Goal: Information Seeking & Learning: Compare options

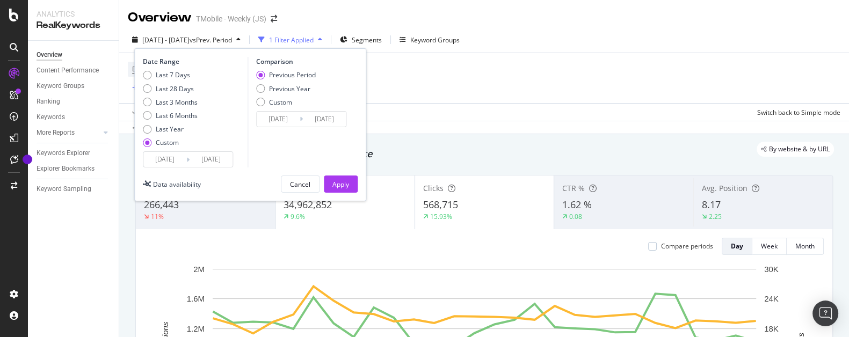
click at [178, 159] on input "[DATE]" at bounding box center [164, 159] width 43 height 15
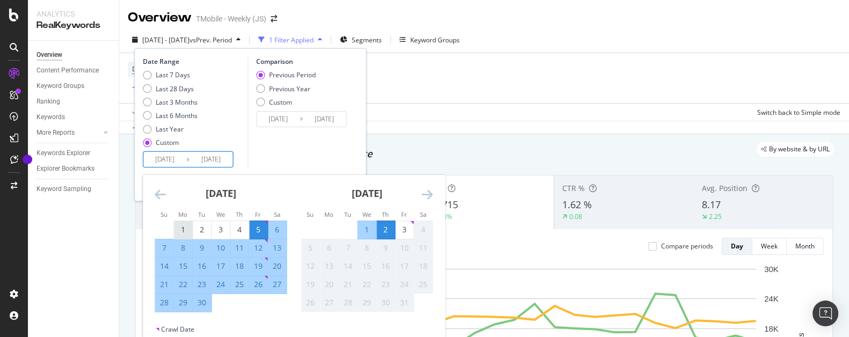
click at [189, 230] on div "1" at bounding box center [183, 229] width 18 height 11
type input "[DATE]"
click at [205, 305] on div "30" at bounding box center [202, 302] width 18 height 11
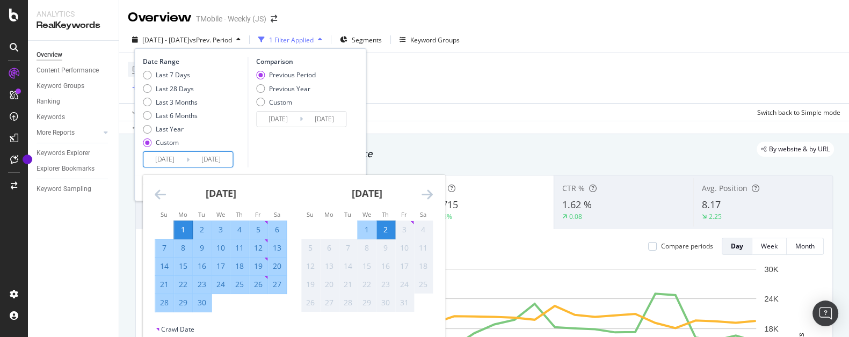
type input "2025/08/02"
type input "2025/09/30"
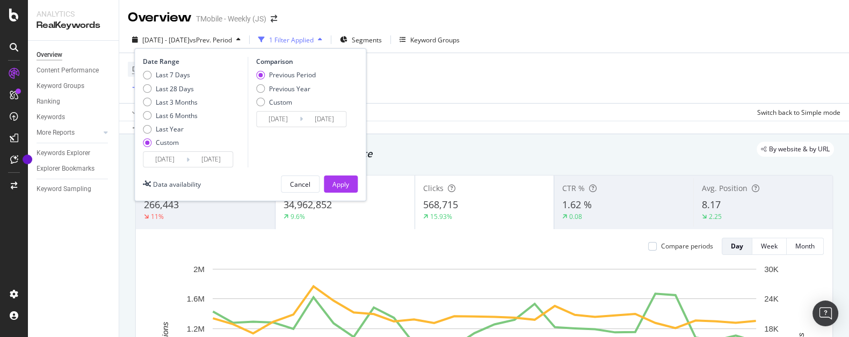
click at [315, 121] on input "[DATE]" at bounding box center [324, 119] width 43 height 15
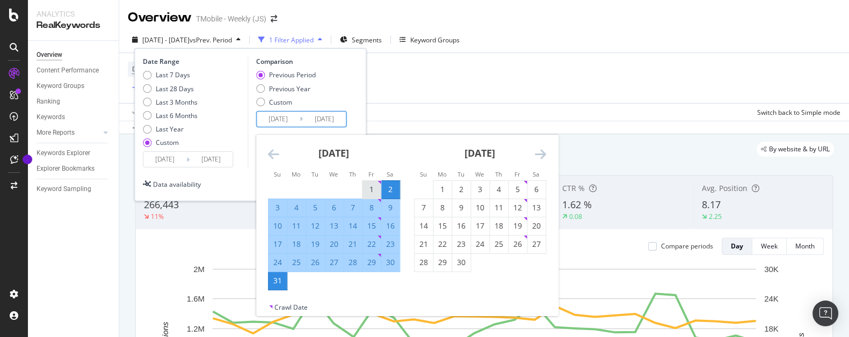
click at [374, 190] on div "1" at bounding box center [371, 189] width 18 height 11
type input "[DATE]"
click at [281, 281] on div "31" at bounding box center [277, 280] width 18 height 11
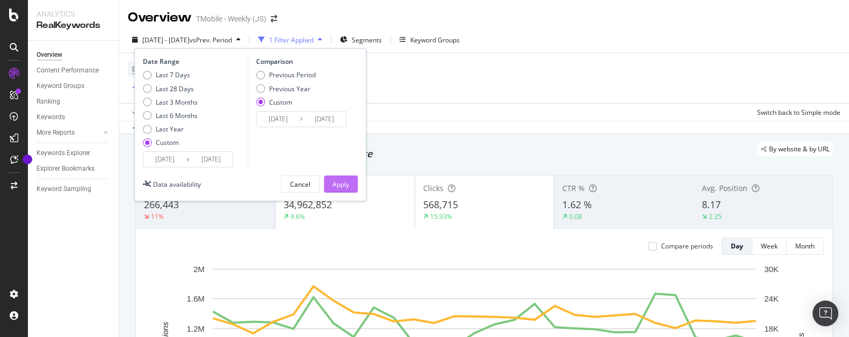
click at [349, 181] on button "Apply" at bounding box center [341, 184] width 34 height 17
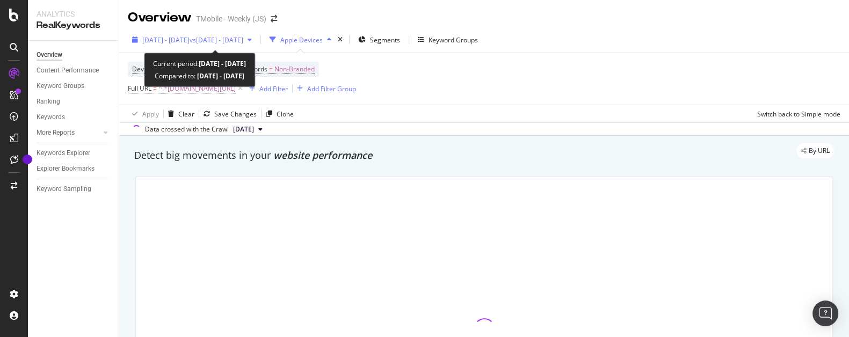
click at [243, 42] on span "vs 2025 Jul. 1st - Jul. 31st" at bounding box center [217, 39] width 54 height 9
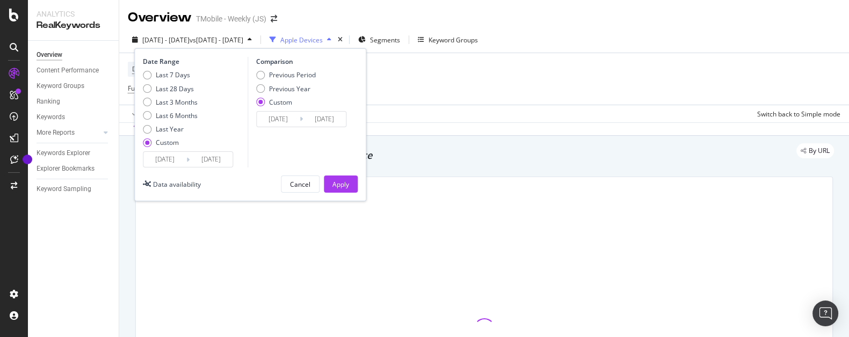
click at [172, 161] on input "[DATE]" at bounding box center [164, 159] width 43 height 15
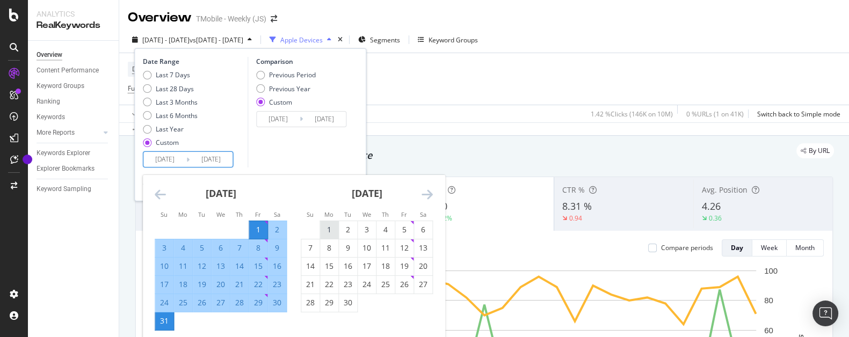
click at [334, 228] on div "1" at bounding box center [329, 229] width 18 height 11
type input "[DATE]"
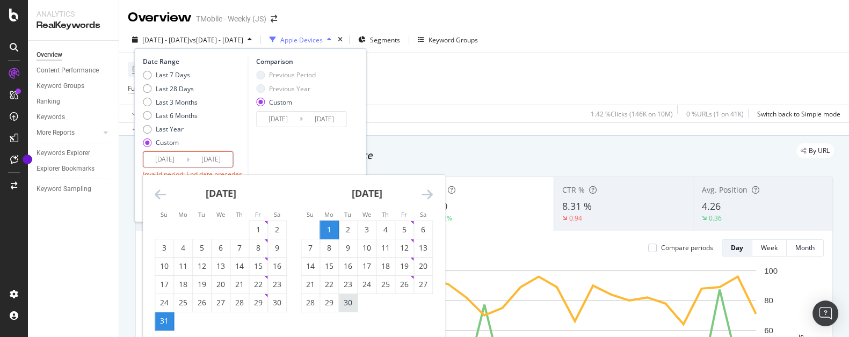
click at [350, 304] on div "30" at bounding box center [348, 302] width 18 height 11
type input "[DATE]"
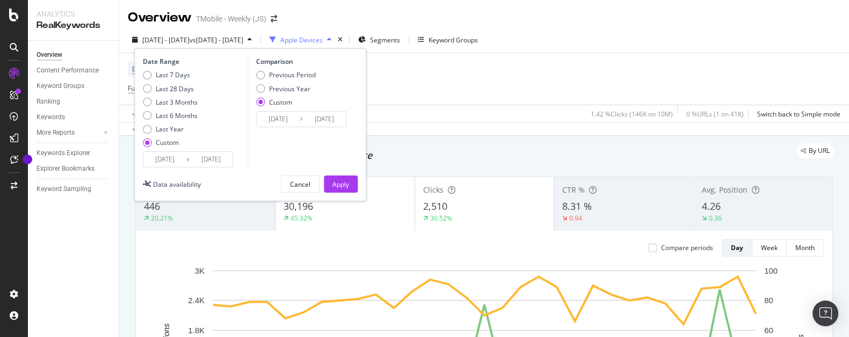
click at [283, 120] on input "2025/07/01" at bounding box center [278, 119] width 43 height 15
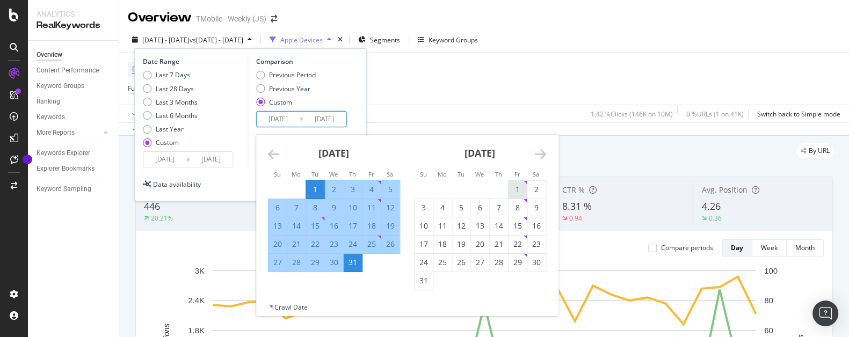
click at [519, 188] on div "1" at bounding box center [517, 189] width 18 height 11
type input "[DATE]"
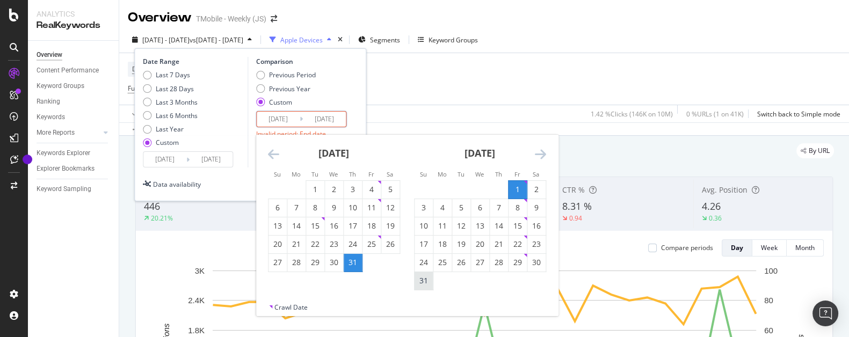
click at [423, 281] on div "31" at bounding box center [423, 280] width 18 height 11
type input "[DATE]"
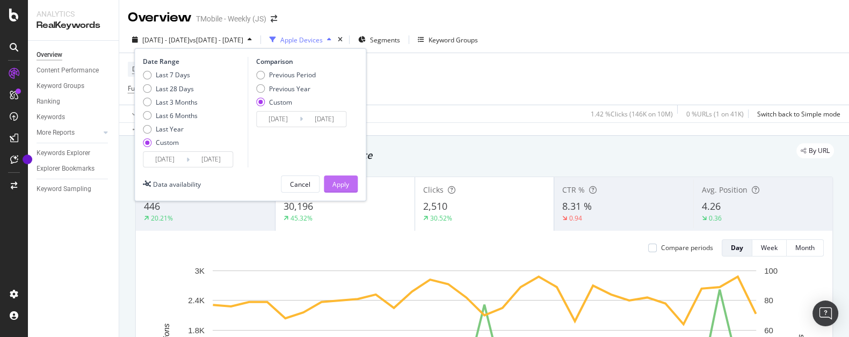
click at [343, 185] on div "Apply" at bounding box center [340, 184] width 17 height 9
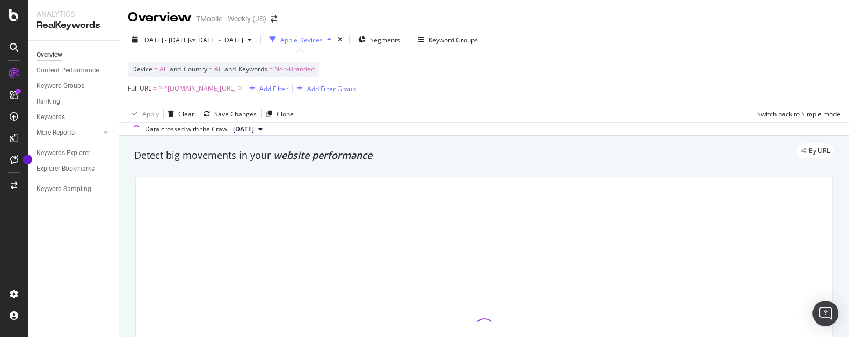
click at [696, 39] on div "2025 Sep. 1st - Sep. 30th vs 2025 Aug. 1st - Aug. 31st Apple Devices Segments K…" at bounding box center [484, 41] width 730 height 21
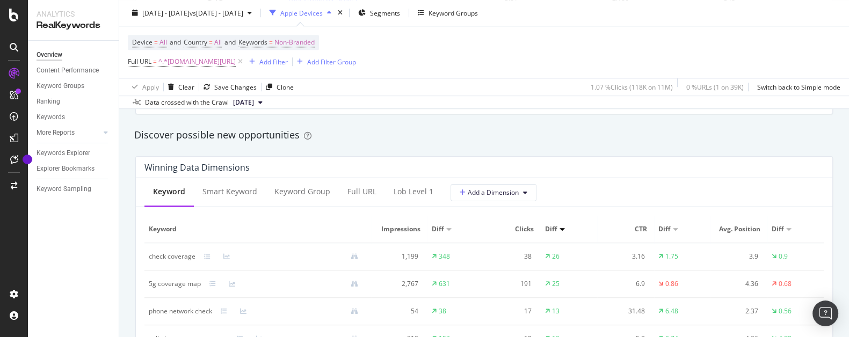
scroll to position [969, 0]
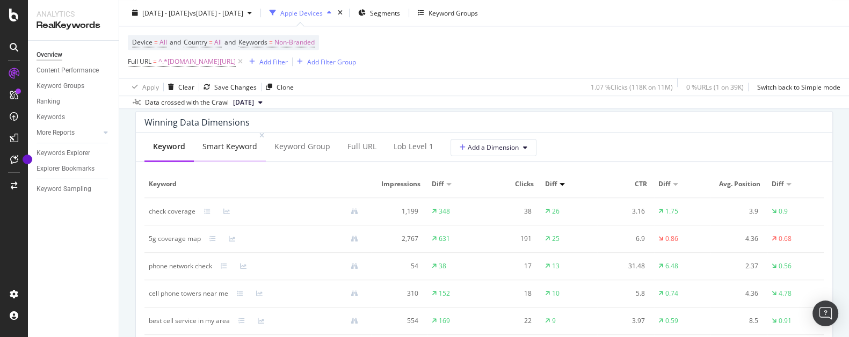
click at [237, 151] on div "Smart Keyword" at bounding box center [229, 146] width 55 height 11
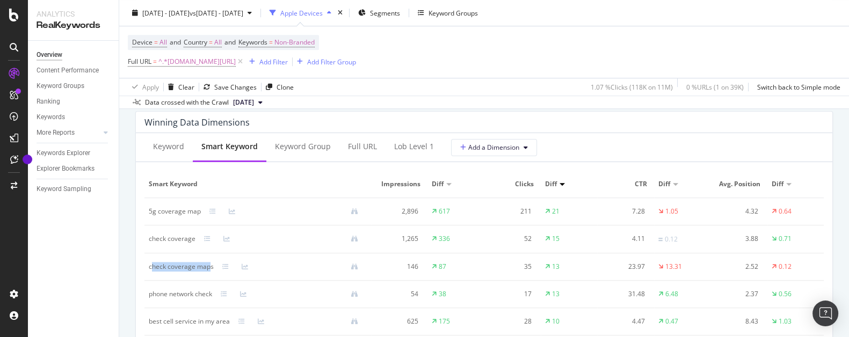
drag, startPoint x: 203, startPoint y: 268, endPoint x: 151, endPoint y: 267, distance: 52.1
click at [151, 267] on div "check coverage maps" at bounding box center [181, 267] width 65 height 10
drag, startPoint x: 213, startPoint y: 265, endPoint x: 148, endPoint y: 268, distance: 64.5
click at [149, 268] on div "check coverage maps" at bounding box center [181, 267] width 65 height 10
copy div "check coverage maps"
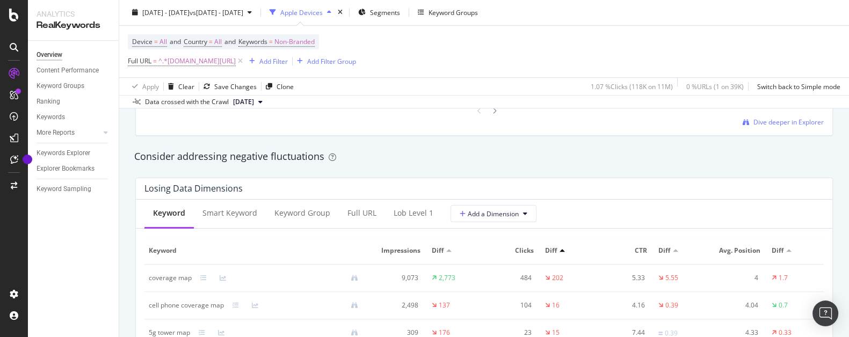
scroll to position [1224, 0]
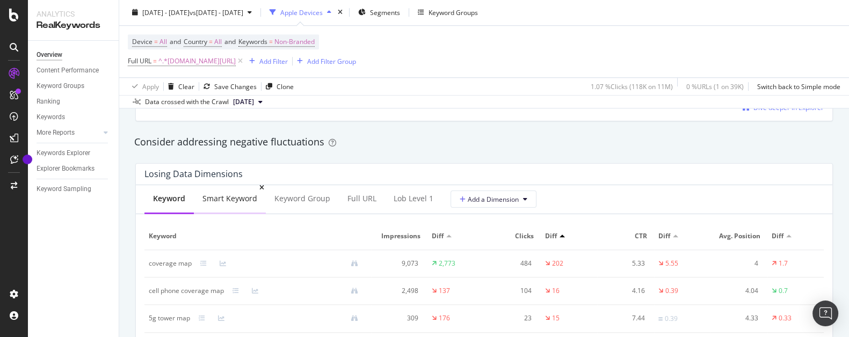
click at [232, 194] on div "Smart Keyword" at bounding box center [229, 198] width 55 height 11
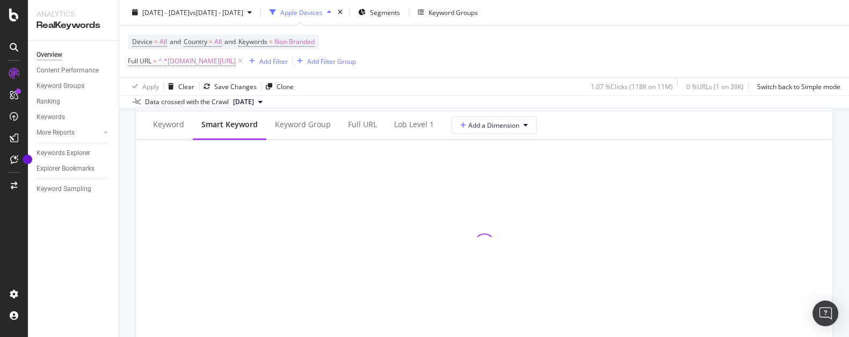
scroll to position [1275, 0]
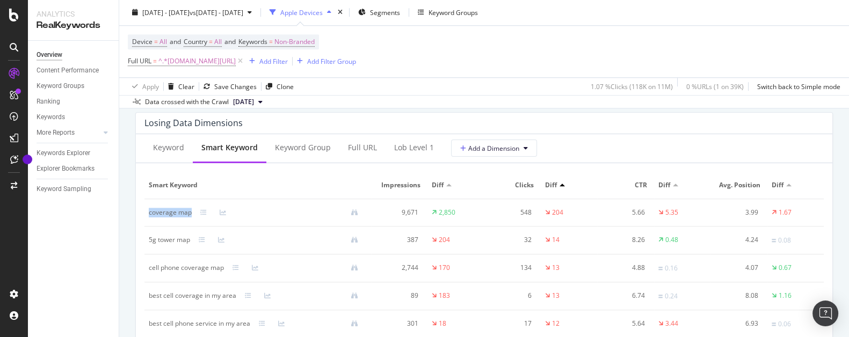
drag, startPoint x: 191, startPoint y: 214, endPoint x: 148, endPoint y: 213, distance: 43.0
click at [149, 213] on div "coverage map" at bounding box center [170, 213] width 43 height 10
copy div "coverage map"
drag, startPoint x: 190, startPoint y: 243, endPoint x: 148, endPoint y: 246, distance: 41.5
click at [149, 245] on div "5g tower map" at bounding box center [169, 240] width 41 height 10
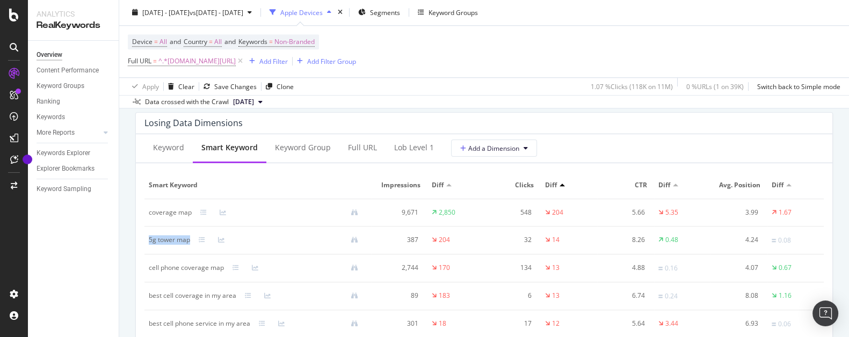
copy div "5g tower map"
drag, startPoint x: 226, startPoint y: 270, endPoint x: 163, endPoint y: 273, distance: 62.9
click at [147, 271] on td "cell phone coverage map" at bounding box center [257, 268] width 227 height 28
copy div "cell phone coverage map"
drag, startPoint x: 238, startPoint y: 297, endPoint x: 177, endPoint y: 302, distance: 61.4
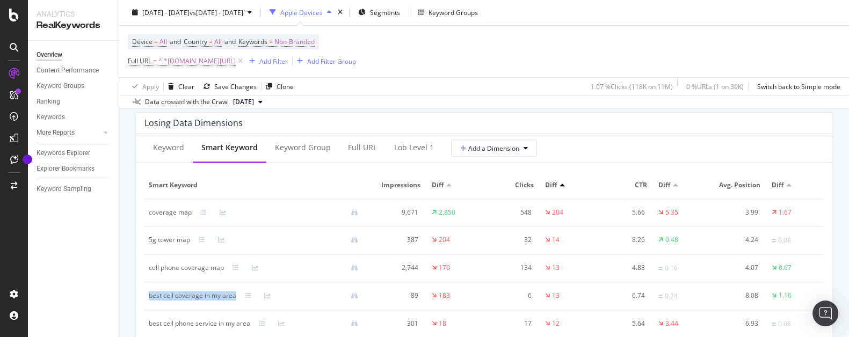
click at [146, 298] on td "best cell coverage in my area" at bounding box center [257, 296] width 227 height 28
copy div "best cell coverage in my area"
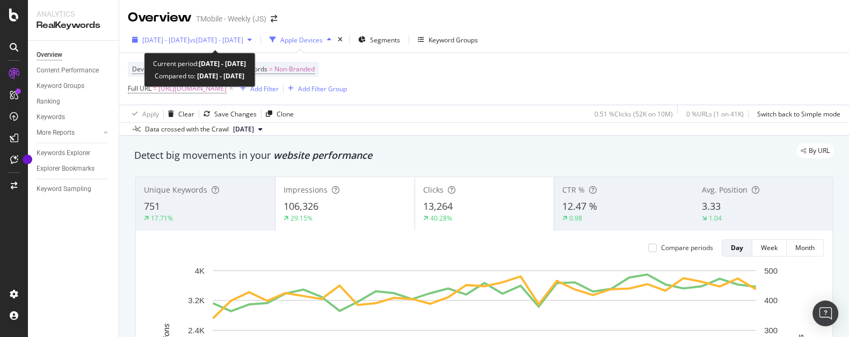
click at [190, 36] on span "[DATE] - [DATE]" at bounding box center [165, 39] width 47 height 9
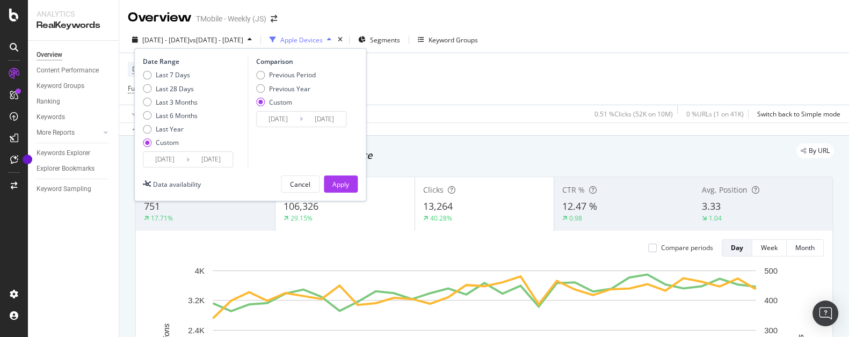
click at [178, 160] on input "[DATE]" at bounding box center [164, 159] width 43 height 15
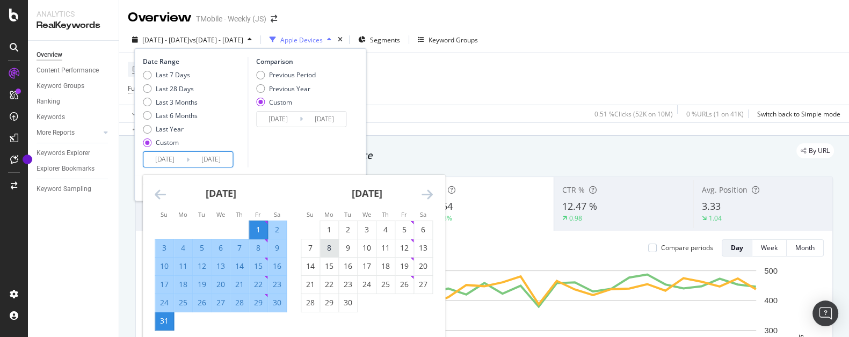
drag, startPoint x: 329, startPoint y: 230, endPoint x: 334, endPoint y: 253, distance: 23.8
click at [329, 231] on div "1" at bounding box center [329, 229] width 18 height 11
type input "[DATE]"
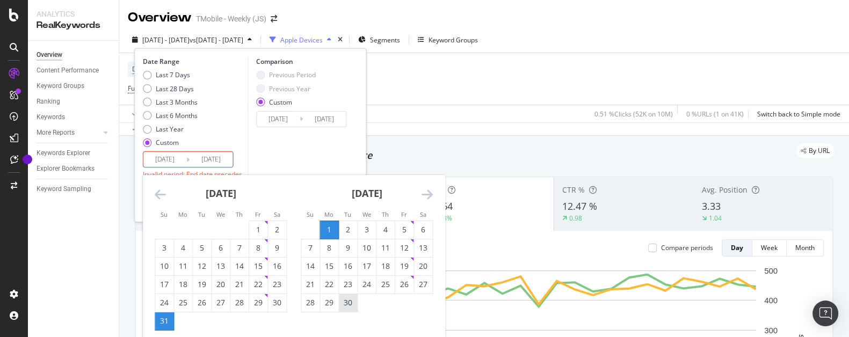
click at [353, 300] on div "30" at bounding box center [348, 302] width 18 height 11
type input "[DATE]"
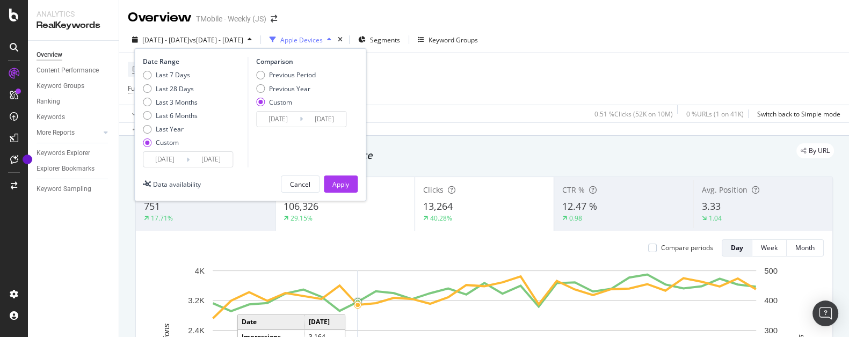
scroll to position [51, 0]
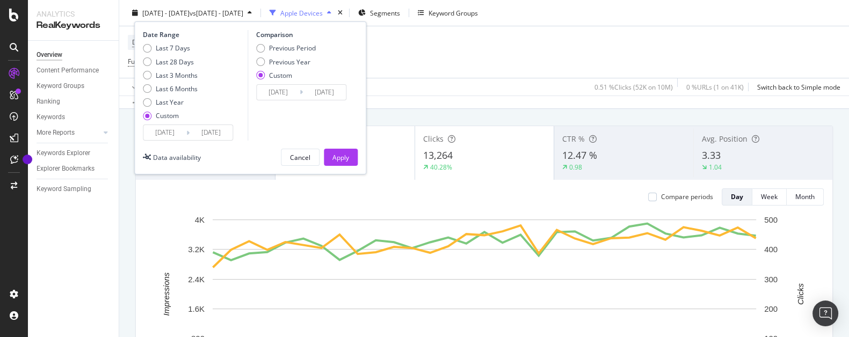
click at [312, 94] on input "[DATE]" at bounding box center [324, 92] width 43 height 15
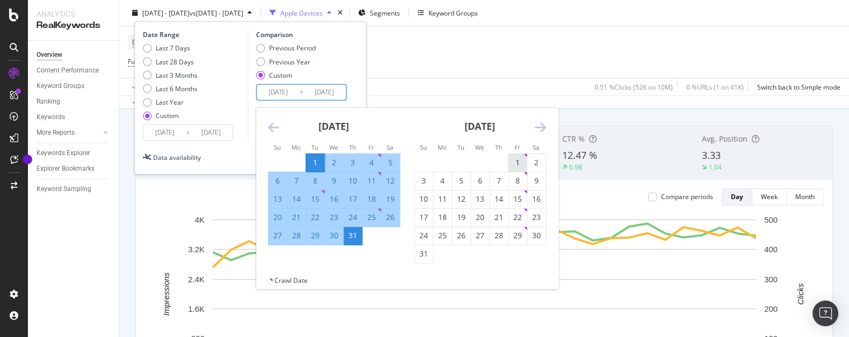
click at [519, 164] on div "1" at bounding box center [517, 162] width 18 height 11
type input "[DATE]"
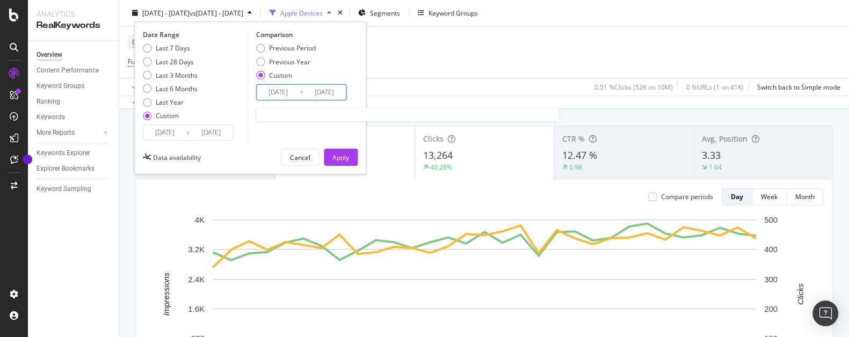
click at [337, 91] on input "[DATE]" at bounding box center [324, 92] width 43 height 15
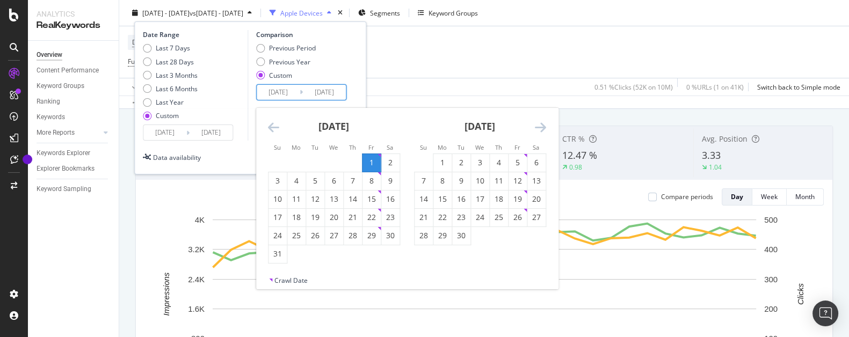
click at [278, 90] on input "2025/07/01" at bounding box center [278, 92] width 43 height 15
click at [368, 163] on div "1" at bounding box center [371, 162] width 18 height 11
type input "[DATE]"
click at [272, 252] on div "31" at bounding box center [277, 254] width 18 height 11
type input "[DATE]"
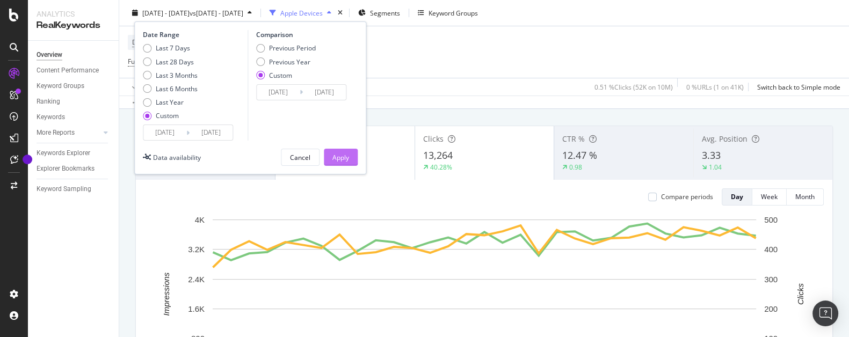
click at [347, 152] on div "Apply" at bounding box center [340, 156] width 17 height 9
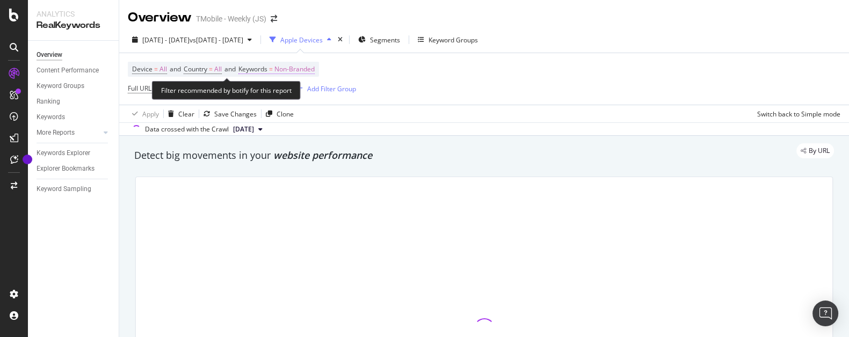
click at [301, 69] on span "Non-Branded" at bounding box center [294, 69] width 40 height 15
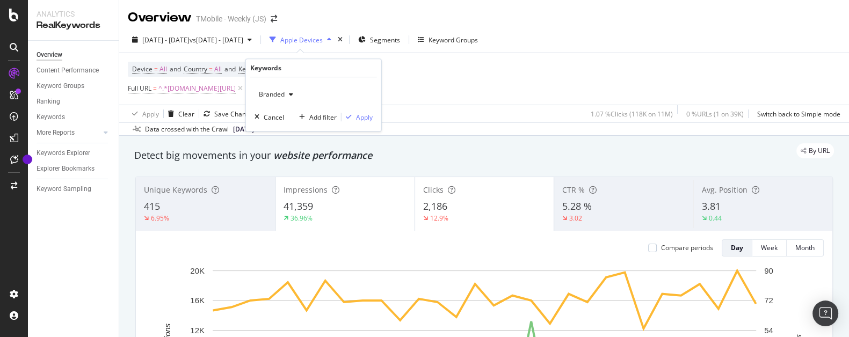
click at [542, 82] on div "Device = All and Country = All and Keywords = Non-Branded Full URL = ^.*www.t-m…" at bounding box center [484, 79] width 712 height 52
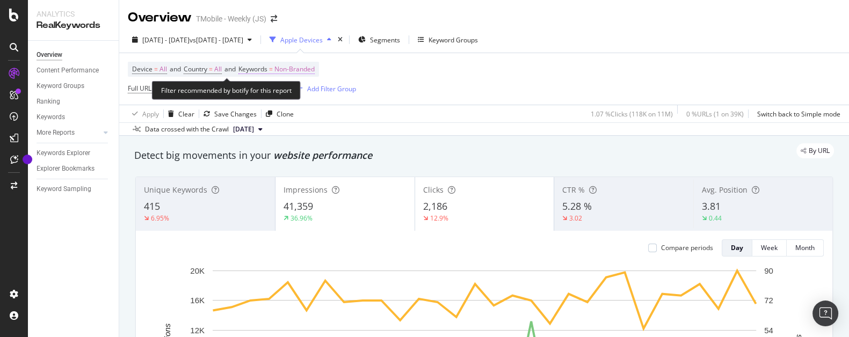
click at [297, 69] on span "Non-Branded" at bounding box center [294, 69] width 40 height 15
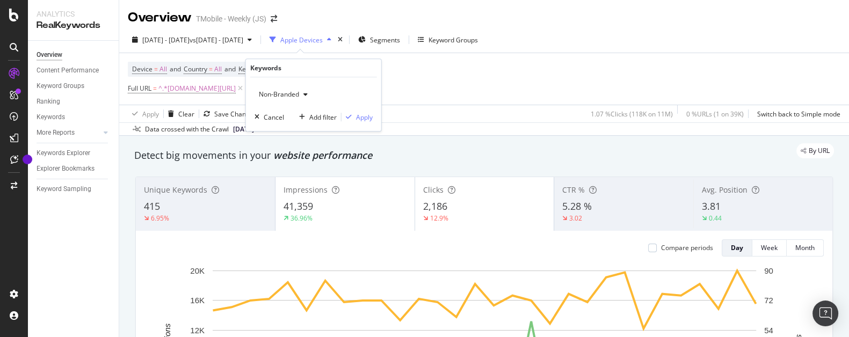
click at [310, 97] on div "button" at bounding box center [305, 94] width 13 height 6
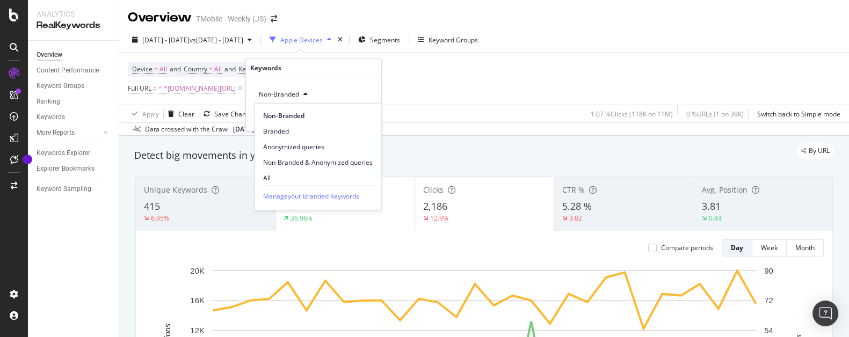
click at [280, 131] on span "Branded" at bounding box center [318, 131] width 110 height 10
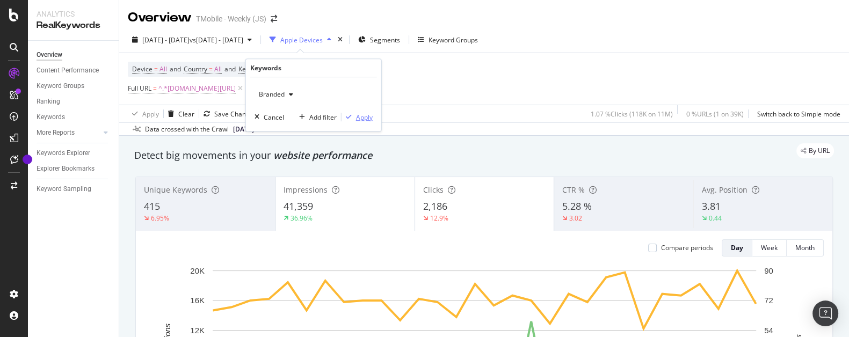
click at [367, 119] on div "Apply" at bounding box center [364, 117] width 17 height 9
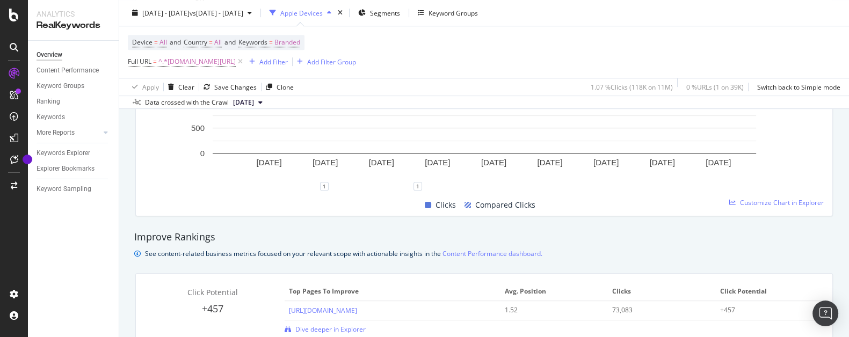
scroll to position [867, 0]
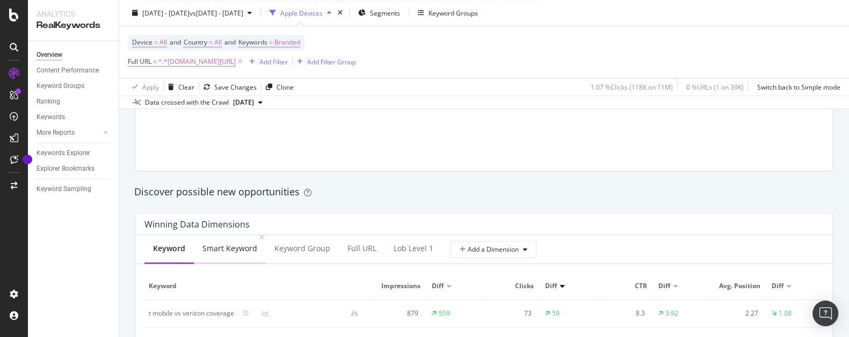
click at [223, 246] on div "Smart Keyword" at bounding box center [229, 248] width 55 height 11
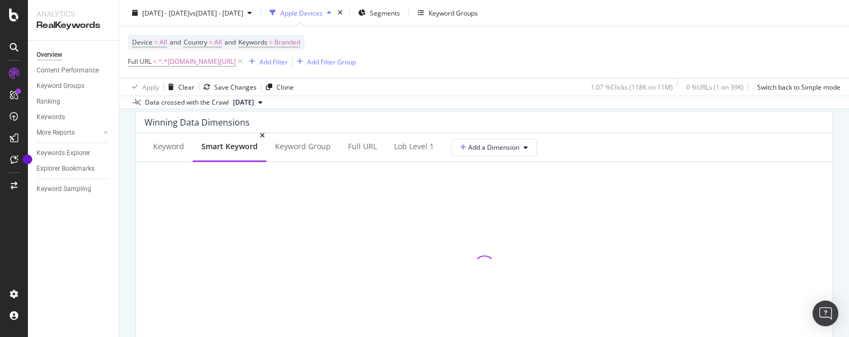
scroll to position [1020, 0]
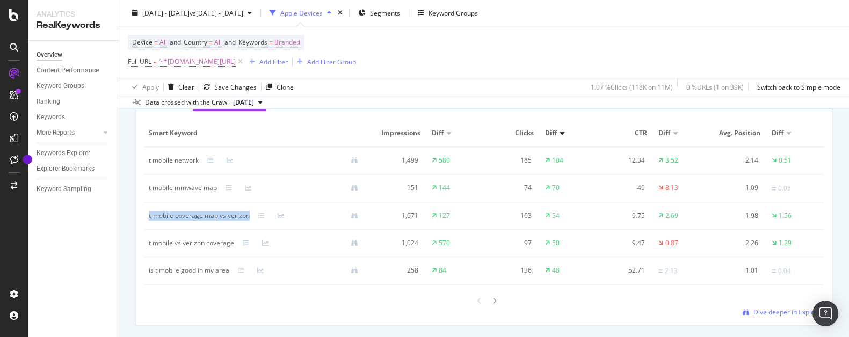
drag, startPoint x: 251, startPoint y: 217, endPoint x: 148, endPoint y: 223, distance: 102.7
click at [148, 223] on td "t-mobile coverage map vs verizon" at bounding box center [257, 215] width 227 height 27
copy div "t-mobile coverage map vs verizon"
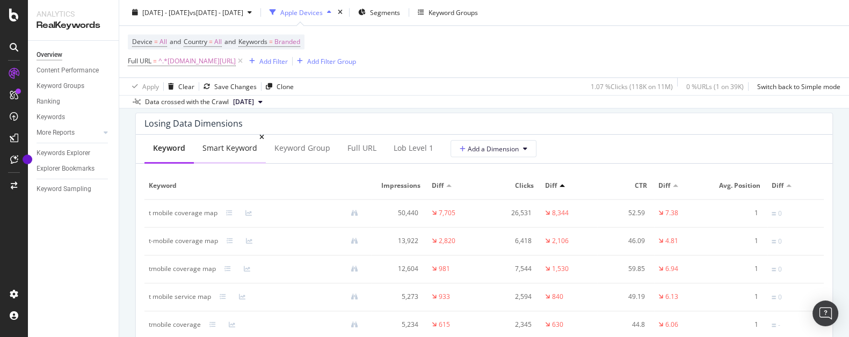
click at [215, 151] on div "Smart Keyword" at bounding box center [229, 148] width 55 height 11
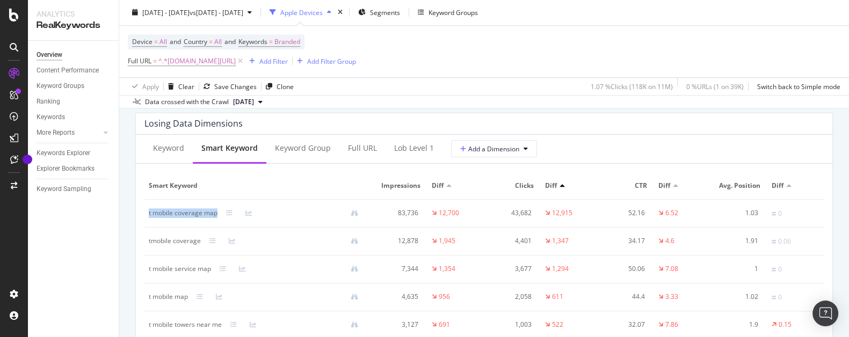
drag, startPoint x: 218, startPoint y: 214, endPoint x: 149, endPoint y: 217, distance: 69.3
click at [149, 217] on td "t mobile coverage map" at bounding box center [257, 214] width 227 height 28
copy div "t mobile coverage map"
drag, startPoint x: 202, startPoint y: 244, endPoint x: 149, endPoint y: 246, distance: 53.7
click at [149, 246] on td "tmobile coverage" at bounding box center [257, 242] width 227 height 28
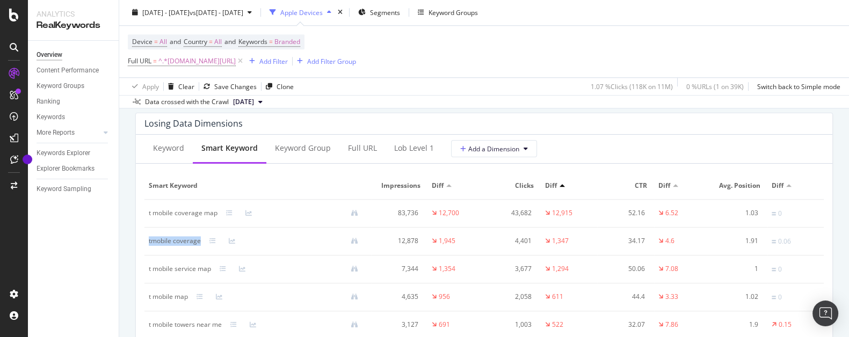
copy div "tmobile coverage"
drag, startPoint x: 214, startPoint y: 270, endPoint x: 148, endPoint y: 272, distance: 65.5
click at [148, 272] on td "t mobile service map" at bounding box center [257, 270] width 227 height 28
copy div "t mobile service map"
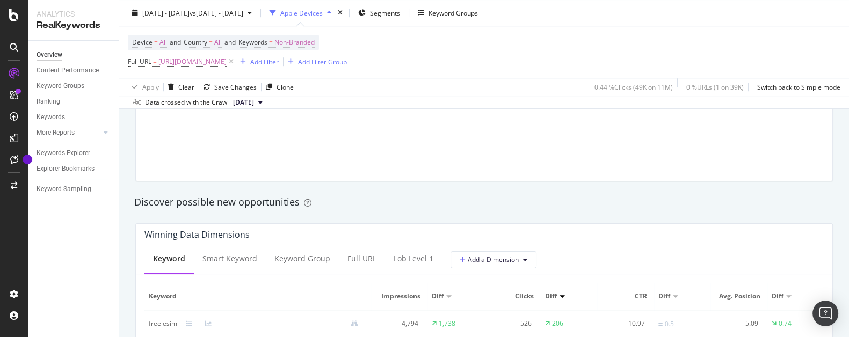
scroll to position [918, 0]
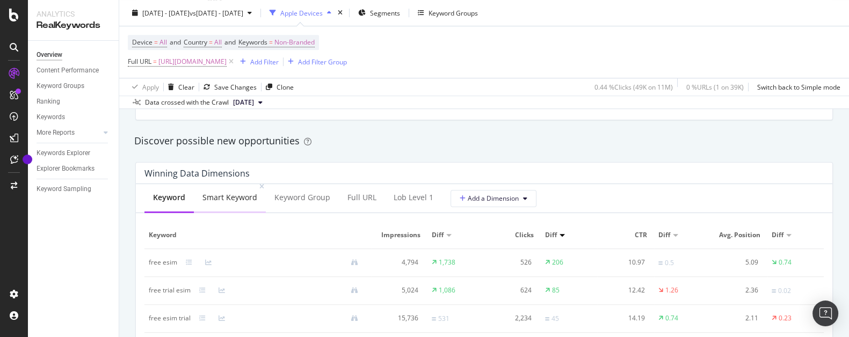
click at [238, 200] on div "Smart Keyword" at bounding box center [229, 197] width 55 height 11
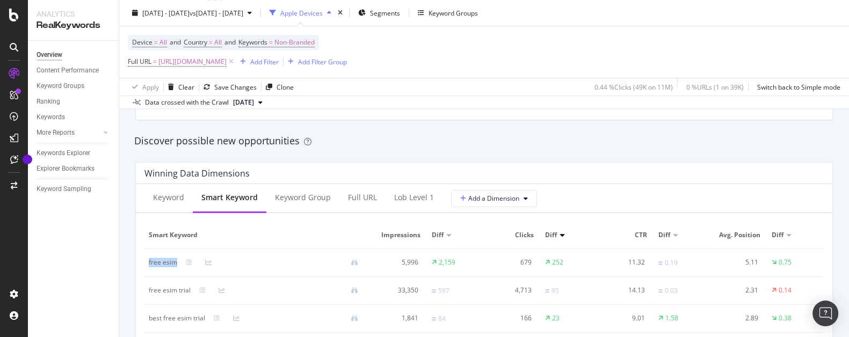
drag, startPoint x: 177, startPoint y: 265, endPoint x: 149, endPoint y: 265, distance: 27.9
click at [149, 265] on td "free esim" at bounding box center [257, 263] width 227 height 28
copy div "free esim"
drag, startPoint x: 193, startPoint y: 294, endPoint x: 149, endPoint y: 294, distance: 44.0
click at [149, 294] on div "free esim trial" at bounding box center [258, 291] width 218 height 10
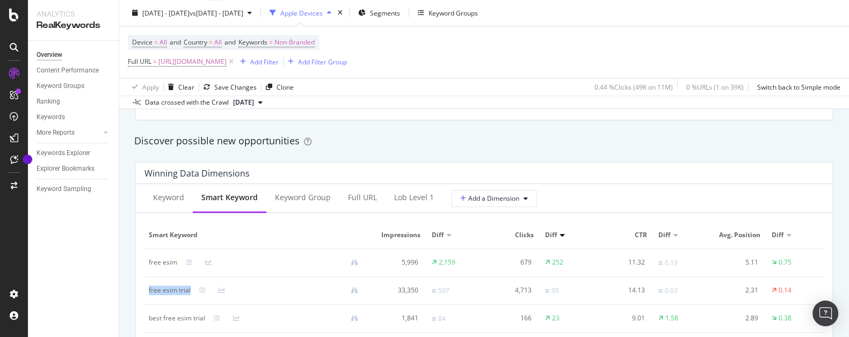
copy div "free esim trial"
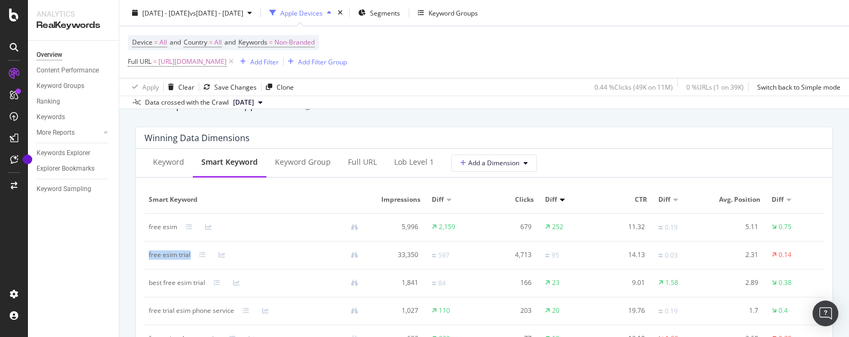
scroll to position [969, 0]
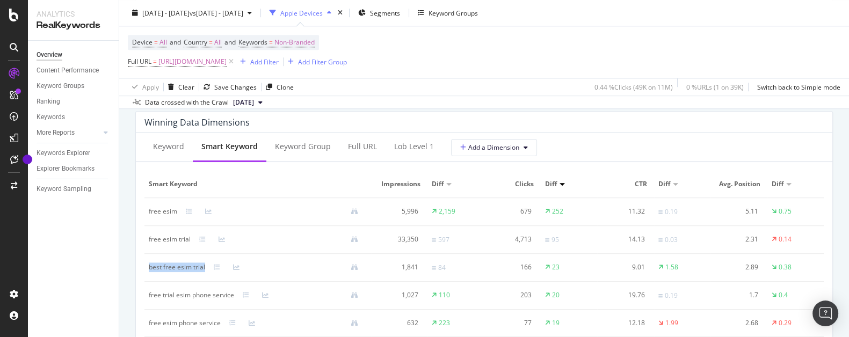
drag, startPoint x: 207, startPoint y: 270, endPoint x: 150, endPoint y: 278, distance: 57.6
click at [150, 278] on td "best free esim trial" at bounding box center [257, 268] width 227 height 28
copy div "best free esim trial"
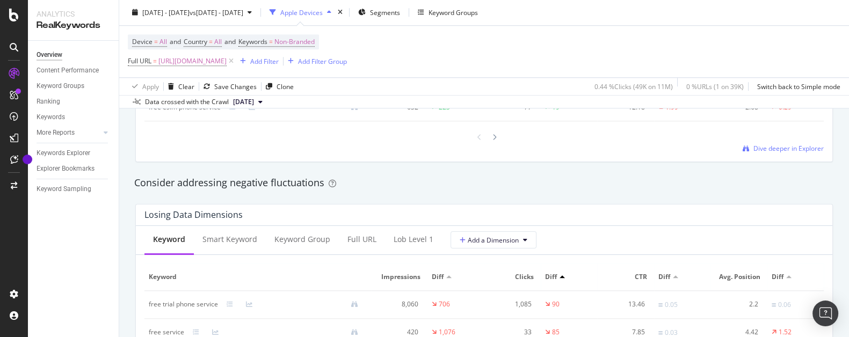
scroll to position [1224, 0]
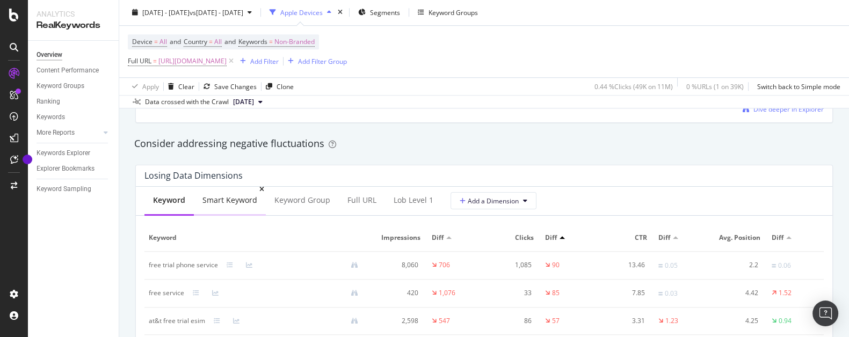
click at [241, 201] on div "Smart Keyword" at bounding box center [229, 200] width 55 height 11
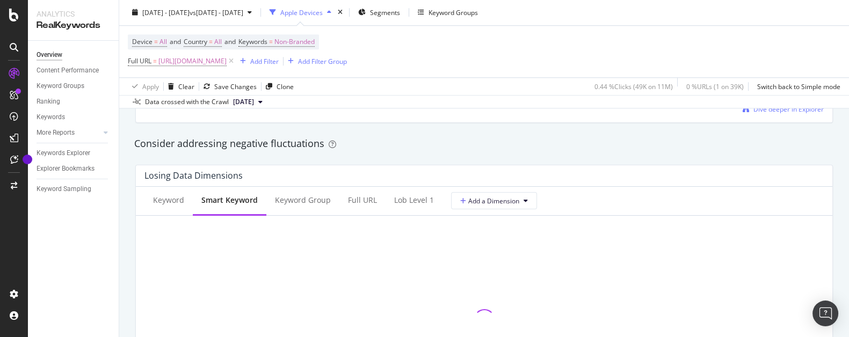
scroll to position [1275, 0]
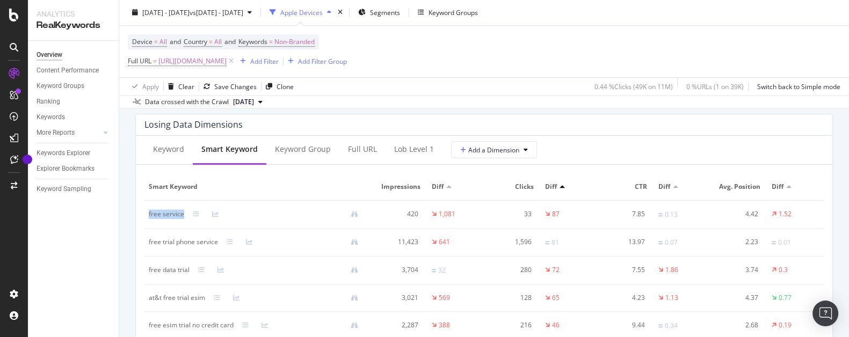
drag, startPoint x: 184, startPoint y: 214, endPoint x: 148, endPoint y: 220, distance: 36.5
click at [148, 220] on td "free service" at bounding box center [257, 215] width 227 height 28
copy div "free service"
drag, startPoint x: 217, startPoint y: 245, endPoint x: 156, endPoint y: 244, distance: 61.7
click at [149, 244] on div "free trial phone service" at bounding box center [183, 242] width 69 height 10
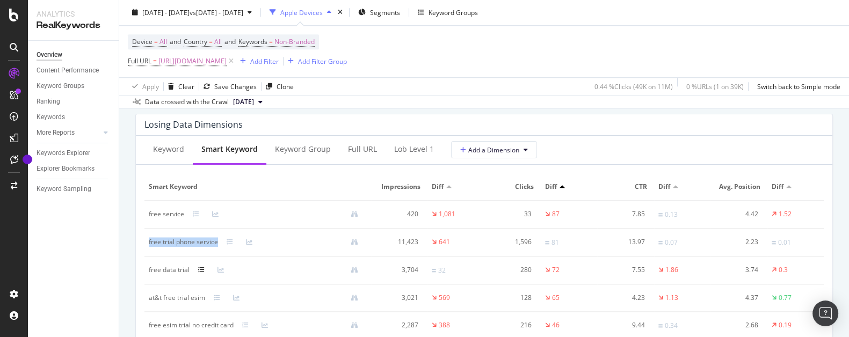
copy div "free trial phone service"
drag, startPoint x: 194, startPoint y: 273, endPoint x: 149, endPoint y: 278, distance: 45.4
click at [149, 278] on td "free data trial" at bounding box center [257, 271] width 227 height 28
copy div "free data trial"
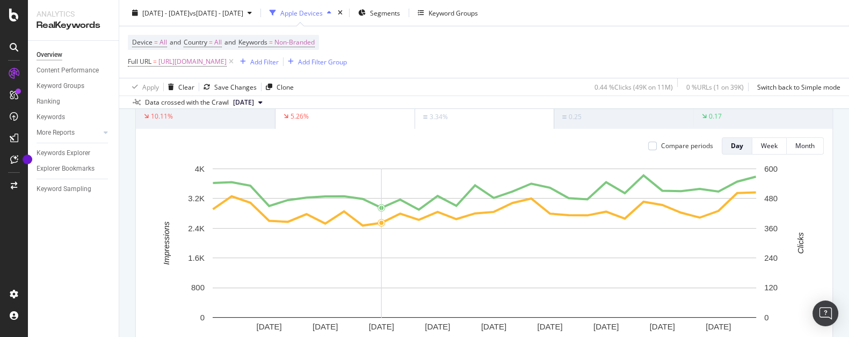
scroll to position [0, 0]
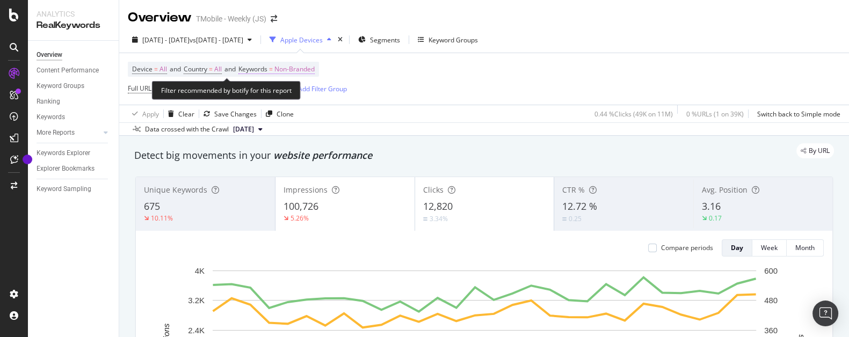
click at [312, 71] on span "Non-Branded" at bounding box center [294, 69] width 40 height 15
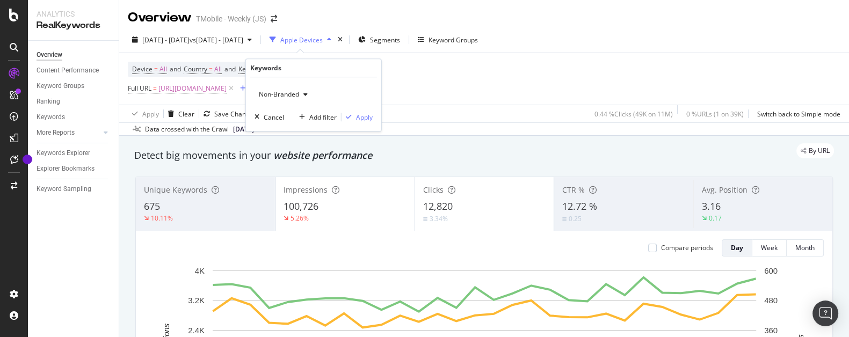
click at [303, 96] on div "button" at bounding box center [305, 94] width 13 height 6
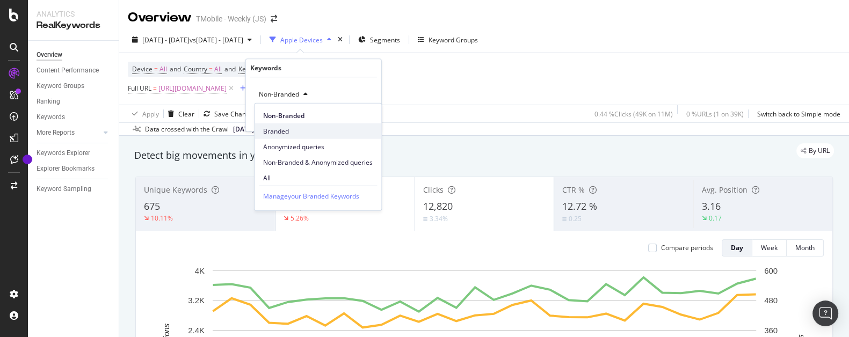
click at [289, 128] on span "Branded" at bounding box center [318, 131] width 110 height 10
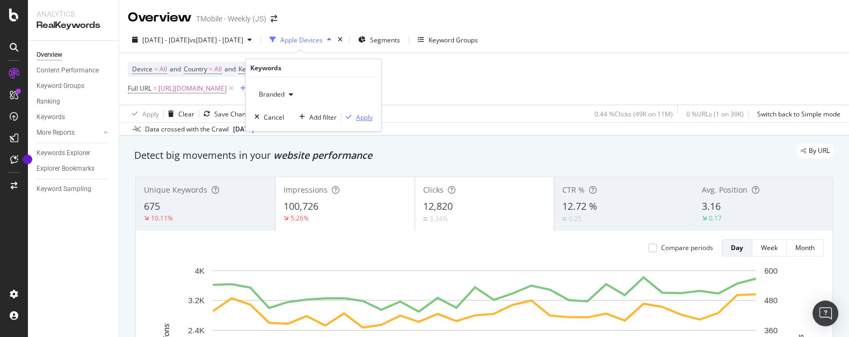
click at [365, 116] on div "Apply" at bounding box center [364, 117] width 17 height 9
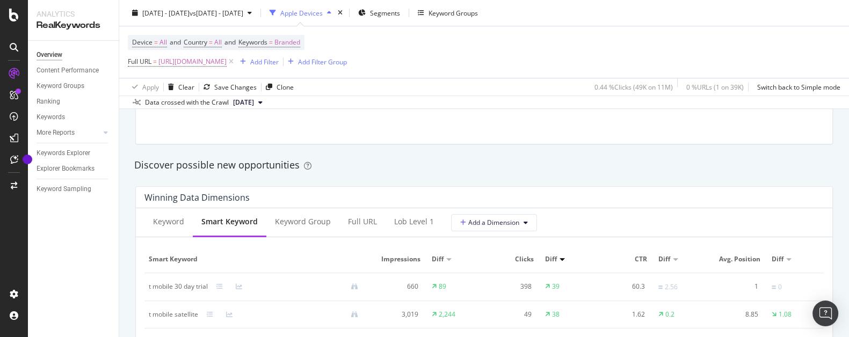
scroll to position [918, 0]
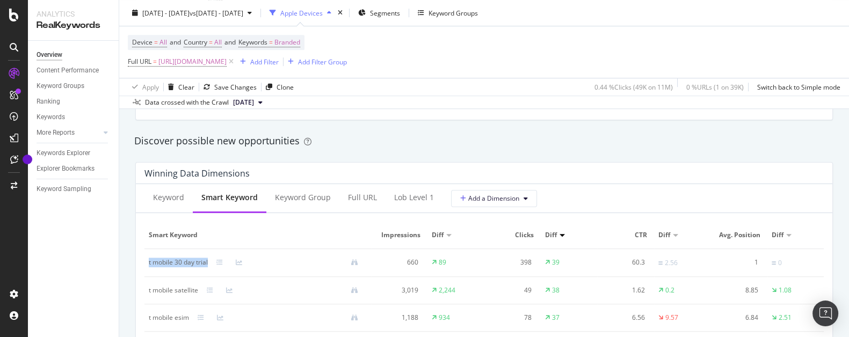
drag, startPoint x: 212, startPoint y: 264, endPoint x: 147, endPoint y: 269, distance: 65.7
click at [147, 269] on td "t mobile 30 day trial" at bounding box center [257, 263] width 227 height 28
copy div "t mobile 30 day trial"
drag, startPoint x: 198, startPoint y: 291, endPoint x: 147, endPoint y: 298, distance: 52.0
click at [149, 295] on div "t mobile satellite" at bounding box center [173, 291] width 49 height 10
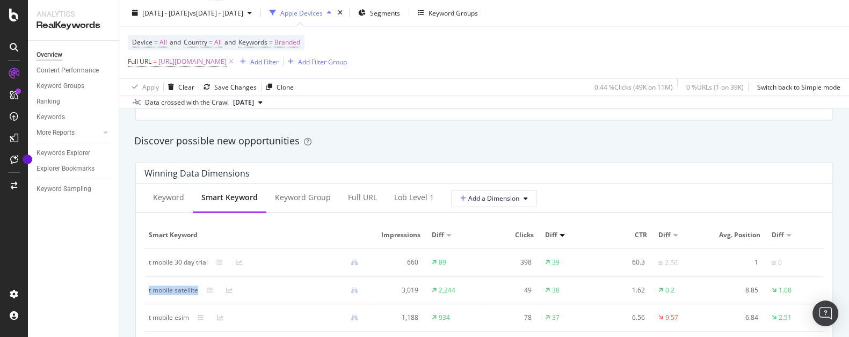
copy div "t mobile satellite"
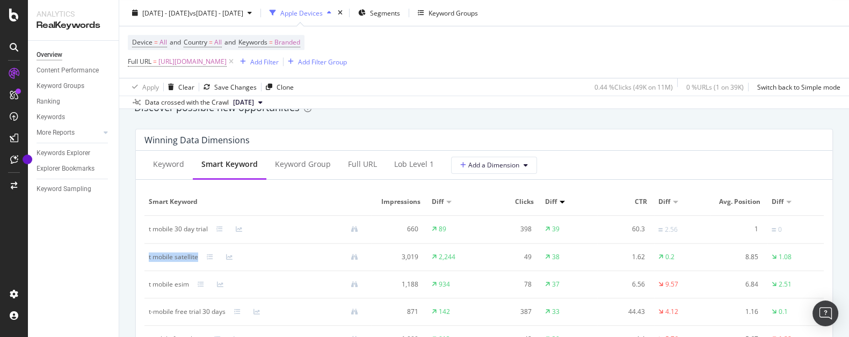
scroll to position [969, 0]
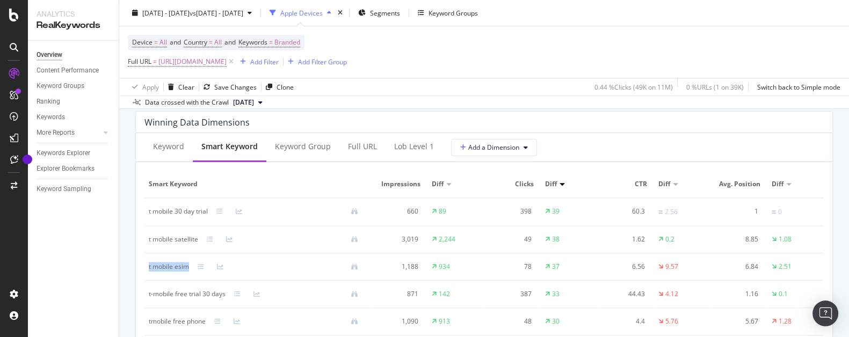
drag, startPoint x: 190, startPoint y: 267, endPoint x: 146, endPoint y: 273, distance: 44.3
click at [146, 273] on td "t mobile esim" at bounding box center [257, 266] width 227 height 27
copy div "t mobile esim"
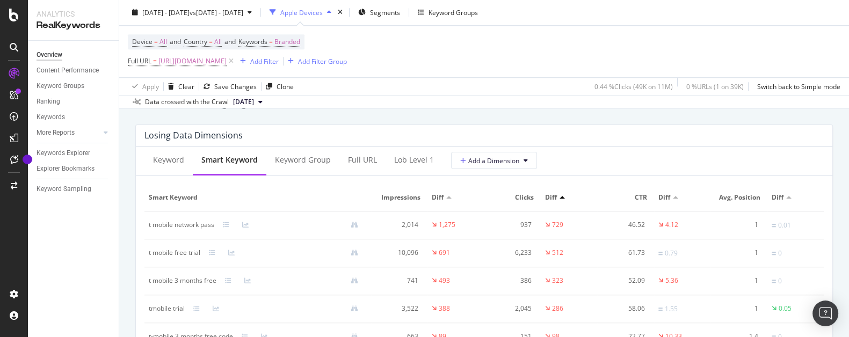
scroll to position [1275, 0]
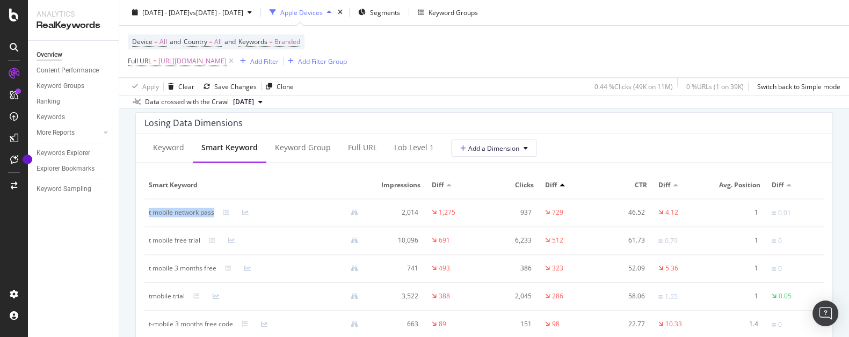
drag, startPoint x: 216, startPoint y: 211, endPoint x: 148, endPoint y: 223, distance: 68.7
click at [148, 223] on td "t mobile network pass" at bounding box center [257, 213] width 227 height 28
copy div "t mobile network pass"
drag, startPoint x: 204, startPoint y: 241, endPoint x: 157, endPoint y: 247, distance: 47.2
click at [148, 249] on td "t mobile free trial" at bounding box center [257, 241] width 227 height 28
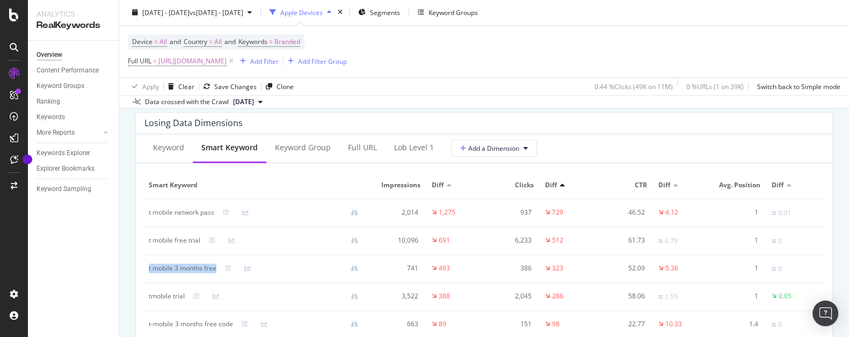
drag, startPoint x: 219, startPoint y: 270, endPoint x: 149, endPoint y: 273, distance: 69.9
click at [149, 273] on td "t mobile 3 months free" at bounding box center [257, 269] width 227 height 28
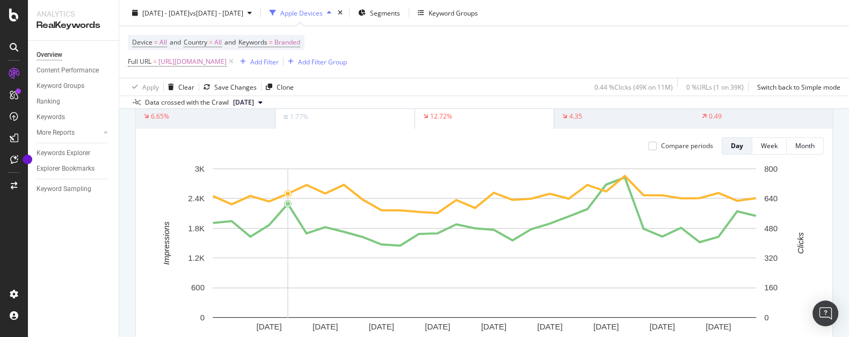
scroll to position [0, 0]
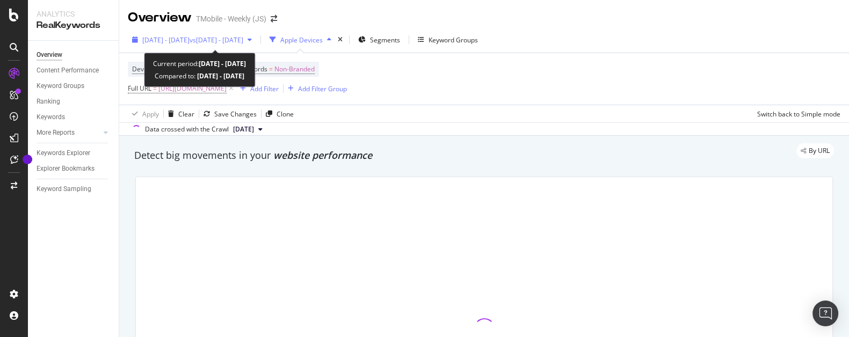
click at [200, 44] on div "[DATE] - [DATE] vs [DATE] - [DATE]" at bounding box center [192, 39] width 101 height 9
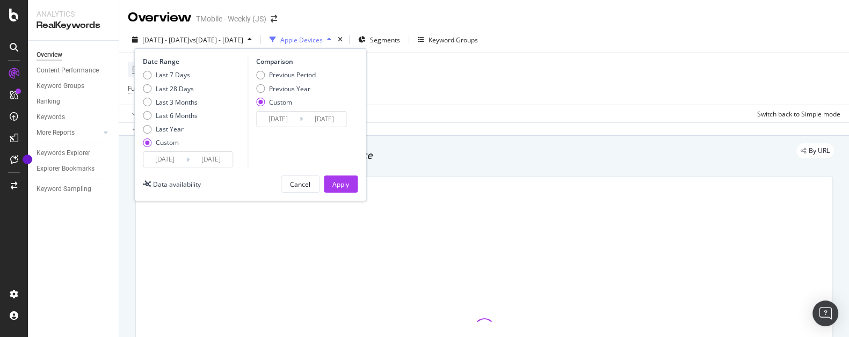
drag, startPoint x: 177, startPoint y: 158, endPoint x: 173, endPoint y: 169, distance: 11.7
click at [176, 158] on input "[DATE]" at bounding box center [164, 159] width 43 height 15
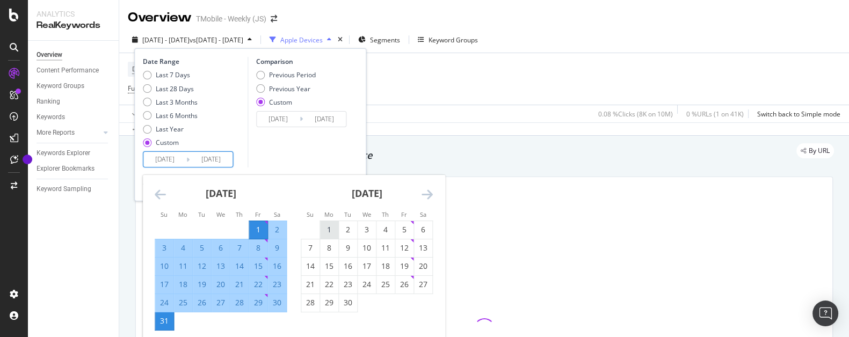
click at [334, 230] on div "1" at bounding box center [329, 229] width 18 height 11
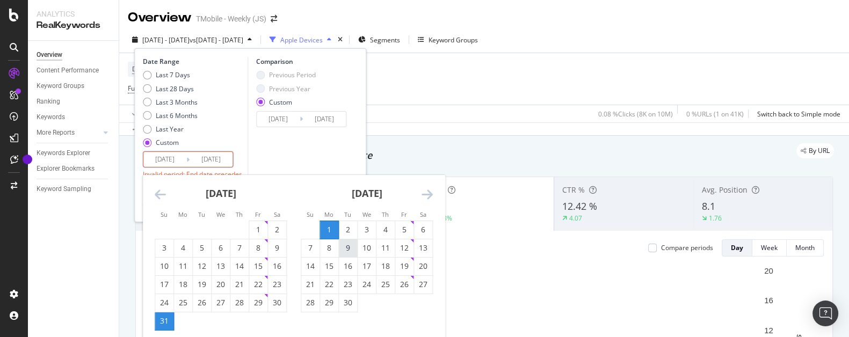
type input "[DATE]"
click at [346, 303] on div "30" at bounding box center [348, 302] width 18 height 11
type input "[DATE]"
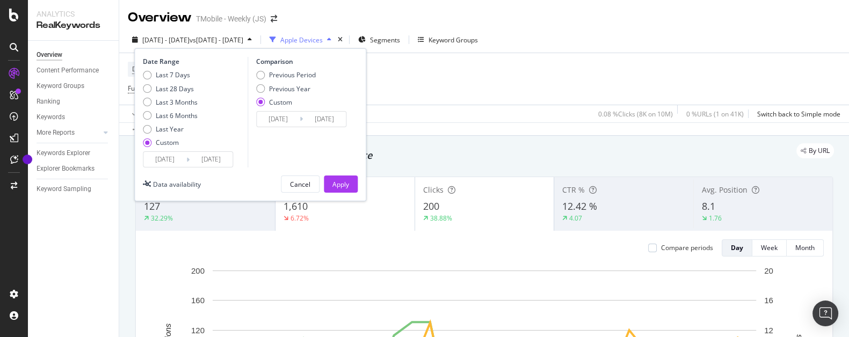
click at [281, 118] on input "[DATE]" at bounding box center [278, 119] width 43 height 15
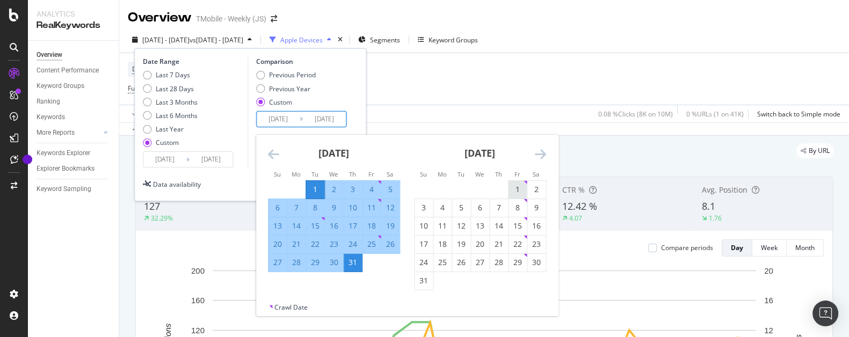
click at [513, 189] on div "1" at bounding box center [517, 189] width 18 height 11
type input "[DATE]"
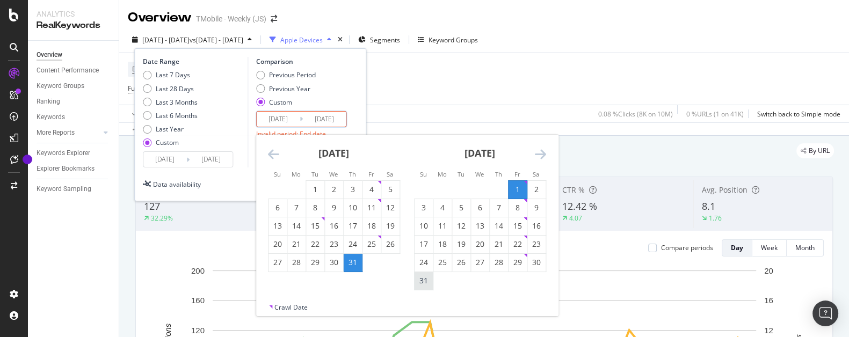
click at [421, 282] on div "31" at bounding box center [423, 280] width 18 height 11
type input "[DATE]"
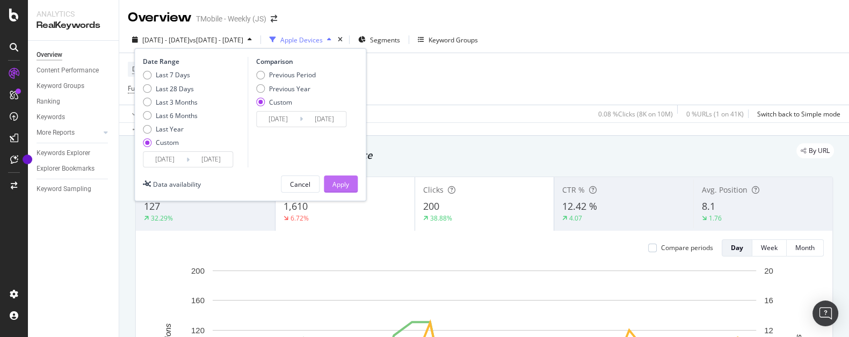
click at [346, 186] on div "Apply" at bounding box center [340, 184] width 17 height 9
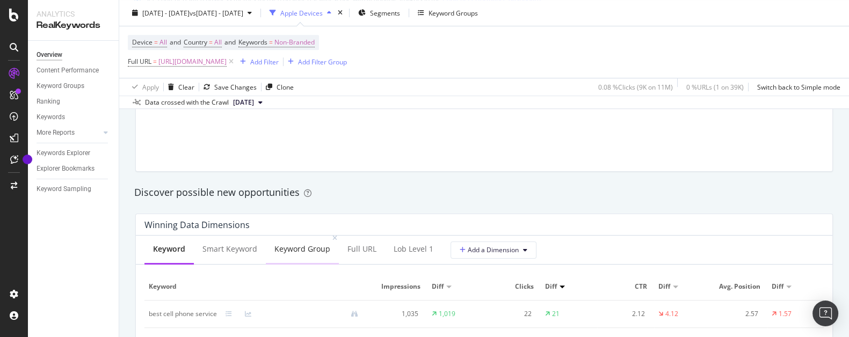
scroll to position [867, 0]
click at [234, 246] on div "Smart Keyword" at bounding box center [229, 248] width 55 height 11
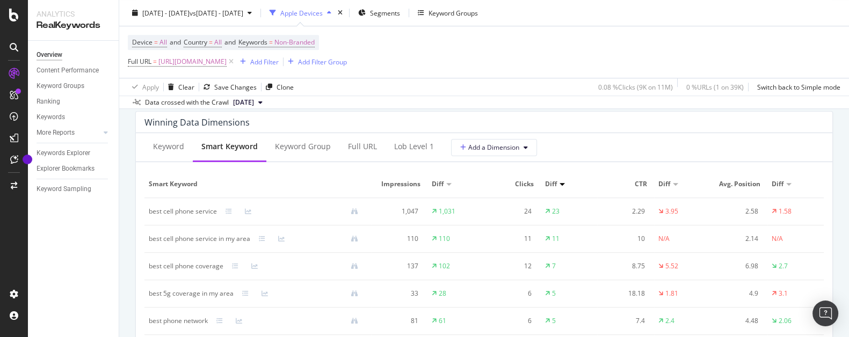
scroll to position [969, 0]
drag, startPoint x: 219, startPoint y: 211, endPoint x: 151, endPoint y: 219, distance: 68.1
click at [150, 218] on td "best cell phone service" at bounding box center [257, 211] width 227 height 27
copy div "best cell phone service"
drag, startPoint x: 249, startPoint y: 238, endPoint x: 150, endPoint y: 243, distance: 99.4
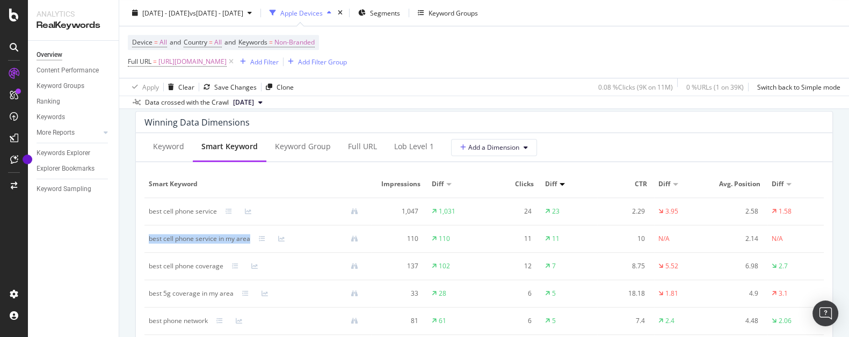
click at [150, 243] on div "best cell phone service in my area" at bounding box center [199, 239] width 101 height 10
copy div "best cell phone service in my area"
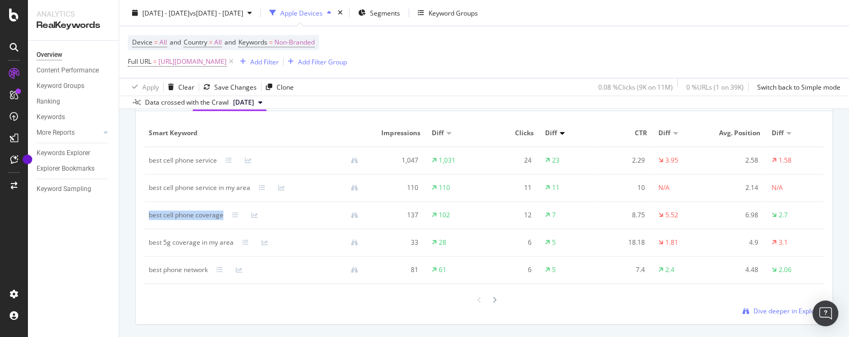
drag, startPoint x: 222, startPoint y: 216, endPoint x: 149, endPoint y: 219, distance: 73.6
click at [149, 219] on div "best cell phone coverage" at bounding box center [186, 215] width 75 height 10
copy div "best cell phone coverage"
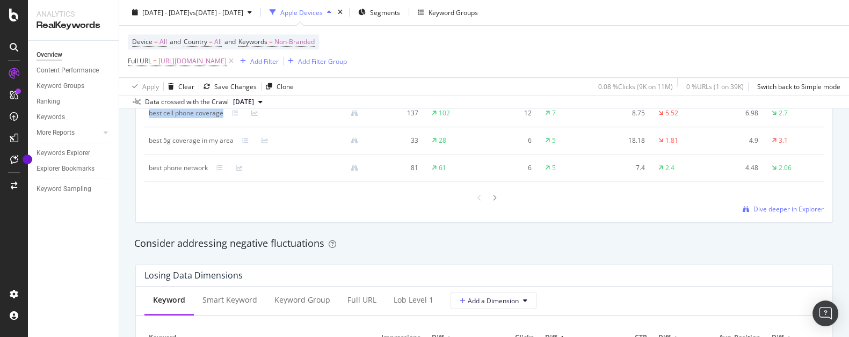
scroll to position [1173, 0]
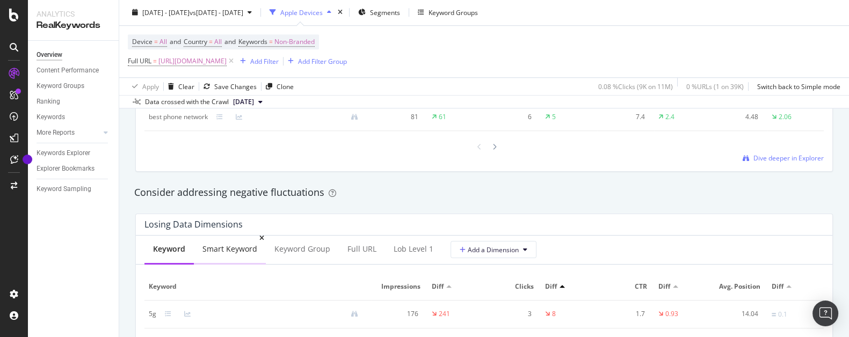
click at [233, 251] on div "Smart Keyword" at bounding box center [229, 249] width 55 height 11
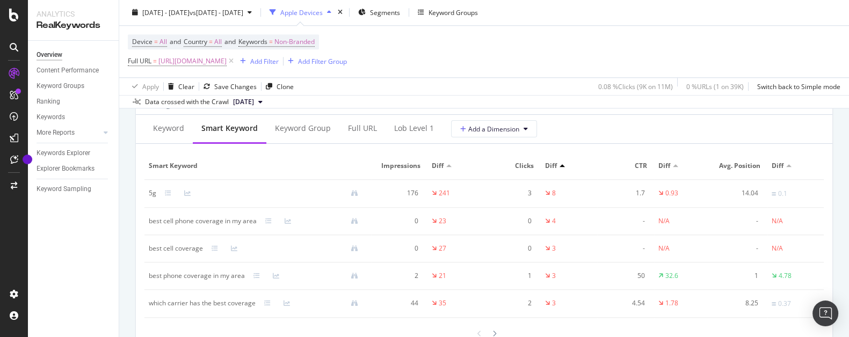
scroll to position [1275, 0]
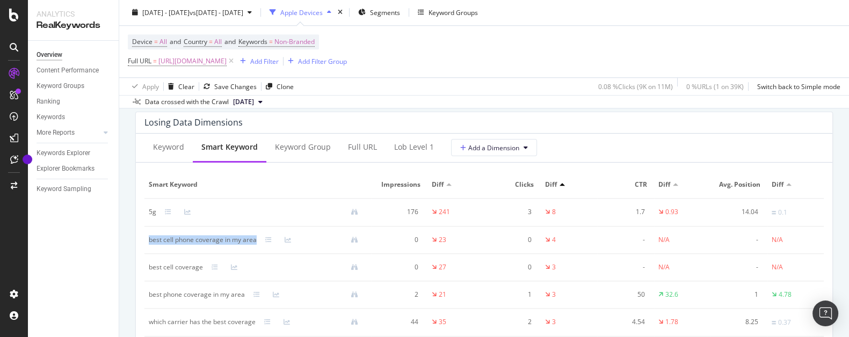
drag, startPoint x: 257, startPoint y: 241, endPoint x: 150, endPoint y: 246, distance: 106.4
click at [150, 246] on td "best cell phone coverage in my area" at bounding box center [257, 240] width 227 height 27
copy div "best cell phone coverage in my area"
drag, startPoint x: 205, startPoint y: 264, endPoint x: 149, endPoint y: 271, distance: 56.3
click at [149, 271] on div "best cell coverage" at bounding box center [258, 268] width 218 height 10
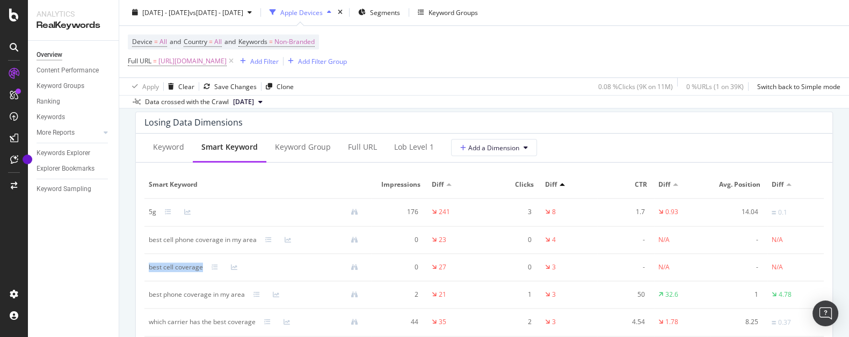
copy div "best cell coverage"
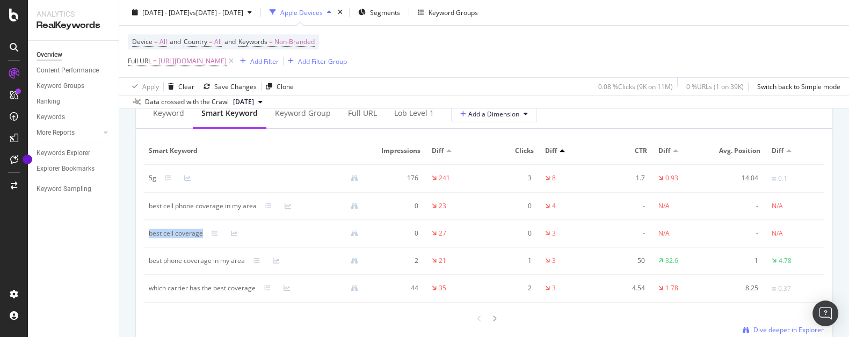
scroll to position [1326, 0]
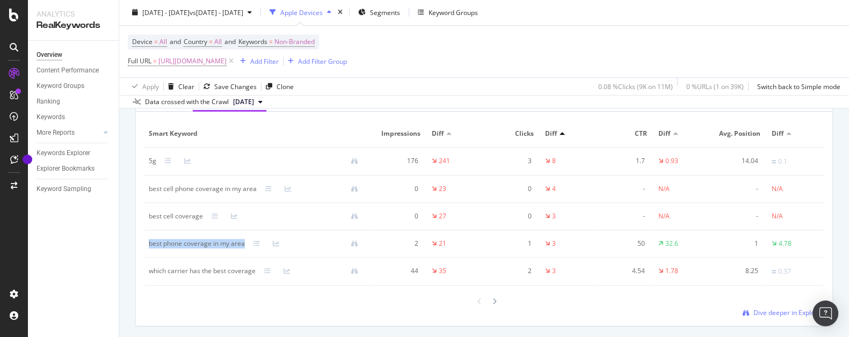
drag, startPoint x: 244, startPoint y: 243, endPoint x: 152, endPoint y: 248, distance: 91.9
click at [149, 247] on div "best phone coverage in my area" at bounding box center [197, 244] width 96 height 10
copy div "best phone coverage in my area"
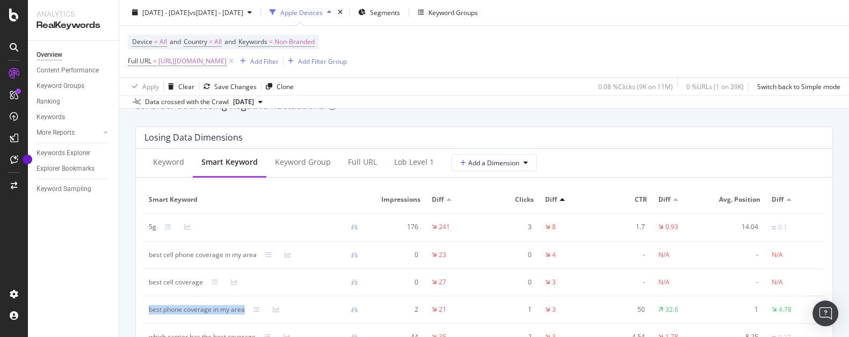
scroll to position [1275, 0]
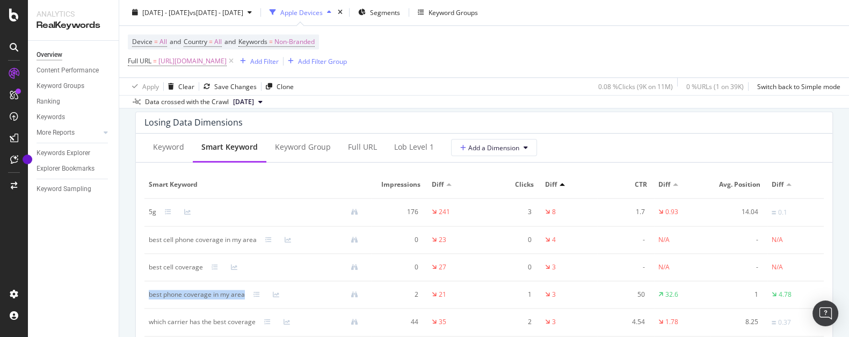
copy div "best phone coverage in my area"
drag, startPoint x: 259, startPoint y: 240, endPoint x: 147, endPoint y: 247, distance: 113.0
click at [144, 248] on td "best cell phone coverage in my area" at bounding box center [257, 240] width 227 height 27
copy div "best cell phone coverage in my area"
drag, startPoint x: 201, startPoint y: 270, endPoint x: 149, endPoint y: 271, distance: 52.1
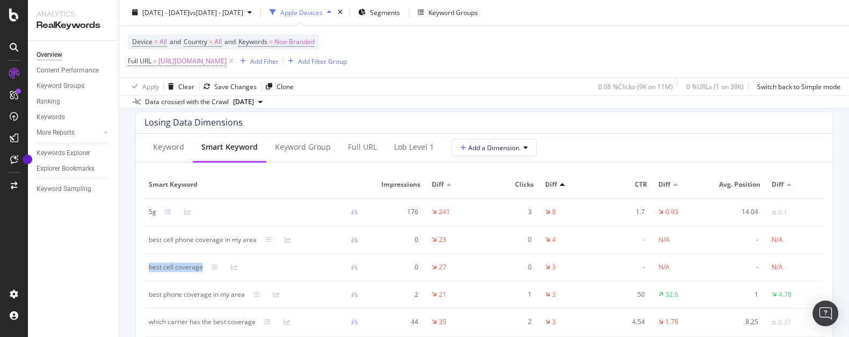
click at [149, 271] on div "best cell coverage" at bounding box center [176, 268] width 54 height 10
copy div "best cell coverage"
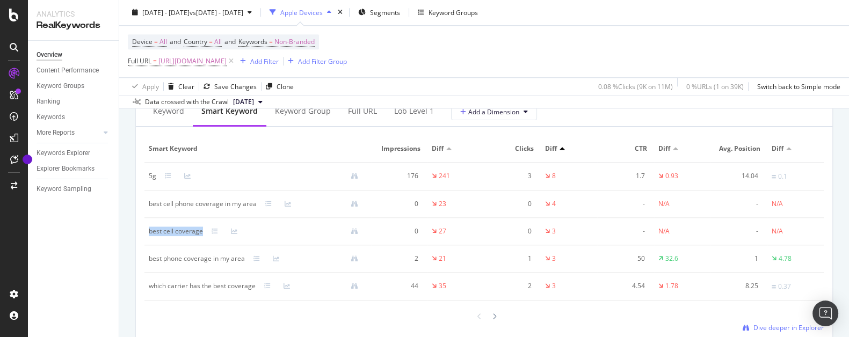
scroll to position [1326, 0]
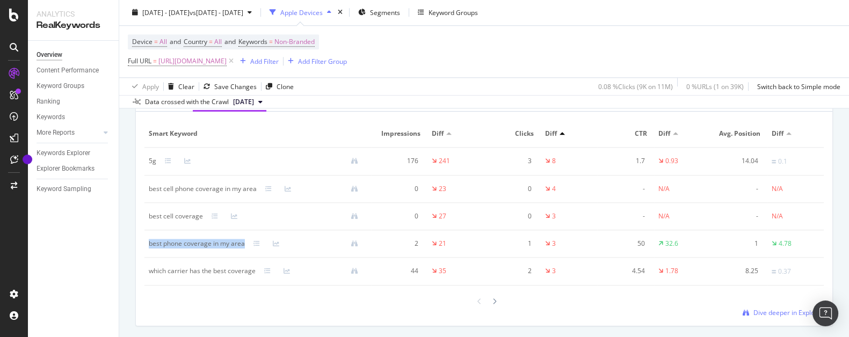
drag, startPoint x: 246, startPoint y: 244, endPoint x: 169, endPoint y: 246, distance: 76.8
click at [149, 249] on td "best phone coverage in my area" at bounding box center [257, 243] width 227 height 27
drag, startPoint x: 258, startPoint y: 272, endPoint x: 150, endPoint y: 277, distance: 108.6
click at [150, 277] on td "which carrier has the best coverage" at bounding box center [257, 272] width 227 height 28
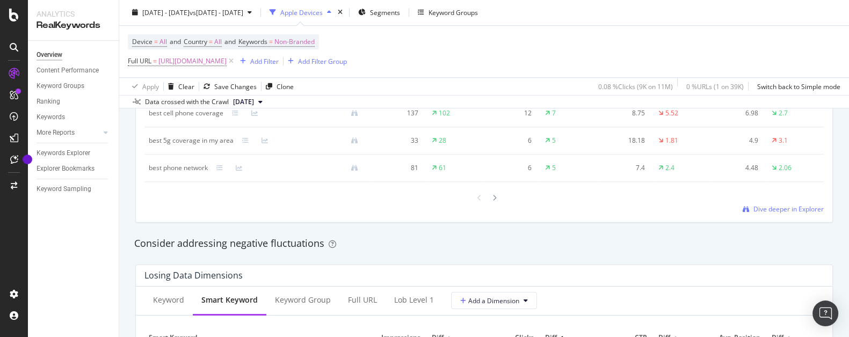
scroll to position [969, 0]
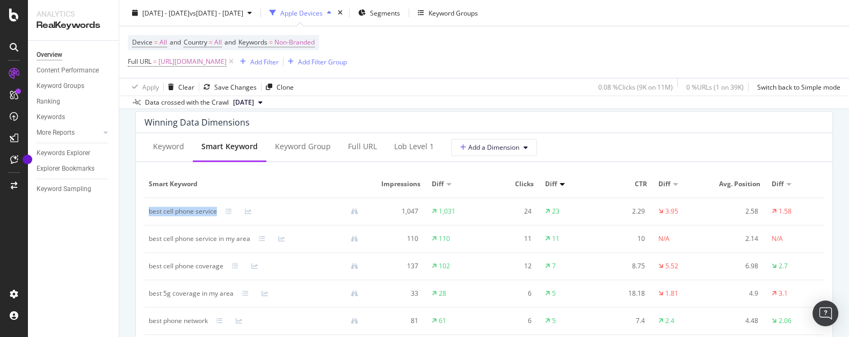
drag, startPoint x: 221, startPoint y: 214, endPoint x: 149, endPoint y: 219, distance: 71.6
click at [149, 219] on td "best cell phone service" at bounding box center [257, 211] width 227 height 27
drag, startPoint x: 252, startPoint y: 242, endPoint x: 149, endPoint y: 243, distance: 103.1
click at [149, 243] on div "best cell phone service in my area" at bounding box center [258, 239] width 218 height 10
drag, startPoint x: 225, startPoint y: 268, endPoint x: 149, endPoint y: 275, distance: 76.0
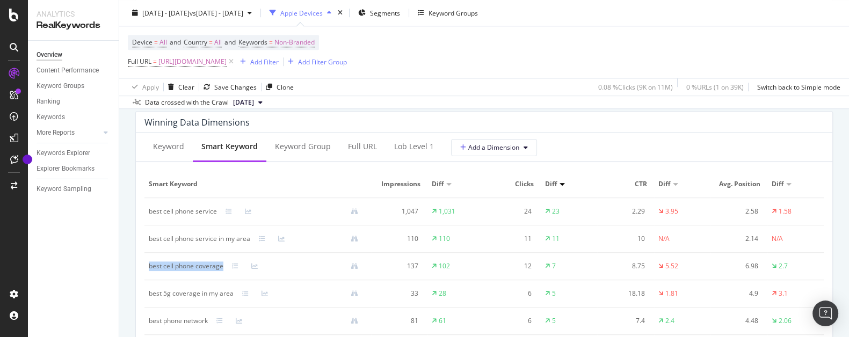
click at [149, 275] on td "best cell phone coverage" at bounding box center [257, 266] width 227 height 27
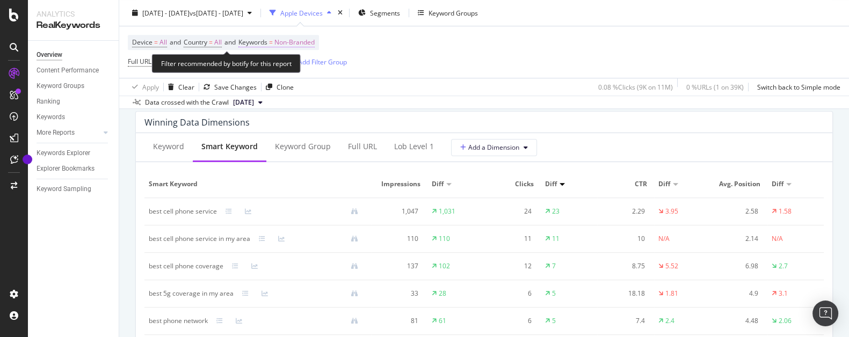
click at [302, 42] on span "Non-Branded" at bounding box center [294, 42] width 40 height 15
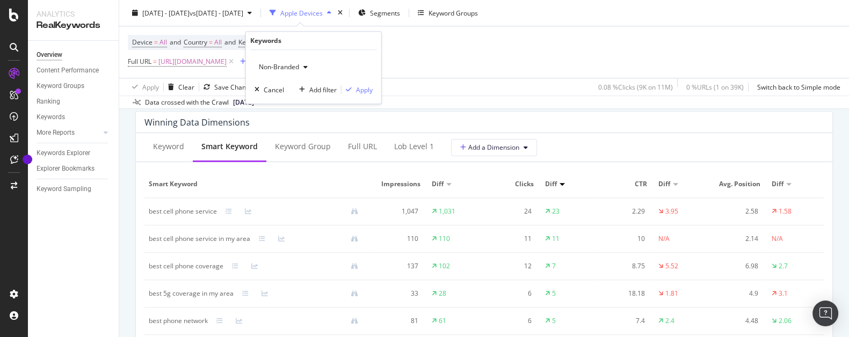
click at [309, 69] on div "button" at bounding box center [305, 67] width 13 height 6
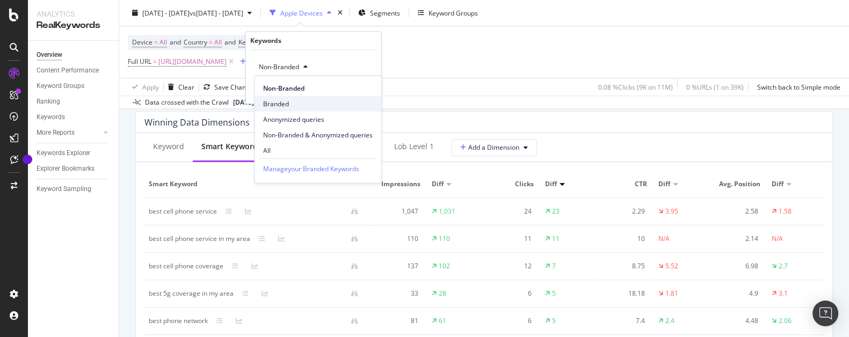
click at [292, 107] on span "Branded" at bounding box center [318, 104] width 110 height 10
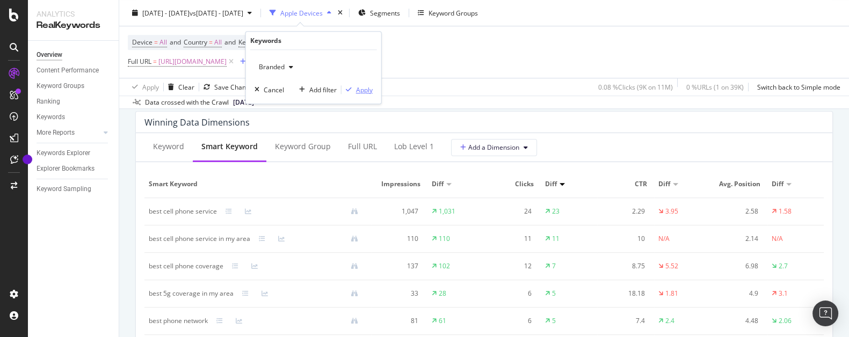
click at [361, 91] on div "Apply" at bounding box center [364, 89] width 17 height 9
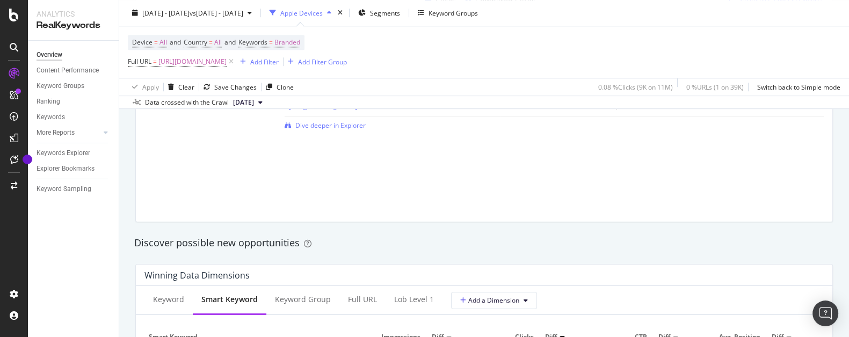
scroll to position [918, 0]
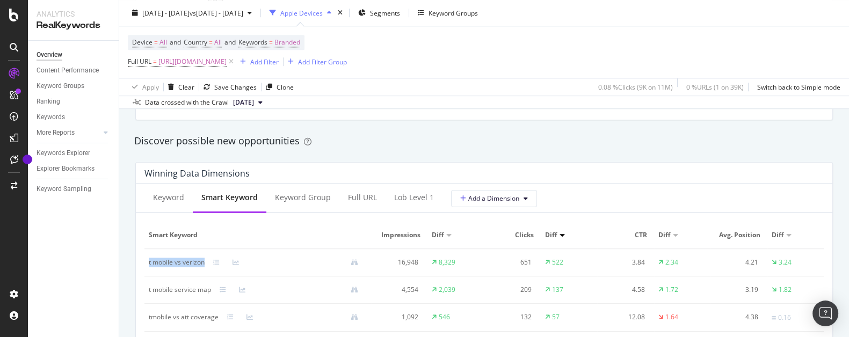
drag, startPoint x: 208, startPoint y: 264, endPoint x: 150, endPoint y: 267, distance: 58.6
click at [146, 267] on td "t mobile vs verizon" at bounding box center [257, 262] width 227 height 27
drag, startPoint x: 213, startPoint y: 291, endPoint x: 168, endPoint y: 297, distance: 44.9
click at [149, 298] on td "t mobile service map" at bounding box center [257, 289] width 227 height 27
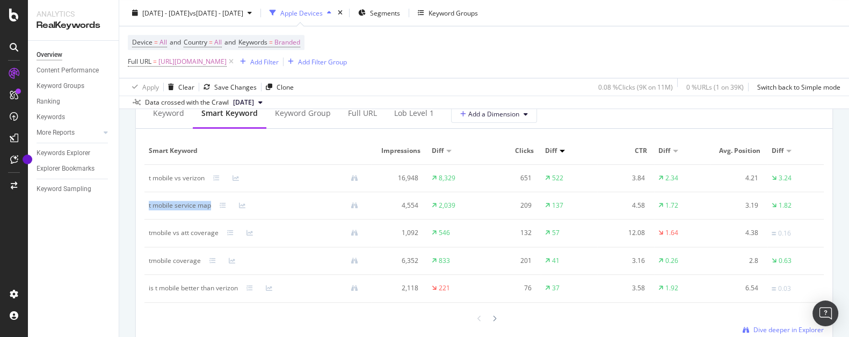
scroll to position [1020, 0]
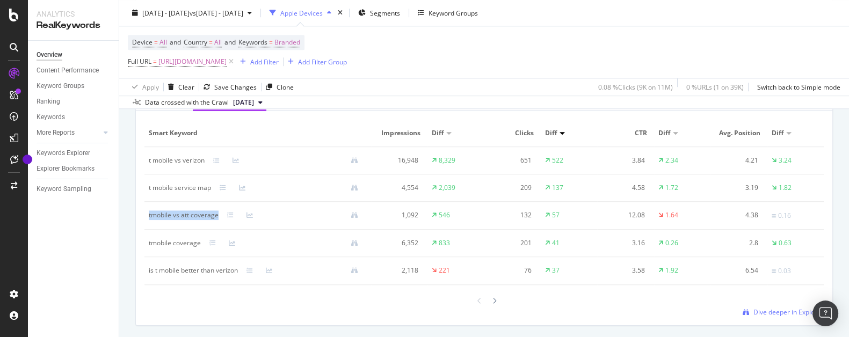
drag, startPoint x: 217, startPoint y: 217, endPoint x: 147, endPoint y: 221, distance: 70.9
click at [149, 220] on div "tmobile vs att coverage" at bounding box center [184, 215] width 70 height 10
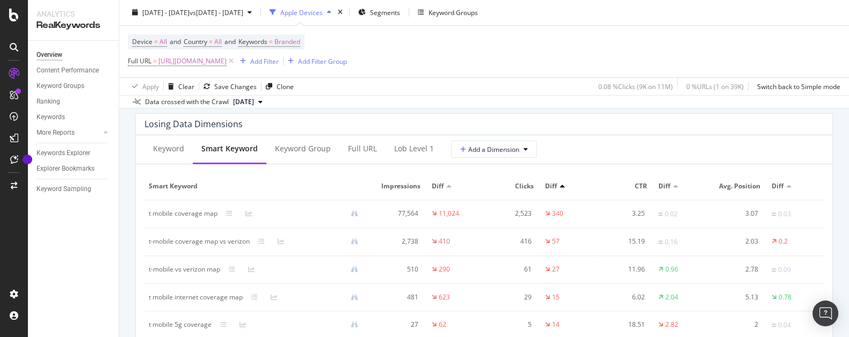
scroll to position [1275, 0]
drag, startPoint x: 219, startPoint y: 216, endPoint x: 163, endPoint y: 220, distance: 56.5
click at [148, 218] on td "t mobile coverage map" at bounding box center [257, 214] width 227 height 28
drag, startPoint x: 249, startPoint y: 244, endPoint x: 143, endPoint y: 243, distance: 106.3
click at [149, 243] on div "t-mobile coverage map vs verizon" at bounding box center [199, 241] width 101 height 10
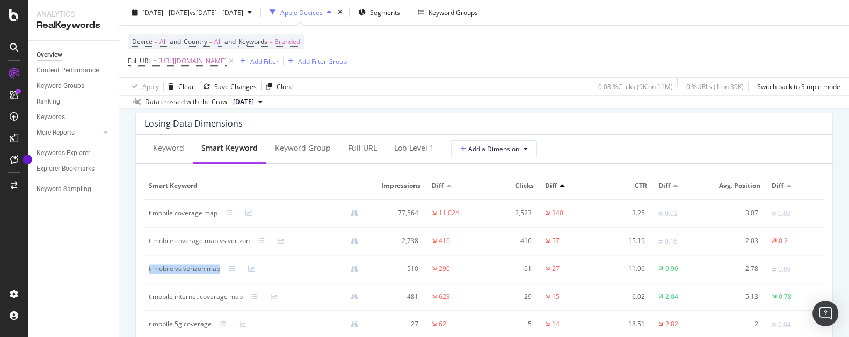
drag, startPoint x: 222, startPoint y: 273, endPoint x: 178, endPoint y: 277, distance: 44.2
click at [147, 274] on td "t-mobile vs verizon map" at bounding box center [257, 270] width 227 height 28
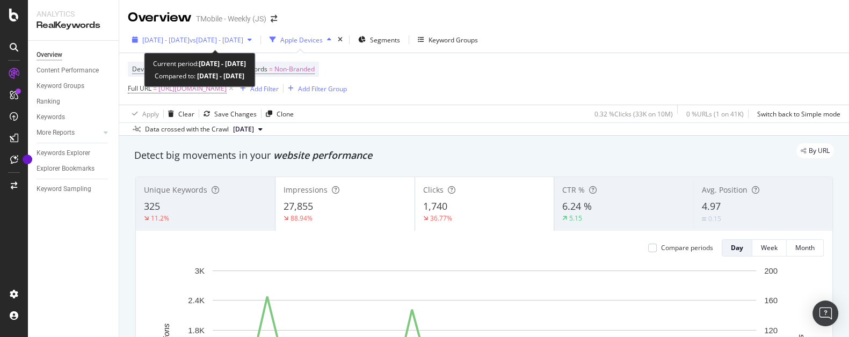
click at [190, 40] on span "[DATE] - [DATE]" at bounding box center [165, 39] width 47 height 9
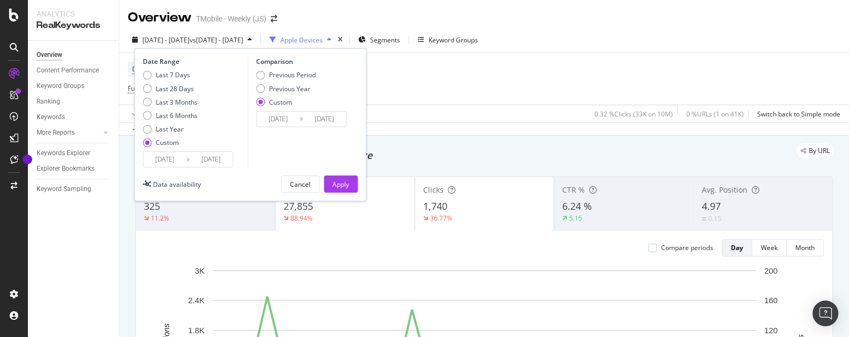
click at [179, 165] on input "[DATE]" at bounding box center [164, 159] width 43 height 15
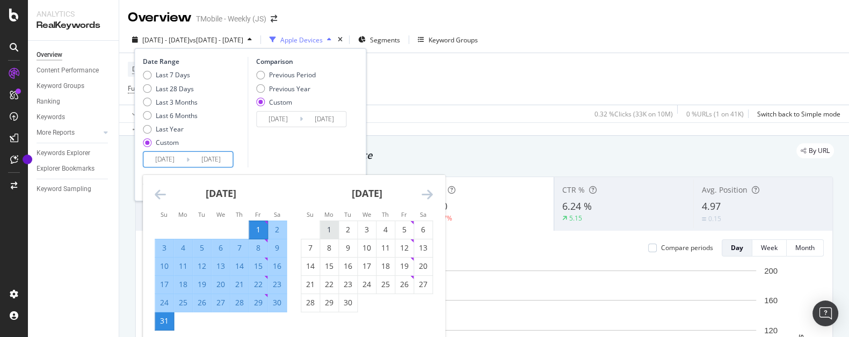
click at [328, 227] on div "1" at bounding box center [329, 229] width 18 height 11
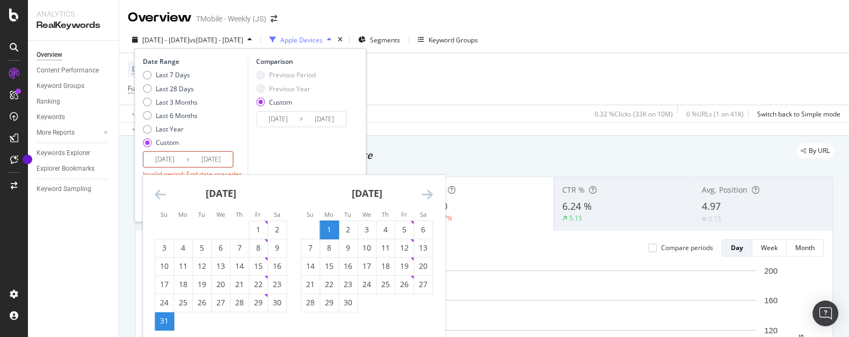
type input "[DATE]"
click at [347, 302] on div "30" at bounding box center [348, 302] width 18 height 11
type input "[DATE]"
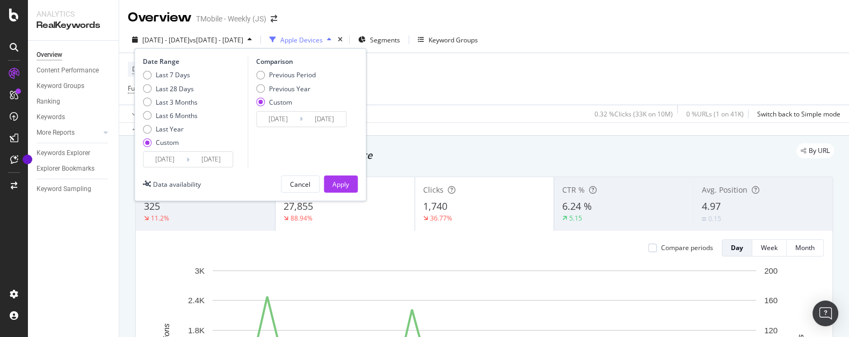
click at [280, 120] on input "[DATE]" at bounding box center [278, 119] width 43 height 15
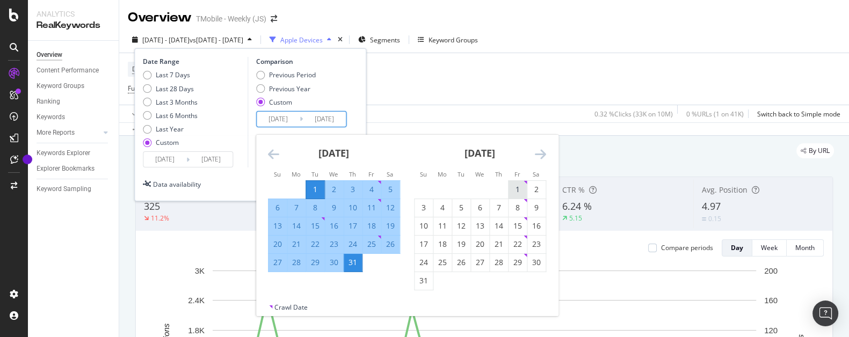
click at [515, 190] on div "1" at bounding box center [517, 189] width 18 height 11
type input "[DATE]"
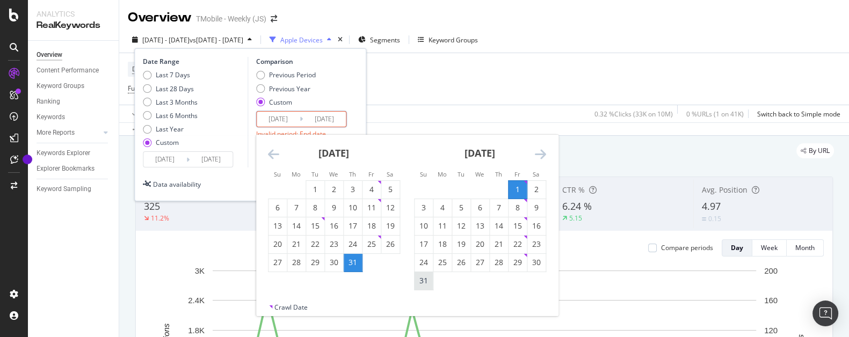
click at [422, 277] on div "31" at bounding box center [423, 280] width 18 height 11
type input "[DATE]"
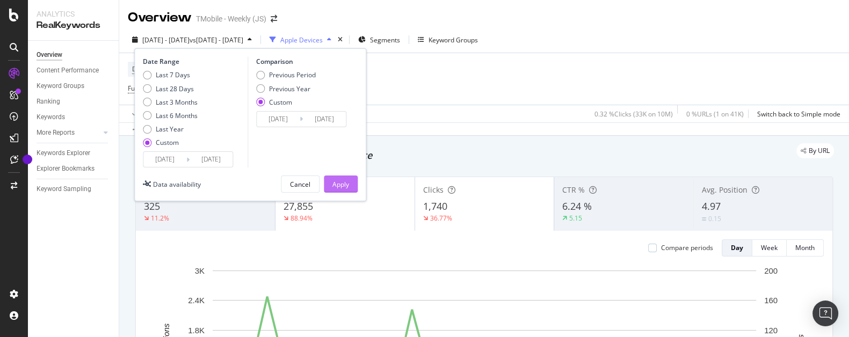
click at [335, 181] on div "Apply" at bounding box center [340, 184] width 17 height 9
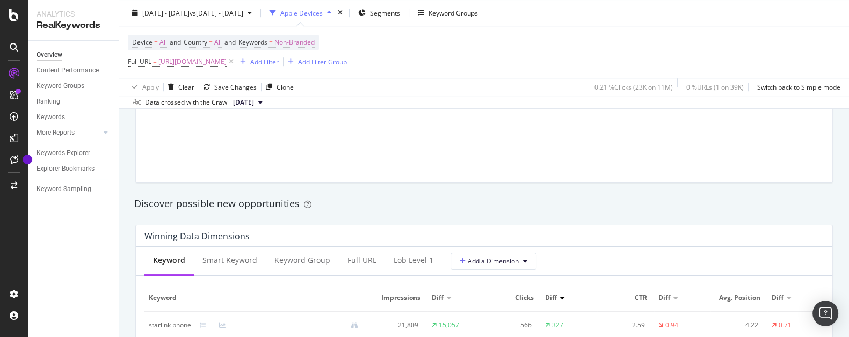
scroll to position [918, 0]
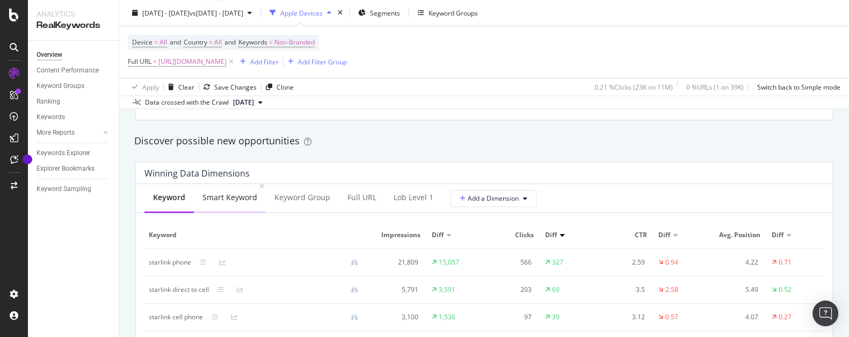
click at [236, 197] on div "Smart Keyword" at bounding box center [229, 197] width 55 height 11
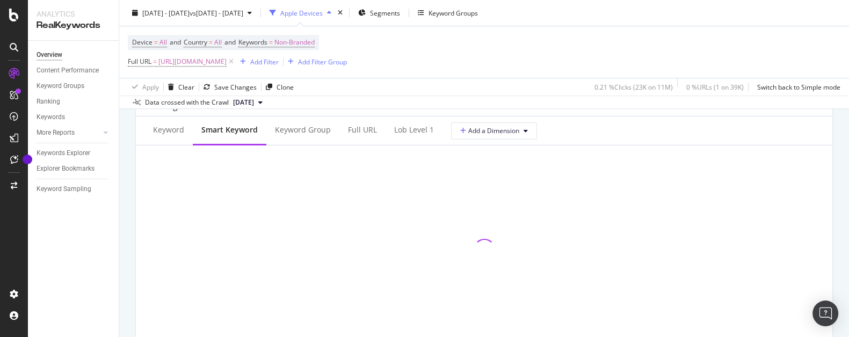
scroll to position [969, 0]
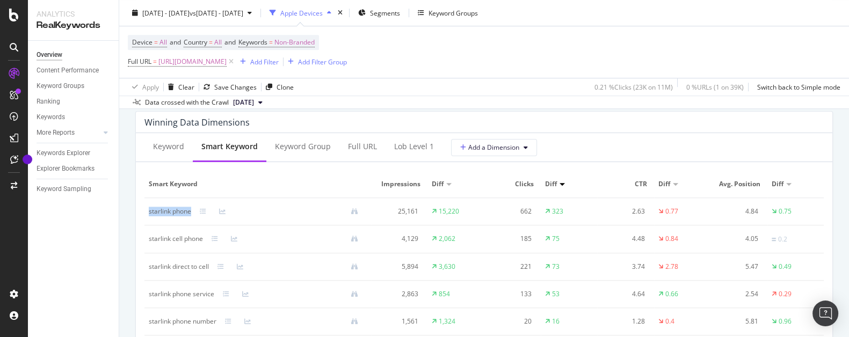
drag, startPoint x: 195, startPoint y: 214, endPoint x: 148, endPoint y: 216, distance: 47.3
click at [148, 216] on td "starlink phone" at bounding box center [257, 211] width 227 height 27
copy div "starlink phone"
drag, startPoint x: 206, startPoint y: 242, endPoint x: 156, endPoint y: 247, distance: 49.7
click at [149, 245] on td "starlink cell phone" at bounding box center [257, 239] width 227 height 28
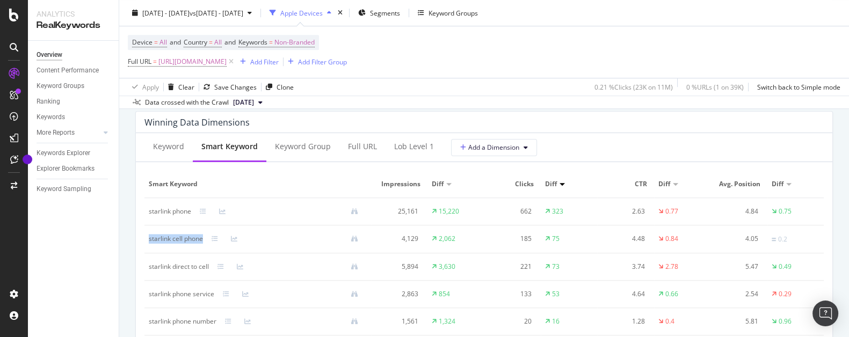
copy div "starlink cell phone"
drag, startPoint x: 214, startPoint y: 270, endPoint x: 160, endPoint y: 275, distance: 54.5
click at [149, 273] on td "starlink direct to cell" at bounding box center [257, 266] width 227 height 27
copy div "starlink direct to cell"
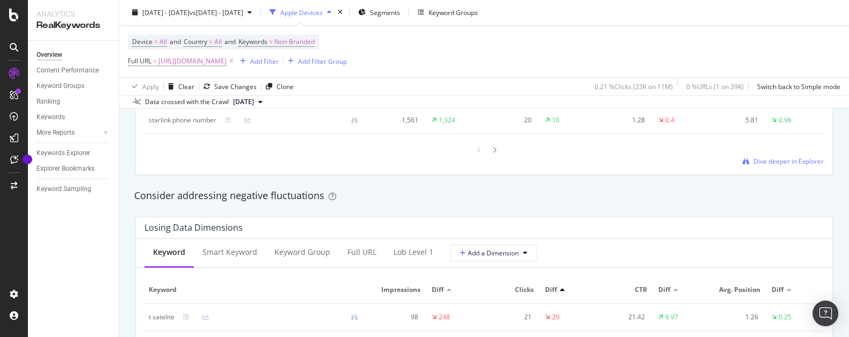
scroll to position [1173, 0]
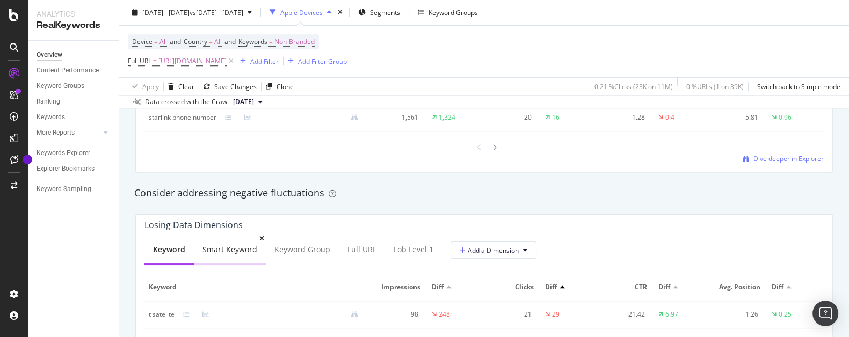
click at [238, 251] on div "Smart Keyword" at bounding box center [229, 249] width 55 height 11
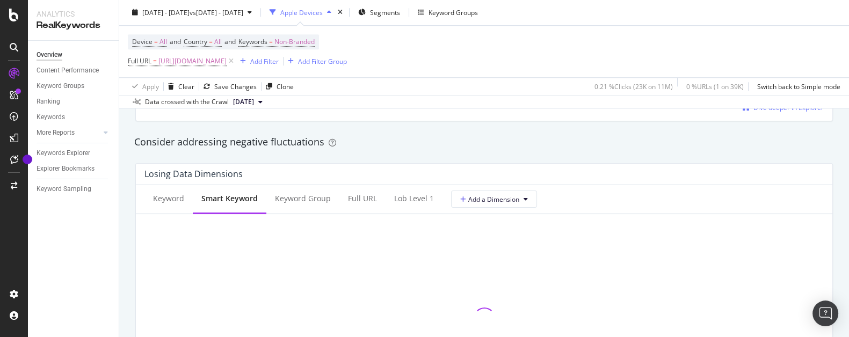
scroll to position [1275, 0]
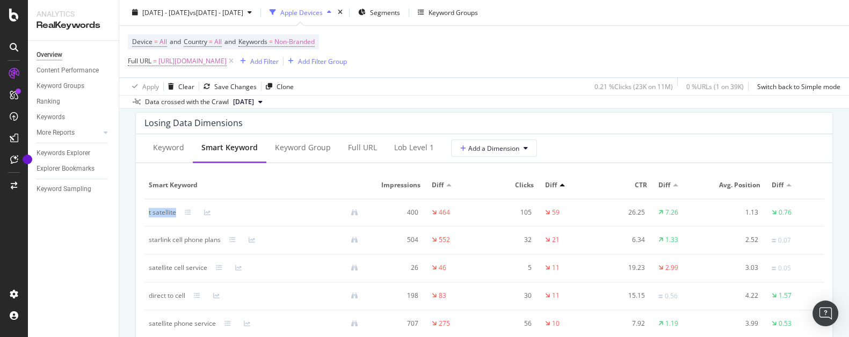
drag, startPoint x: 177, startPoint y: 218, endPoint x: 147, endPoint y: 219, distance: 30.6
click at [147, 219] on td "t satellite" at bounding box center [257, 212] width 227 height 27
copy div "t satellite"
drag, startPoint x: 223, startPoint y: 238, endPoint x: 147, endPoint y: 246, distance: 76.7
click at [147, 246] on td "starlink cell phone plans" at bounding box center [257, 241] width 227 height 28
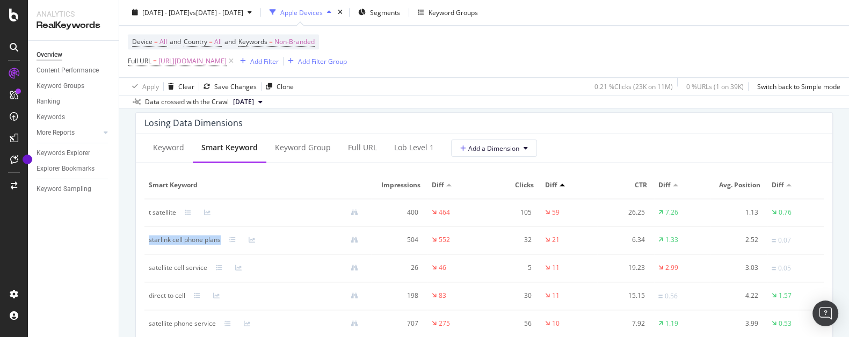
copy div "starlink cell phone plans"
drag, startPoint x: 209, startPoint y: 269, endPoint x: 148, endPoint y: 275, distance: 62.1
click at [148, 275] on td "satellite cell service" at bounding box center [257, 268] width 227 height 28
copy div "satellite cell service"
drag, startPoint x: 188, startPoint y: 294, endPoint x: 173, endPoint y: 300, distance: 16.0
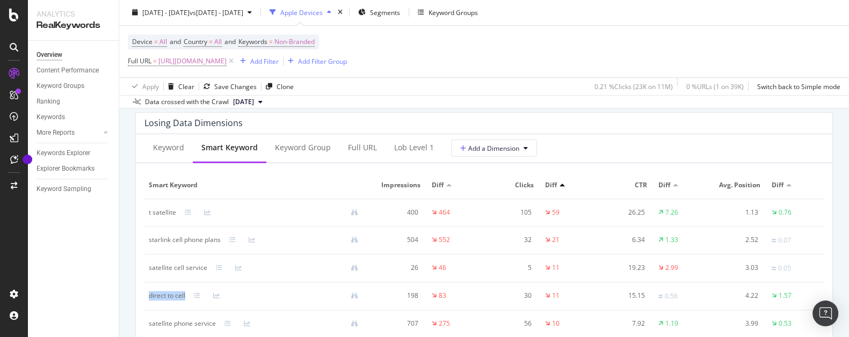
click at [150, 297] on div "direct to cell" at bounding box center [258, 296] width 218 height 10
copy div "direct to cell"
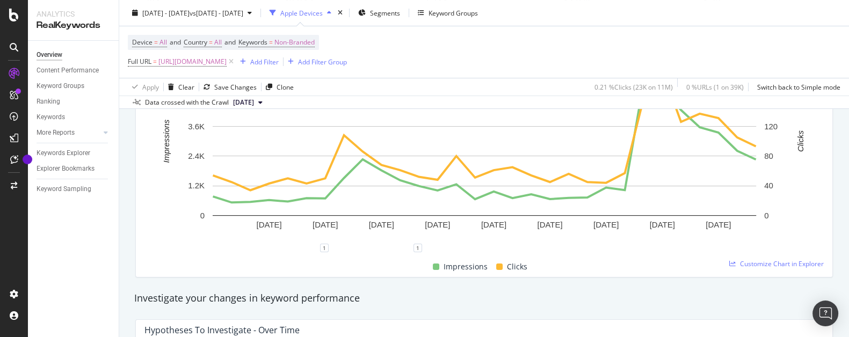
scroll to position [0, 0]
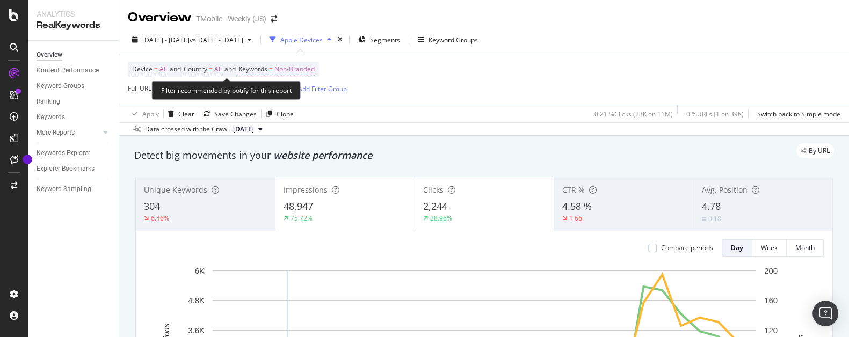
click at [300, 71] on span "Non-Branded" at bounding box center [294, 69] width 40 height 15
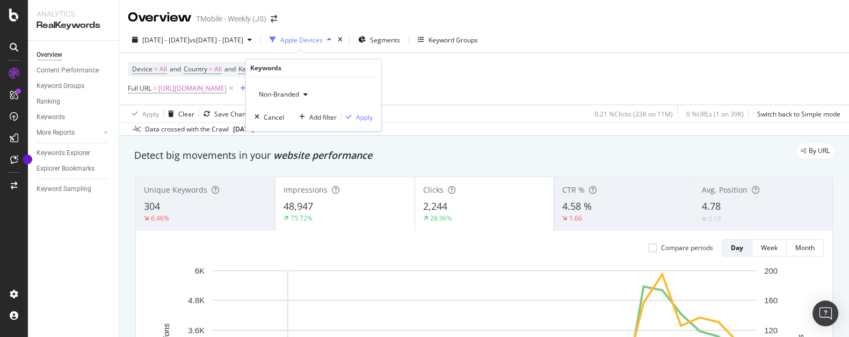
click at [303, 94] on div "button" at bounding box center [305, 94] width 13 height 6
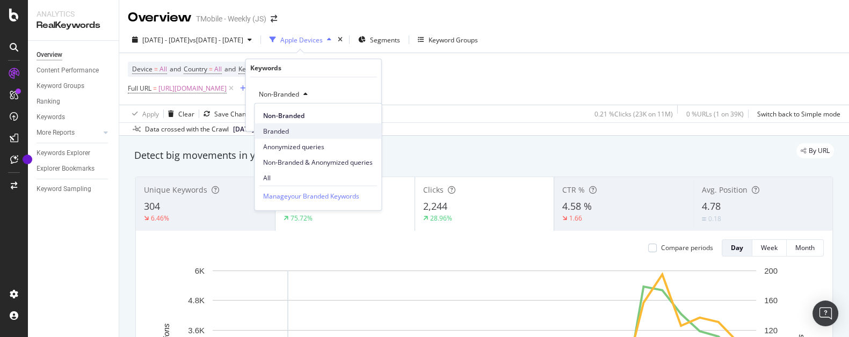
click at [279, 133] on span "Branded" at bounding box center [318, 131] width 110 height 10
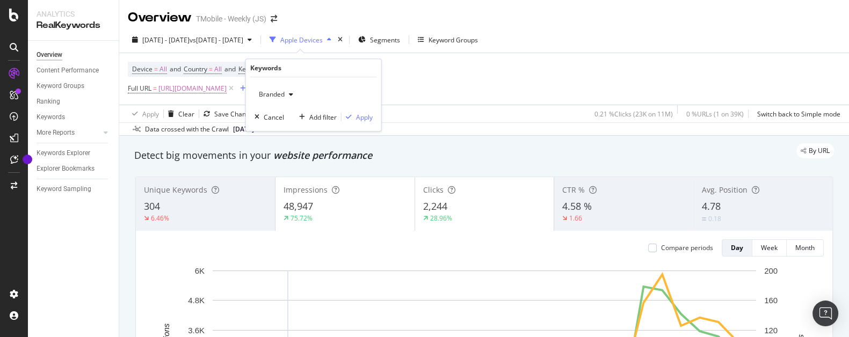
click at [549, 78] on div "Device = All and Country = All and Keywords = Non-Branded Full URL = https://ww…" at bounding box center [484, 79] width 712 height 52
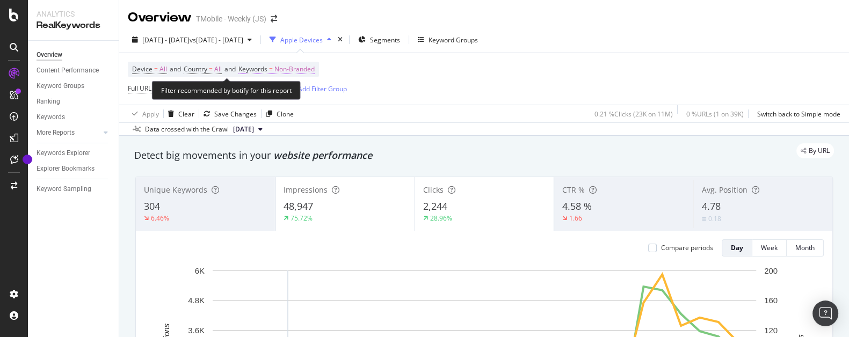
click at [310, 69] on span "Non-Branded" at bounding box center [294, 69] width 40 height 15
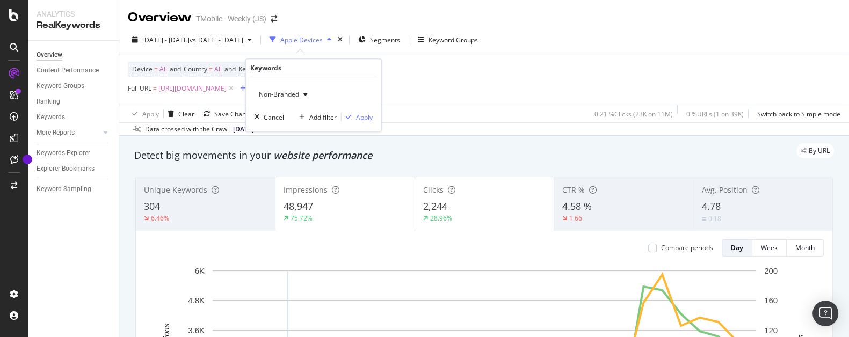
click at [294, 95] on span "Non-Branded" at bounding box center [276, 94] width 45 height 9
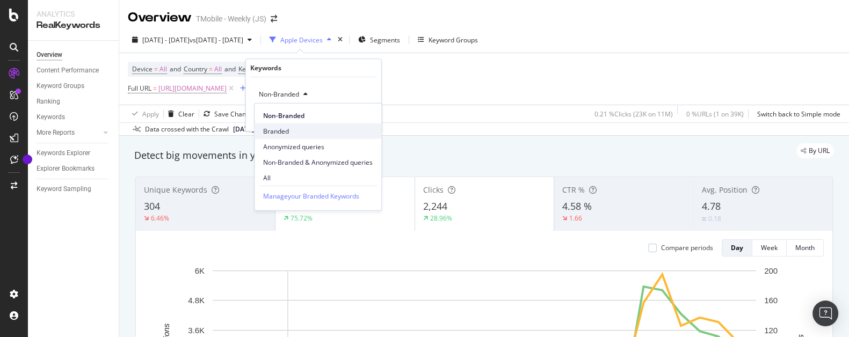
click at [288, 130] on span "Branded" at bounding box center [318, 131] width 110 height 10
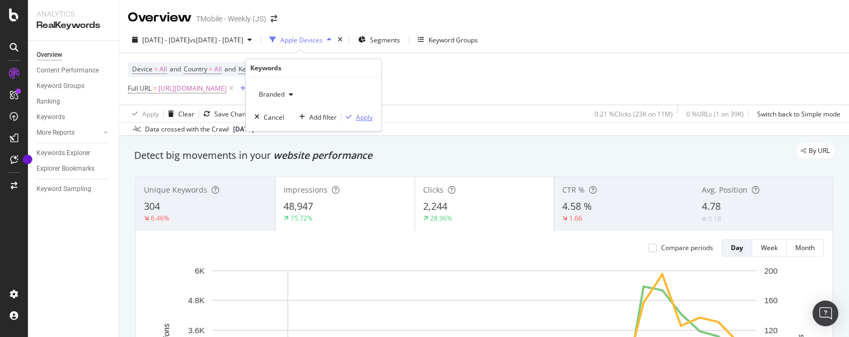
click at [369, 117] on div "Apply" at bounding box center [364, 117] width 17 height 9
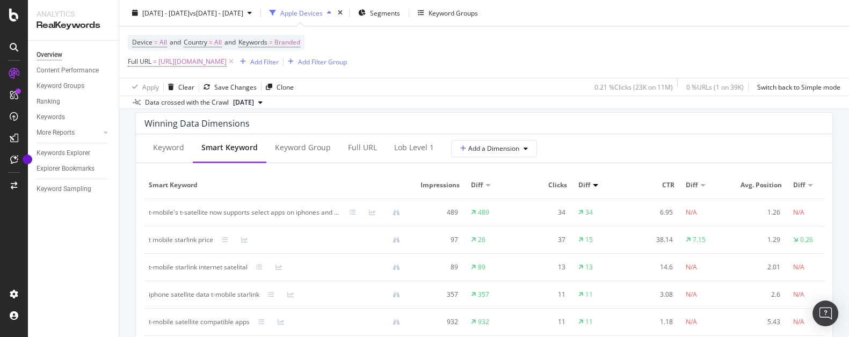
scroll to position [969, 0]
drag, startPoint x: 147, startPoint y: 212, endPoint x: 343, endPoint y: 218, distance: 196.6
click at [343, 218] on td "t-mobile's t-satellite now supports select apps on iphones and android devices …" at bounding box center [278, 211] width 268 height 27
copy div "t-mobile's t-satellite now supports select apps on iphones and android devices …"
drag, startPoint x: 215, startPoint y: 241, endPoint x: 147, endPoint y: 246, distance: 68.4
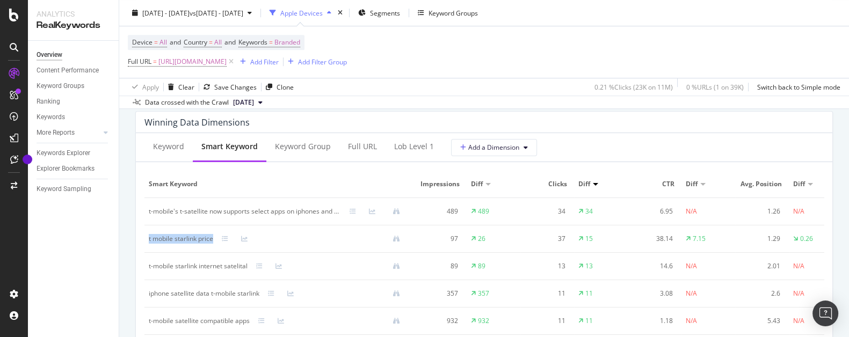
click at [147, 246] on td "t mobile starlink price" at bounding box center [278, 238] width 268 height 27
copy div "t mobile starlink price"
drag, startPoint x: 251, startPoint y: 266, endPoint x: 148, endPoint y: 271, distance: 103.8
click at [148, 271] on td "t-mobile starlink internet satelital" at bounding box center [278, 266] width 268 height 27
copy div "t-mobile starlink internet satelital"
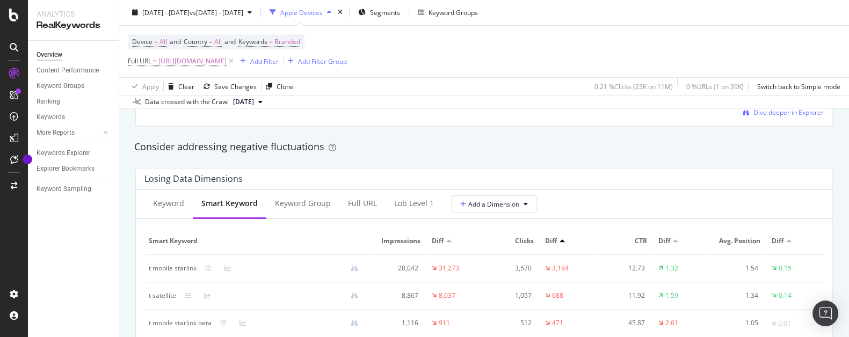
scroll to position [1224, 0]
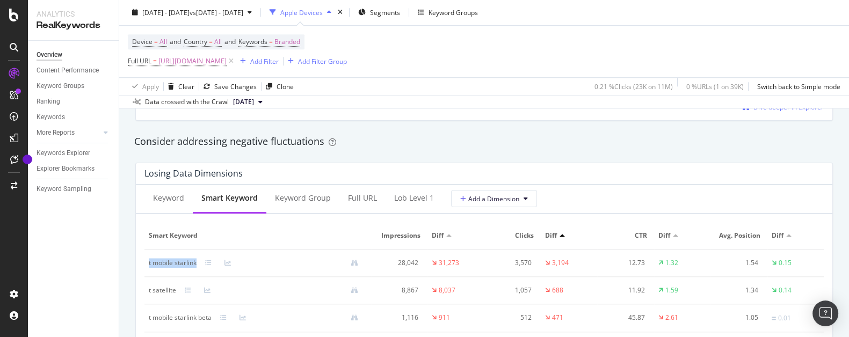
drag, startPoint x: 199, startPoint y: 263, endPoint x: 149, endPoint y: 271, distance: 50.0
click at [149, 271] on td "t mobile starlink" at bounding box center [257, 263] width 227 height 27
drag, startPoint x: 178, startPoint y: 289, endPoint x: 147, endPoint y: 292, distance: 30.7
click at [147, 292] on td "t satellite" at bounding box center [257, 290] width 227 height 27
drag, startPoint x: 214, startPoint y: 319, endPoint x: 148, endPoint y: 322, distance: 65.6
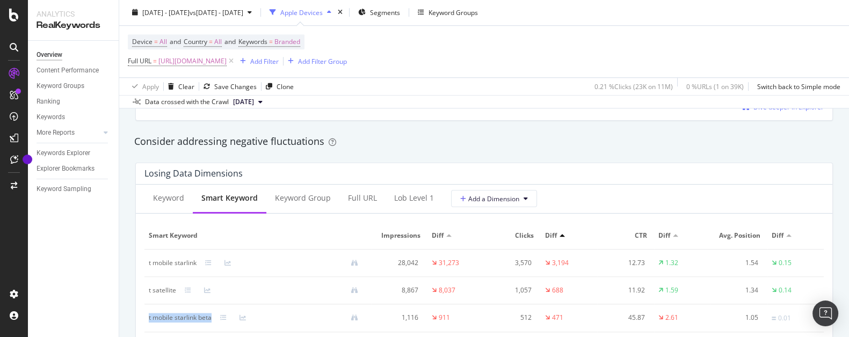
click at [148, 322] on td "t mobile starlink beta" at bounding box center [257, 318] width 227 height 28
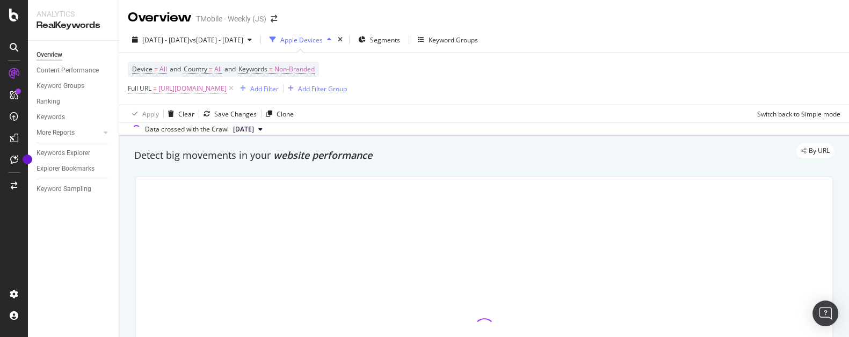
drag, startPoint x: 458, startPoint y: 75, endPoint x: 453, endPoint y: 81, distance: 8.0
click at [458, 75] on div "Device = All and Country = All and Keywords = Non-Branded Full URL = [URL][DOMA…" at bounding box center [484, 79] width 712 height 52
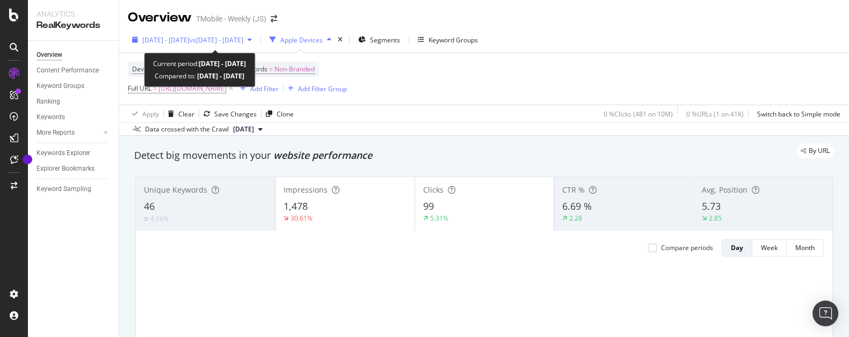
click at [190, 39] on span "[DATE] - [DATE]" at bounding box center [165, 39] width 47 height 9
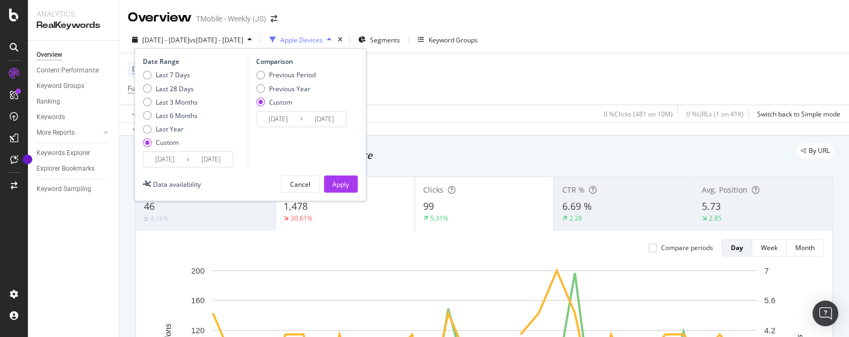
click at [176, 161] on input "[DATE]" at bounding box center [164, 159] width 43 height 15
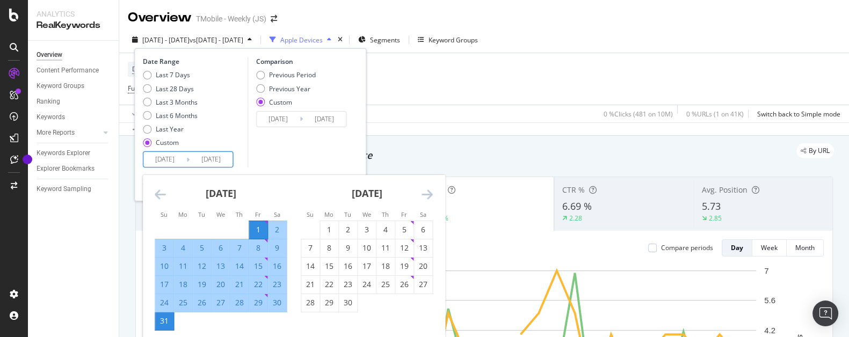
drag, startPoint x: 326, startPoint y: 227, endPoint x: 304, endPoint y: 200, distance: 35.1
click at [326, 227] on div "1" at bounding box center [329, 229] width 18 height 11
type input "[DATE]"
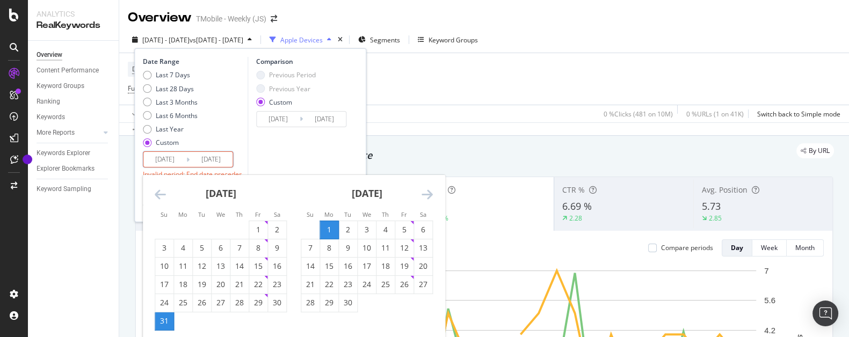
click at [350, 305] on div "30" at bounding box center [348, 302] width 18 height 11
type input "[DATE]"
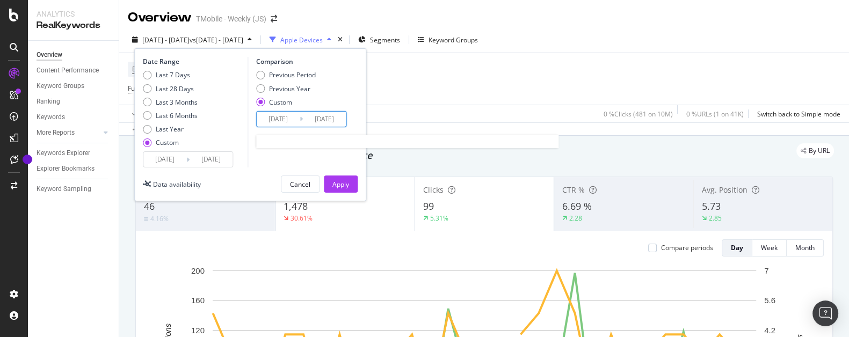
click at [283, 118] on input "[DATE]" at bounding box center [278, 119] width 43 height 15
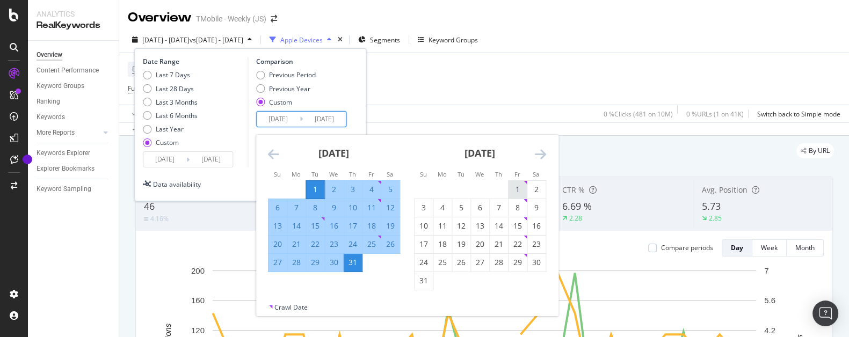
click at [518, 189] on div "1" at bounding box center [517, 189] width 18 height 11
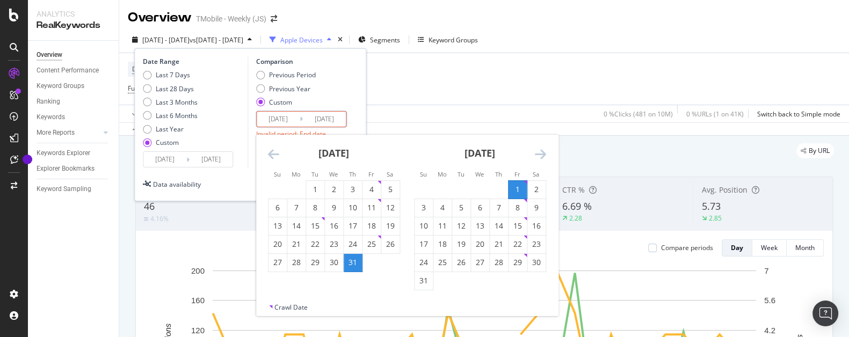
type input "[DATE]"
click at [426, 275] on div "31" at bounding box center [423, 280] width 18 height 11
type input "[DATE]"
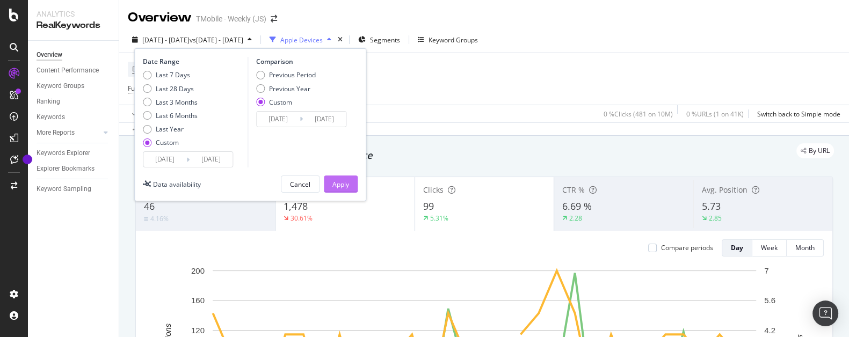
click at [340, 184] on div "Apply" at bounding box center [340, 184] width 17 height 9
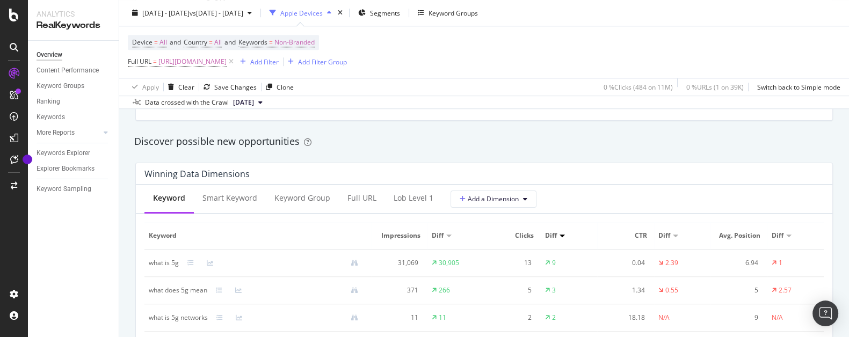
scroll to position [918, 0]
click at [235, 203] on div "Smart Keyword" at bounding box center [230, 199] width 72 height 30
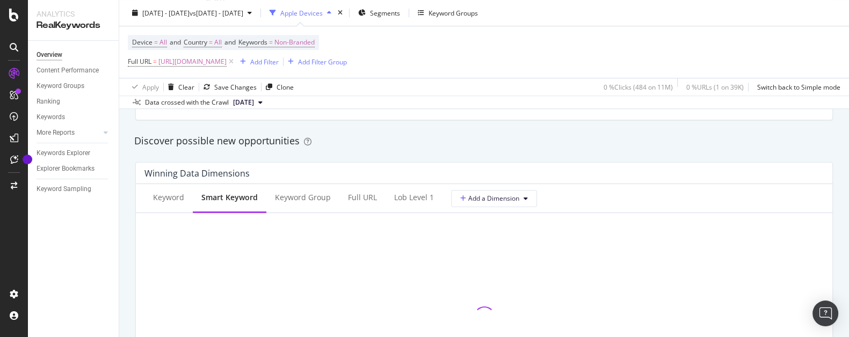
scroll to position [969, 0]
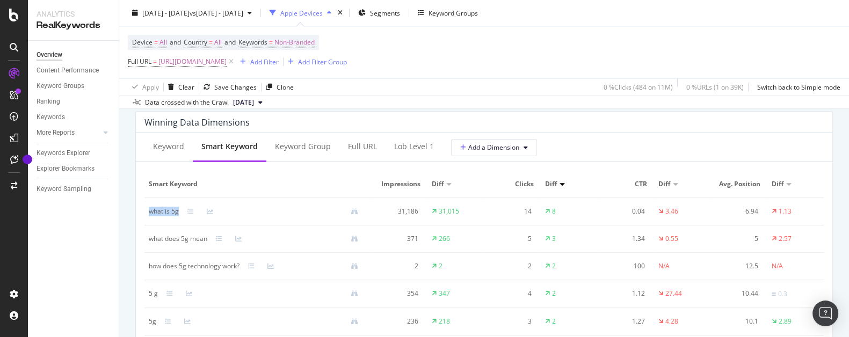
drag, startPoint x: 180, startPoint y: 214, endPoint x: 161, endPoint y: 215, distance: 18.8
click at [148, 215] on td "what is 5g" at bounding box center [257, 211] width 227 height 27
copy div "what is 5g"
drag, startPoint x: 210, startPoint y: 241, endPoint x: 150, endPoint y: 245, distance: 60.3
click at [150, 245] on td "what does 5g mean" at bounding box center [257, 238] width 227 height 27
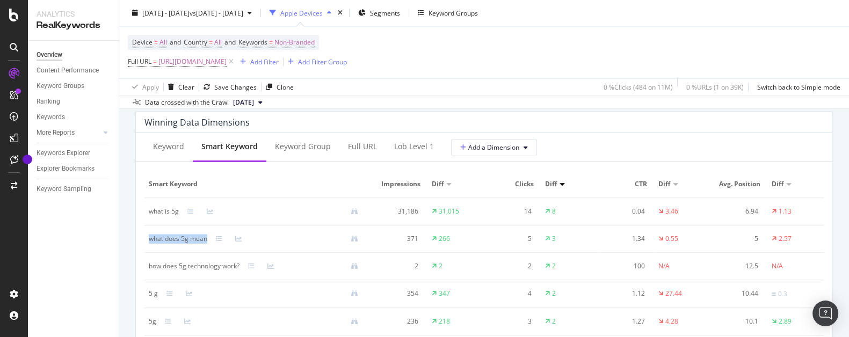
copy div "what does 5g mean"
drag, startPoint x: 241, startPoint y: 267, endPoint x: 149, endPoint y: 271, distance: 91.3
click at [149, 271] on td "how does 5g technology work?" at bounding box center [257, 266] width 227 height 27
copy div "how does 5g technology work?"
drag, startPoint x: 158, startPoint y: 297, endPoint x: 149, endPoint y: 296, distance: 8.6
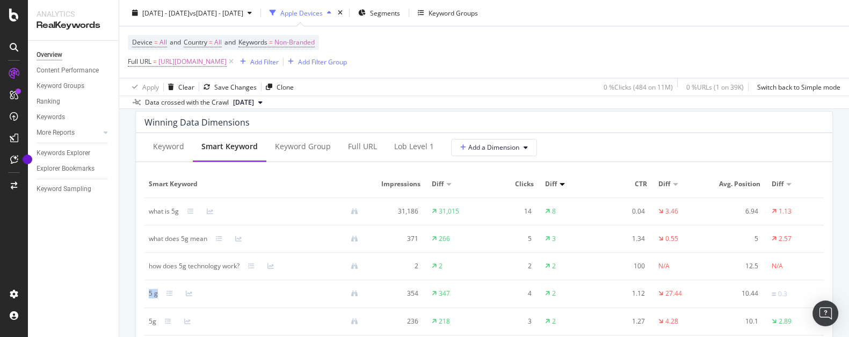
click at [149, 296] on div "5 g" at bounding box center [258, 294] width 218 height 10
copy div "5 g"
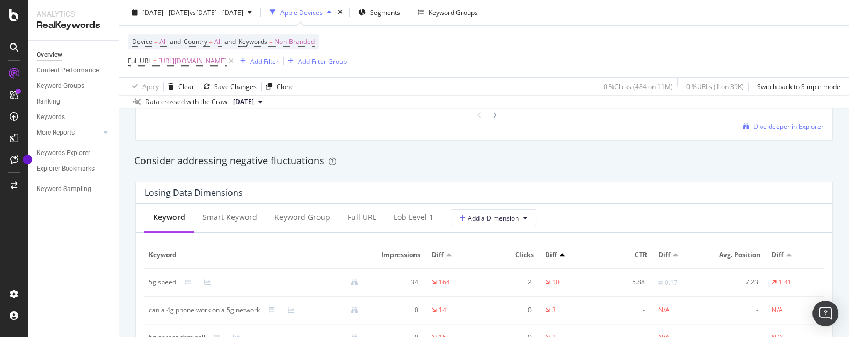
scroll to position [1224, 0]
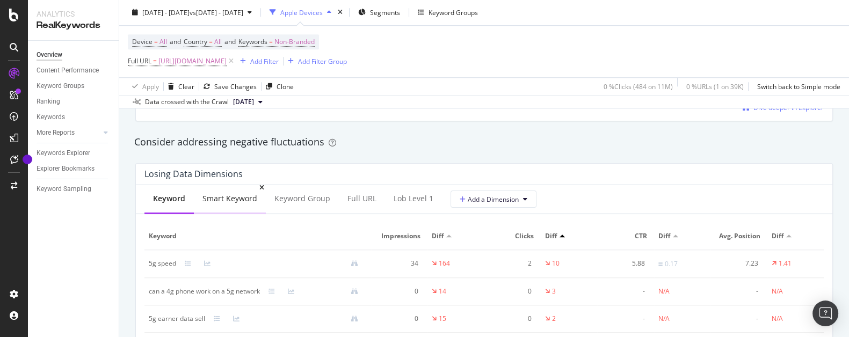
click at [231, 200] on div "Smart Keyword" at bounding box center [229, 198] width 55 height 11
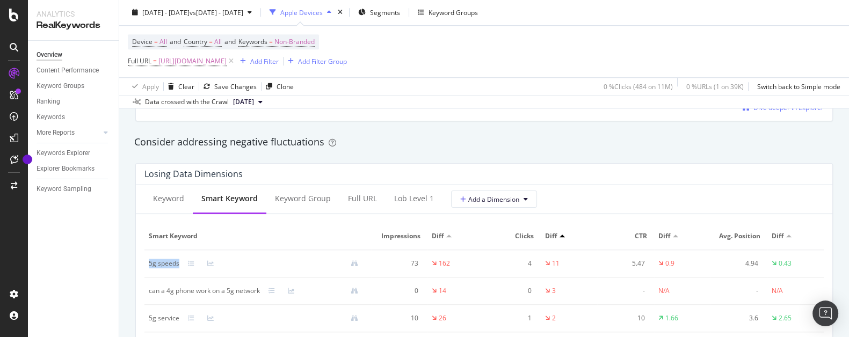
drag, startPoint x: 181, startPoint y: 267, endPoint x: 147, endPoint y: 269, distance: 33.9
click at [147, 269] on td "5g speeds" at bounding box center [257, 263] width 227 height 27
copy div "5g speeds"
drag, startPoint x: 260, startPoint y: 294, endPoint x: 183, endPoint y: 296, distance: 76.8
click at [149, 295] on div "can a 4g phone work on a 5g network" at bounding box center [204, 291] width 111 height 10
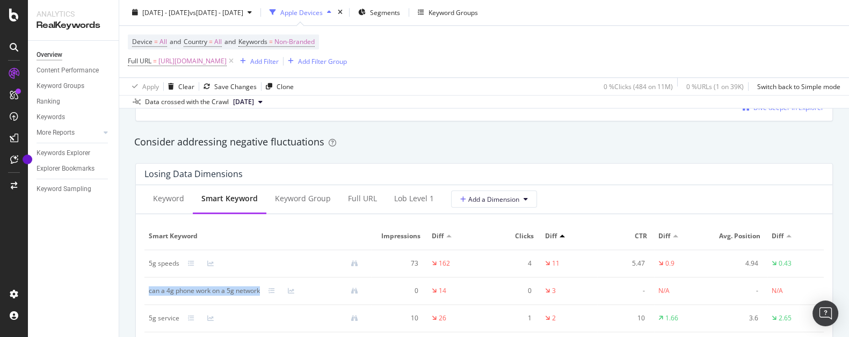
copy div "can a 4g phone work on a 5g network"
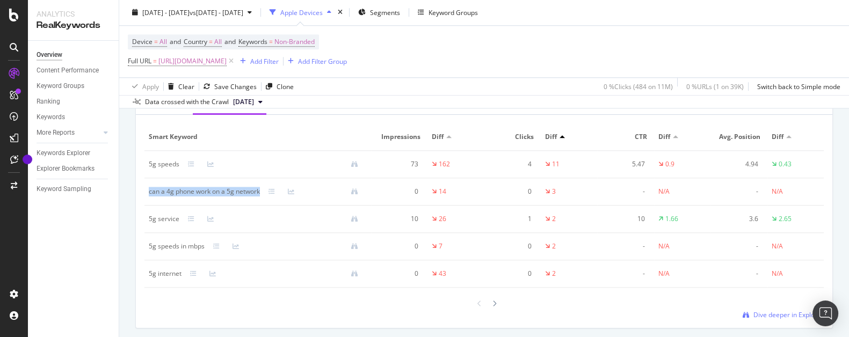
scroll to position [1377, 0]
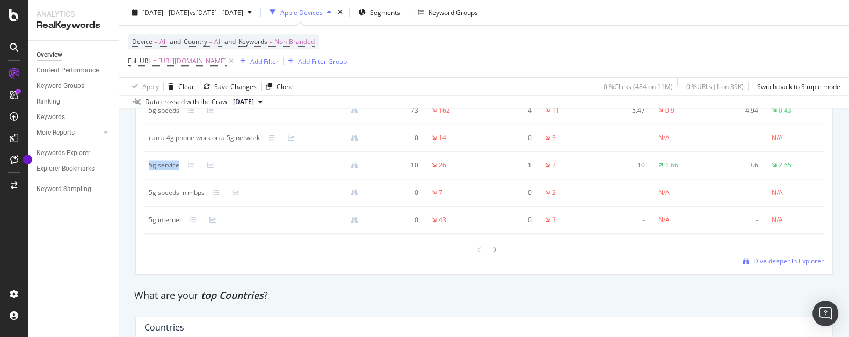
drag, startPoint x: 184, startPoint y: 167, endPoint x: 149, endPoint y: 167, distance: 34.9
click at [149, 167] on div "5g service" at bounding box center [258, 166] width 218 height 10
copy div "5g service"
drag, startPoint x: 206, startPoint y: 193, endPoint x: 149, endPoint y: 196, distance: 57.0
click at [149, 196] on td "5g speeds in mbps" at bounding box center [257, 192] width 227 height 27
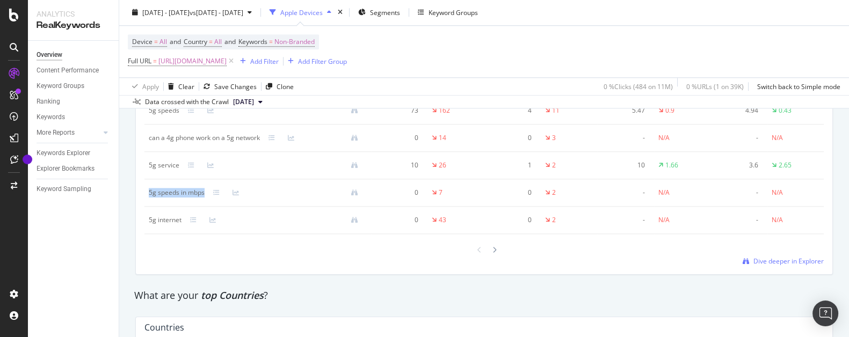
copy div "5g speeds in mbps"
drag, startPoint x: 185, startPoint y: 220, endPoint x: 149, endPoint y: 224, distance: 35.7
click at [149, 224] on td "5g internet" at bounding box center [257, 220] width 227 height 27
copy div "5g internet"
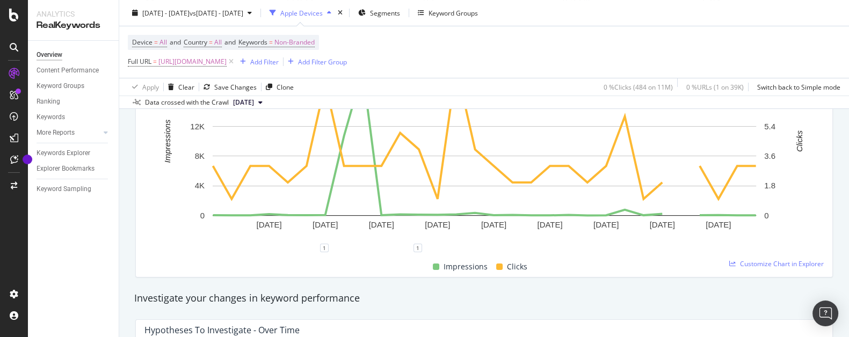
scroll to position [0, 0]
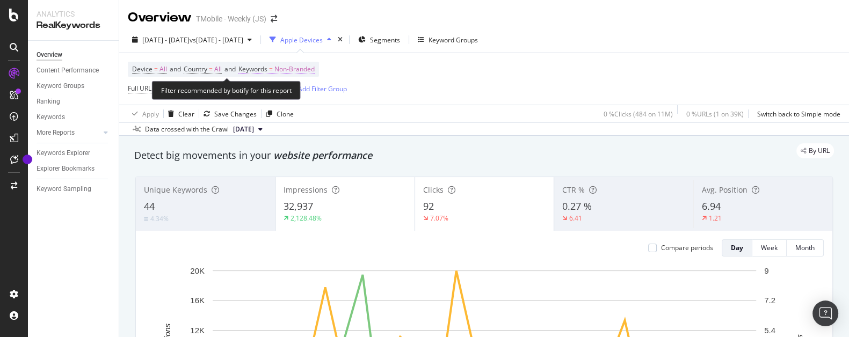
click at [307, 69] on span "Non-Branded" at bounding box center [294, 69] width 40 height 15
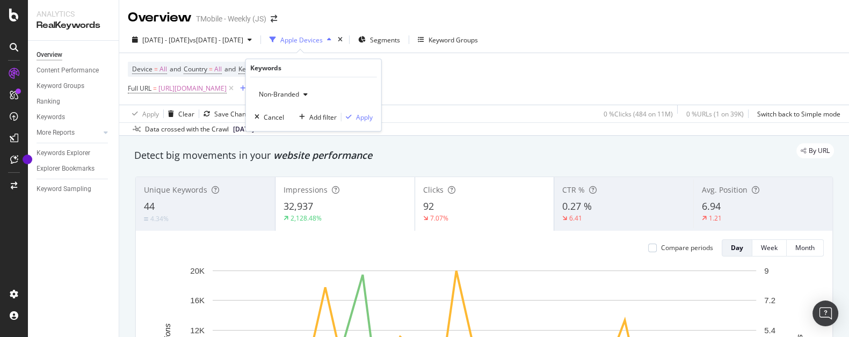
click at [300, 98] on div "Non-Branded" at bounding box center [282, 94] width 57 height 16
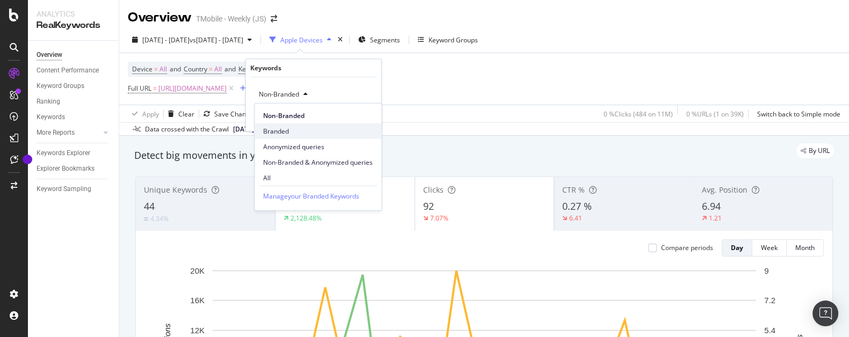
click at [285, 126] on div "Branded" at bounding box center [317, 131] width 127 height 16
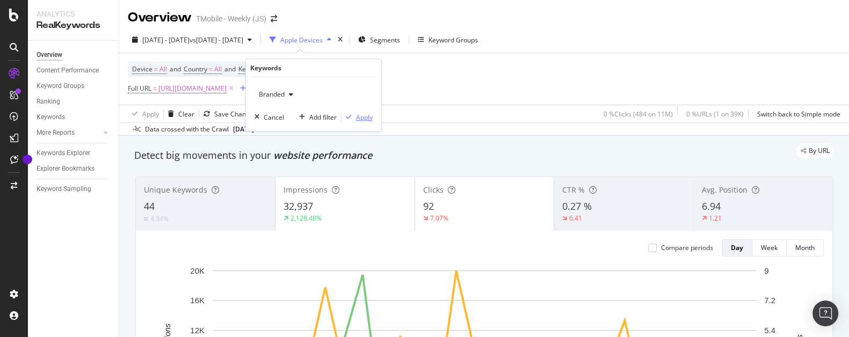
click at [363, 120] on div "Apply" at bounding box center [364, 117] width 17 height 9
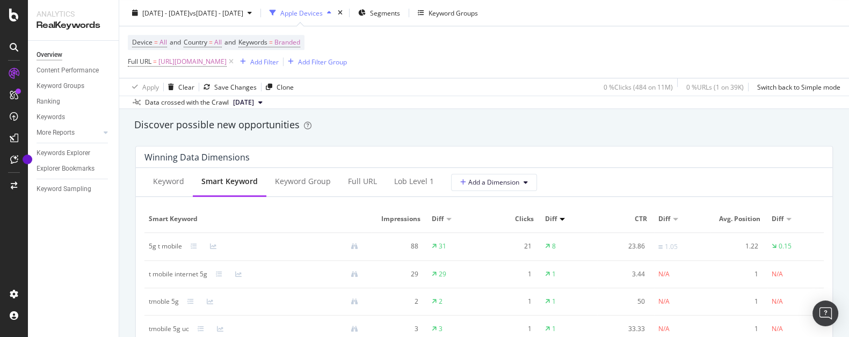
scroll to position [969, 0]
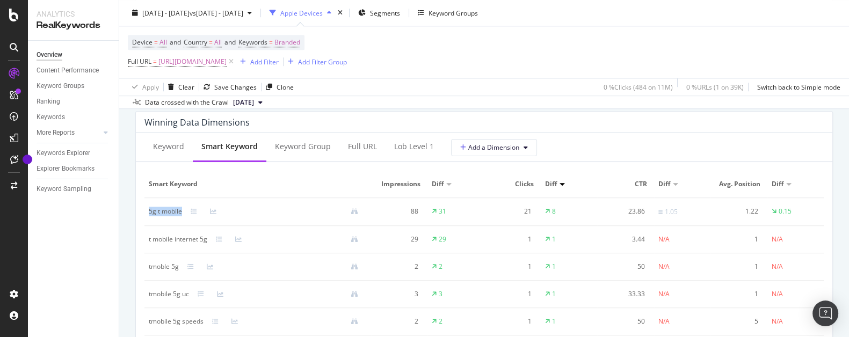
drag, startPoint x: 181, startPoint y: 214, endPoint x: 148, endPoint y: 215, distance: 32.8
click at [149, 215] on div "5g t mobile" at bounding box center [165, 212] width 33 height 10
copy div "5g t mobile"
drag, startPoint x: 210, startPoint y: 242, endPoint x: 160, endPoint y: 247, distance: 50.8
click at [149, 243] on div "t mobile internet 5g" at bounding box center [258, 240] width 218 height 10
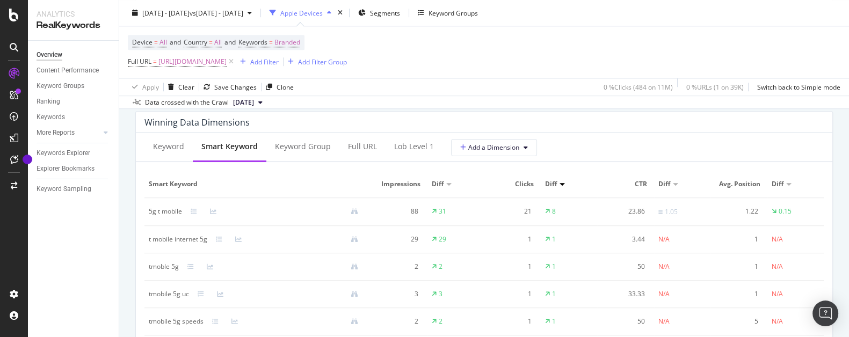
click at [198, 241] on div "t mobile internet 5g" at bounding box center [178, 240] width 59 height 10
drag, startPoint x: 208, startPoint y: 238, endPoint x: 150, endPoint y: 243, distance: 58.7
click at [148, 243] on td "t mobile internet 5g" at bounding box center [257, 239] width 227 height 27
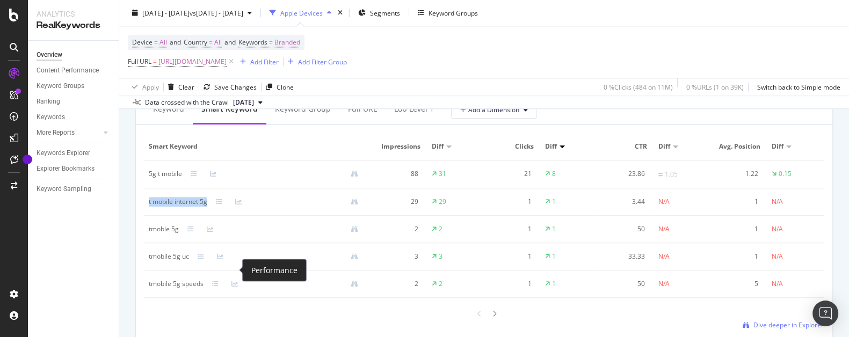
scroll to position [1020, 0]
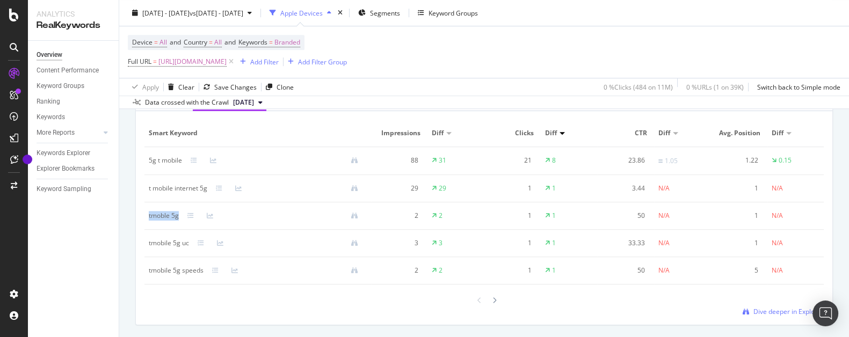
drag, startPoint x: 182, startPoint y: 217, endPoint x: 149, endPoint y: 222, distance: 33.1
click at [149, 222] on td "tmoble 5g" at bounding box center [257, 215] width 227 height 27
drag, startPoint x: 192, startPoint y: 244, endPoint x: 178, endPoint y: 252, distance: 16.3
click at [149, 249] on td "tmobile 5g uc" at bounding box center [257, 243] width 227 height 27
drag, startPoint x: 205, startPoint y: 268, endPoint x: 170, endPoint y: 278, distance: 36.2
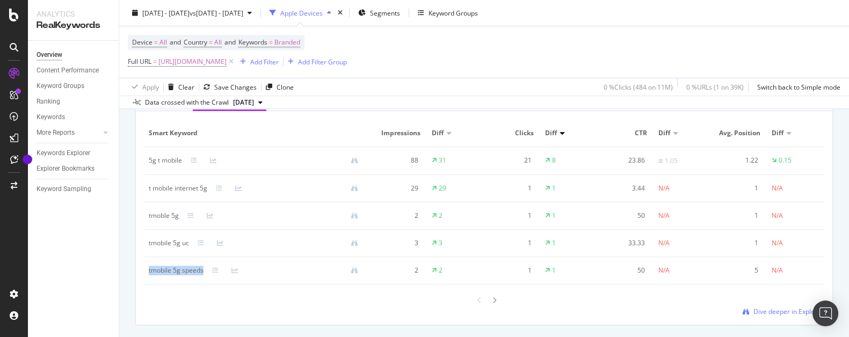
click at [148, 275] on td "tmobile 5g speeds" at bounding box center [257, 270] width 227 height 27
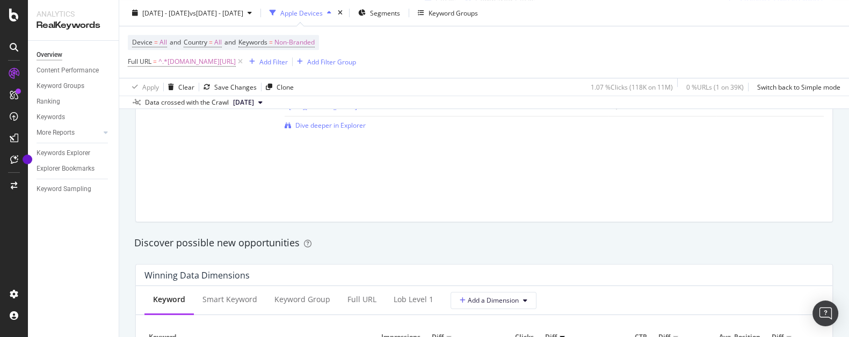
scroll to position [969, 0]
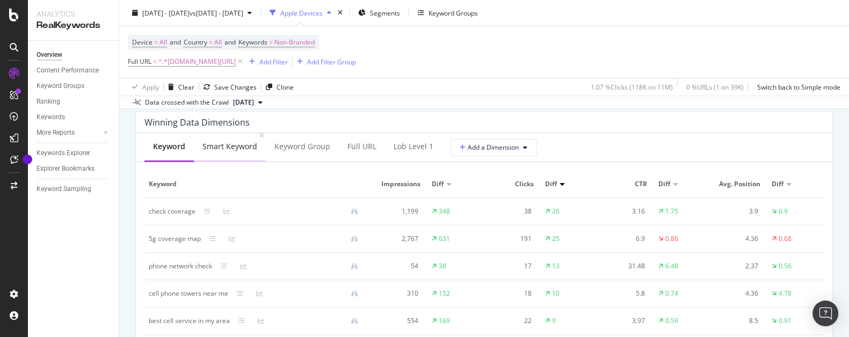
click at [242, 149] on div "Smart Keyword" at bounding box center [229, 146] width 55 height 11
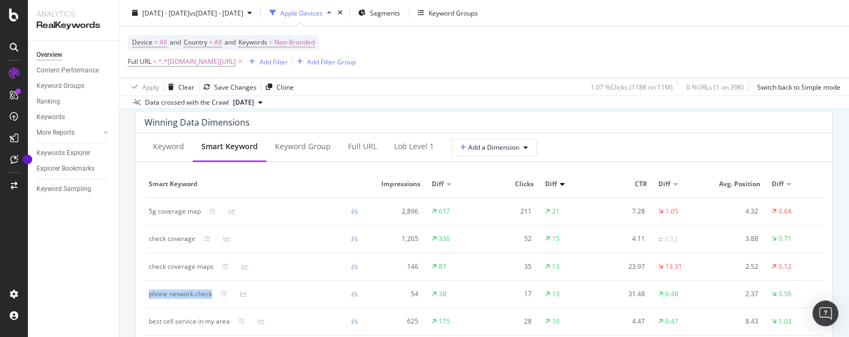
drag, startPoint x: 216, startPoint y: 294, endPoint x: 150, endPoint y: 300, distance: 66.8
click at [150, 300] on td "phone network check" at bounding box center [257, 294] width 227 height 27
copy div "phone network check"
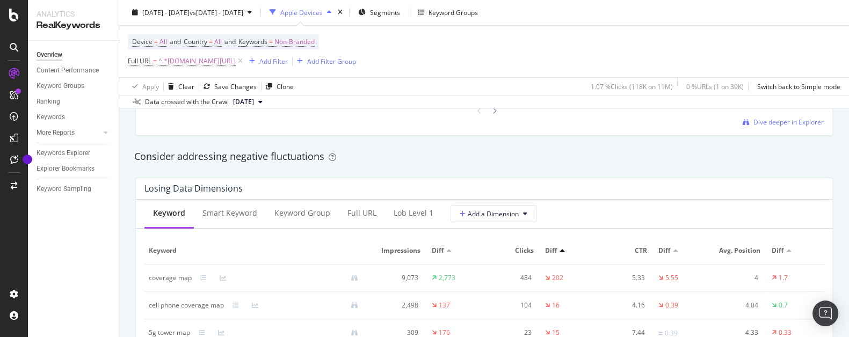
scroll to position [1224, 0]
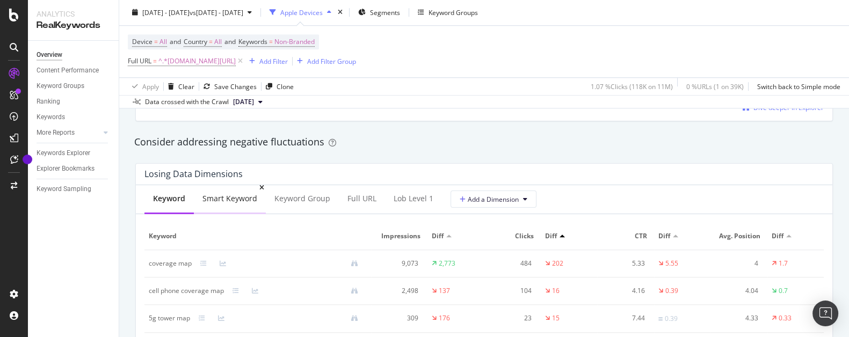
click at [244, 198] on div "Smart Keyword" at bounding box center [229, 198] width 55 height 11
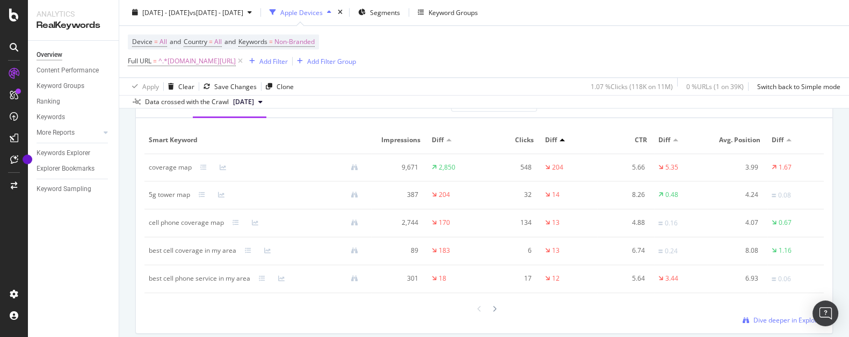
scroll to position [1326, 0]
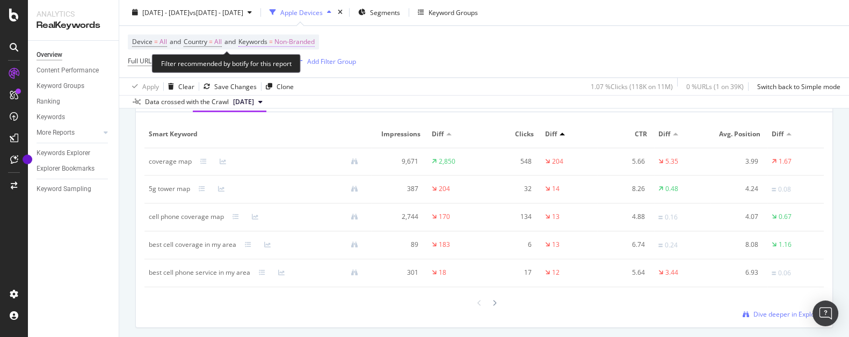
click at [289, 41] on span "Non-Branded" at bounding box center [294, 42] width 40 height 15
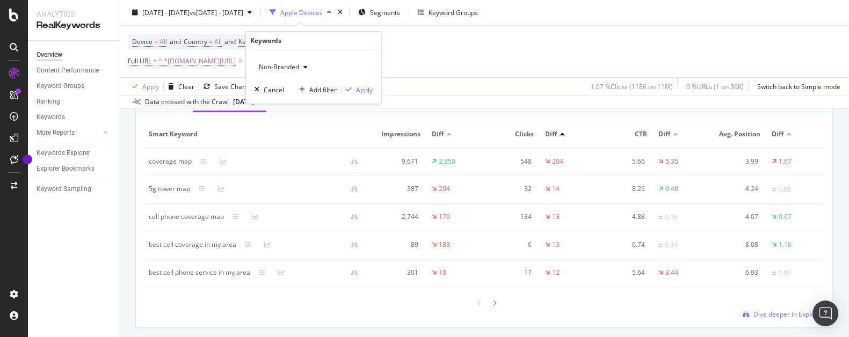
click at [283, 65] on span "Non-Branded" at bounding box center [276, 66] width 45 height 9
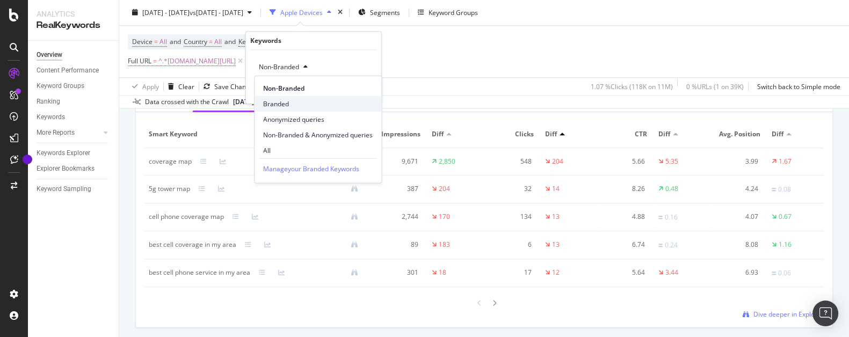
click at [275, 102] on span "Branded" at bounding box center [318, 104] width 110 height 10
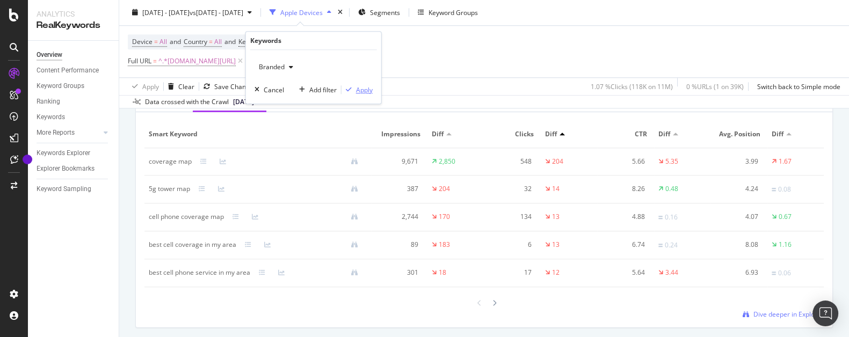
click at [369, 91] on div "Apply" at bounding box center [364, 89] width 17 height 9
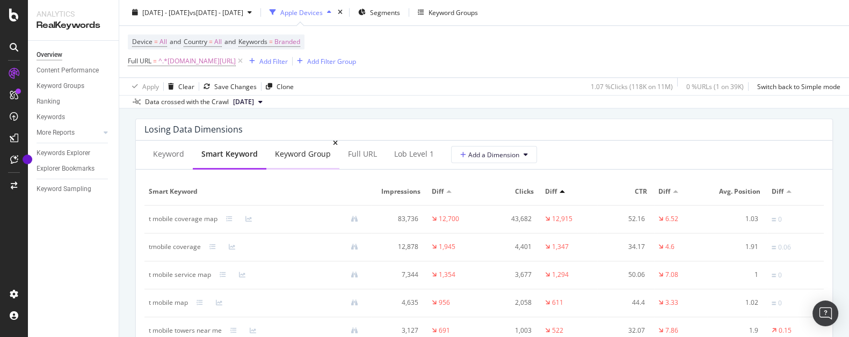
scroll to position [1275, 0]
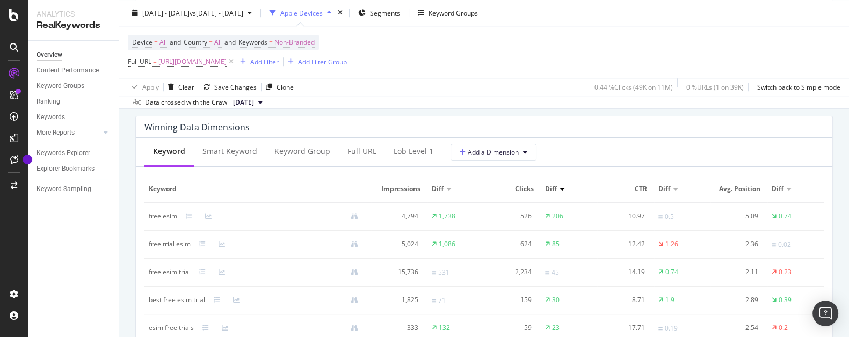
scroll to position [969, 0]
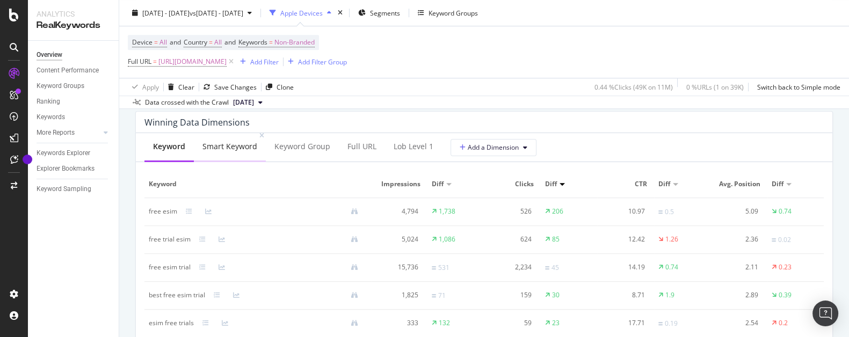
click at [234, 141] on div "Smart Keyword" at bounding box center [229, 146] width 55 height 11
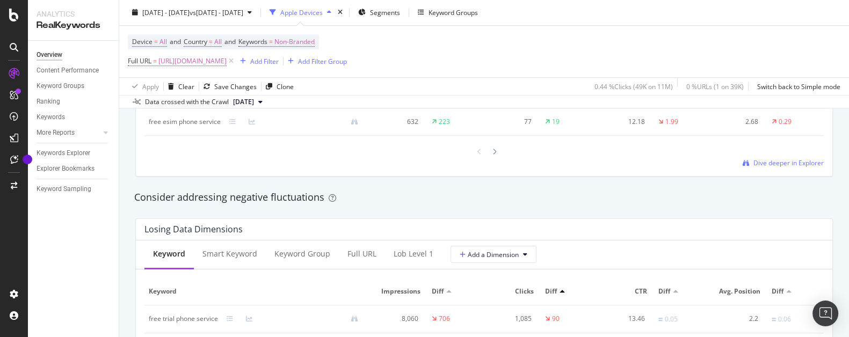
scroll to position [1224, 0]
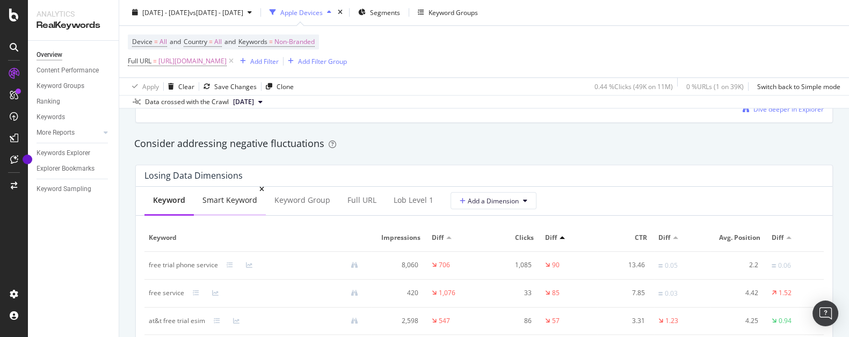
click at [237, 203] on div "Smart Keyword" at bounding box center [229, 200] width 55 height 11
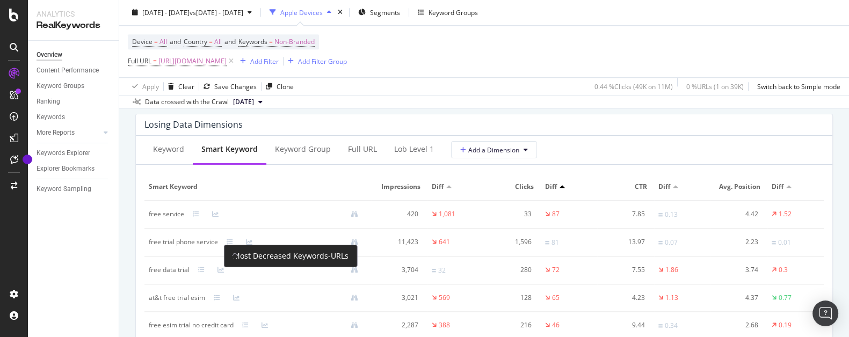
scroll to position [1326, 0]
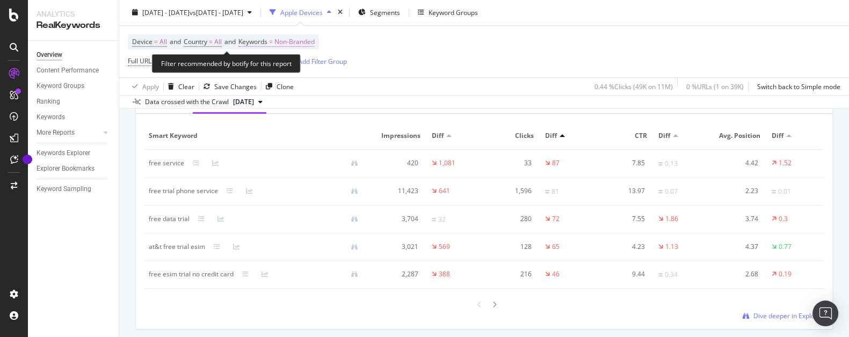
click at [292, 45] on span "Non-Branded" at bounding box center [294, 42] width 40 height 15
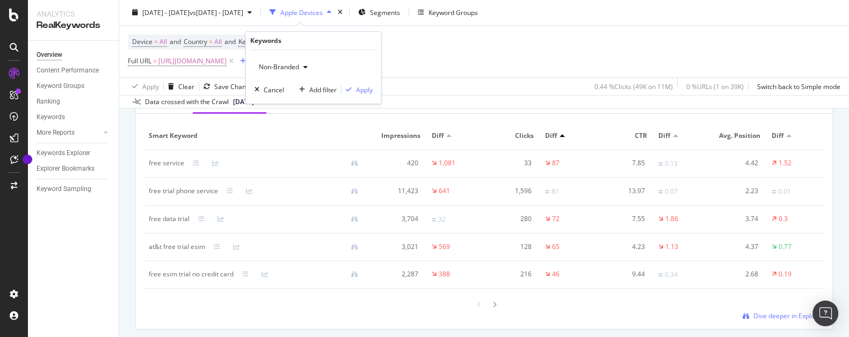
click at [302, 69] on div "button" at bounding box center [305, 67] width 13 height 6
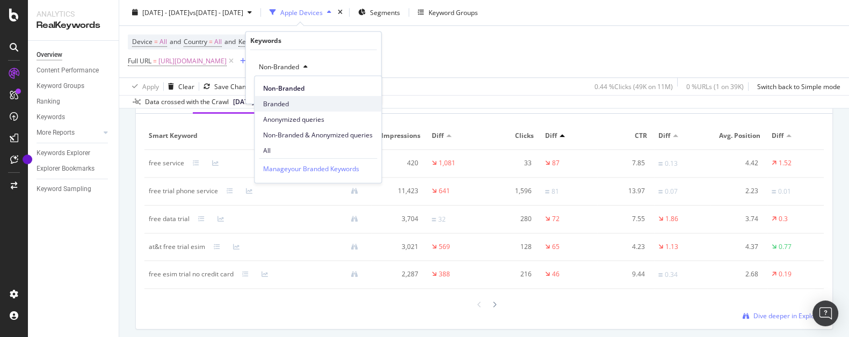
click at [281, 100] on span "Branded" at bounding box center [318, 104] width 110 height 10
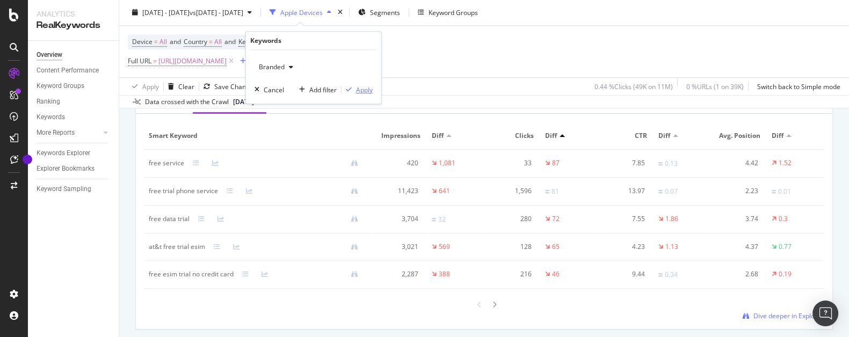
click at [366, 92] on div "Apply" at bounding box center [364, 89] width 17 height 9
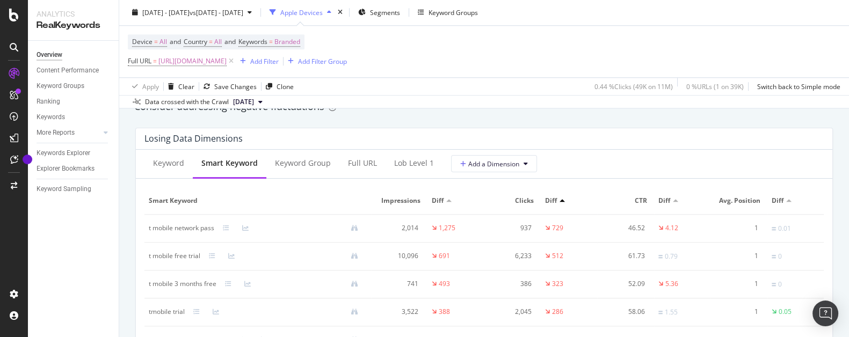
scroll to position [1275, 0]
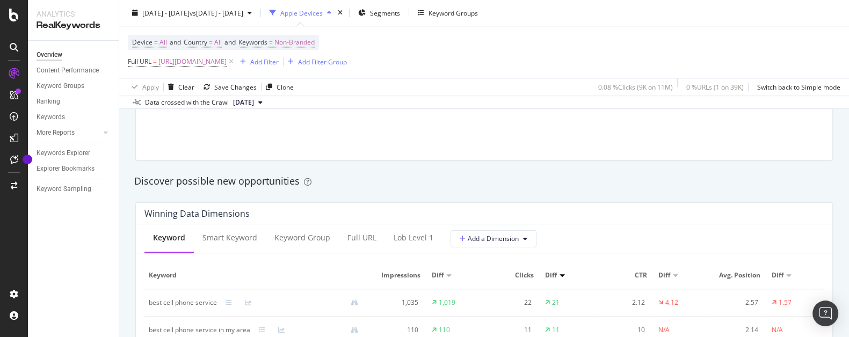
scroll to position [918, 0]
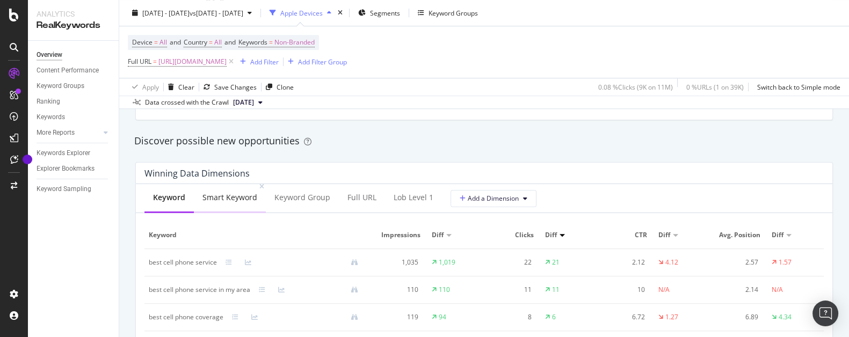
click at [235, 201] on div "Smart Keyword" at bounding box center [229, 197] width 55 height 11
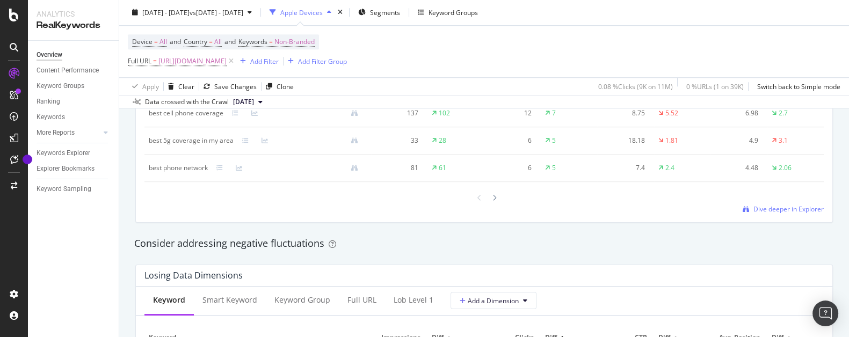
scroll to position [1173, 0]
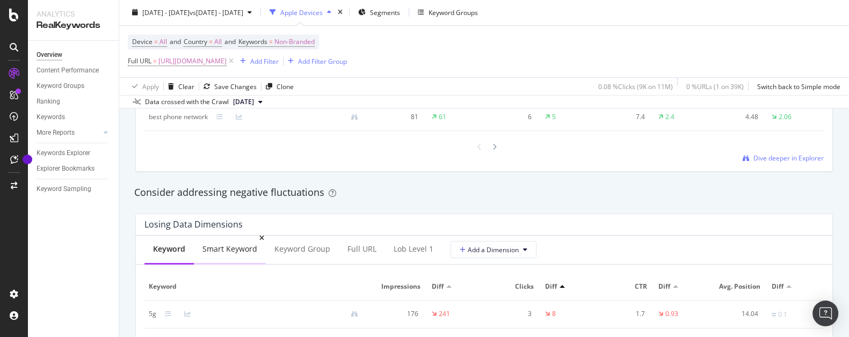
click at [238, 246] on div "Smart Keyword" at bounding box center [229, 249] width 55 height 11
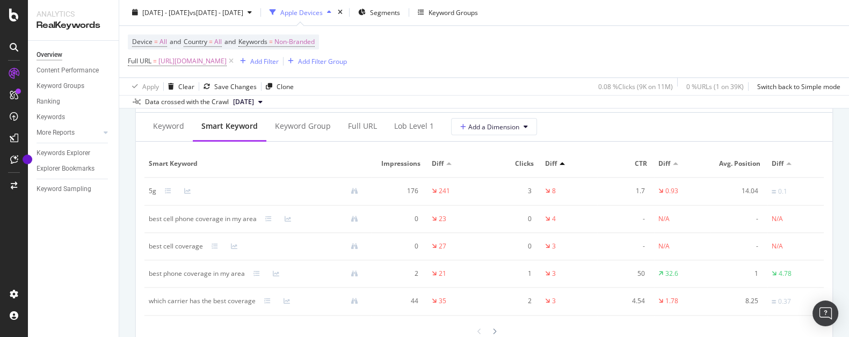
scroll to position [1326, 0]
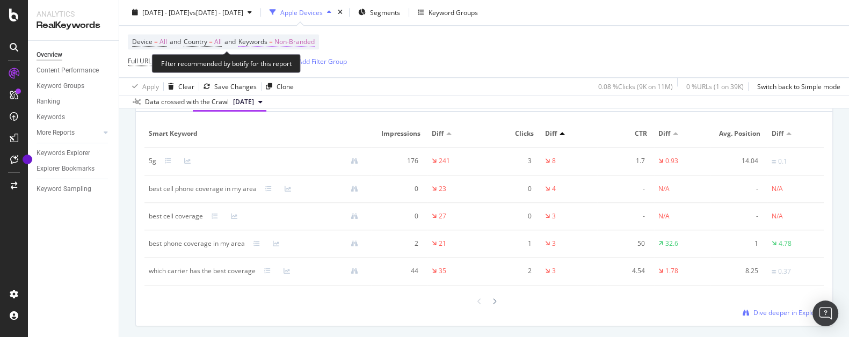
click at [304, 44] on span "Non-Branded" at bounding box center [294, 42] width 40 height 15
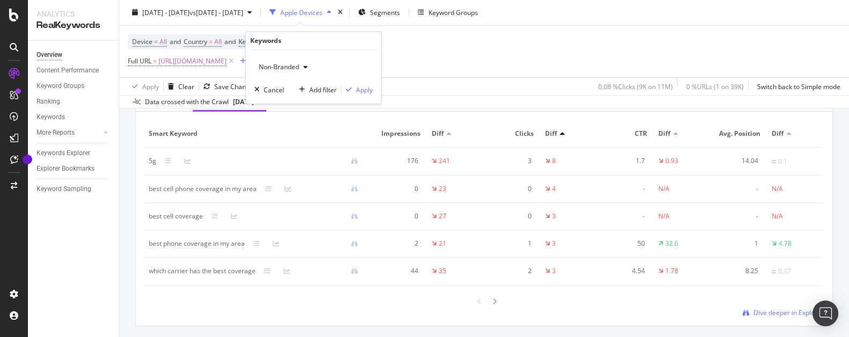
click at [296, 69] on span "Non-Branded" at bounding box center [276, 66] width 45 height 9
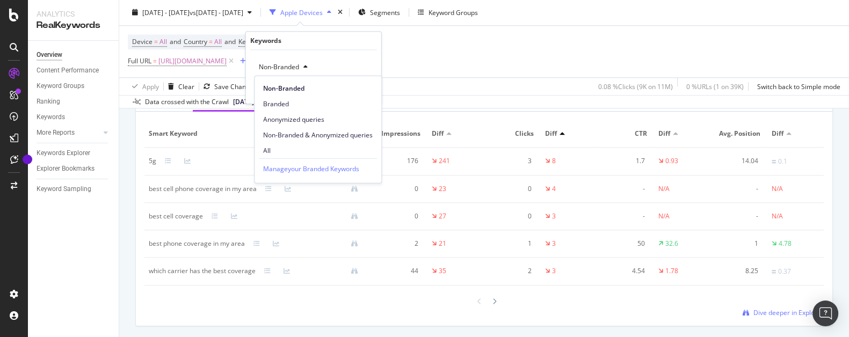
click at [282, 100] on span "Branded" at bounding box center [318, 104] width 110 height 10
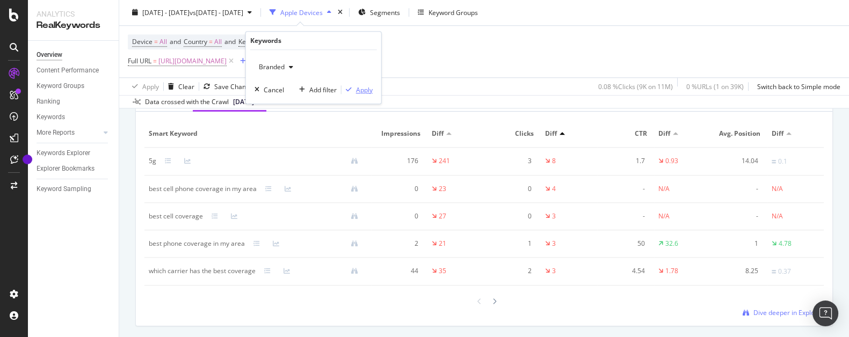
click at [366, 89] on div "Apply" at bounding box center [364, 89] width 17 height 9
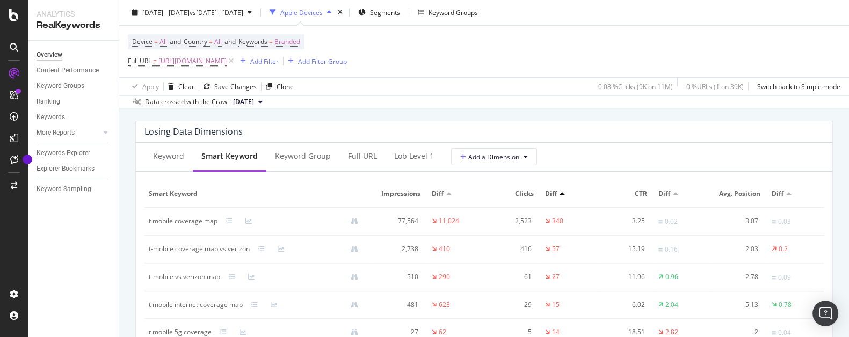
scroll to position [1275, 0]
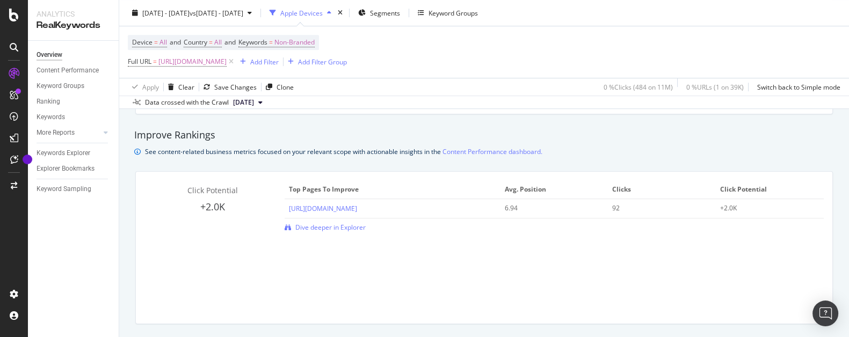
scroll to position [918, 0]
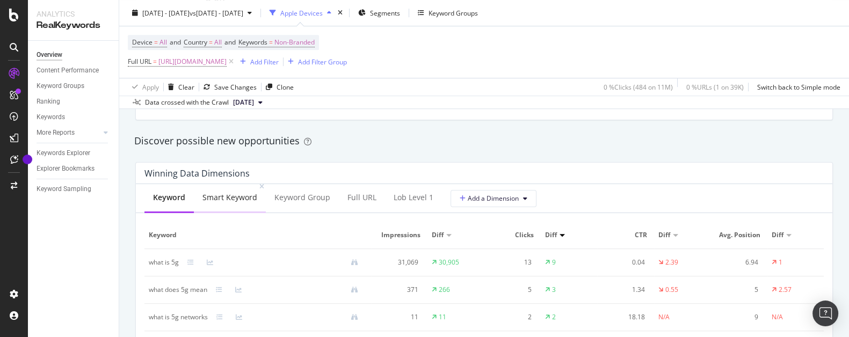
click at [223, 195] on div "Smart Keyword" at bounding box center [229, 197] width 55 height 11
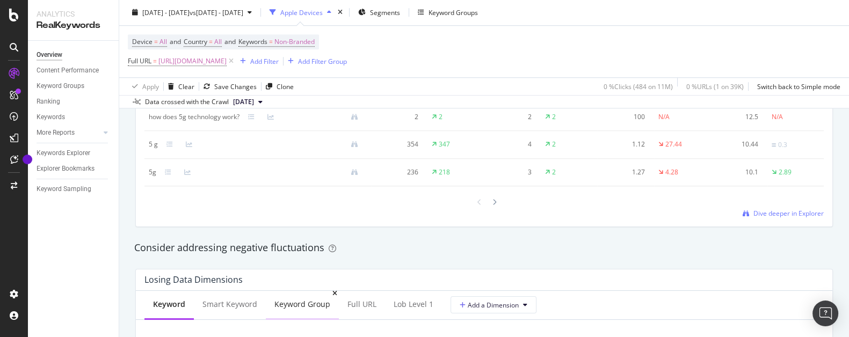
scroll to position [1173, 0]
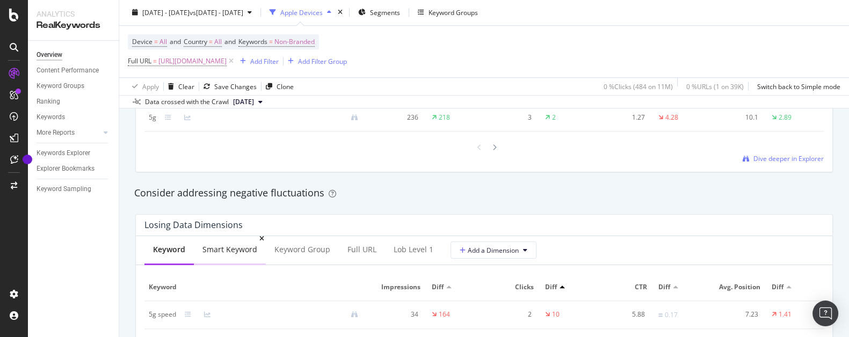
click at [239, 253] on div "Smart Keyword" at bounding box center [229, 249] width 55 height 11
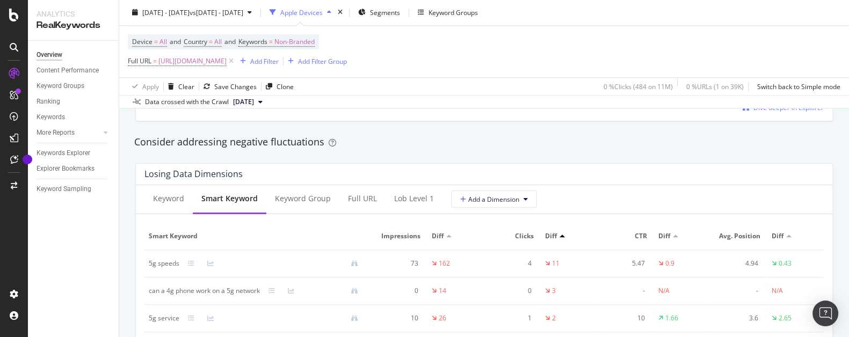
scroll to position [1020, 0]
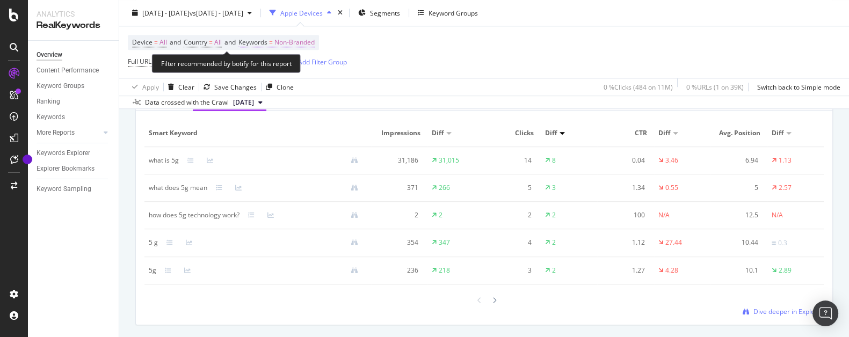
click at [297, 45] on span "Non-Branded" at bounding box center [294, 42] width 40 height 15
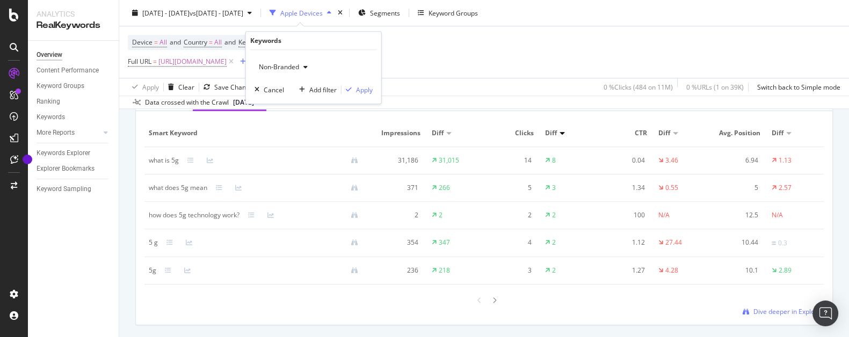
click at [293, 64] on span "Non-Branded" at bounding box center [276, 66] width 45 height 9
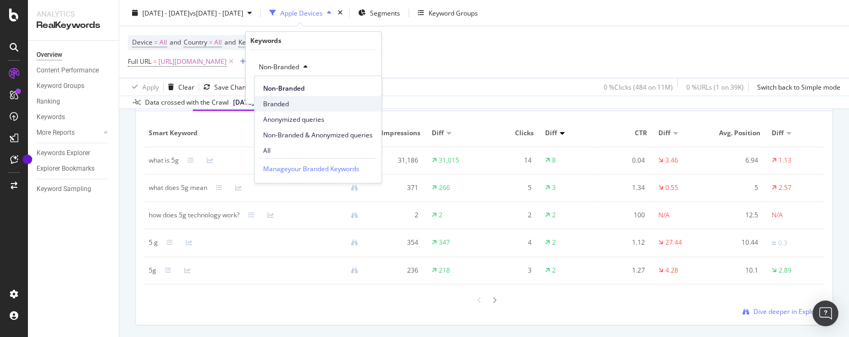
click at [282, 103] on span "Branded" at bounding box center [318, 104] width 110 height 10
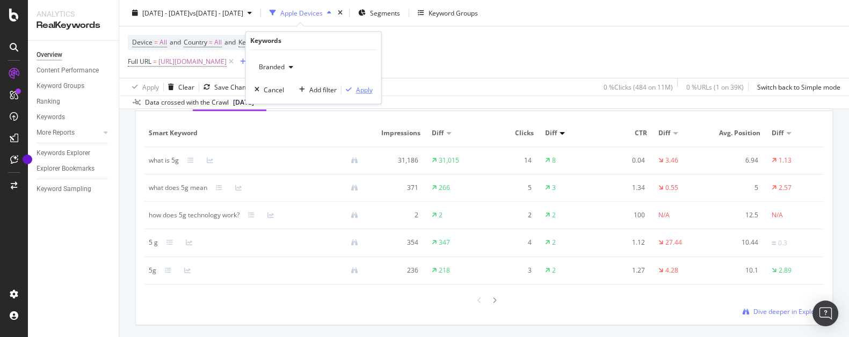
click at [365, 93] on div "Apply" at bounding box center [364, 89] width 17 height 9
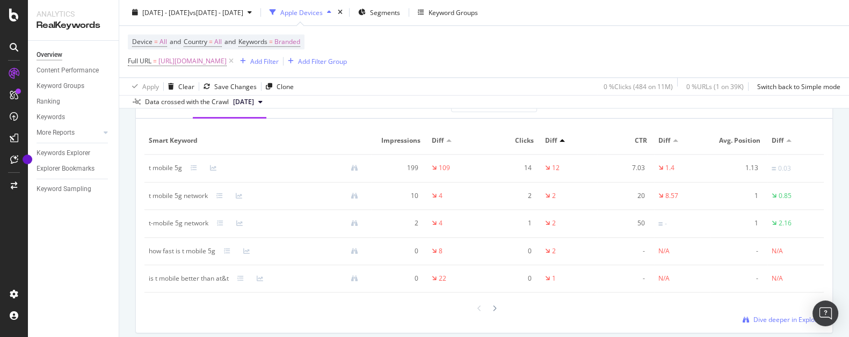
scroll to position [1326, 0]
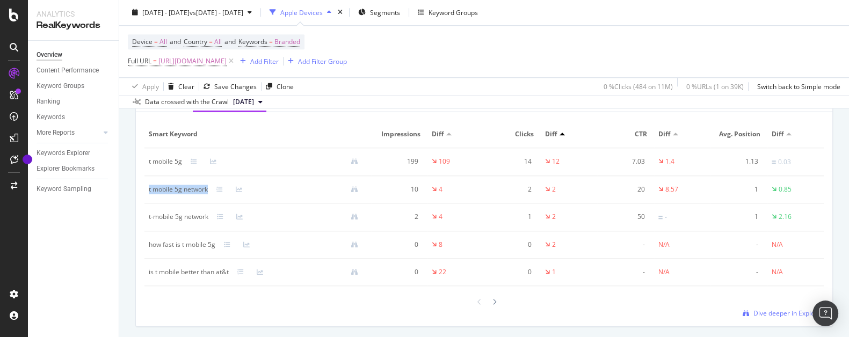
drag, startPoint x: 210, startPoint y: 192, endPoint x: 148, endPoint y: 199, distance: 62.7
click at [148, 199] on td "t mobile 5g network" at bounding box center [257, 189] width 227 height 27
copy div "t mobile 5g network"
drag, startPoint x: 210, startPoint y: 218, endPoint x: 147, endPoint y: 224, distance: 63.7
click at [147, 224] on td "t-mobile 5g network" at bounding box center [257, 217] width 227 height 28
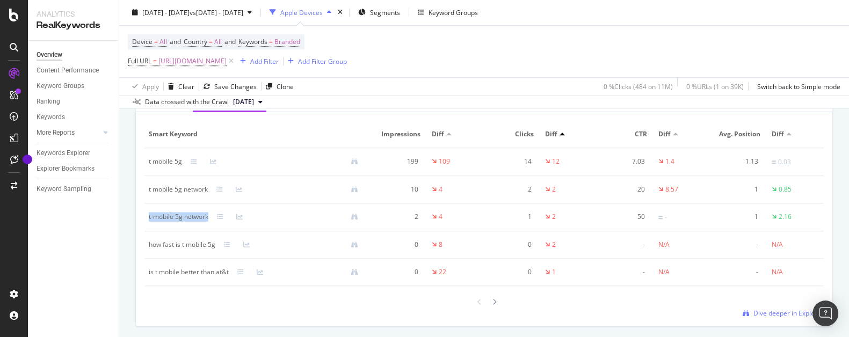
copy div "t-mobile 5g network"
drag, startPoint x: 215, startPoint y: 248, endPoint x: 140, endPoint y: 252, distance: 75.3
click at [149, 250] on div "how fast is t mobile 5g" at bounding box center [182, 245] width 67 height 10
copy div "how fast is t mobile 5g"
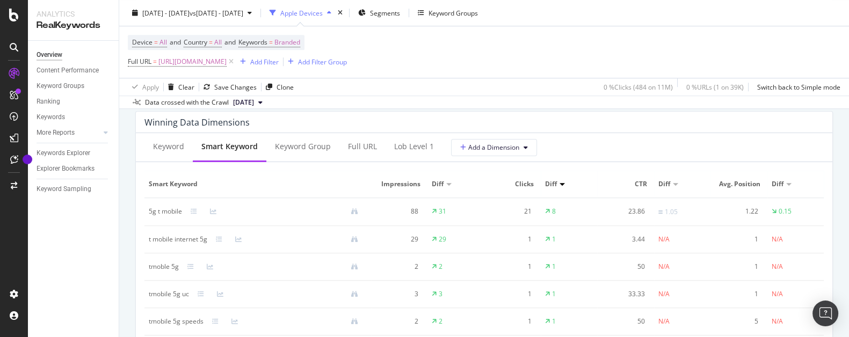
scroll to position [1020, 0]
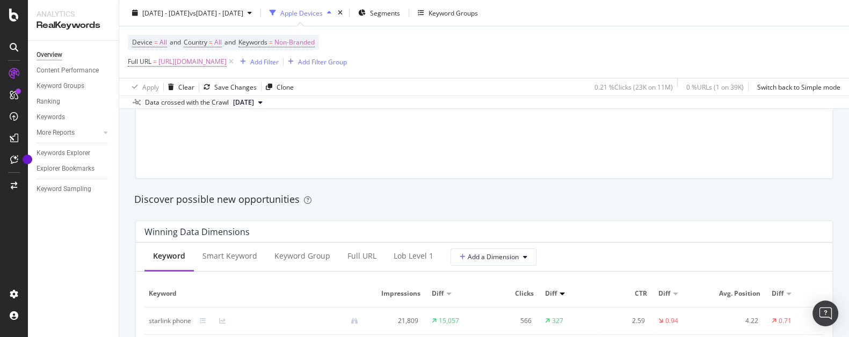
scroll to position [918, 0]
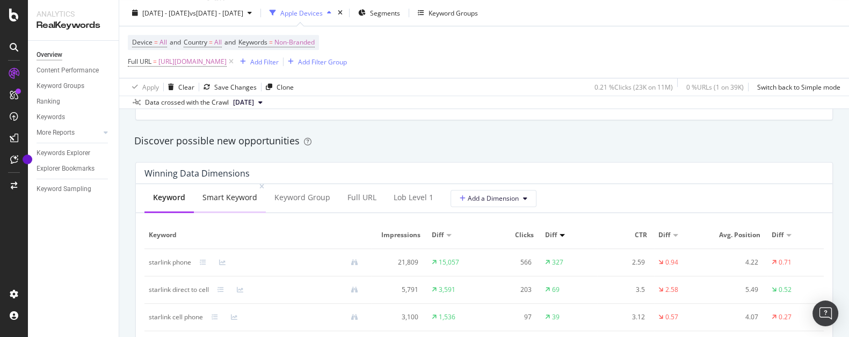
click at [229, 199] on div "Smart Keyword" at bounding box center [229, 197] width 55 height 11
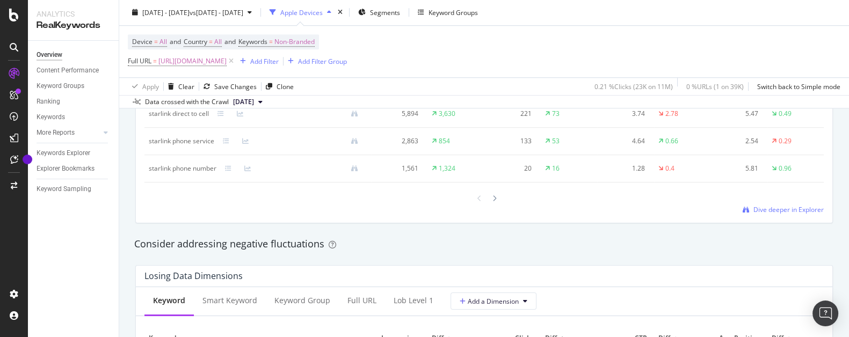
scroll to position [1224, 0]
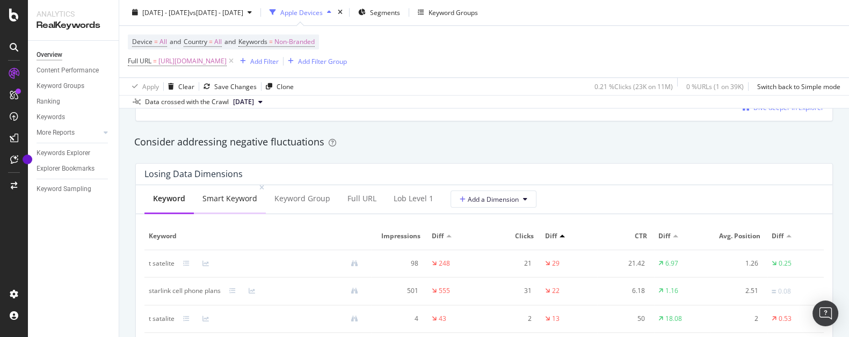
click at [238, 206] on div "Smart Keyword" at bounding box center [230, 200] width 72 height 30
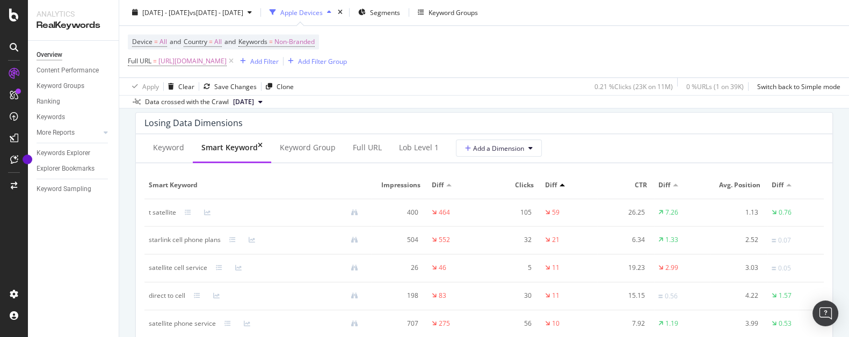
scroll to position [1326, 0]
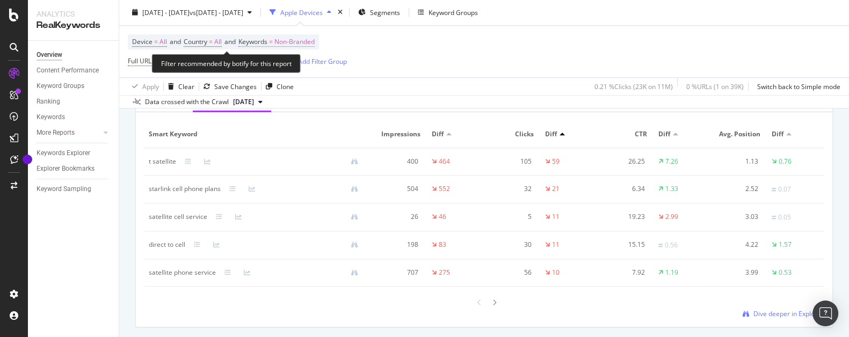
click at [303, 39] on span "Non-Branded" at bounding box center [294, 42] width 40 height 15
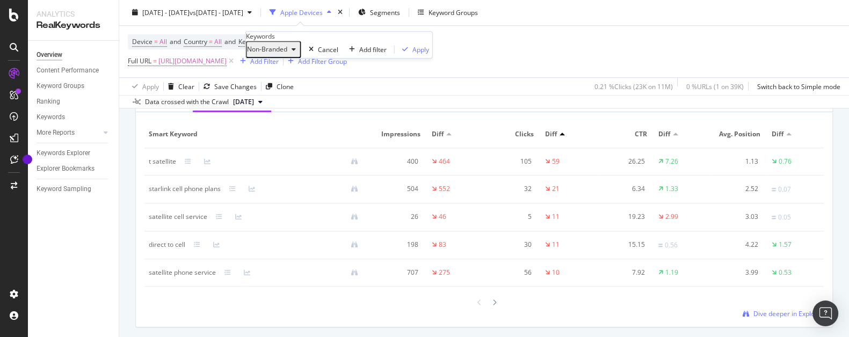
click at [300, 56] on div "Non-Branded" at bounding box center [273, 49] width 53 height 14
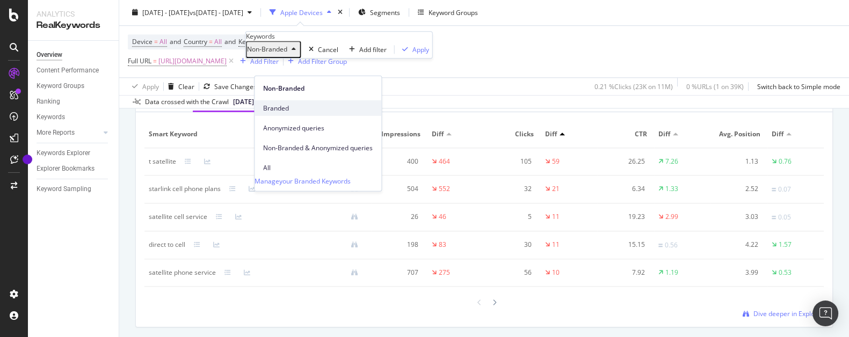
click at [290, 103] on span "Branded" at bounding box center [318, 108] width 110 height 10
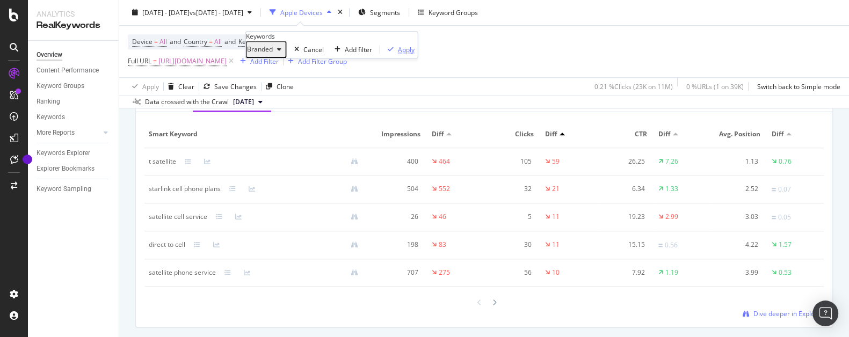
click at [398, 54] on div "Apply" at bounding box center [406, 49] width 17 height 9
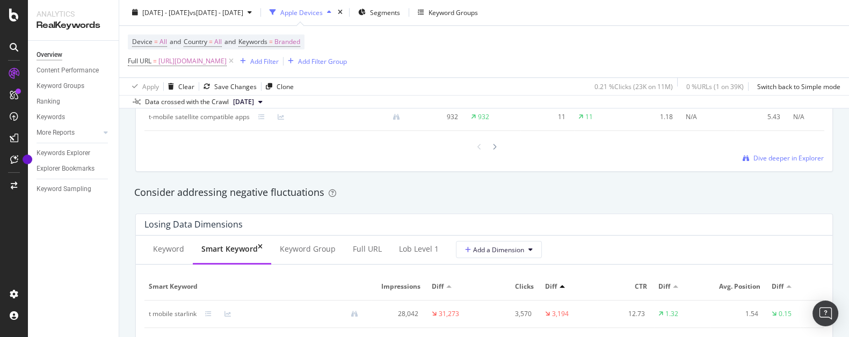
scroll to position [1275, 0]
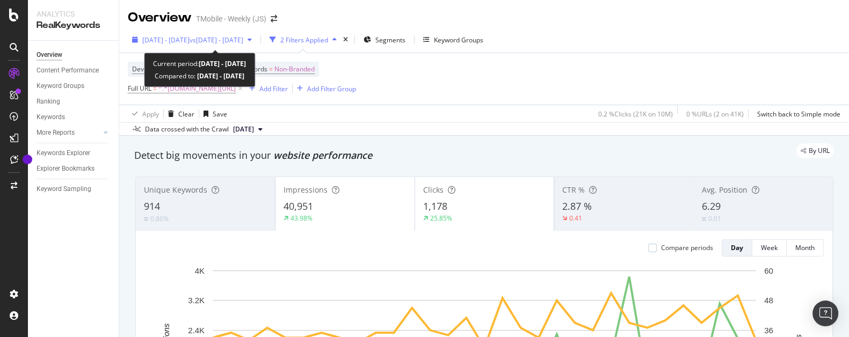
click at [234, 39] on span "vs 2025 Jul. 1st - Jul. 31st" at bounding box center [217, 39] width 54 height 9
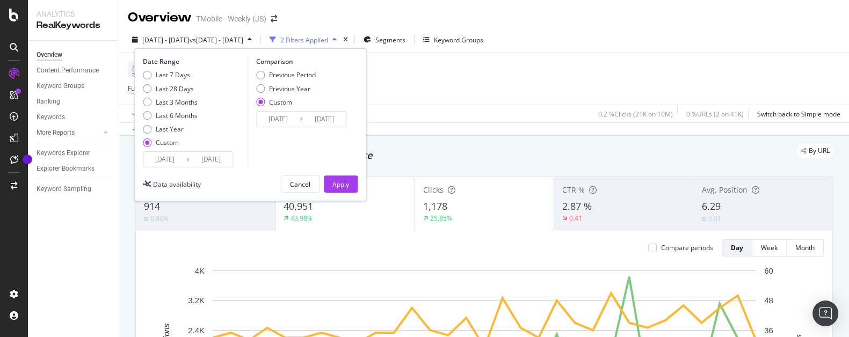
click at [167, 159] on input "[DATE]" at bounding box center [164, 159] width 43 height 15
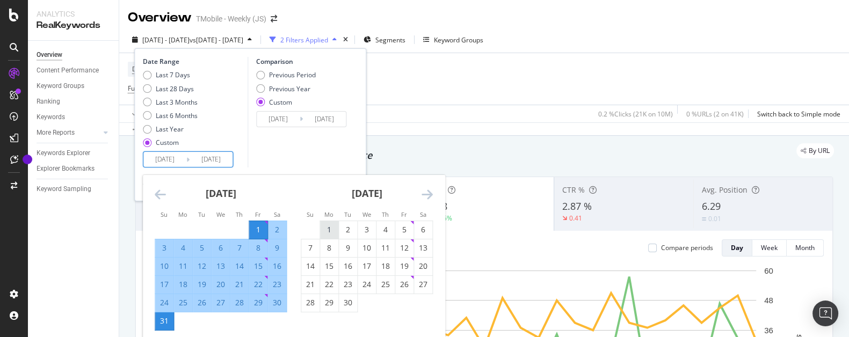
click at [329, 227] on div "1" at bounding box center [329, 229] width 18 height 11
type input "[DATE]"
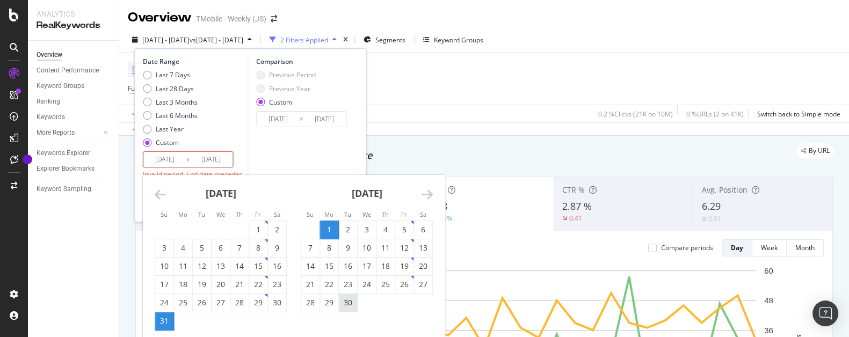
click at [347, 303] on div "30" at bounding box center [348, 302] width 18 height 11
type input "[DATE]"
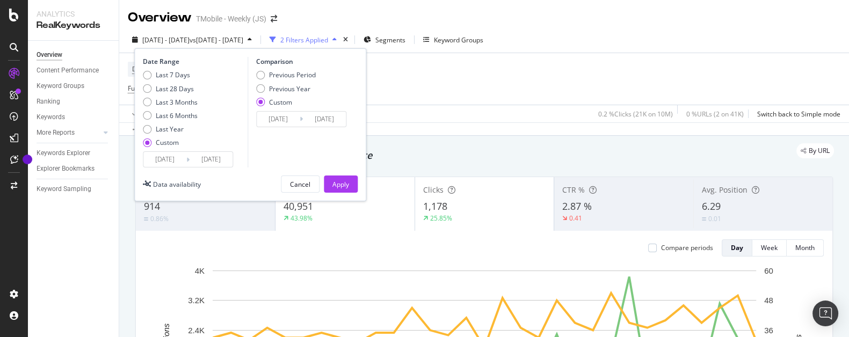
click at [280, 120] on input "[DATE]" at bounding box center [278, 119] width 43 height 15
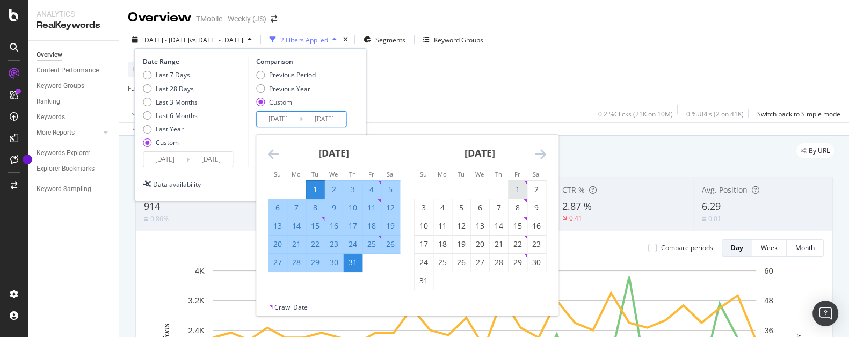
click at [520, 185] on div "1" at bounding box center [517, 189] width 18 height 11
type input "[DATE]"
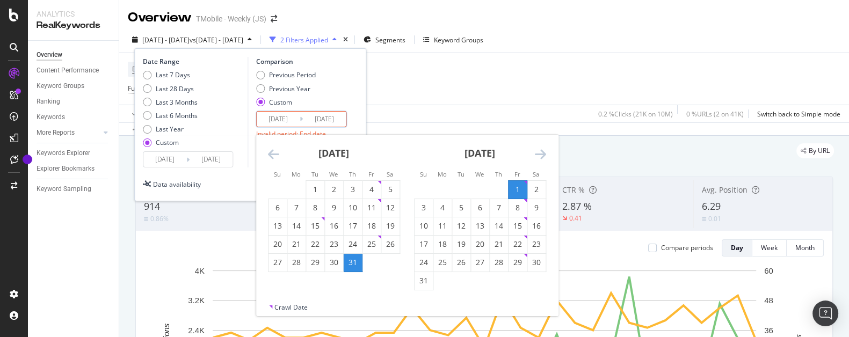
click at [545, 152] on icon "Move forward to switch to the next month." at bounding box center [540, 154] width 11 height 13
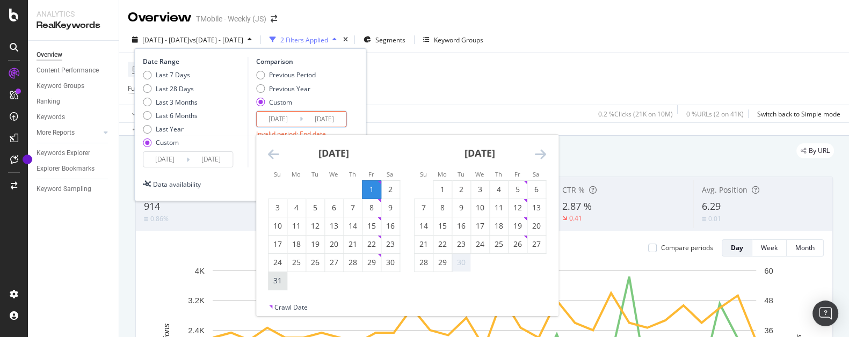
click at [280, 281] on div "31" at bounding box center [277, 280] width 18 height 11
type input "[DATE]"
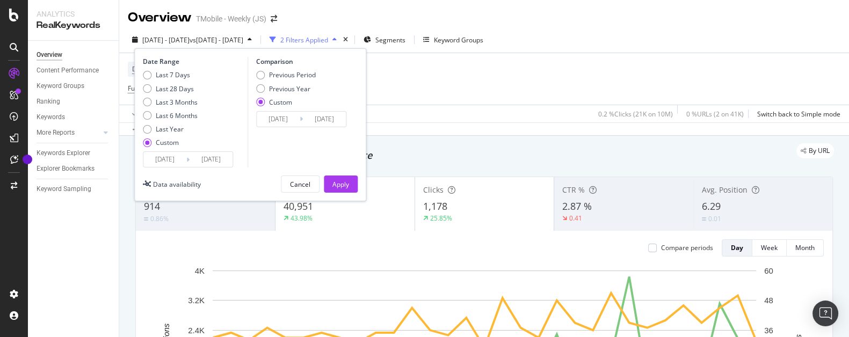
click at [222, 163] on input "[DATE]" at bounding box center [211, 159] width 43 height 15
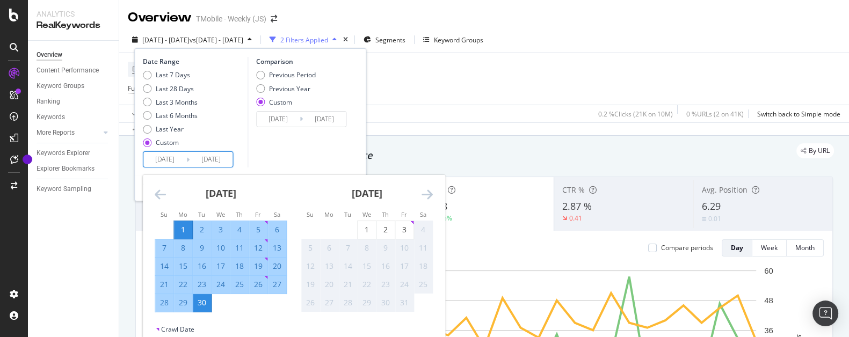
click at [303, 155] on div "Comparison Previous Period Previous Year Custom 2025/08/01 Navigate forward to …" at bounding box center [298, 112] width 102 height 111
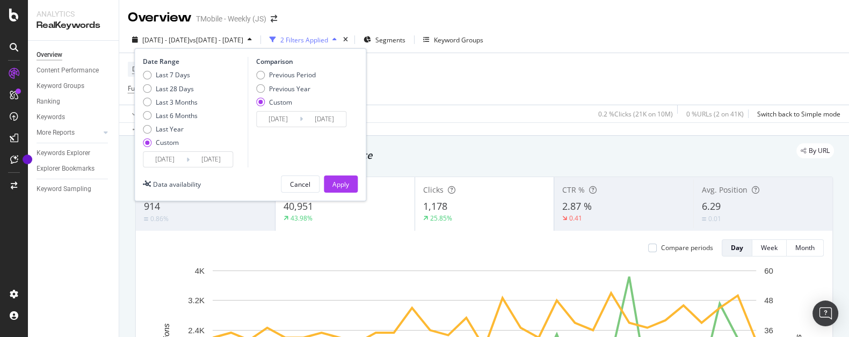
click at [344, 175] on div "Date Range Last 7 Days Last 28 Days Last 3 Months Last 6 Months Last Year Custo…" at bounding box center [250, 124] width 232 height 153
click at [344, 179] on div "Apply" at bounding box center [340, 184] width 17 height 16
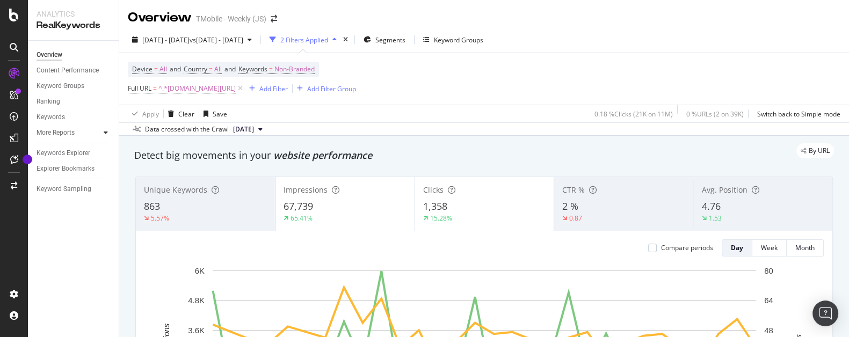
click at [105, 134] on icon at bounding box center [106, 132] width 4 height 6
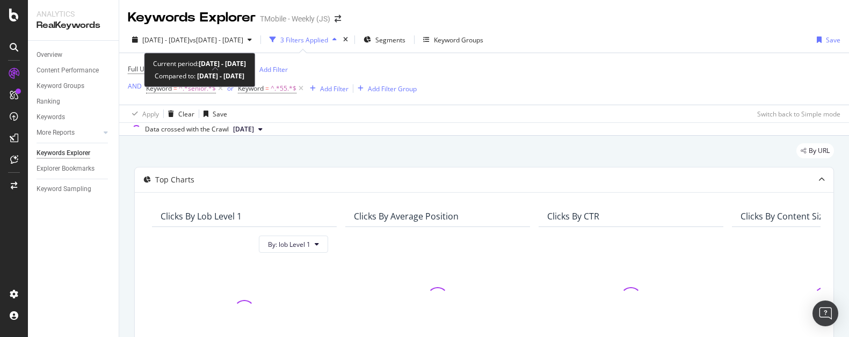
click at [190, 39] on span "[DATE] - [DATE]" at bounding box center [165, 39] width 47 height 9
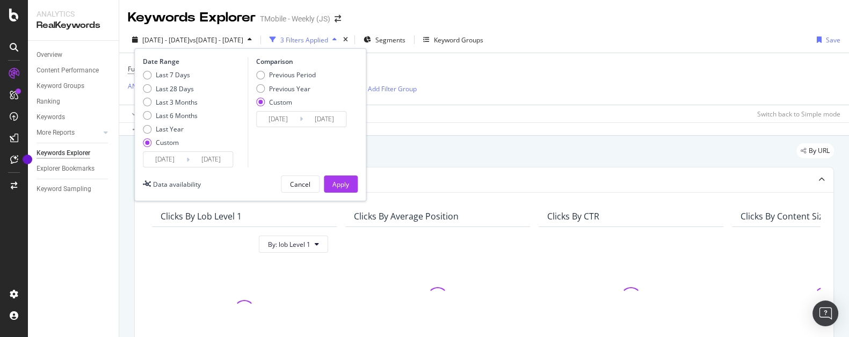
click at [169, 157] on input "[DATE]" at bounding box center [164, 159] width 43 height 15
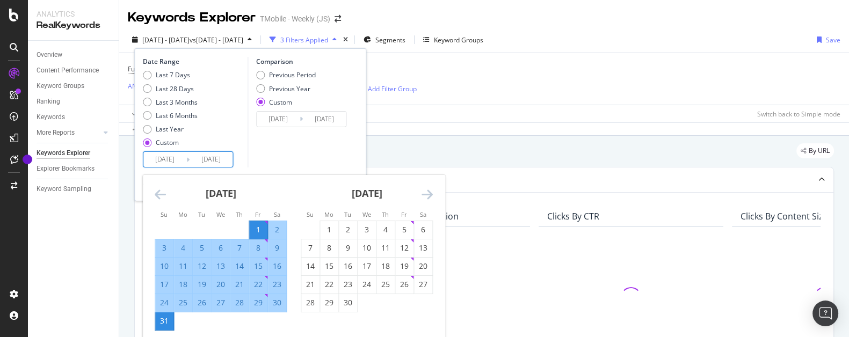
scroll to position [102, 0]
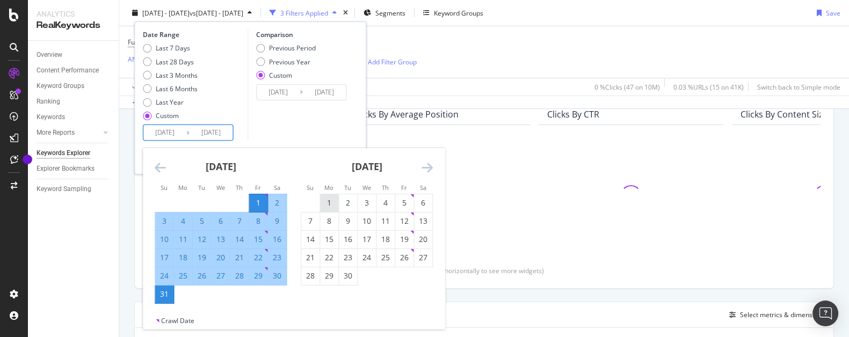
click at [329, 198] on div "1" at bounding box center [329, 203] width 18 height 11
type input "[DATE]"
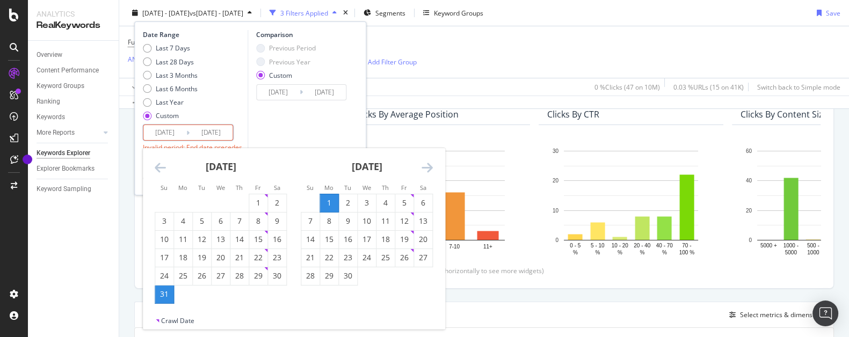
click at [429, 168] on icon "Move forward to switch to the next month." at bounding box center [426, 167] width 11 height 13
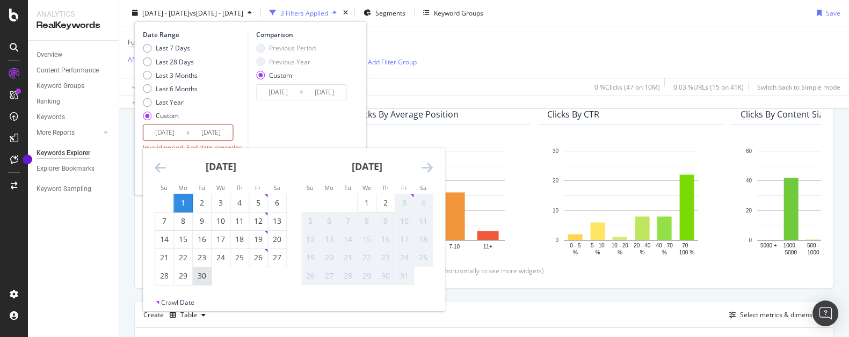
click at [200, 275] on div "30" at bounding box center [202, 276] width 18 height 11
type input "[DATE]"
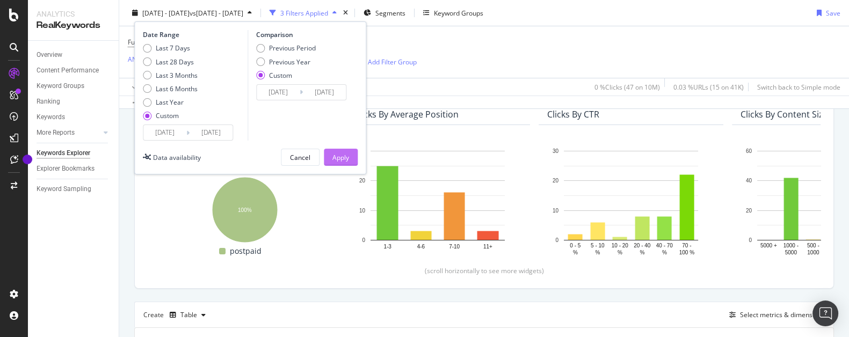
click at [340, 156] on div "Apply" at bounding box center [340, 156] width 17 height 9
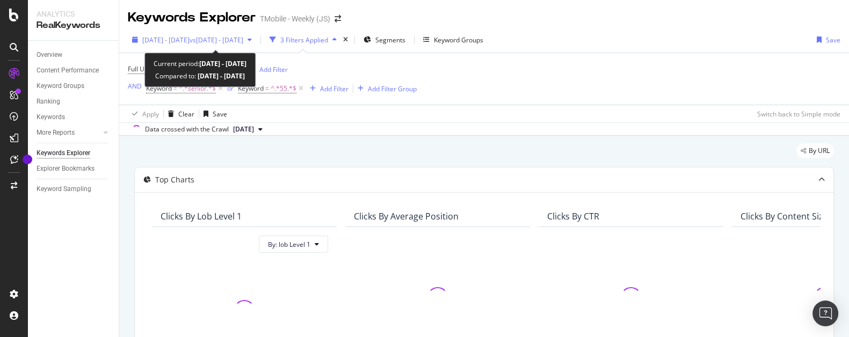
click at [243, 41] on span "vs 2025 Jul. 1st - Jul. 31st" at bounding box center [217, 39] width 54 height 9
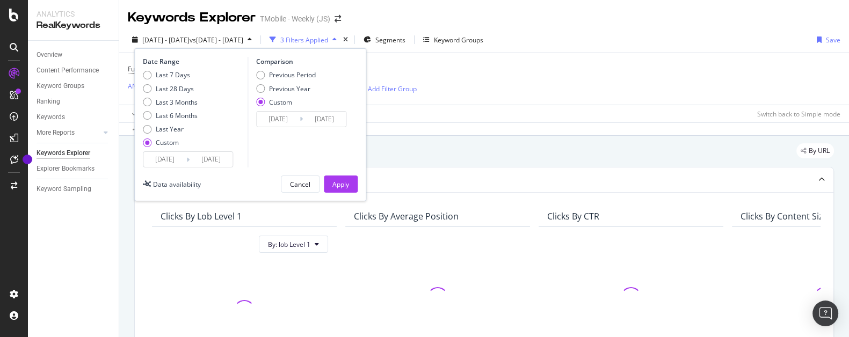
click at [284, 117] on input "[DATE]" at bounding box center [278, 119] width 43 height 15
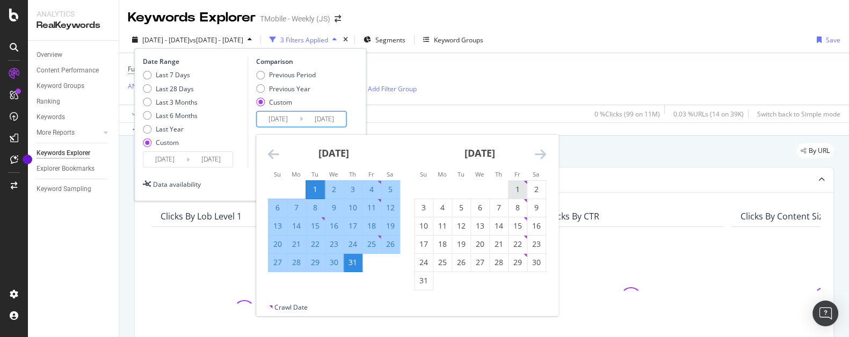
click at [514, 190] on div "1" at bounding box center [517, 189] width 18 height 11
type input "[DATE]"
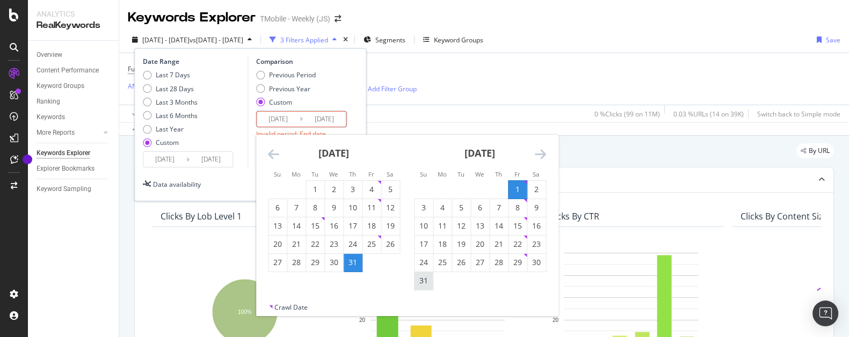
click at [420, 280] on div "31" at bounding box center [423, 280] width 18 height 11
type input "[DATE]"
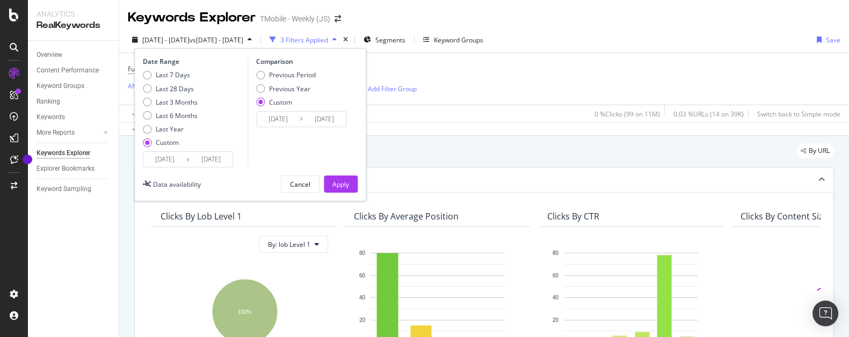
drag, startPoint x: 345, startPoint y: 185, endPoint x: 523, endPoint y: 195, distance: 178.5
click at [345, 185] on div "Apply" at bounding box center [340, 184] width 17 height 9
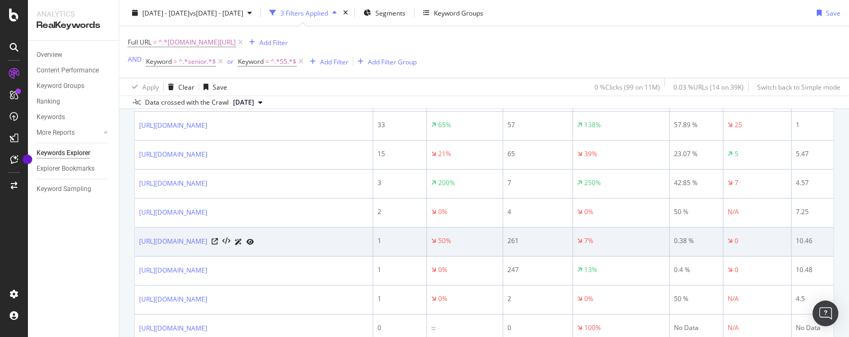
scroll to position [306, 0]
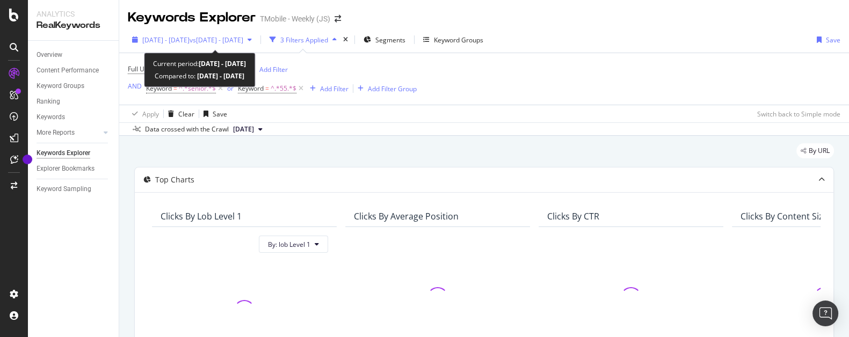
click at [190, 42] on span "[DATE] - [DATE]" at bounding box center [165, 39] width 47 height 9
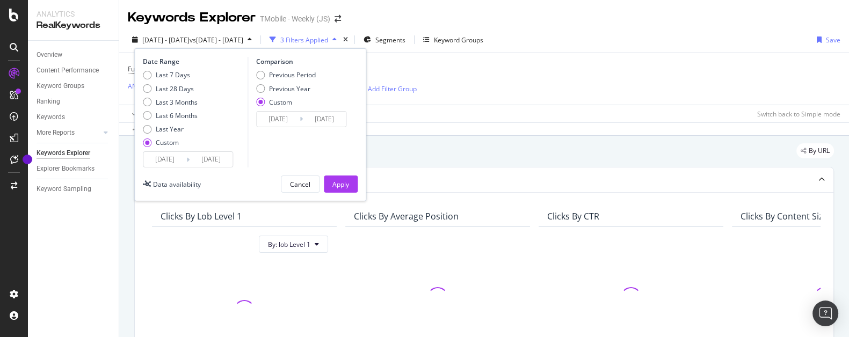
click at [176, 165] on input "[DATE]" at bounding box center [164, 159] width 43 height 15
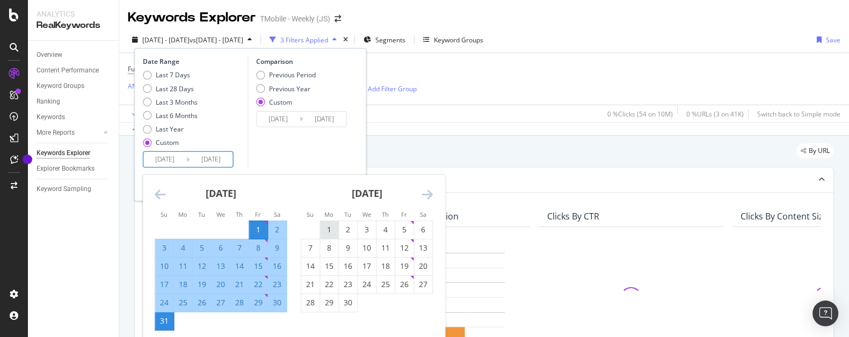
click at [327, 229] on div "1" at bounding box center [329, 229] width 18 height 11
type input "[DATE]"
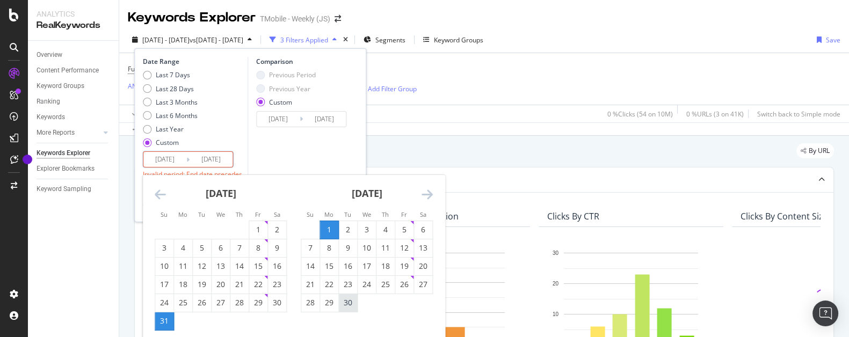
click at [348, 302] on div "30" at bounding box center [348, 302] width 18 height 11
type input "[DATE]"
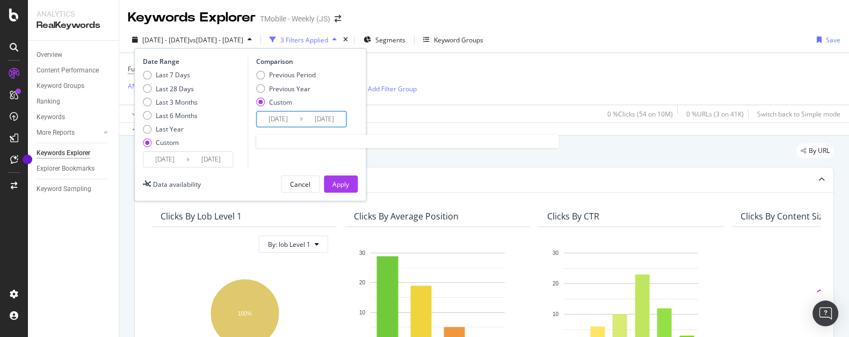
click at [276, 119] on input "[DATE]" at bounding box center [278, 119] width 43 height 15
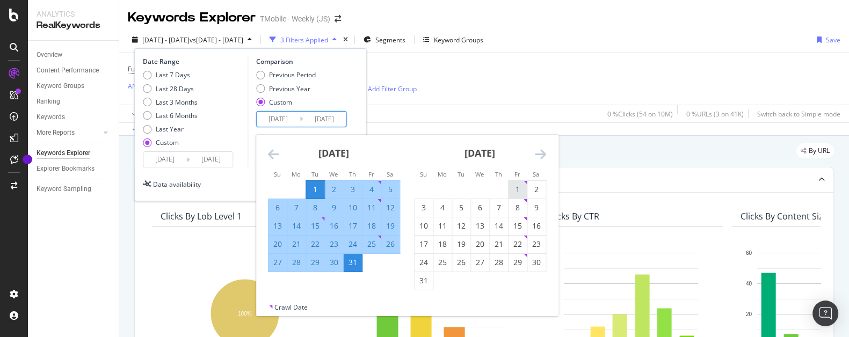
click at [521, 190] on div "1" at bounding box center [517, 189] width 18 height 11
type input "[DATE]"
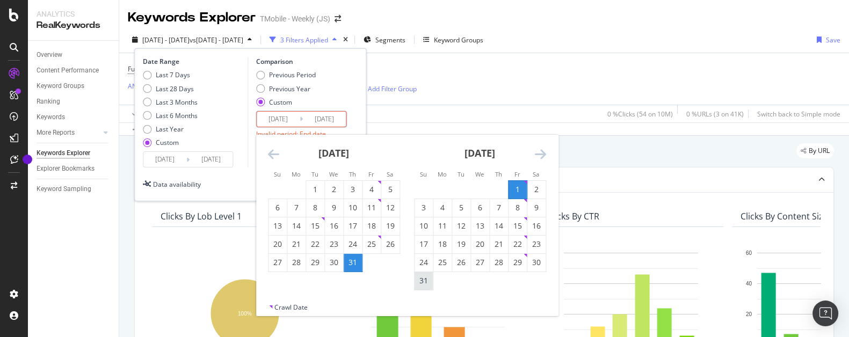
click at [418, 282] on div "31" at bounding box center [423, 280] width 18 height 11
type input "[DATE]"
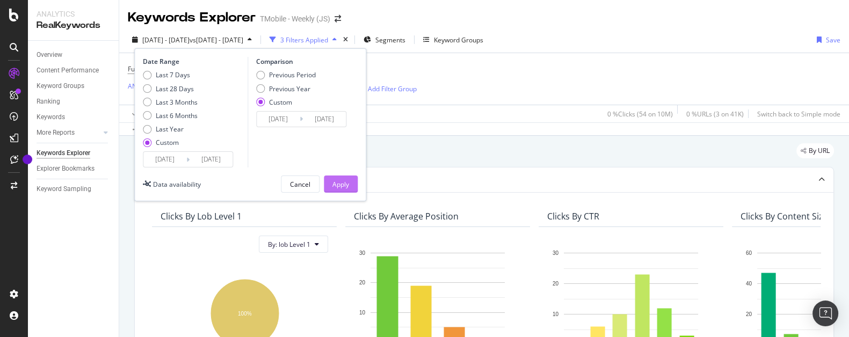
click at [338, 183] on div "Apply" at bounding box center [340, 184] width 17 height 9
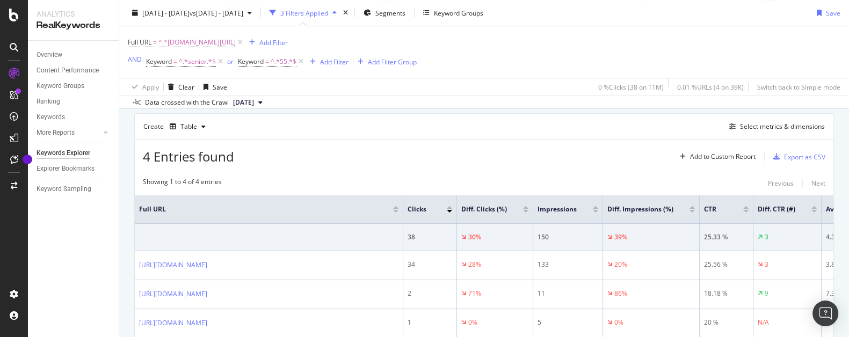
scroll to position [410, 0]
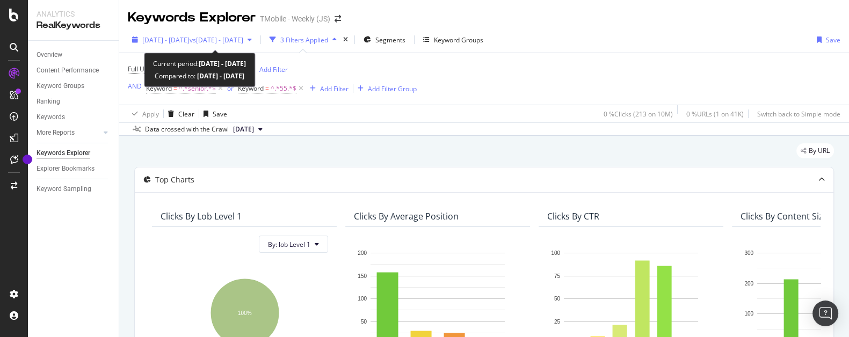
click at [190, 39] on span "[DATE] - [DATE]" at bounding box center [165, 39] width 47 height 9
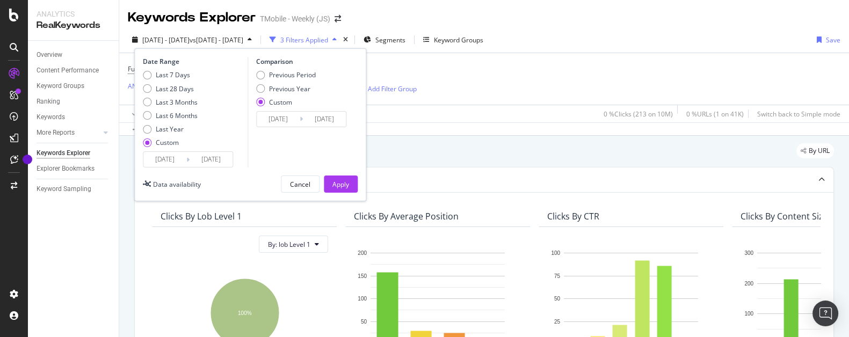
click at [166, 157] on input "[DATE]" at bounding box center [164, 159] width 43 height 15
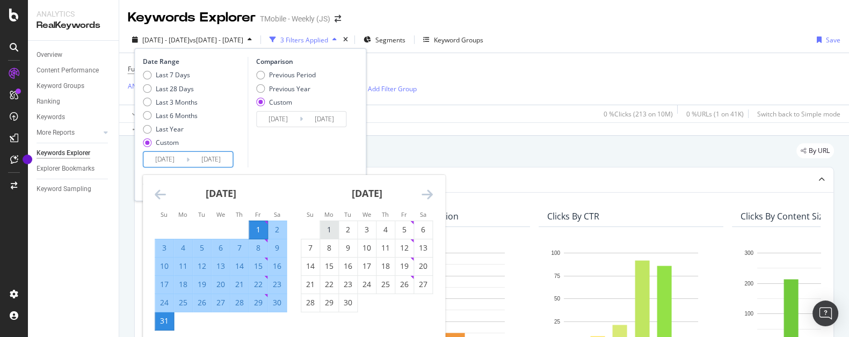
drag, startPoint x: 327, startPoint y: 232, endPoint x: 337, endPoint y: 262, distance: 31.1
click at [327, 234] on div "1" at bounding box center [329, 229] width 18 height 11
type input "[DATE]"
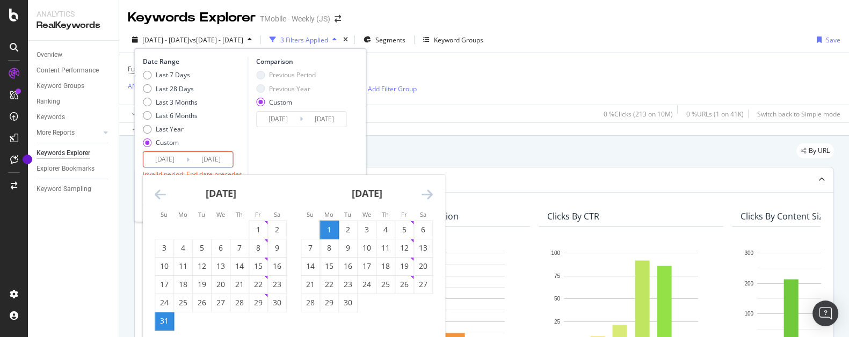
click at [347, 301] on div "30" at bounding box center [348, 302] width 18 height 11
type input "[DATE]"
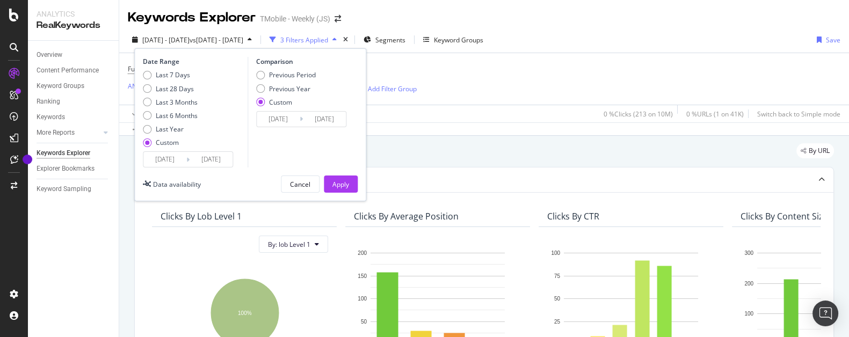
click at [288, 118] on input "[DATE]" at bounding box center [278, 119] width 43 height 15
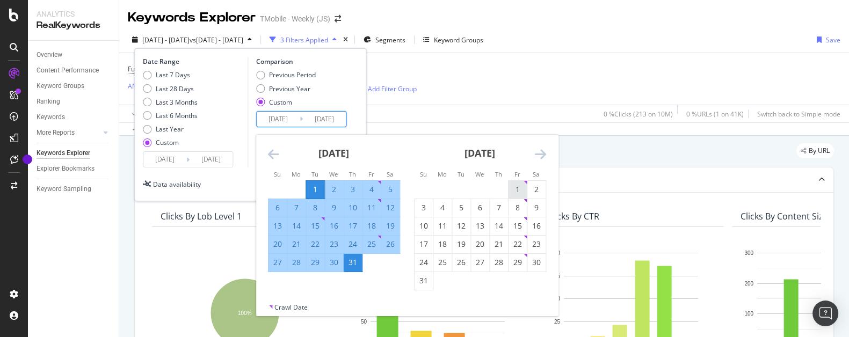
click at [518, 188] on div "1" at bounding box center [517, 189] width 18 height 11
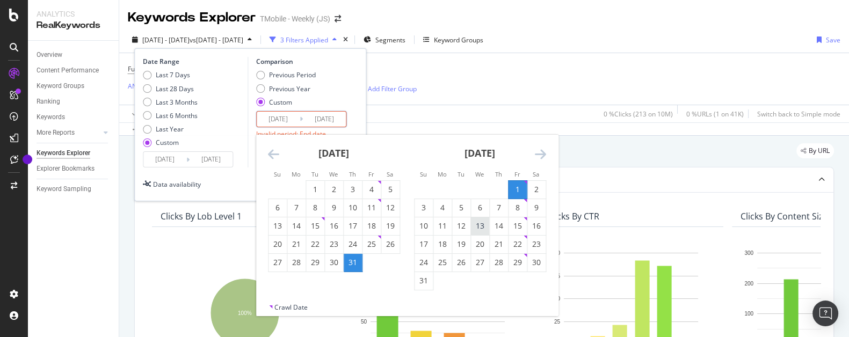
type input "[DATE]"
click at [421, 281] on div "31" at bounding box center [423, 280] width 18 height 11
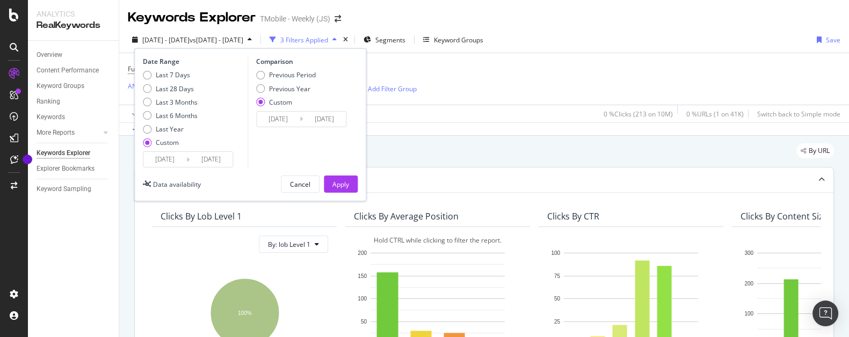
type input "[DATE]"
click at [348, 185] on div "Apply" at bounding box center [340, 184] width 17 height 9
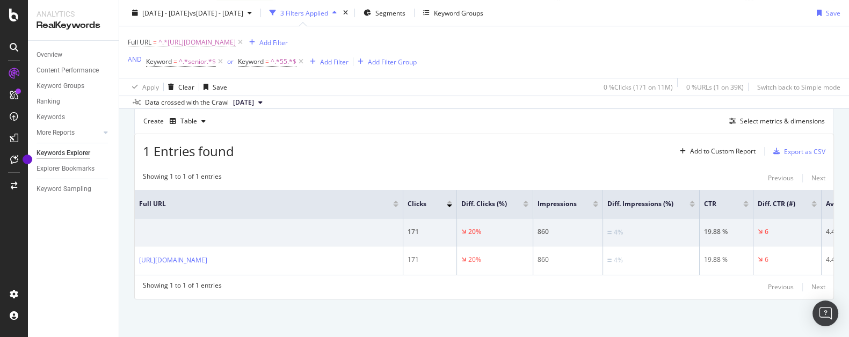
scroll to position [314, 0]
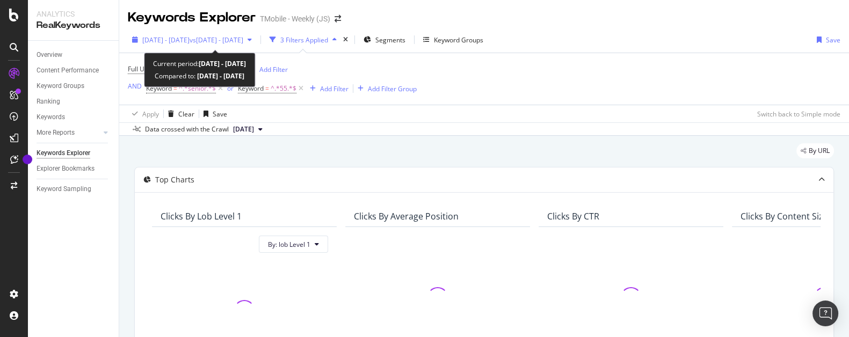
click at [190, 41] on span "[DATE] - [DATE]" at bounding box center [165, 39] width 47 height 9
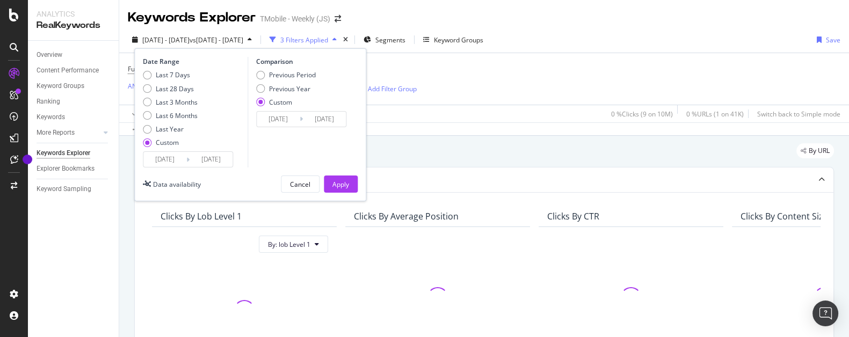
click at [171, 159] on input "[DATE]" at bounding box center [164, 159] width 43 height 15
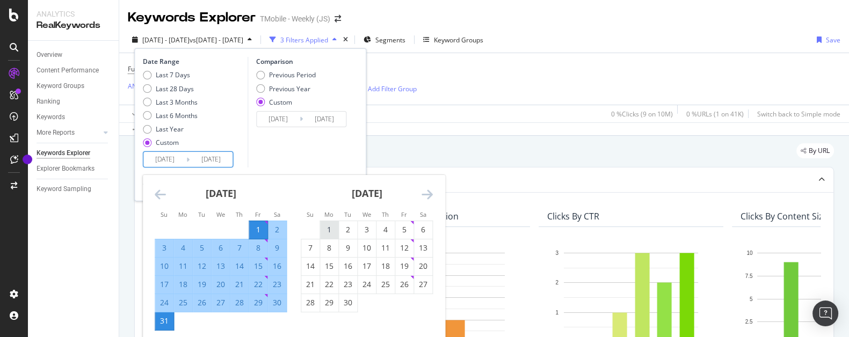
click at [330, 232] on div "1" at bounding box center [329, 229] width 18 height 11
type input "[DATE]"
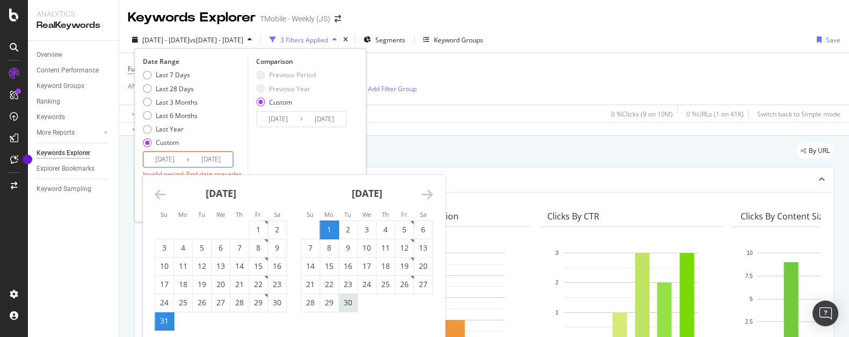
click at [347, 304] on div "30" at bounding box center [348, 302] width 18 height 11
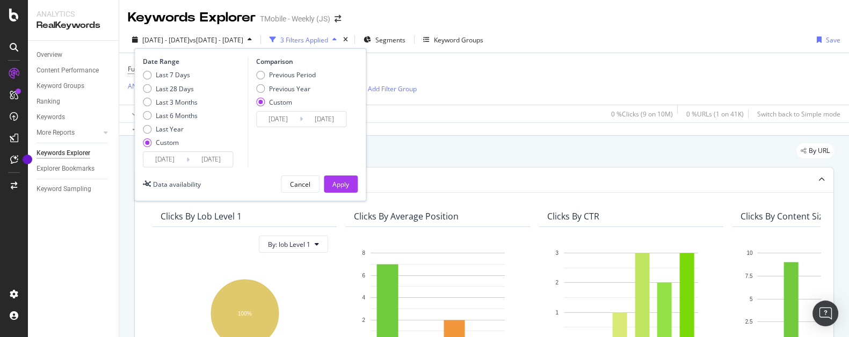
type input "[DATE]"
click at [291, 121] on input "[DATE]" at bounding box center [278, 119] width 43 height 15
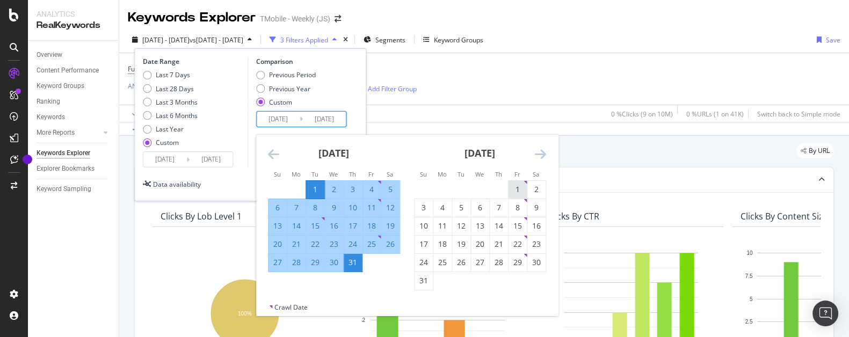
click at [514, 187] on div "1" at bounding box center [517, 189] width 18 height 11
type input "[DATE]"
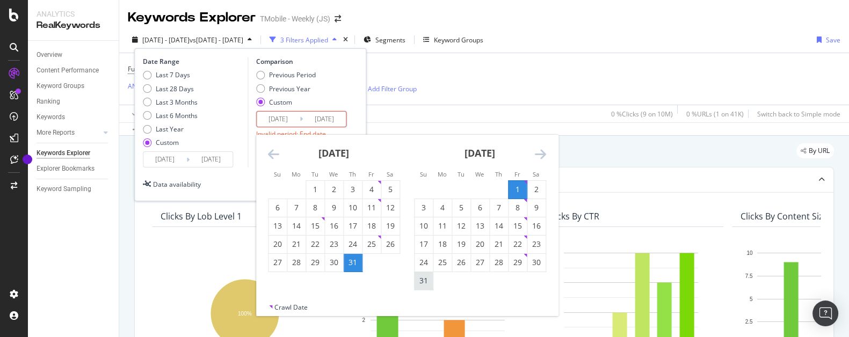
click at [427, 280] on div "31" at bounding box center [423, 280] width 18 height 11
type input "[DATE]"
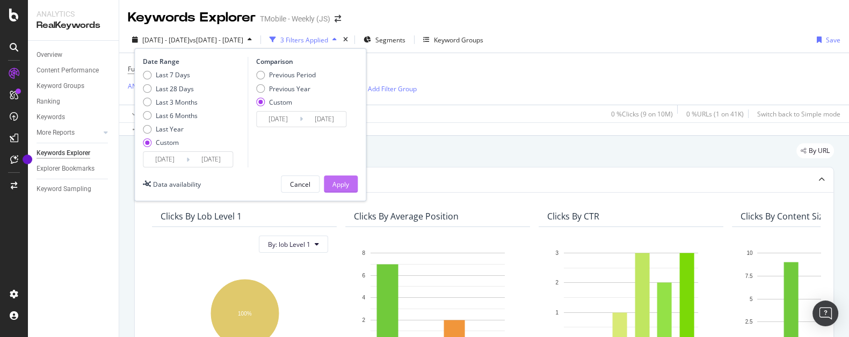
click at [343, 186] on div "Apply" at bounding box center [340, 184] width 17 height 9
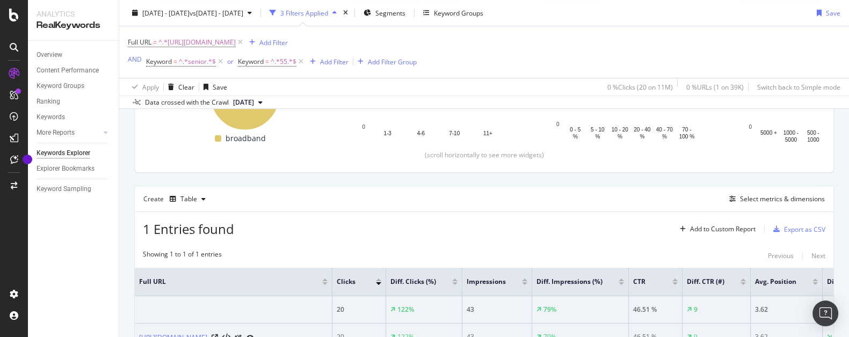
scroll to position [303, 0]
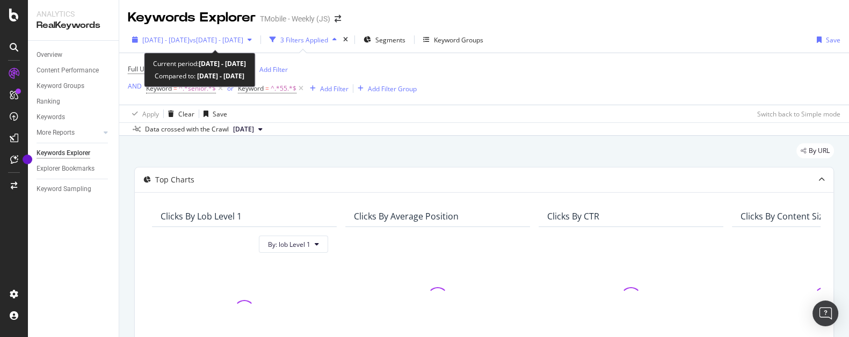
click at [190, 37] on span "[DATE] - [DATE]" at bounding box center [165, 39] width 47 height 9
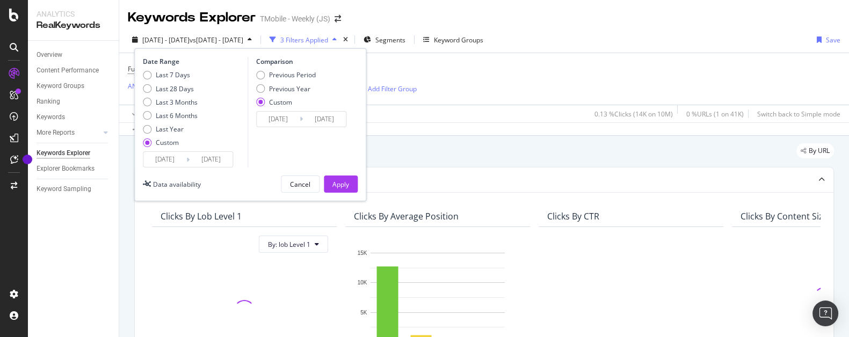
click at [173, 157] on input "[DATE]" at bounding box center [164, 159] width 43 height 15
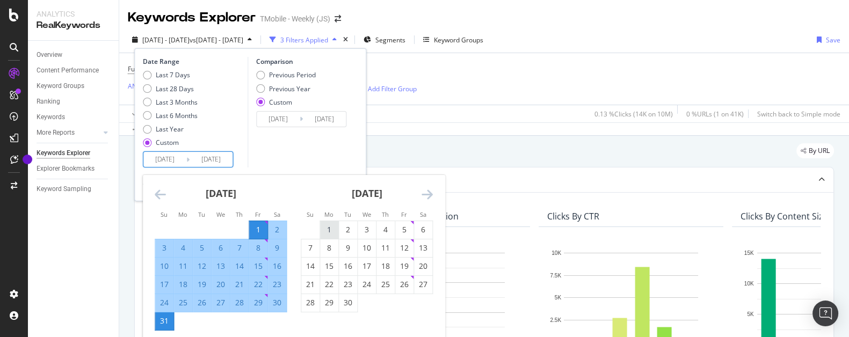
click at [325, 230] on div "1" at bounding box center [329, 229] width 18 height 11
type input "[DATE]"
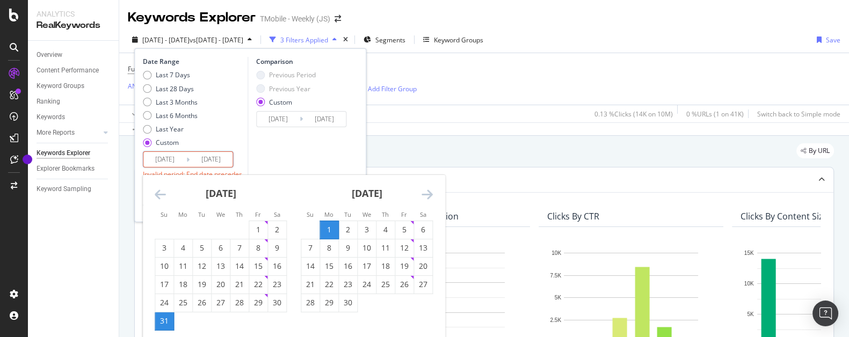
click at [346, 305] on div "30" at bounding box center [348, 302] width 18 height 11
type input "[DATE]"
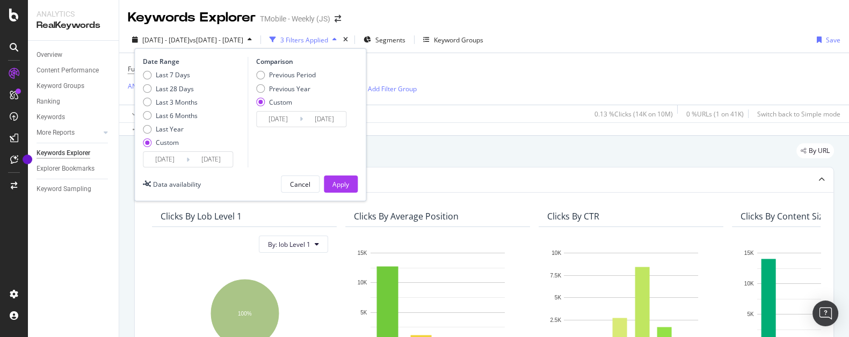
click at [276, 115] on input "[DATE]" at bounding box center [278, 119] width 43 height 15
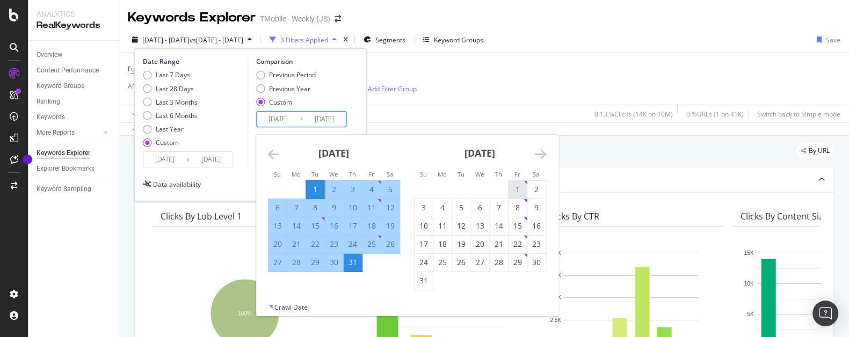
click at [522, 190] on div "1" at bounding box center [517, 189] width 18 height 11
type input "[DATE]"
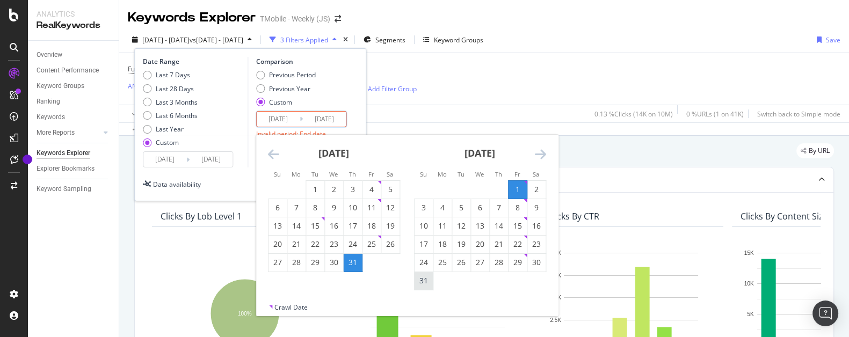
click at [424, 283] on div "31" at bounding box center [423, 280] width 18 height 11
type input "[DATE]"
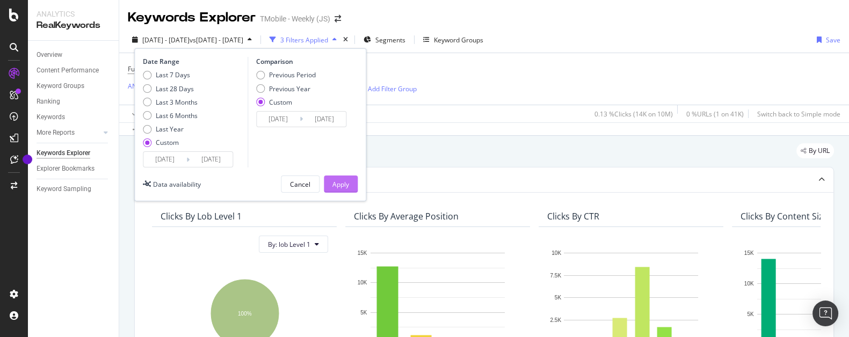
click at [343, 181] on div "Apply" at bounding box center [340, 184] width 17 height 9
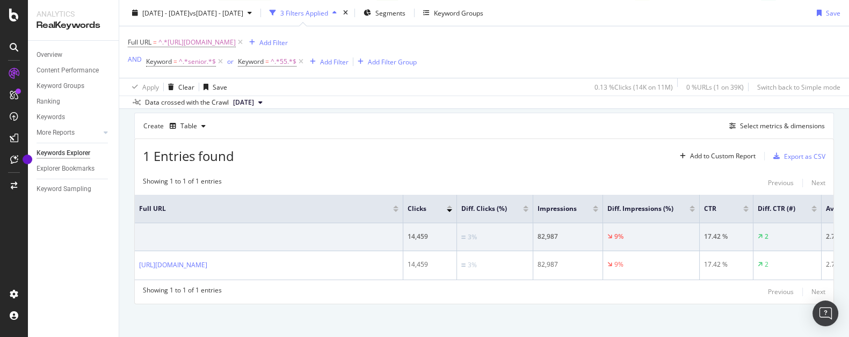
scroll to position [306, 0]
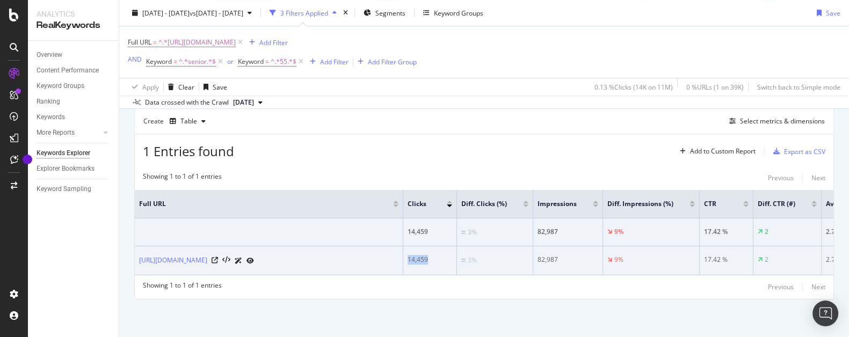
drag, startPoint x: 431, startPoint y: 260, endPoint x: 408, endPoint y: 261, distance: 22.6
click at [408, 261] on div "14,459" at bounding box center [429, 260] width 45 height 10
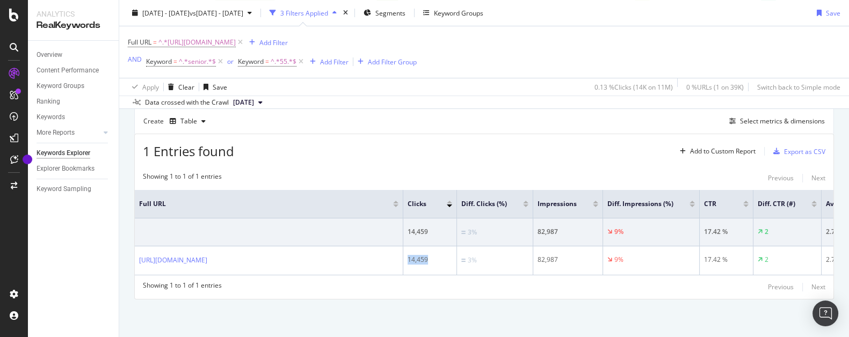
copy div "14,459"
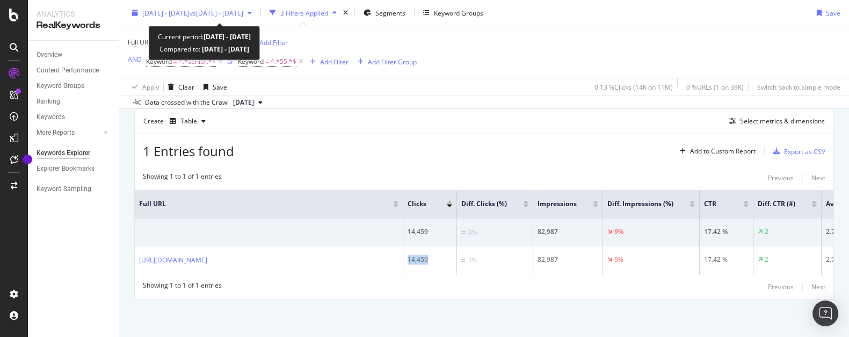
click at [241, 13] on span "vs [DATE] - [DATE]" at bounding box center [217, 12] width 54 height 9
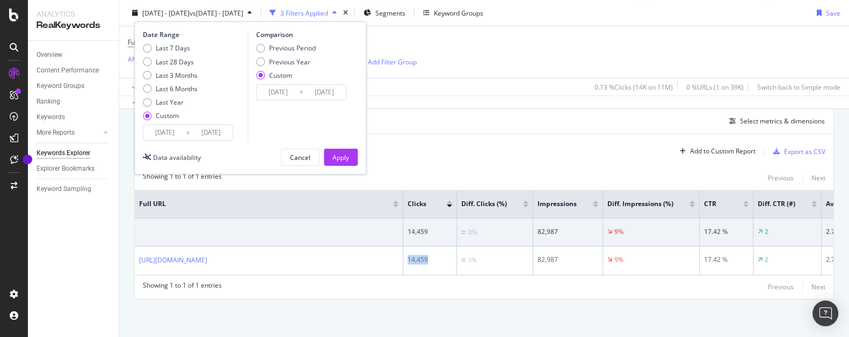
click at [164, 133] on input "[DATE]" at bounding box center [164, 132] width 43 height 15
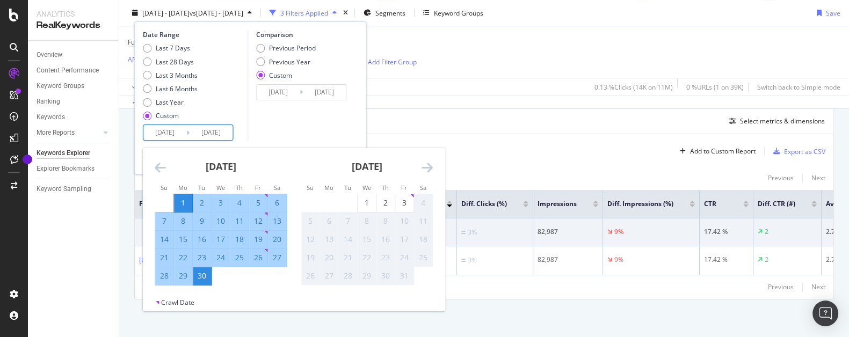
click at [156, 167] on icon "Move backward to switch to the previous month." at bounding box center [160, 167] width 11 height 13
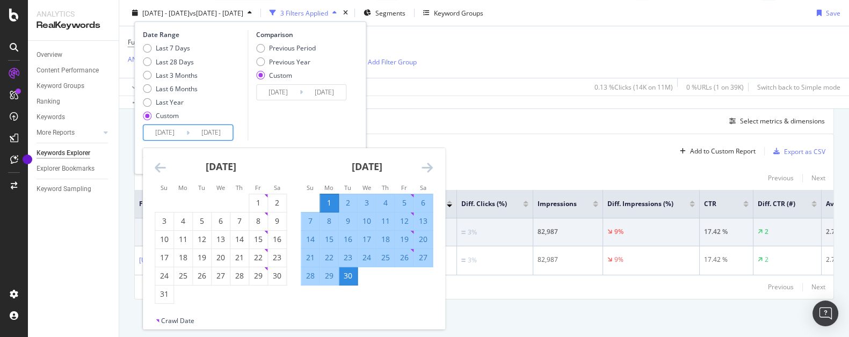
click at [156, 167] on icon "Move backward to switch to the previous month." at bounding box center [160, 167] width 11 height 13
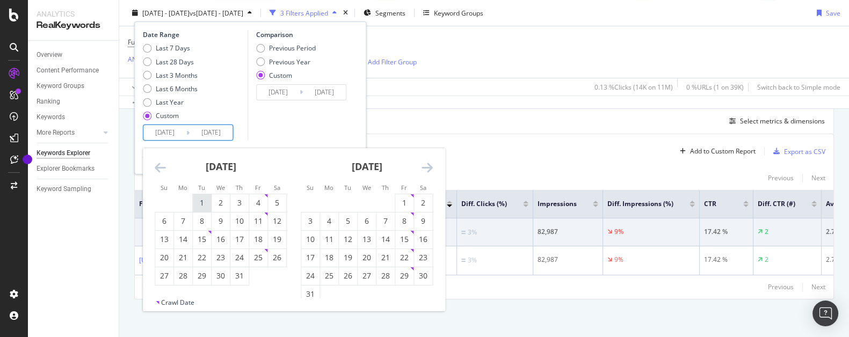
click at [205, 205] on div "1" at bounding box center [202, 203] width 18 height 11
type input "[DATE]"
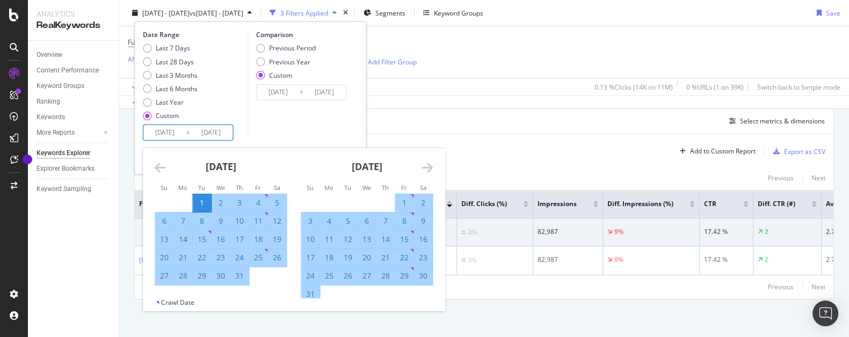
scroll to position [314, 0]
click at [319, 92] on input "[DATE]" at bounding box center [324, 92] width 43 height 15
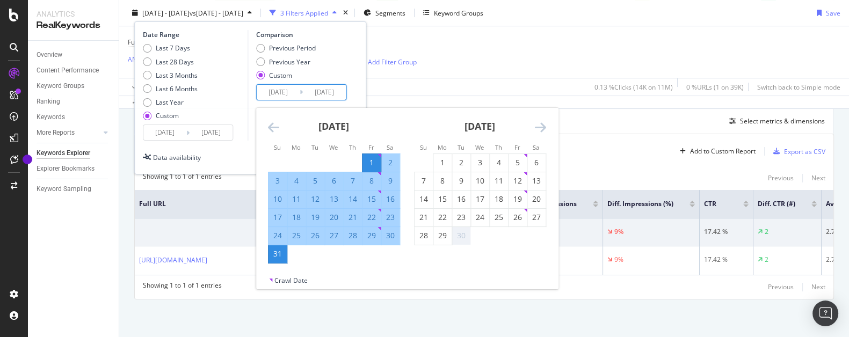
click at [275, 128] on icon "Move backward to switch to the previous month." at bounding box center [273, 127] width 11 height 13
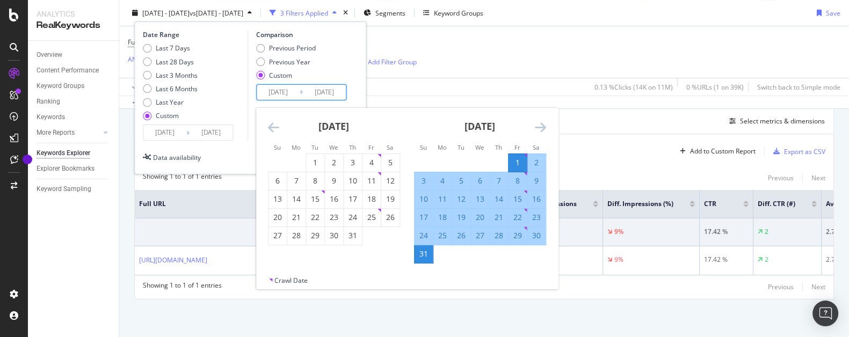
click at [275, 128] on icon "Move backward to switch to the previous month." at bounding box center [273, 127] width 11 height 13
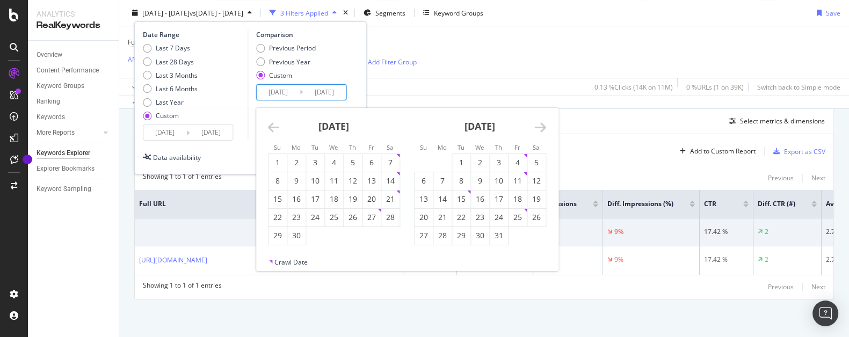
click at [275, 128] on icon "Move backward to switch to the previous month." at bounding box center [273, 127] width 11 height 13
click at [316, 164] on div "1" at bounding box center [315, 162] width 18 height 11
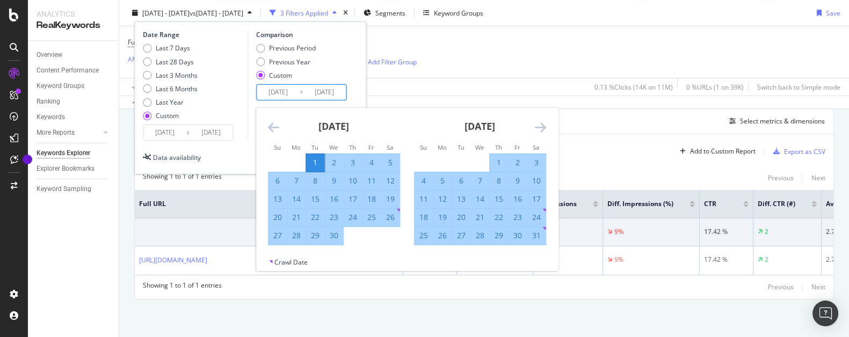
type input "[DATE]"
click at [535, 128] on icon "Move forward to switch to the next month." at bounding box center [540, 127] width 11 height 13
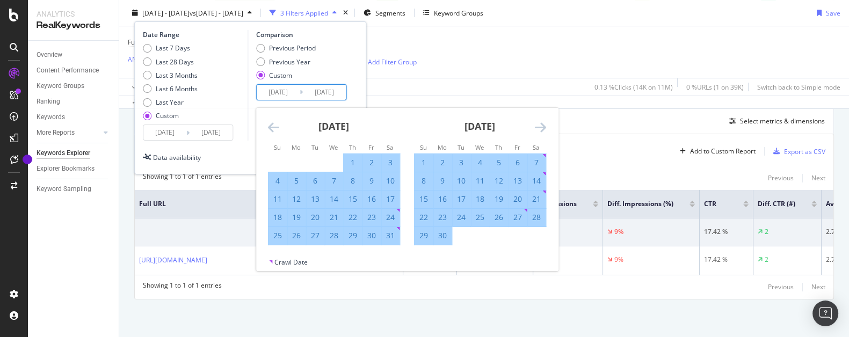
click at [442, 238] on div "30" at bounding box center [442, 235] width 18 height 11
type input "2025/06/30"
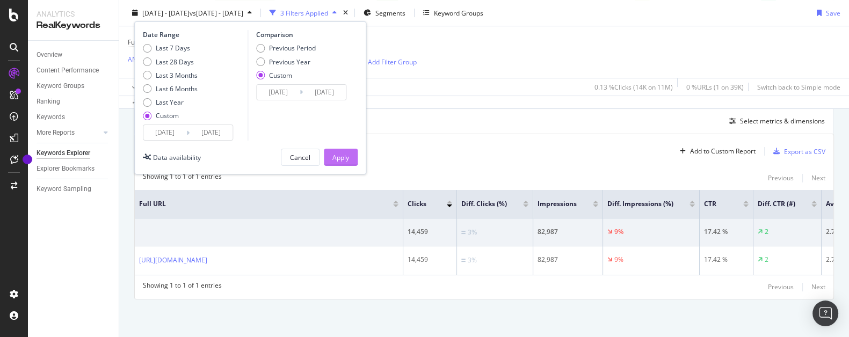
click at [332, 155] on button "Apply" at bounding box center [341, 157] width 34 height 17
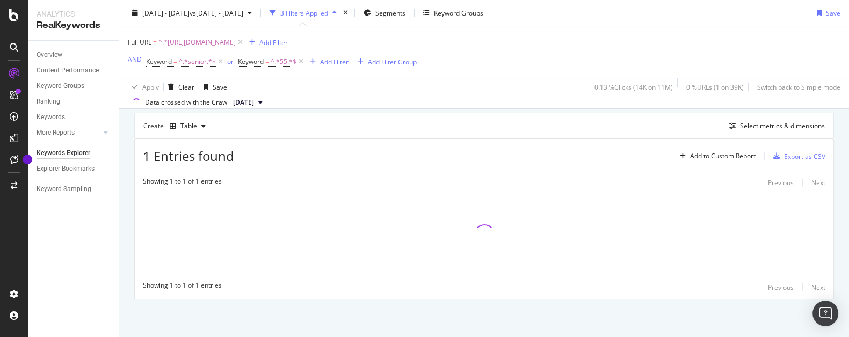
scroll to position [290, 0]
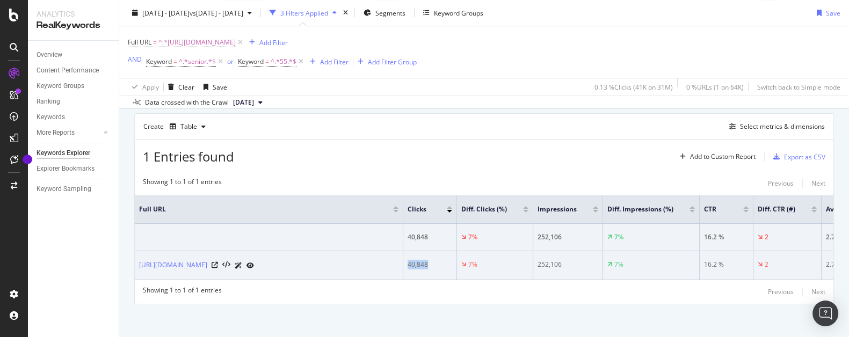
drag, startPoint x: 432, startPoint y: 275, endPoint x: 403, endPoint y: 276, distance: 28.5
click at [403, 276] on td "40,848" at bounding box center [430, 265] width 54 height 29
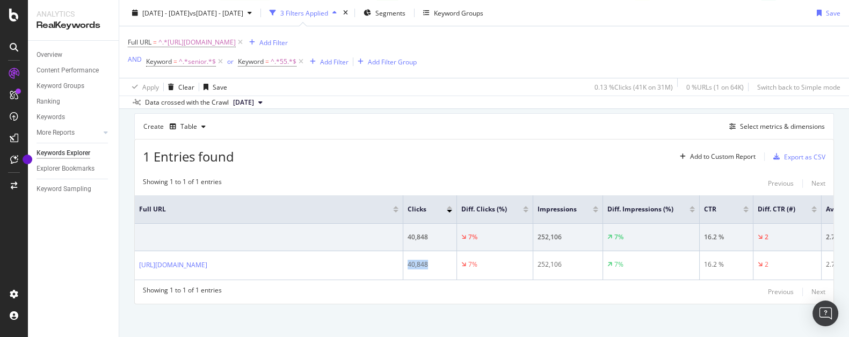
copy div "40,848"
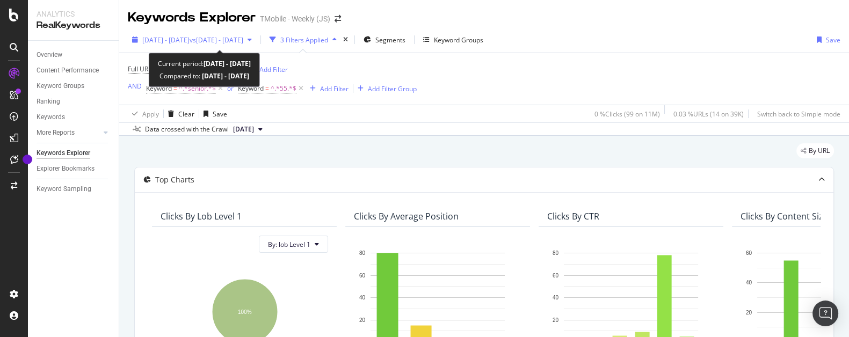
click at [229, 38] on span "vs 2025 Aug. 1st - Aug. 31st" at bounding box center [217, 39] width 54 height 9
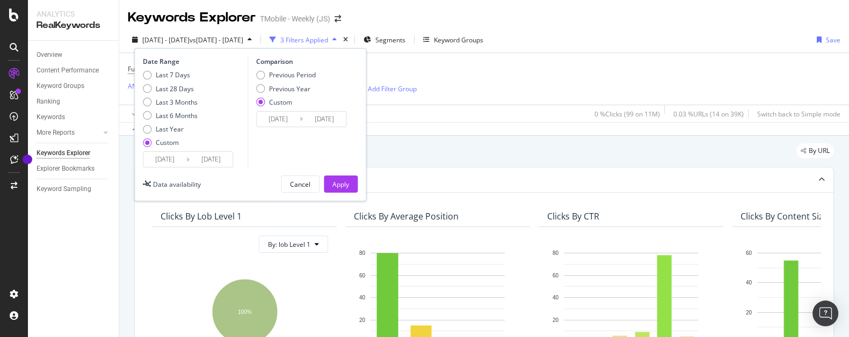
click at [163, 159] on input "[DATE]" at bounding box center [164, 159] width 43 height 15
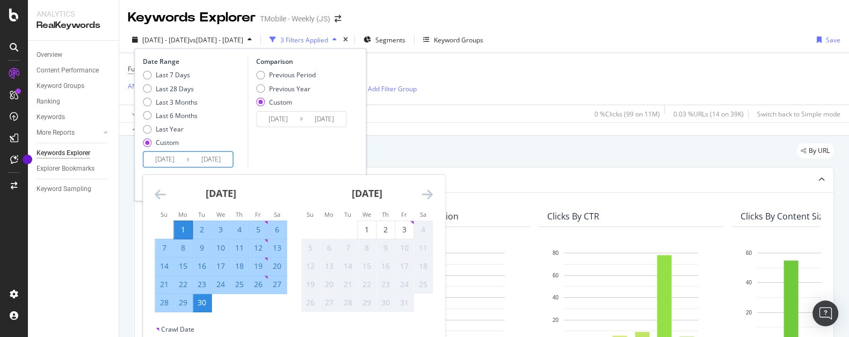
click at [158, 197] on icon "Move backward to switch to the previous month." at bounding box center [160, 194] width 11 height 13
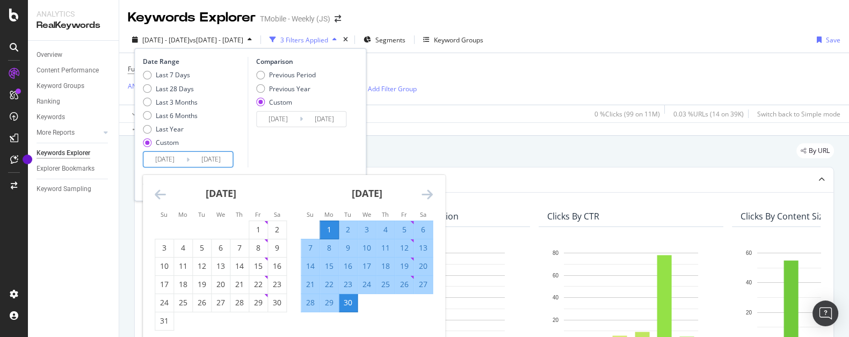
click at [158, 197] on icon "Move backward to switch to the previous month." at bounding box center [160, 194] width 11 height 13
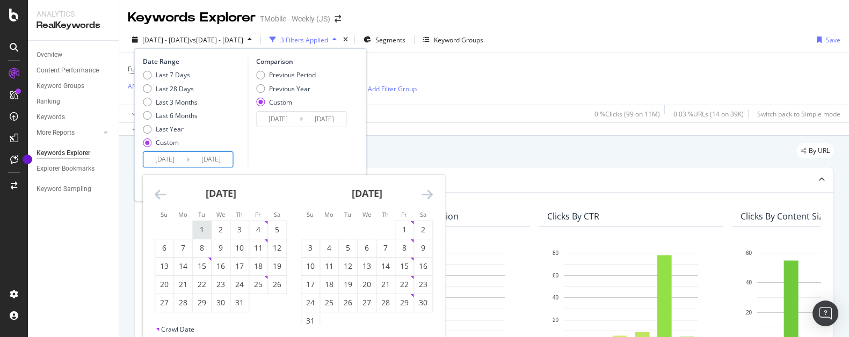
click at [202, 228] on div "1" at bounding box center [202, 229] width 18 height 11
type input "[DATE]"
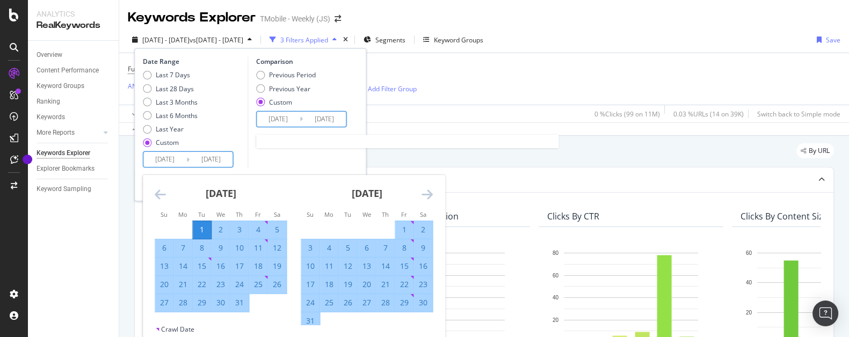
click at [277, 116] on input "[DATE]" at bounding box center [278, 119] width 43 height 15
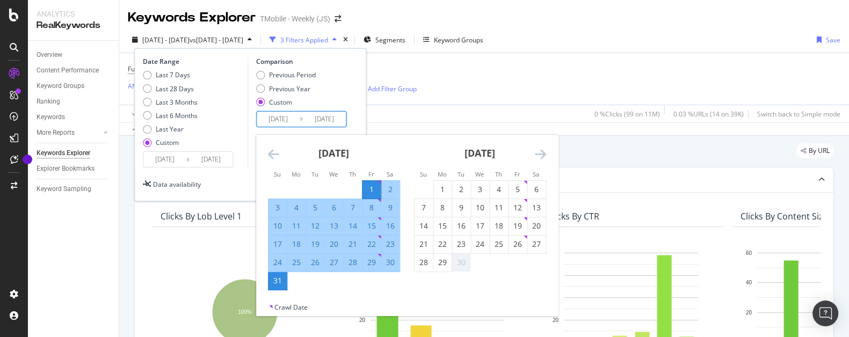
click at [274, 155] on icon "Move backward to switch to the previous month." at bounding box center [273, 154] width 11 height 13
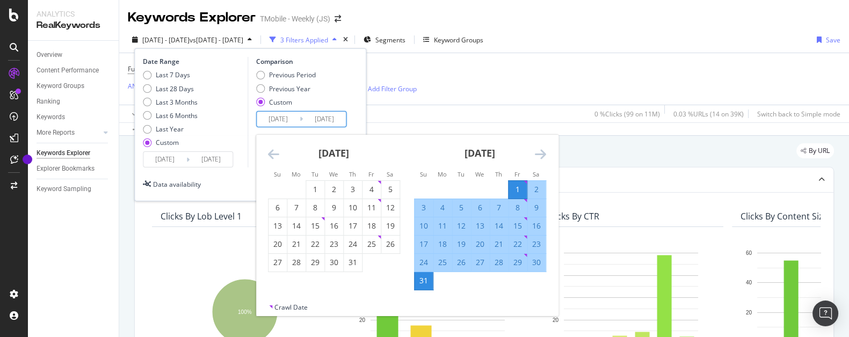
click at [274, 155] on icon "Move backward to switch to the previous month." at bounding box center [273, 154] width 11 height 13
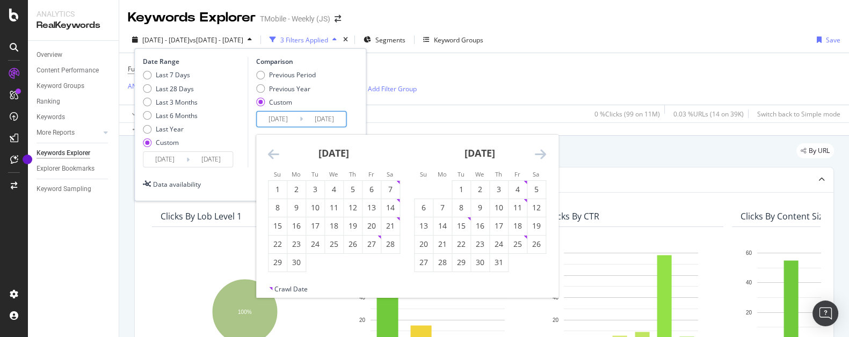
click at [274, 155] on icon "Move backward to switch to the previous month." at bounding box center [273, 154] width 11 height 13
click at [315, 193] on div "1" at bounding box center [315, 189] width 18 height 11
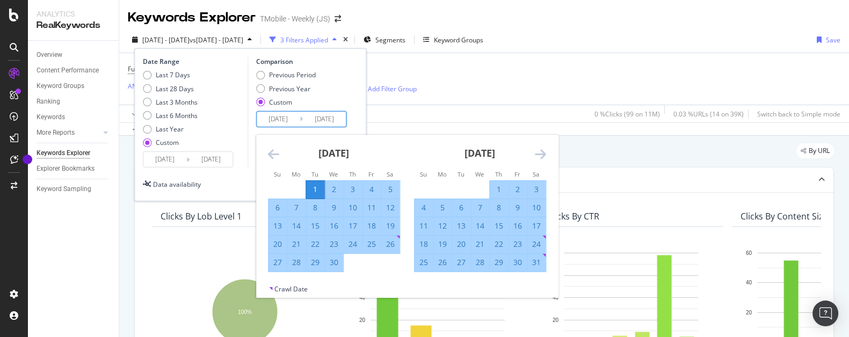
type input "[DATE]"
drag, startPoint x: 541, startPoint y: 159, endPoint x: 529, endPoint y: 161, distance: 12.5
click at [541, 158] on icon "Move forward to switch to the next month." at bounding box center [540, 154] width 11 height 13
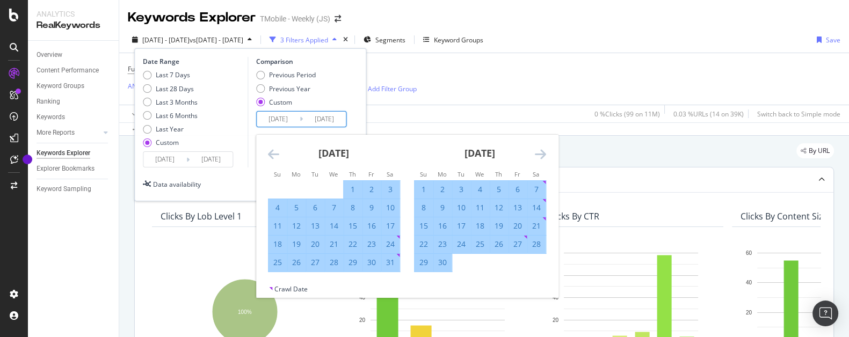
drag, startPoint x: 445, startPoint y: 264, endPoint x: 414, endPoint y: 251, distance: 33.0
click at [445, 264] on div "30" at bounding box center [442, 262] width 18 height 11
type input "[DATE]"
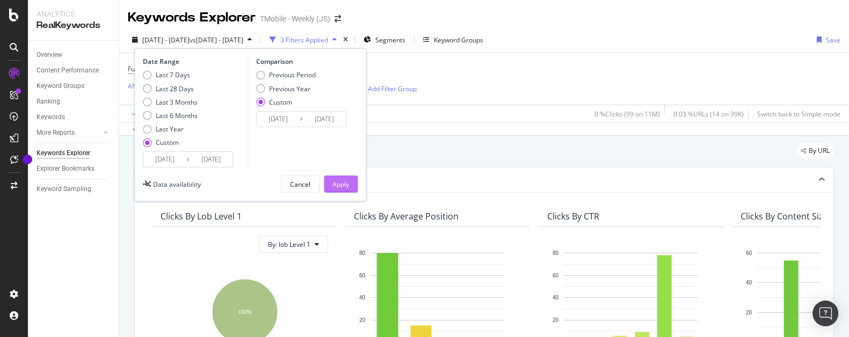
click at [343, 184] on div "Apply" at bounding box center [340, 184] width 17 height 9
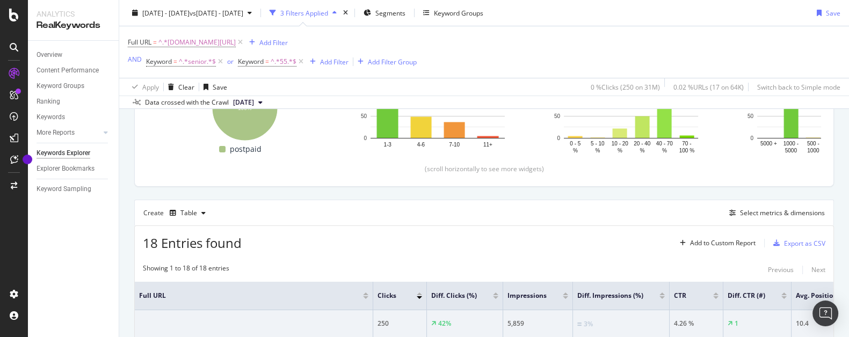
scroll to position [408, 0]
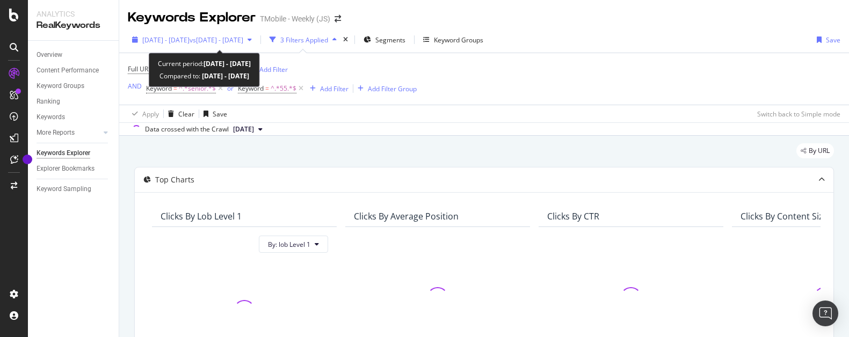
click at [190, 42] on span "[DATE] - [DATE]" at bounding box center [165, 39] width 47 height 9
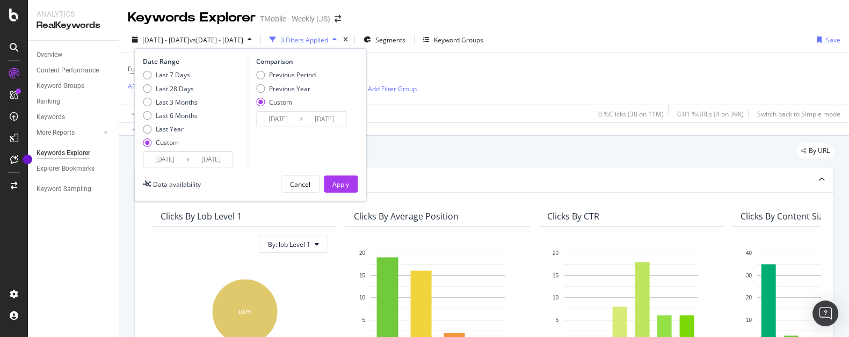
click at [165, 157] on input "[DATE]" at bounding box center [164, 159] width 43 height 15
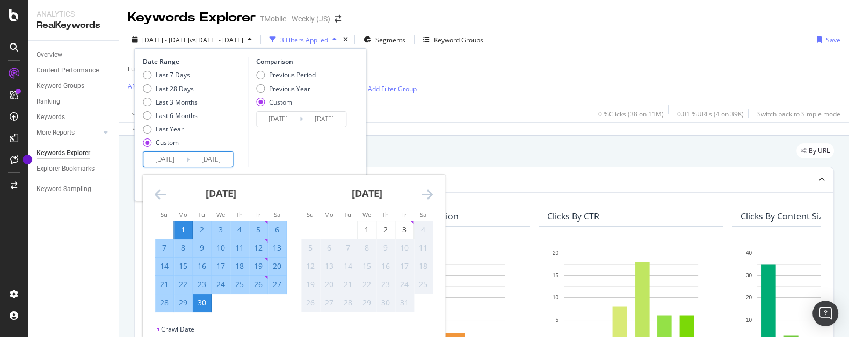
click at [161, 199] on icon "Move backward to switch to the previous month." at bounding box center [160, 194] width 11 height 13
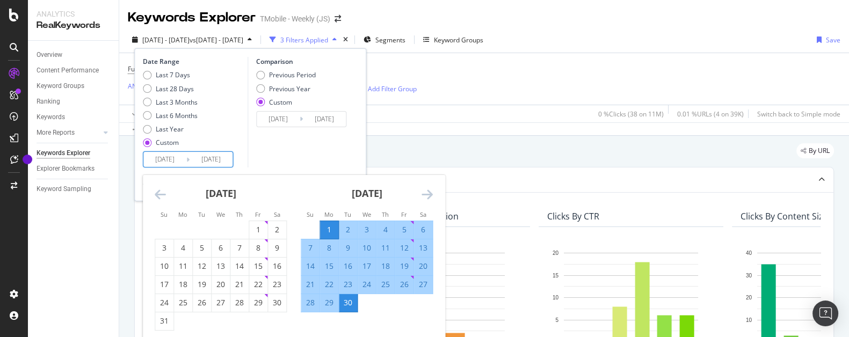
click at [161, 199] on icon "Move backward to switch to the previous month." at bounding box center [160, 194] width 11 height 13
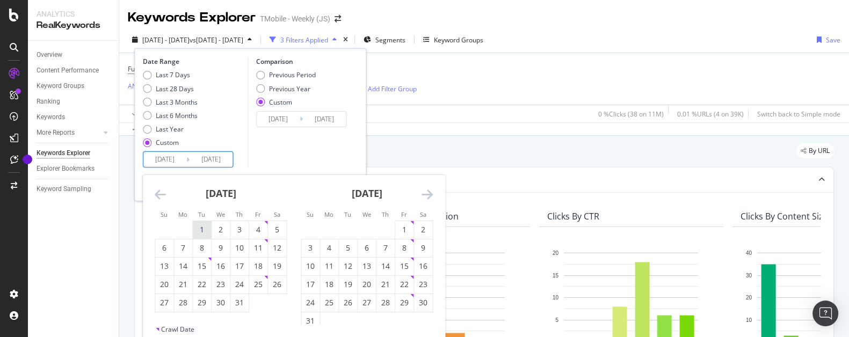
click at [206, 232] on div "1" at bounding box center [202, 229] width 18 height 11
type input "[DATE]"
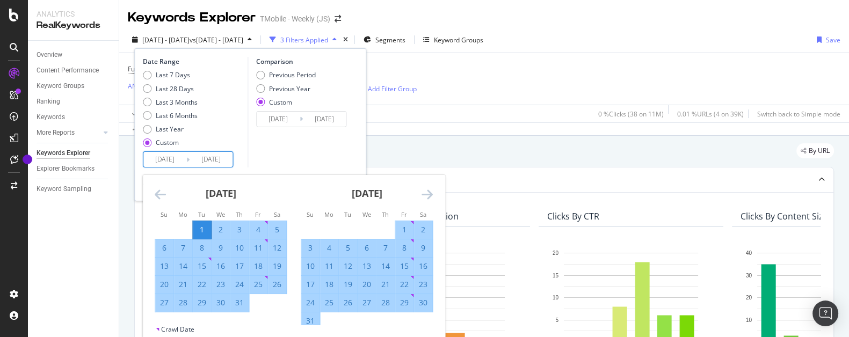
click at [290, 120] on input "[DATE]" at bounding box center [278, 119] width 43 height 15
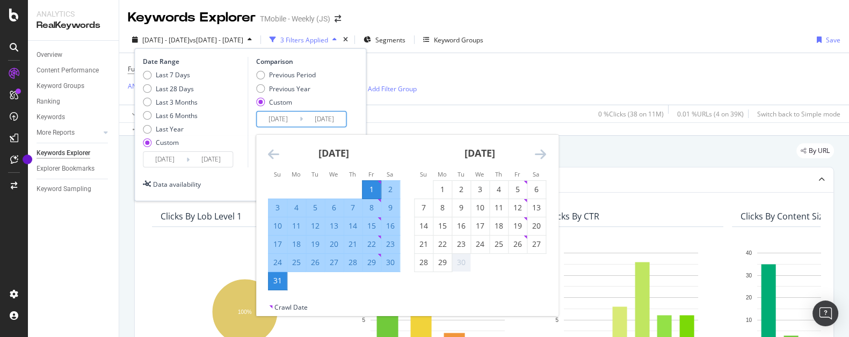
click at [272, 154] on icon "Move backward to switch to the previous month." at bounding box center [273, 154] width 11 height 13
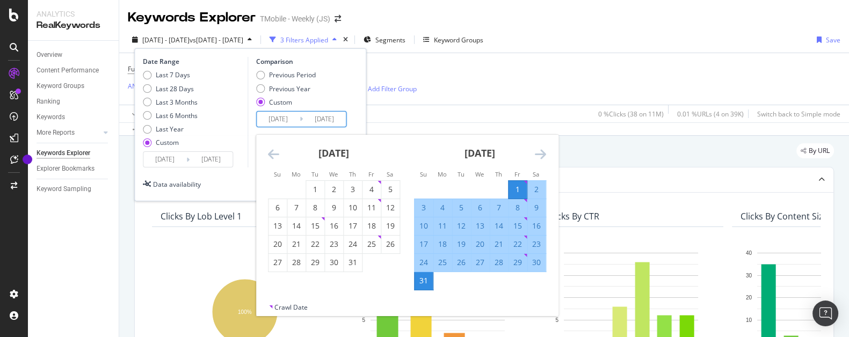
click at [272, 155] on icon "Move backward to switch to the previous month." at bounding box center [273, 154] width 11 height 13
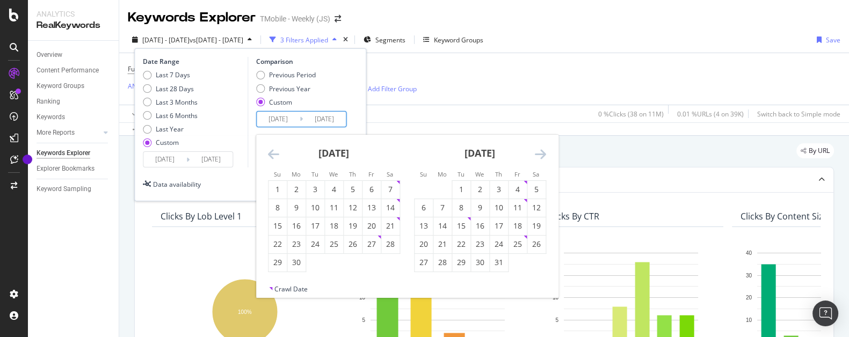
click at [272, 157] on icon "Move backward to switch to the previous month." at bounding box center [273, 154] width 11 height 13
click at [270, 154] on icon "Move backward to switch to the previous month." at bounding box center [273, 154] width 11 height 13
click at [316, 192] on div "1" at bounding box center [315, 189] width 18 height 11
type input "[DATE]"
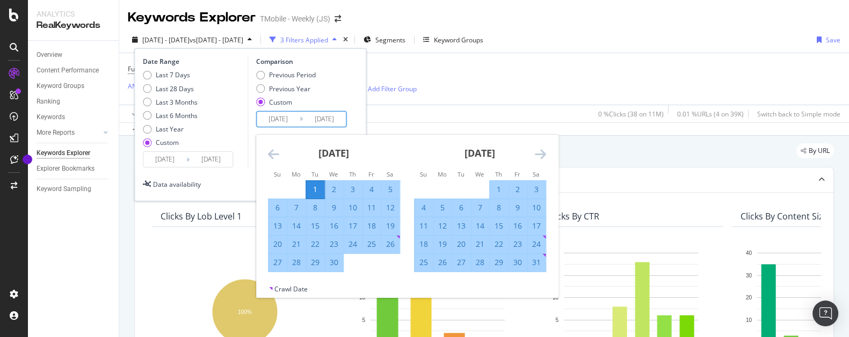
click at [543, 158] on icon "Move forward to switch to the next month." at bounding box center [540, 154] width 11 height 13
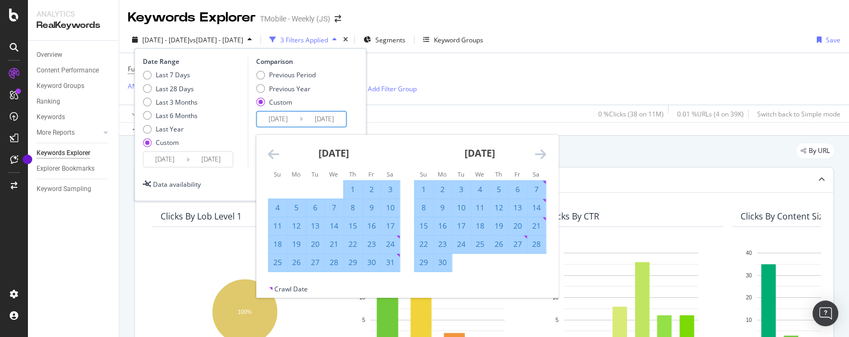
click at [445, 257] on div "30" at bounding box center [442, 262] width 18 height 11
type input "[DATE]"
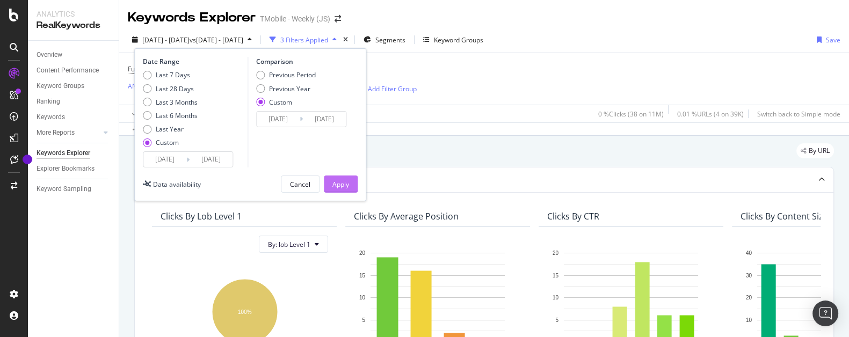
click at [336, 188] on div "Apply" at bounding box center [340, 184] width 17 height 9
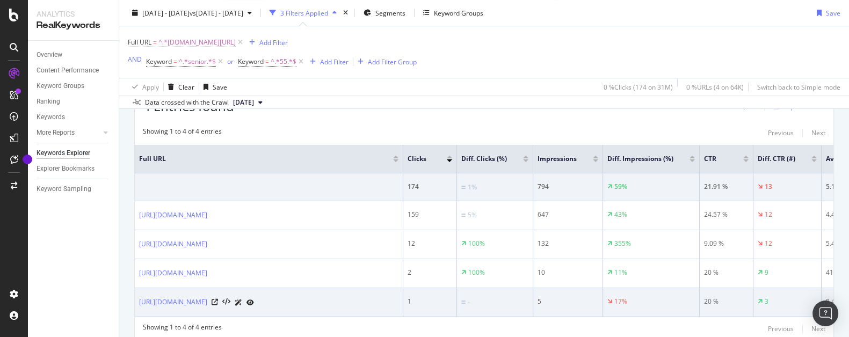
scroll to position [357, 0]
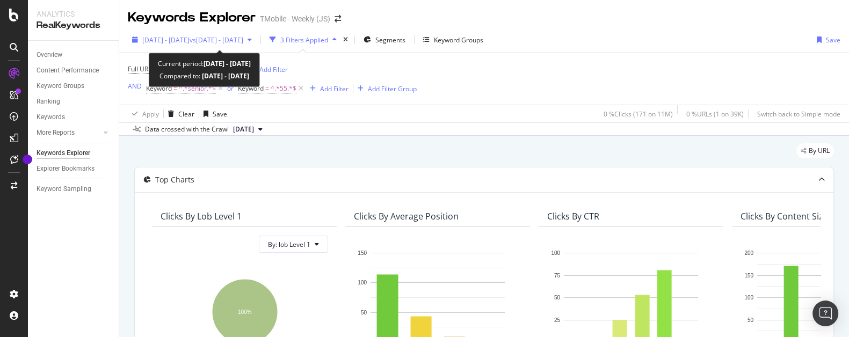
click at [230, 42] on span "vs 2025 Aug. 1st - Aug. 31st" at bounding box center [217, 39] width 54 height 9
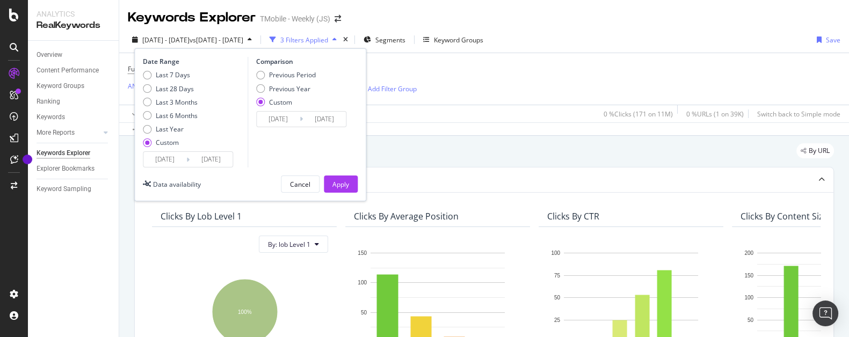
click at [157, 158] on input "2025/09/01" at bounding box center [164, 159] width 43 height 15
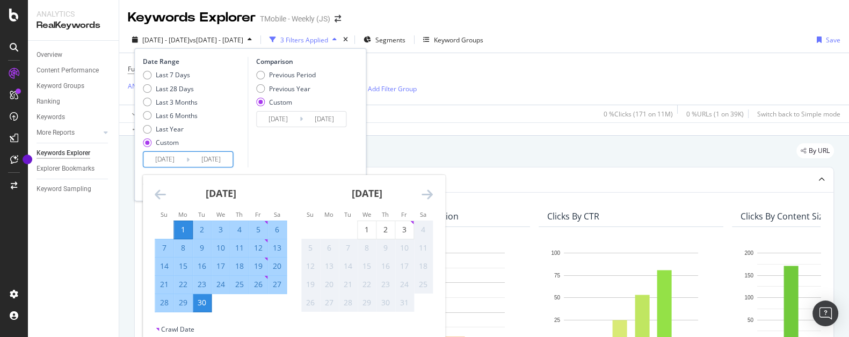
click at [155, 196] on icon "Move backward to switch to the previous month." at bounding box center [160, 194] width 11 height 13
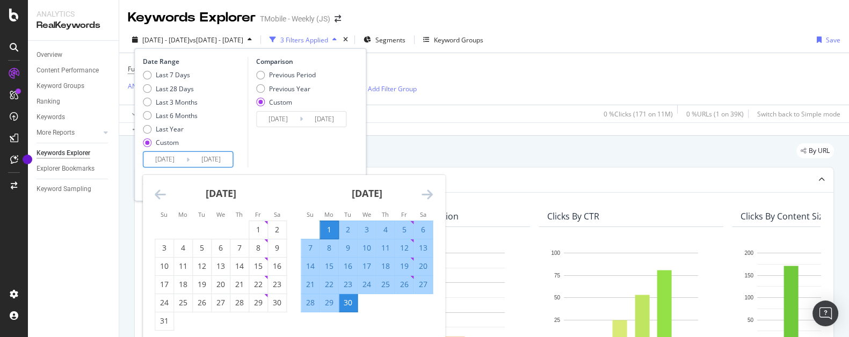
drag, startPoint x: 155, startPoint y: 199, endPoint x: 166, endPoint y: 212, distance: 16.7
click at [155, 199] on icon "Move backward to switch to the previous month." at bounding box center [160, 194] width 11 height 13
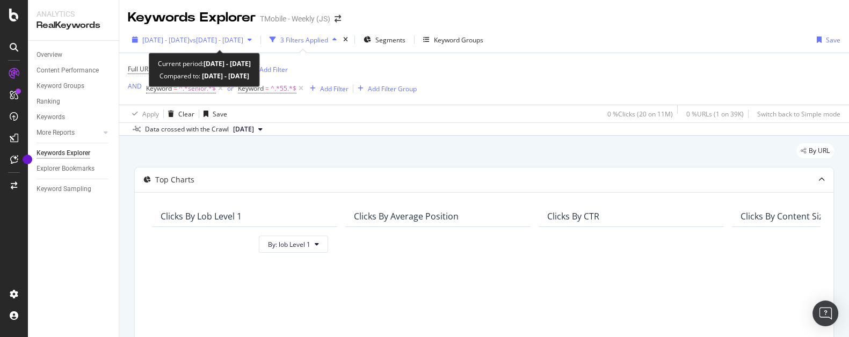
click at [190, 40] on span "[DATE] - [DATE]" at bounding box center [165, 39] width 47 height 9
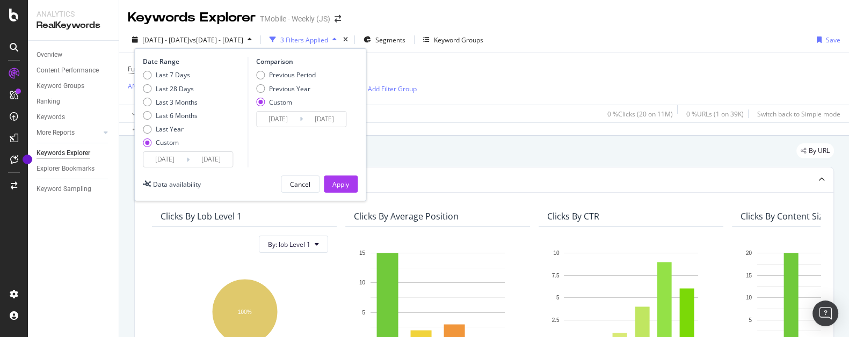
click at [159, 162] on input "[DATE]" at bounding box center [164, 159] width 43 height 15
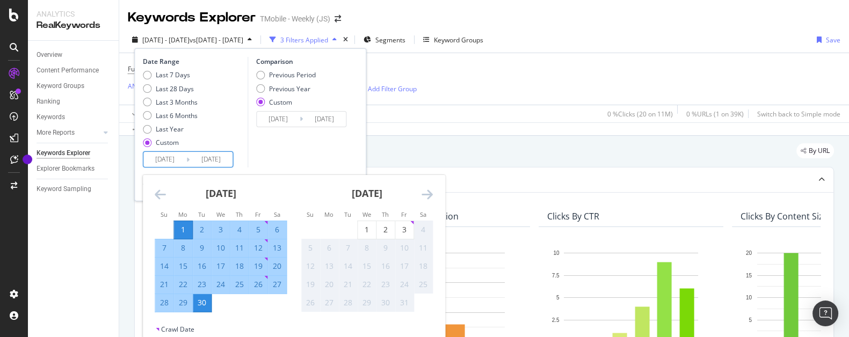
click at [154, 194] on div "[DATE] 1 2 3 4 5 6 7 8 9 10 11 12 13 14 15 16 17 18 19 20 21 22 23 24 25 26 27 …" at bounding box center [221, 243] width 146 height 137
click at [155, 195] on icon "Move backward to switch to the previous month." at bounding box center [160, 194] width 11 height 13
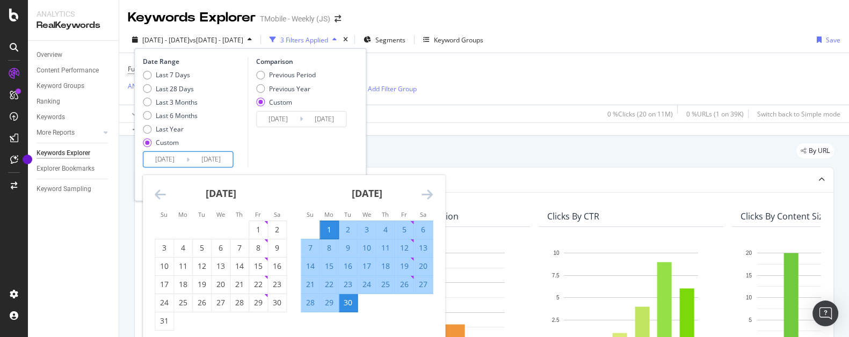
click at [155, 195] on icon "Move backward to switch to the previous month." at bounding box center [160, 194] width 11 height 13
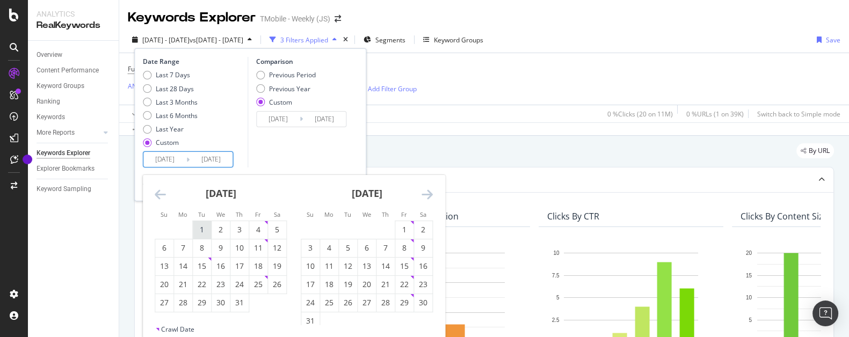
click at [205, 229] on div "1" at bounding box center [202, 229] width 18 height 11
type input "[DATE]"
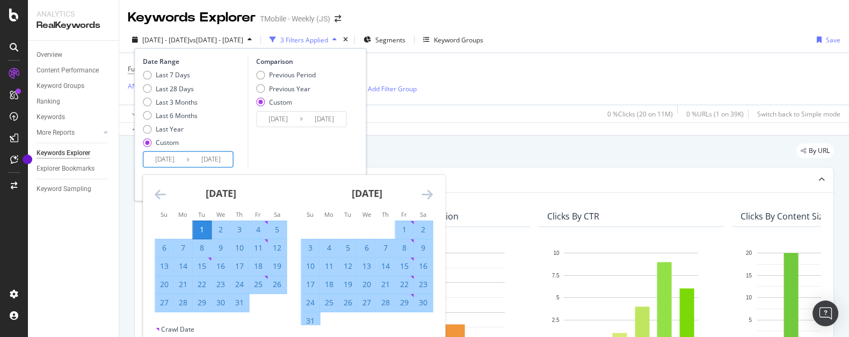
click at [274, 118] on input "[DATE]" at bounding box center [278, 119] width 43 height 15
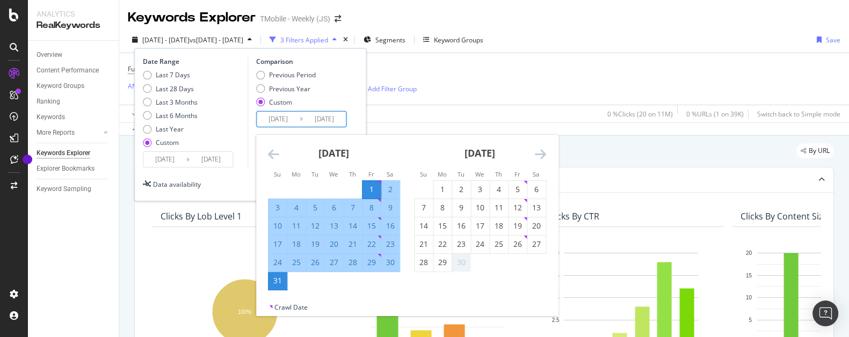
click at [273, 154] on icon "Move backward to switch to the previous month." at bounding box center [273, 154] width 11 height 13
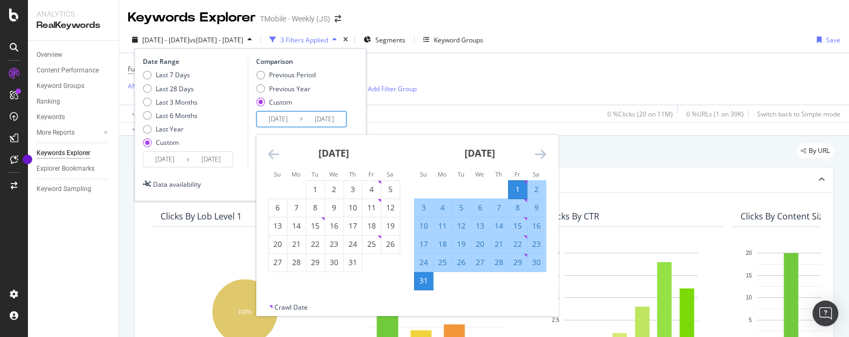
click at [273, 154] on icon "Move backward to switch to the previous month." at bounding box center [273, 154] width 11 height 13
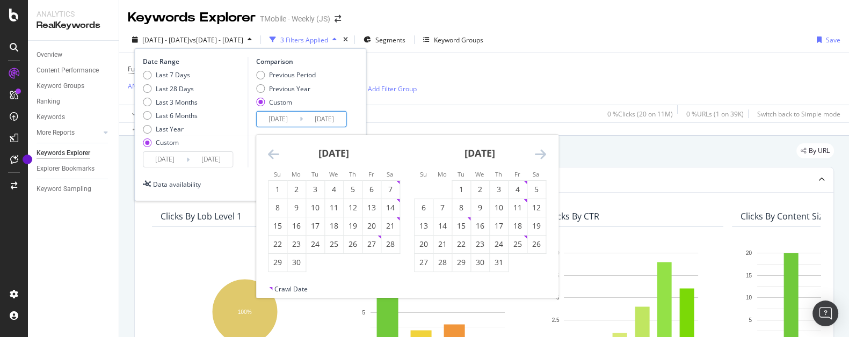
click at [273, 154] on icon "Move backward to switch to the previous month." at bounding box center [273, 154] width 11 height 13
drag, startPoint x: 310, startPoint y: 189, endPoint x: 321, endPoint y: 180, distance: 14.1
click at [311, 189] on div "1" at bounding box center [315, 189] width 18 height 11
type input "[DATE]"
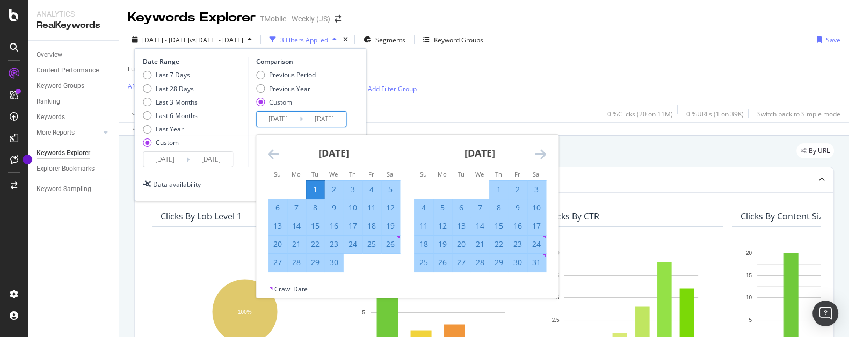
click at [543, 155] on icon "Move forward to switch to the next month." at bounding box center [540, 154] width 11 height 13
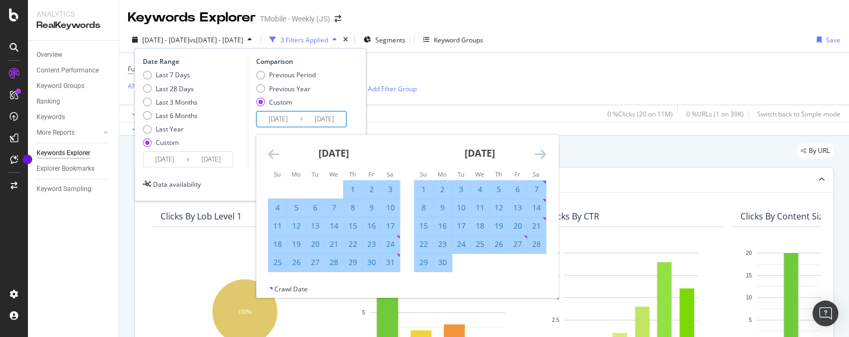
click at [445, 264] on div "30" at bounding box center [442, 262] width 18 height 11
type input "[DATE]"
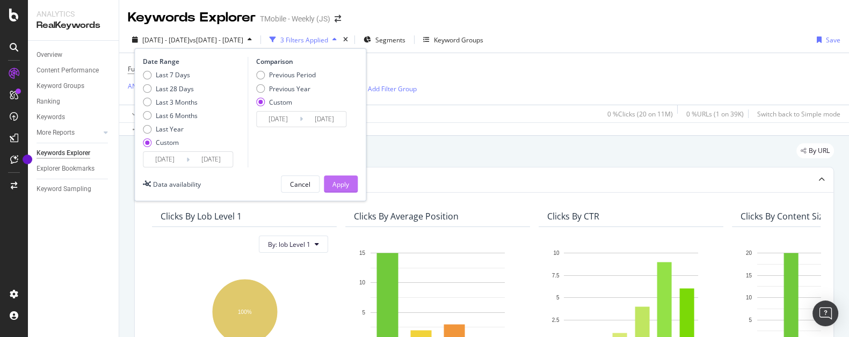
click at [343, 181] on div "Apply" at bounding box center [340, 184] width 17 height 9
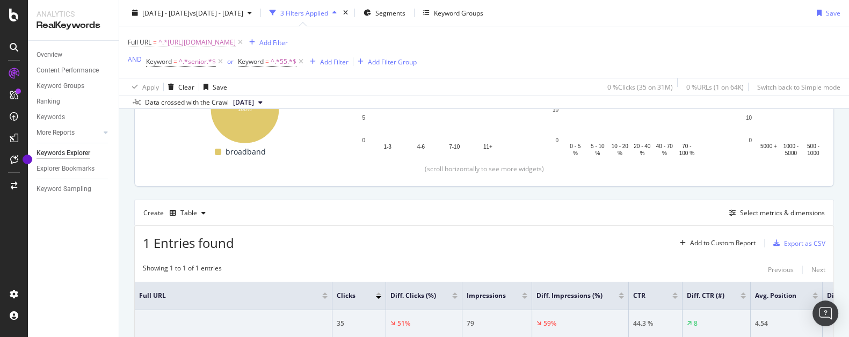
scroll to position [303, 0]
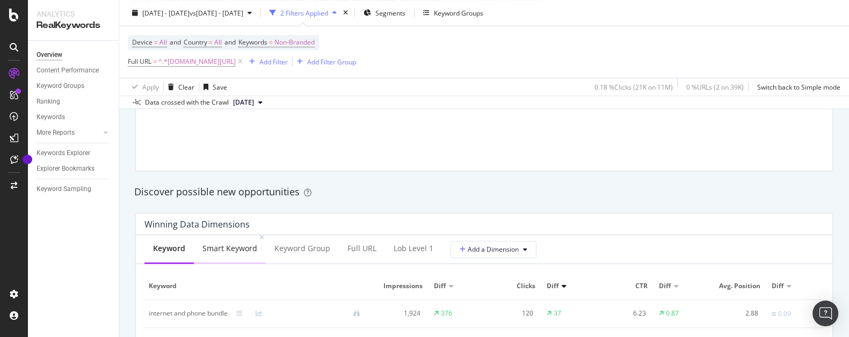
click at [224, 251] on div "Smart Keyword" at bounding box center [229, 248] width 55 height 11
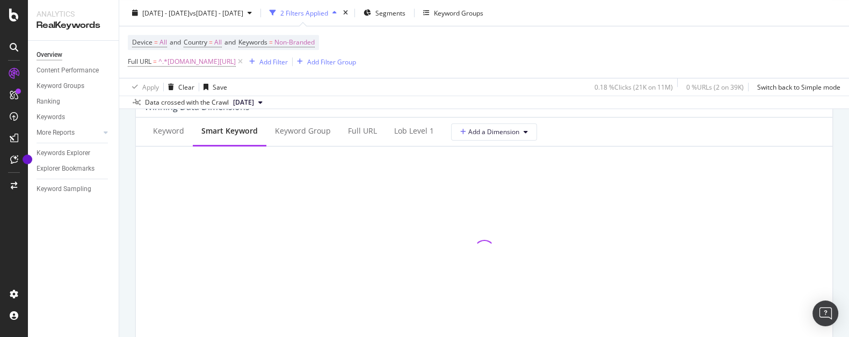
scroll to position [969, 0]
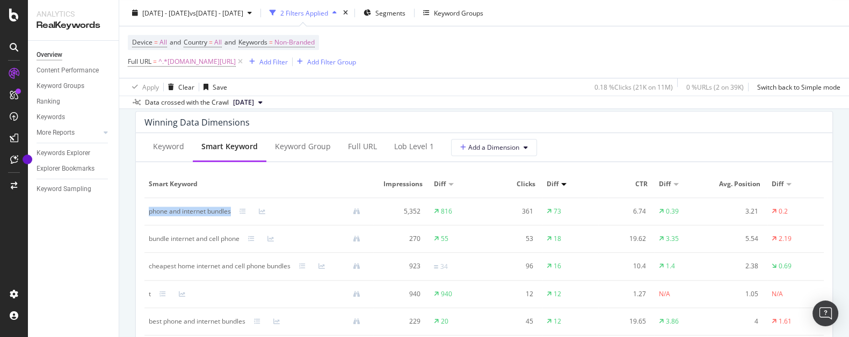
drag, startPoint x: 237, startPoint y: 214, endPoint x: 147, endPoint y: 220, distance: 90.4
click at [147, 220] on td "phone and internet bundles" at bounding box center [258, 211] width 229 height 27
copy div "phone and internet bundles"
drag, startPoint x: 244, startPoint y: 241, endPoint x: 149, endPoint y: 244, distance: 95.1
click at [149, 244] on td "bundle internet and cell phone" at bounding box center [258, 238] width 229 height 27
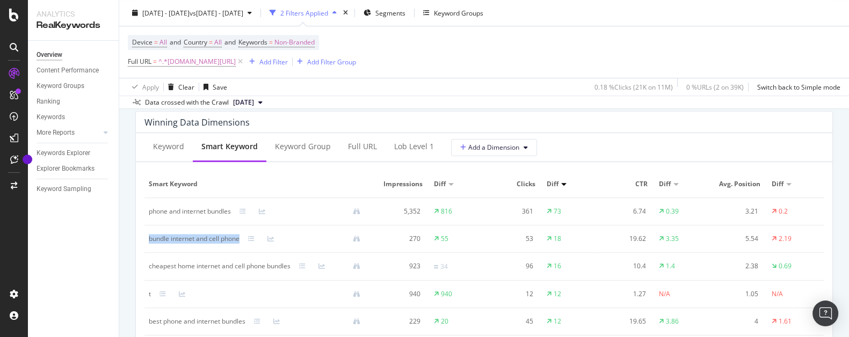
copy div "bundle internet and cell phone"
drag, startPoint x: 298, startPoint y: 266, endPoint x: 178, endPoint y: 275, distance: 120.6
click at [146, 273] on td "cheapest home internet and cell phone bundles" at bounding box center [258, 267] width 229 height 28
copy div "cheapest home internet and cell phone bundles"
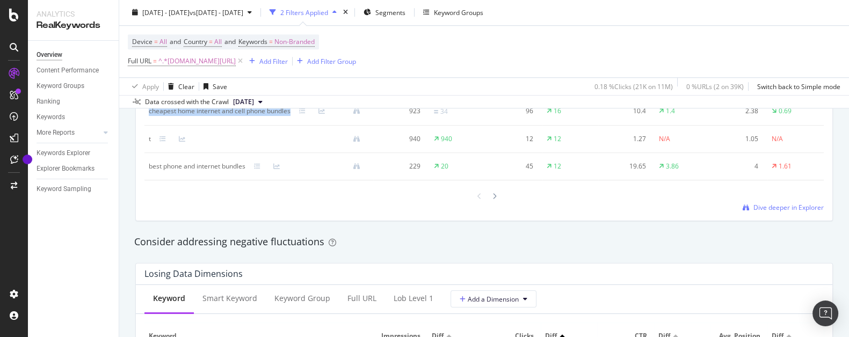
scroll to position [1173, 0]
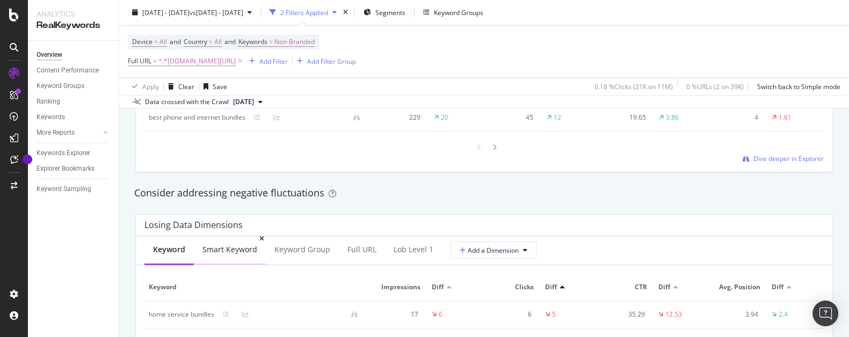
click at [238, 246] on div "Smart Keyword" at bounding box center [229, 249] width 55 height 11
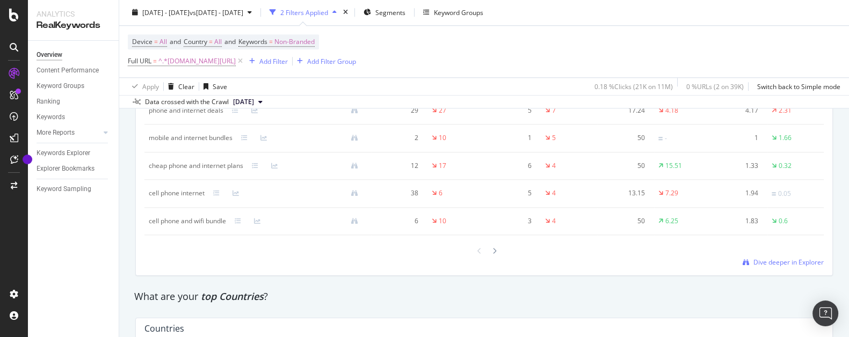
scroll to position [1326, 0]
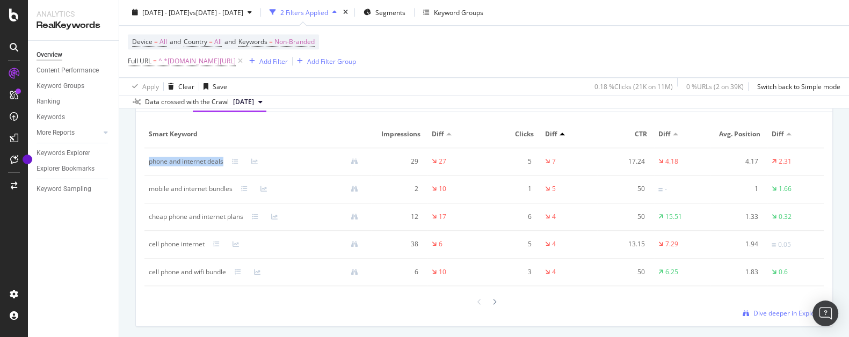
drag, startPoint x: 230, startPoint y: 163, endPoint x: 144, endPoint y: 168, distance: 85.5
click at [144, 168] on td "phone and internet deals" at bounding box center [257, 161] width 227 height 27
copy div "phone and internet deals"
drag, startPoint x: 236, startPoint y: 191, endPoint x: 150, endPoint y: 193, distance: 85.4
click at [150, 193] on td "mobile and internet bundles" at bounding box center [257, 190] width 227 height 28
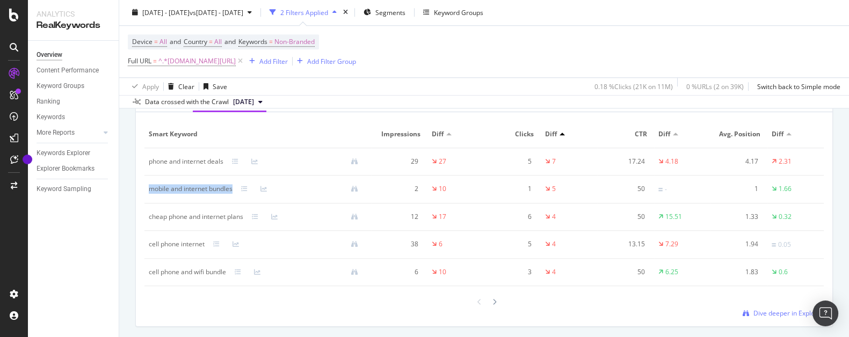
copy div "mobile and internet bundles"
drag, startPoint x: 242, startPoint y: 218, endPoint x: 149, endPoint y: 226, distance: 93.8
click at [149, 222] on div "cheap phone and internet plans" at bounding box center [196, 217] width 94 height 10
copy div "cheap phone and internet plan"
drag, startPoint x: 236, startPoint y: 227, endPoint x: 244, endPoint y: 220, distance: 11.0
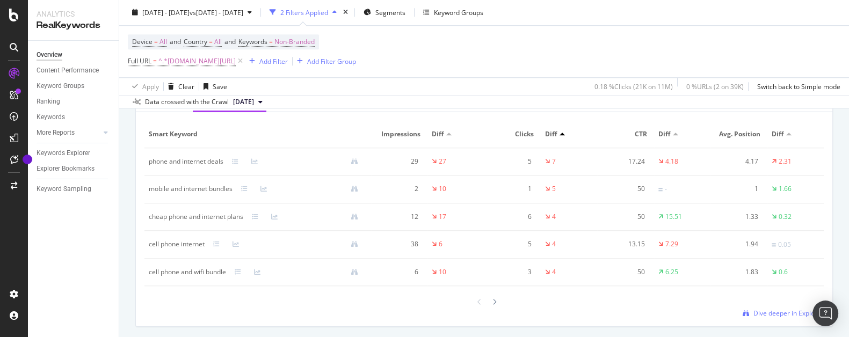
click at [236, 227] on td "cheap phone and internet plans" at bounding box center [257, 216] width 227 height 27
drag, startPoint x: 245, startPoint y: 219, endPoint x: 149, endPoint y: 220, distance: 96.1
click at [149, 220] on div "cheap phone and internet plans" at bounding box center [258, 217] width 218 height 10
copy div "cheap phone and internet plans"
drag, startPoint x: 208, startPoint y: 248, endPoint x: 150, endPoint y: 253, distance: 58.7
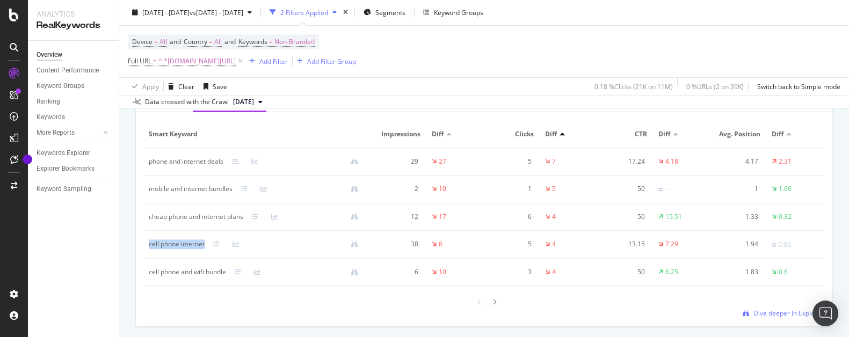
click at [150, 253] on td "cell phone internet" at bounding box center [257, 245] width 227 height 28
copy div "cell phone internet"
drag, startPoint x: 230, startPoint y: 274, endPoint x: 150, endPoint y: 283, distance: 81.0
click at [150, 283] on td "cell phone and wifi bundle" at bounding box center [257, 272] width 227 height 27
copy div "cell phone and wifi bundle"
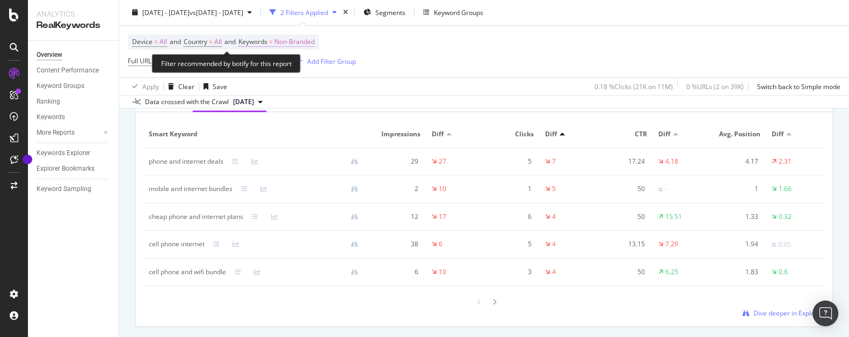
click at [303, 41] on span "Non-Branded" at bounding box center [294, 42] width 40 height 15
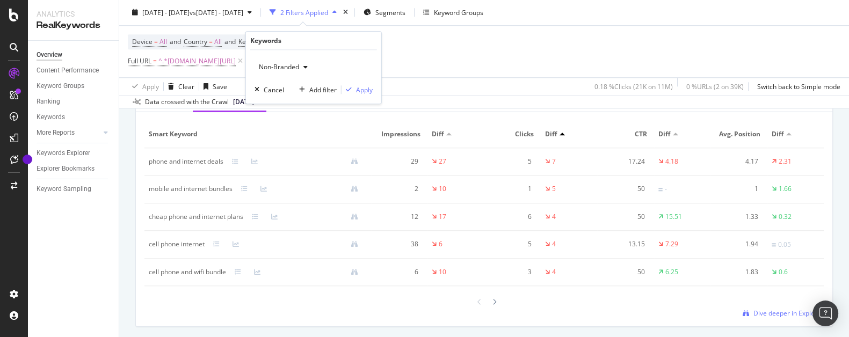
click at [293, 67] on span "Non-Branded" at bounding box center [276, 66] width 45 height 9
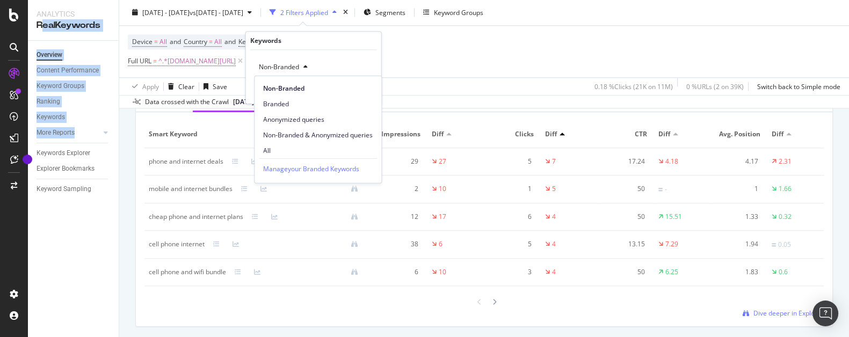
click at [295, 106] on span "Branded" at bounding box center [318, 104] width 110 height 10
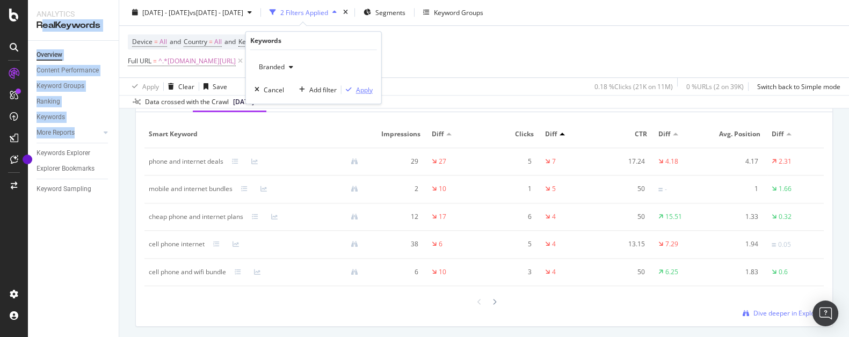
click at [358, 92] on div "Apply" at bounding box center [364, 89] width 17 height 9
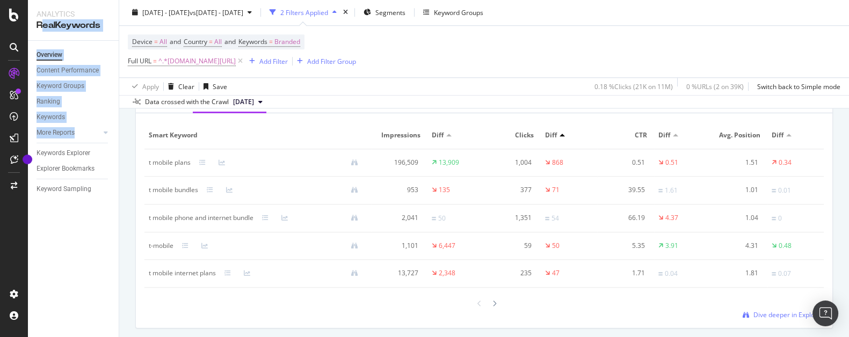
click at [259, 315] on div "Smart Keyword Impressions Diff Clicks Diff CTR Diff Avg. Position Diff t mobile…" at bounding box center [483, 221] width 679 height 198
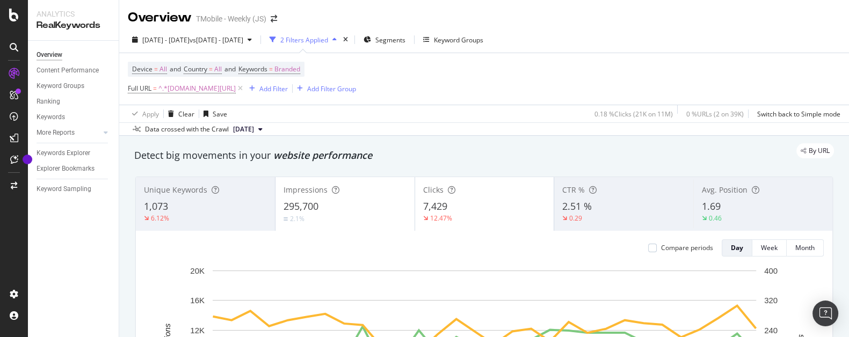
click at [462, 206] on div "7,429" at bounding box center [484, 207] width 123 height 14
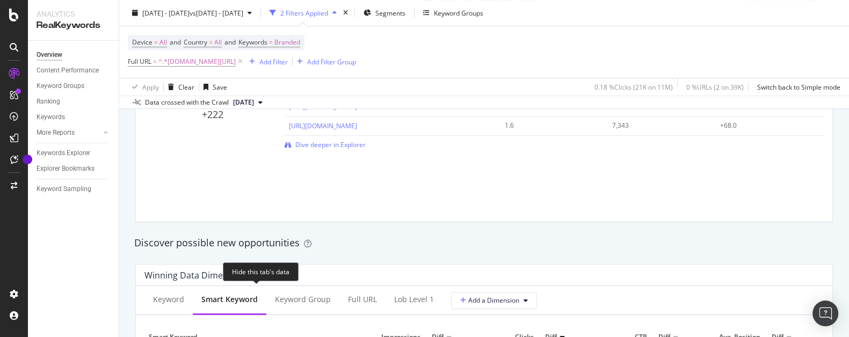
scroll to position [969, 0]
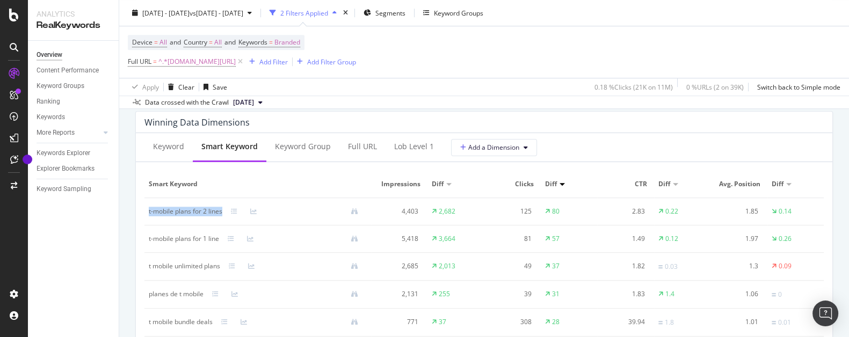
drag, startPoint x: 226, startPoint y: 213, endPoint x: 147, endPoint y: 219, distance: 79.1
click at [147, 219] on td "t-mobile plans for 2 lines" at bounding box center [257, 211] width 227 height 27
copy div "t-mobile plans for 2 lines"
drag, startPoint x: 219, startPoint y: 242, endPoint x: 173, endPoint y: 259, distance: 48.8
click at [149, 244] on div "t-mobile plans for 1 line" at bounding box center [184, 239] width 70 height 10
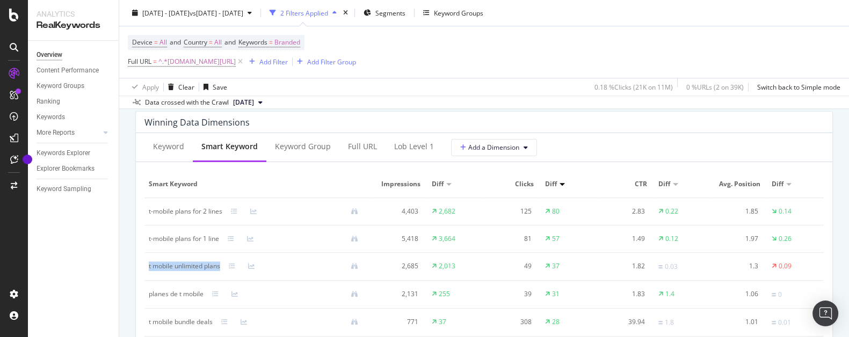
drag, startPoint x: 223, startPoint y: 268, endPoint x: 145, endPoint y: 276, distance: 78.8
click at [145, 276] on td "t mobile unlimited plans" at bounding box center [257, 267] width 227 height 28
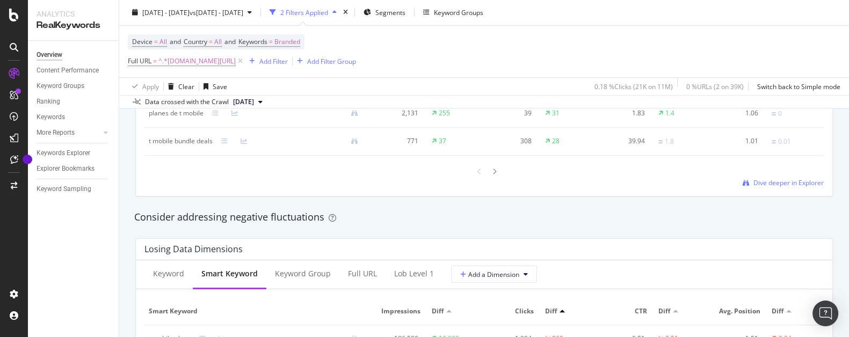
scroll to position [1275, 0]
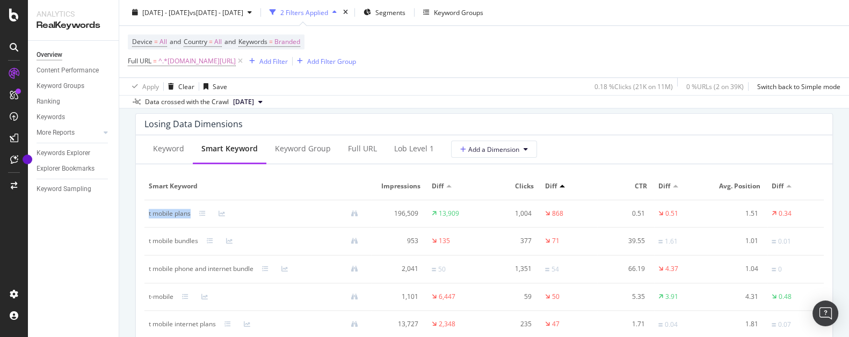
drag, startPoint x: 187, startPoint y: 216, endPoint x: 147, endPoint y: 217, distance: 40.8
click at [147, 217] on td "t mobile plans" at bounding box center [257, 213] width 227 height 27
drag, startPoint x: 200, startPoint y: 243, endPoint x: 166, endPoint y: 258, distance: 36.3
click at [148, 247] on td "t mobile bundles" at bounding box center [257, 242] width 227 height 28
drag, startPoint x: 259, startPoint y: 271, endPoint x: 154, endPoint y: 280, distance: 106.2
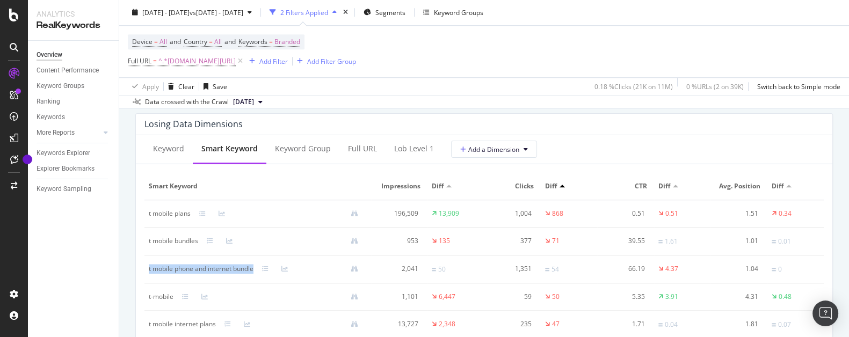
click at [148, 279] on td "t mobile phone and internet bundle" at bounding box center [257, 270] width 227 height 28
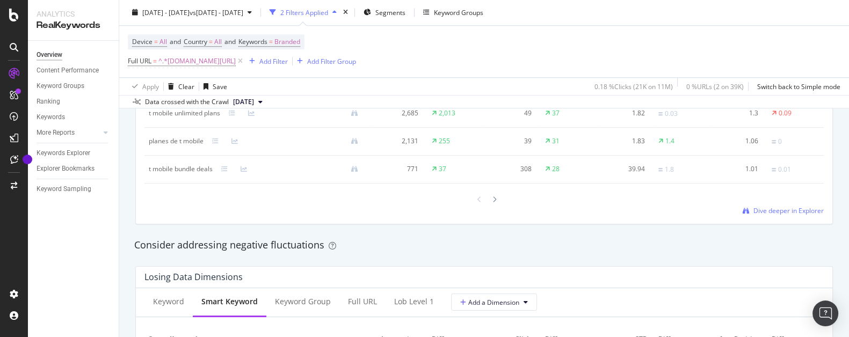
scroll to position [918, 0]
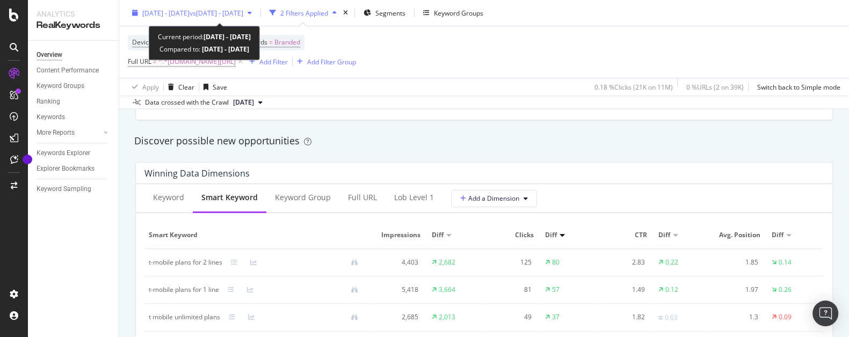
click at [225, 15] on span "vs 2025 Aug. 1st - Aug. 31st" at bounding box center [217, 12] width 54 height 9
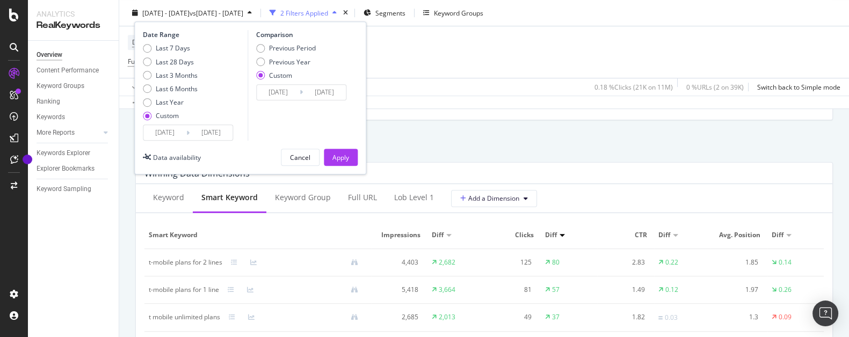
click at [171, 133] on input "2025/09/01" at bounding box center [164, 132] width 43 height 15
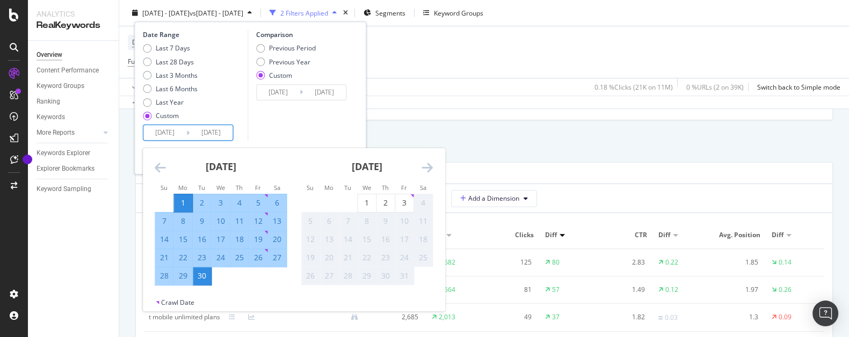
click at [157, 164] on icon "Move backward to switch to the previous month." at bounding box center [160, 167] width 11 height 13
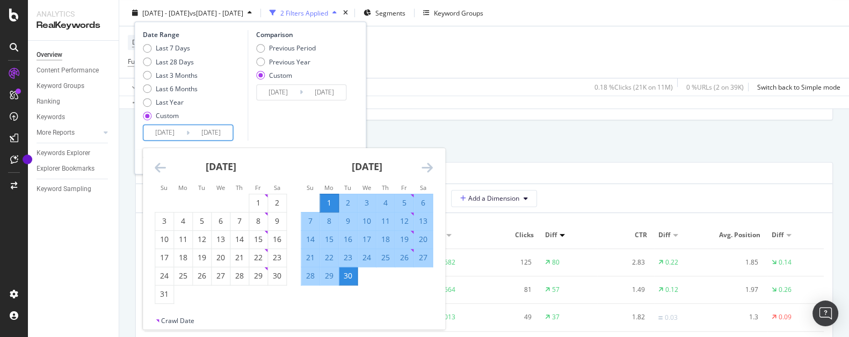
click at [160, 165] on icon "Move backward to switch to the previous month." at bounding box center [160, 167] width 11 height 13
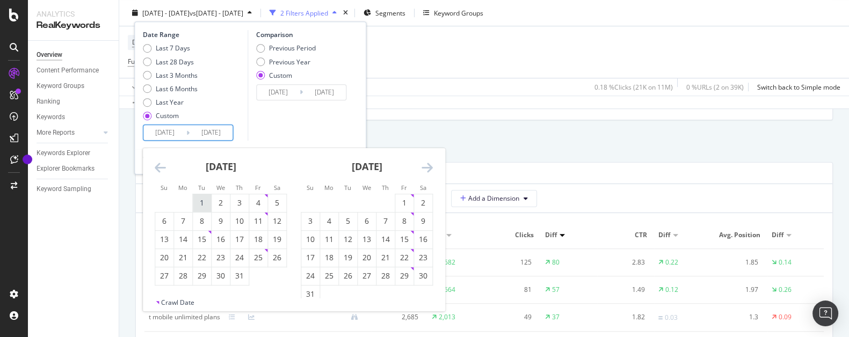
click at [200, 206] on div "1" at bounding box center [202, 203] width 18 height 11
type input "2025/07/01"
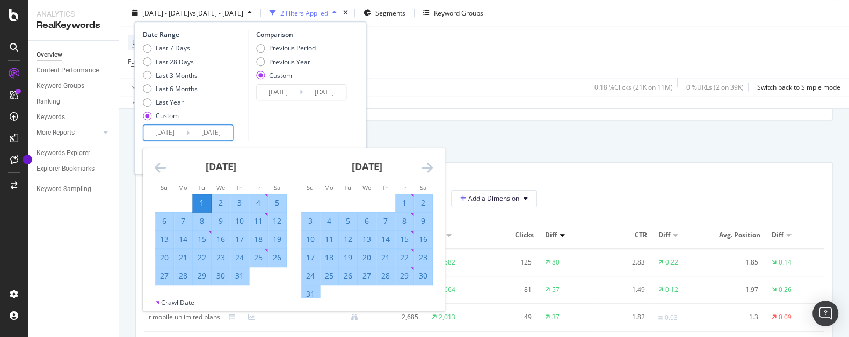
click at [280, 90] on input "2025/08/01" at bounding box center [278, 92] width 43 height 15
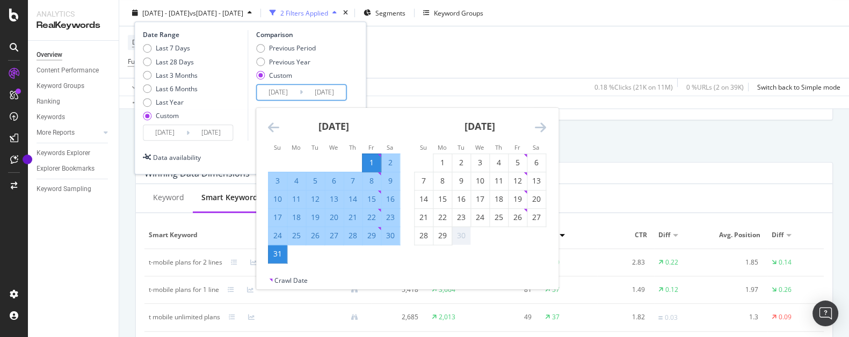
click at [268, 126] on icon "Move backward to switch to the previous month." at bounding box center [273, 127] width 11 height 13
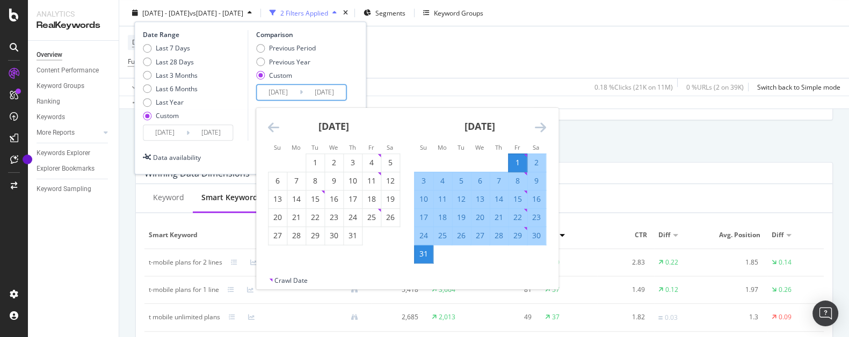
click at [268, 126] on icon "Move backward to switch to the previous month." at bounding box center [273, 127] width 11 height 13
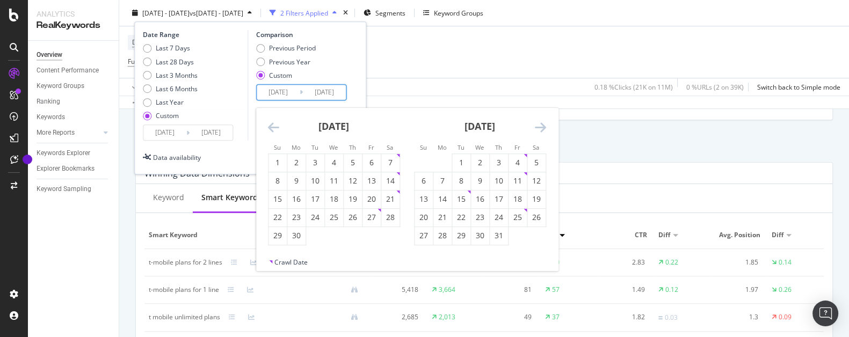
click at [268, 126] on icon "Move backward to switch to the previous month." at bounding box center [273, 127] width 11 height 13
click at [265, 128] on div "May 2025 1 2 3 4 5 6 7 8 9 10 11 12 13 14 15 16 17 18 19 20 21 22 23 24 25 26 2…" at bounding box center [334, 176] width 146 height 137
click at [274, 125] on icon "Move backward to switch to the previous month." at bounding box center [273, 127] width 11 height 13
click at [314, 160] on div "1" at bounding box center [315, 162] width 18 height 11
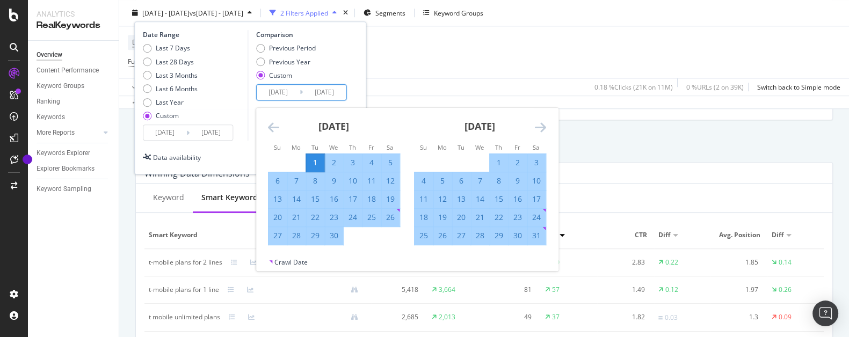
type input "2025/04/01"
click at [542, 130] on icon "Move forward to switch to the next month." at bounding box center [540, 127] width 11 height 13
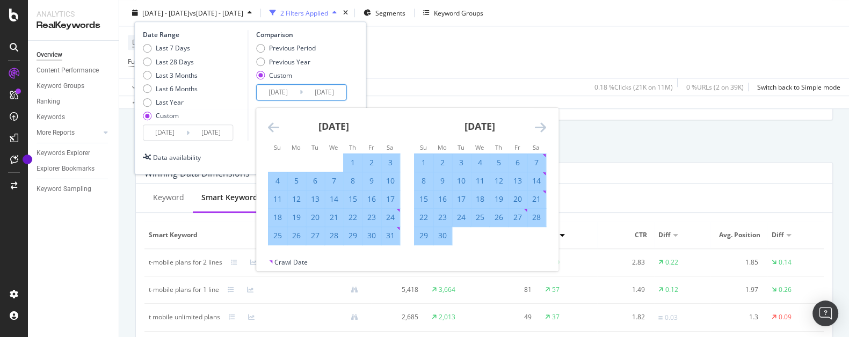
click at [442, 232] on div "30" at bounding box center [442, 235] width 18 height 11
type input "2025/06/30"
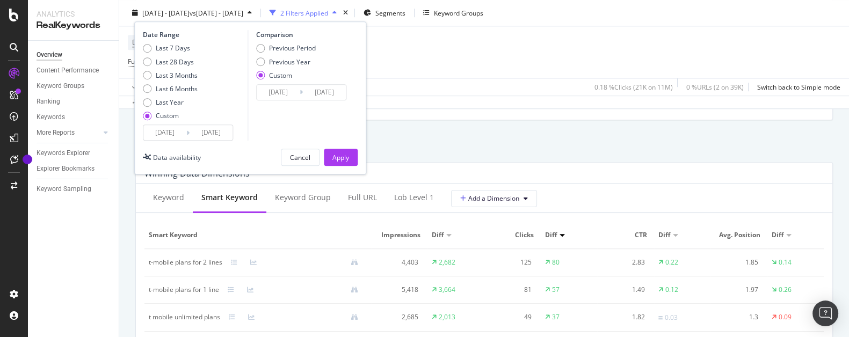
click at [345, 155] on div "Apply" at bounding box center [340, 156] width 17 height 9
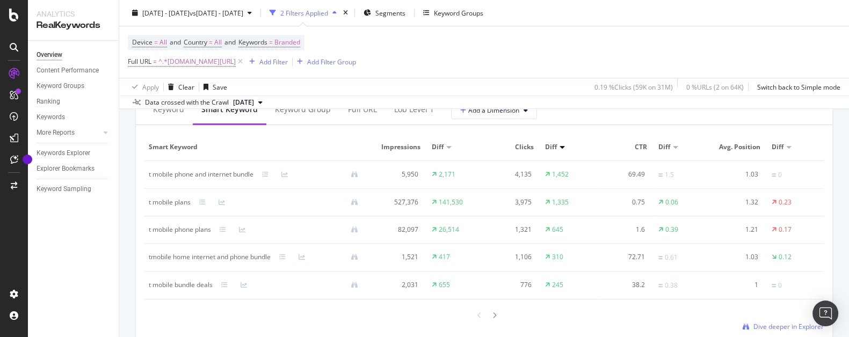
scroll to position [1020, 0]
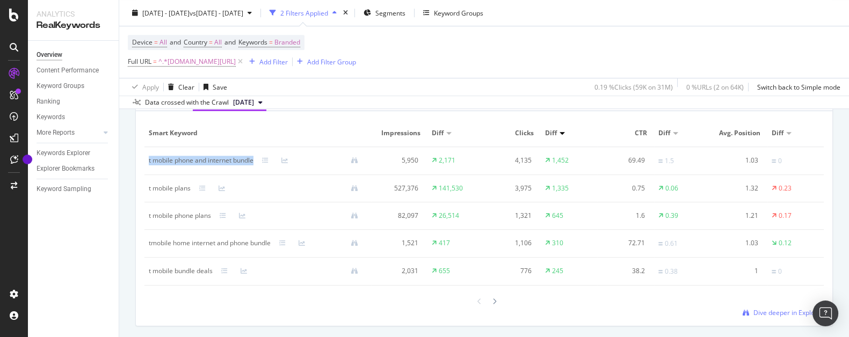
drag, startPoint x: 257, startPoint y: 158, endPoint x: 148, endPoint y: 165, distance: 109.7
click at [148, 165] on td "t mobile phone and internet bundle" at bounding box center [257, 161] width 227 height 28
drag, startPoint x: 191, startPoint y: 192, endPoint x: 178, endPoint y: 198, distance: 13.7
click at [149, 193] on div "t mobile plans" at bounding box center [170, 189] width 42 height 10
drag, startPoint x: 214, startPoint y: 217, endPoint x: 168, endPoint y: 229, distance: 48.2
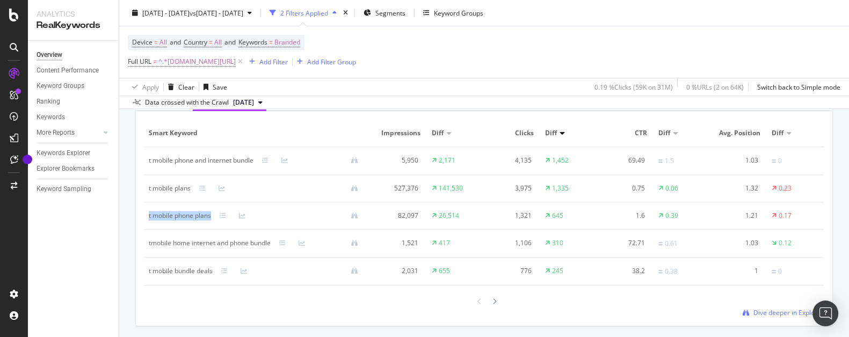
click at [149, 226] on td "t mobile phone plans" at bounding box center [257, 215] width 227 height 27
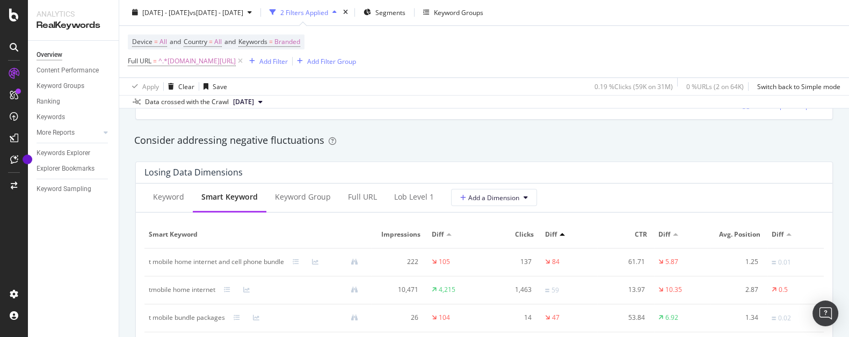
scroll to position [1275, 0]
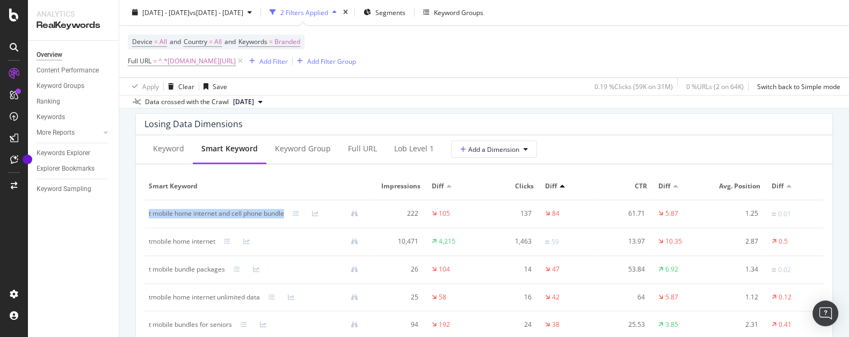
drag, startPoint x: 286, startPoint y: 213, endPoint x: 148, endPoint y: 216, distance: 138.5
click at [149, 216] on div "t mobile home internet and cell phone bundle" at bounding box center [216, 214] width 135 height 10
drag, startPoint x: 216, startPoint y: 243, endPoint x: 149, endPoint y: 249, distance: 67.3
click at [149, 246] on div "tmobile home internet" at bounding box center [182, 242] width 67 height 10
drag, startPoint x: 227, startPoint y: 271, endPoint x: 149, endPoint y: 276, distance: 78.0
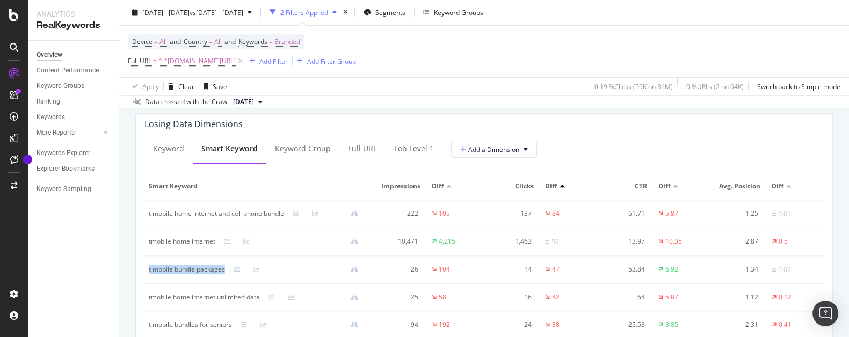
click at [149, 276] on td "t mobile bundle packages" at bounding box center [257, 270] width 227 height 28
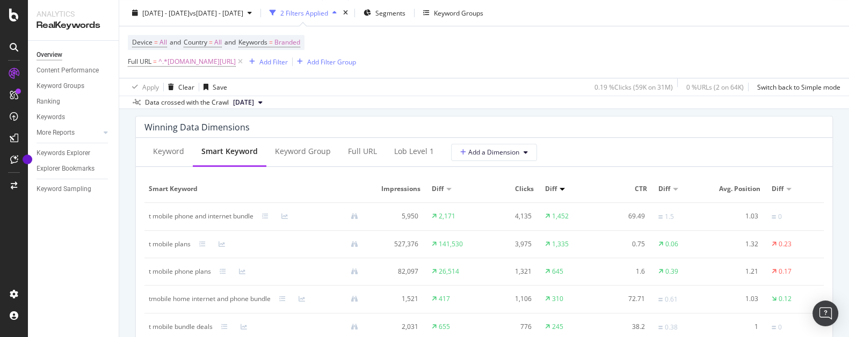
scroll to position [969, 0]
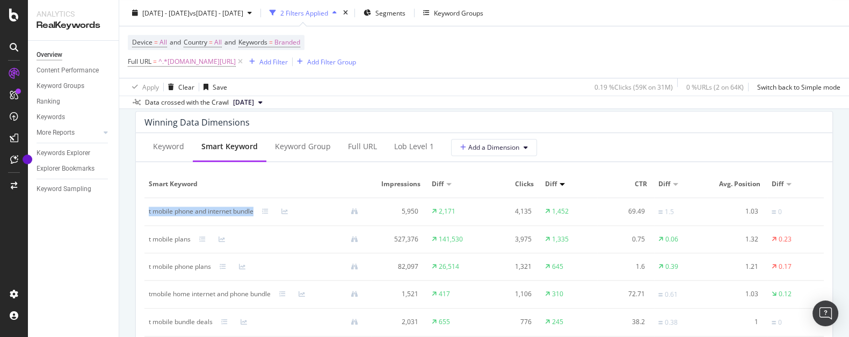
drag, startPoint x: 257, startPoint y: 212, endPoint x: 204, endPoint y: 227, distance: 55.2
click at [149, 218] on td "t mobile phone and internet bundle" at bounding box center [257, 212] width 227 height 28
drag, startPoint x: 192, startPoint y: 239, endPoint x: 150, endPoint y: 247, distance: 42.6
click at [149, 247] on td "t mobile plans" at bounding box center [257, 239] width 227 height 27
drag, startPoint x: 214, startPoint y: 271, endPoint x: 149, endPoint y: 274, distance: 64.5
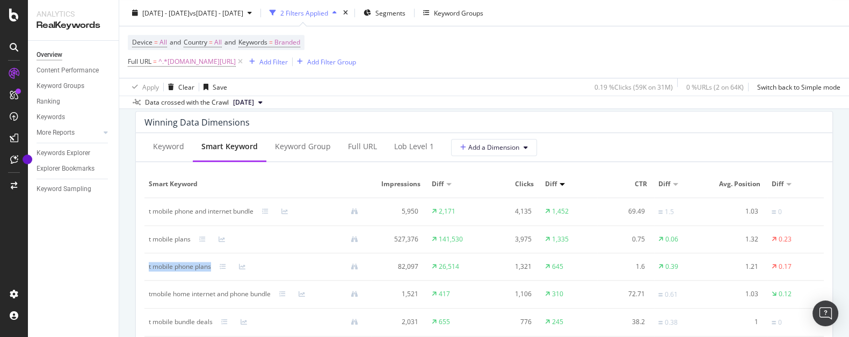
click at [149, 274] on td "t mobile phone plans" at bounding box center [257, 266] width 227 height 27
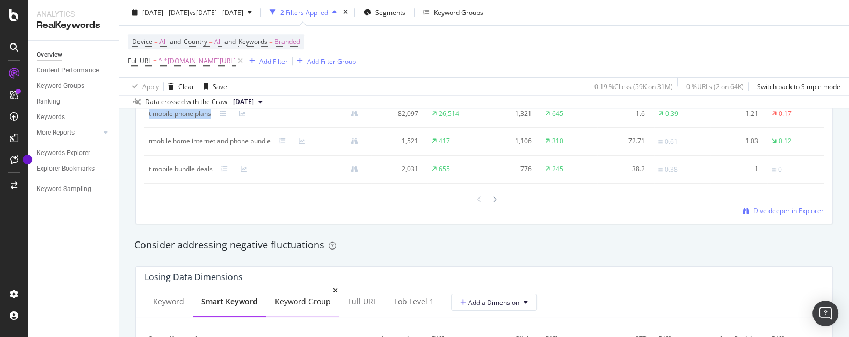
scroll to position [1224, 0]
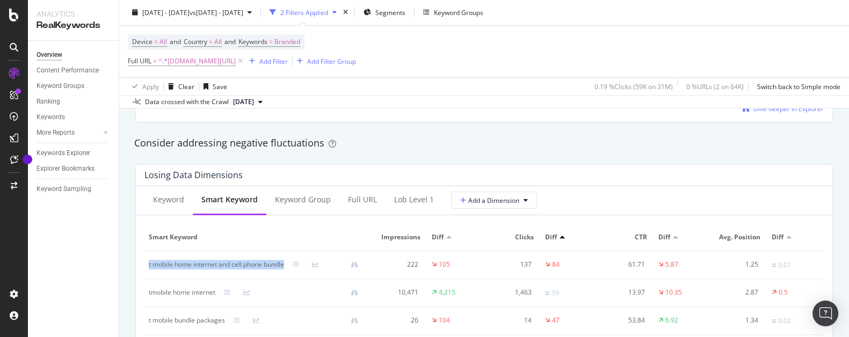
drag, startPoint x: 289, startPoint y: 266, endPoint x: 150, endPoint y: 270, distance: 138.6
click at [149, 271] on td "t mobile home internet and cell phone bundle" at bounding box center [257, 265] width 227 height 28
drag, startPoint x: 218, startPoint y: 297, endPoint x: 145, endPoint y: 296, distance: 73.0
click at [144, 296] on div "Smart Keyword Impressions Diff Clicks Diff CTR Diff Avg. Position Diff t mobile…" at bounding box center [483, 307] width 679 height 166
drag, startPoint x: 231, startPoint y: 322, endPoint x: 168, endPoint y: 323, distance: 62.8
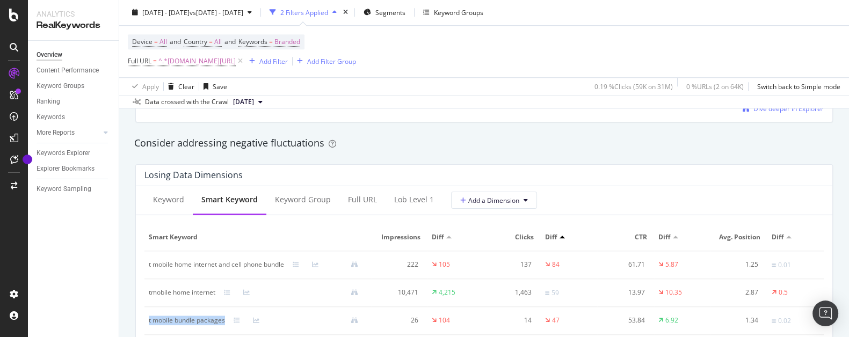
click at [148, 326] on td "t mobile bundle packages" at bounding box center [257, 321] width 227 height 28
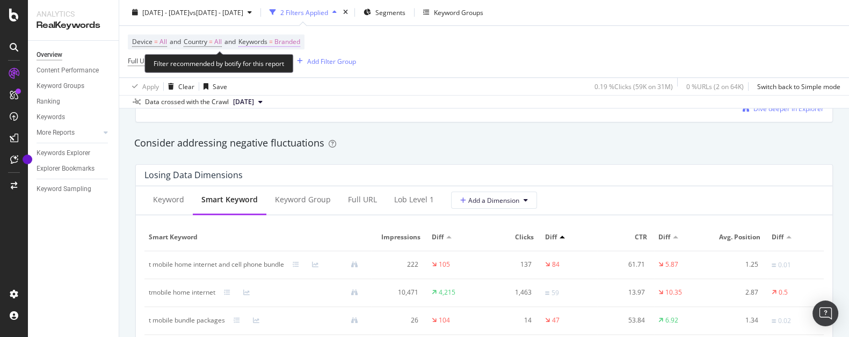
click at [285, 43] on span "Branded" at bounding box center [287, 42] width 26 height 15
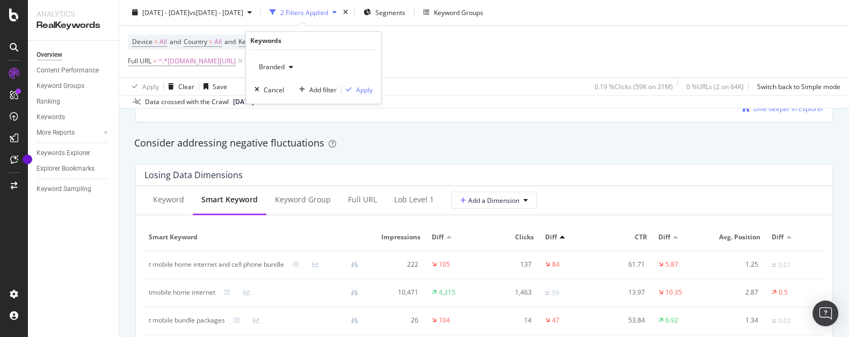
click at [287, 65] on div "button" at bounding box center [291, 67] width 13 height 6
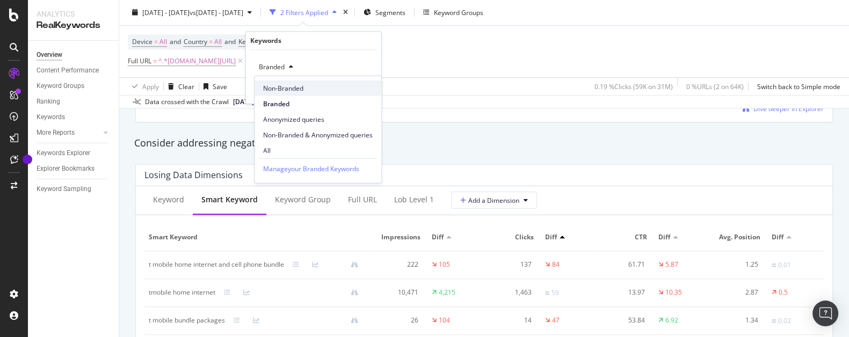
click at [290, 88] on span "Non-Branded" at bounding box center [318, 88] width 110 height 10
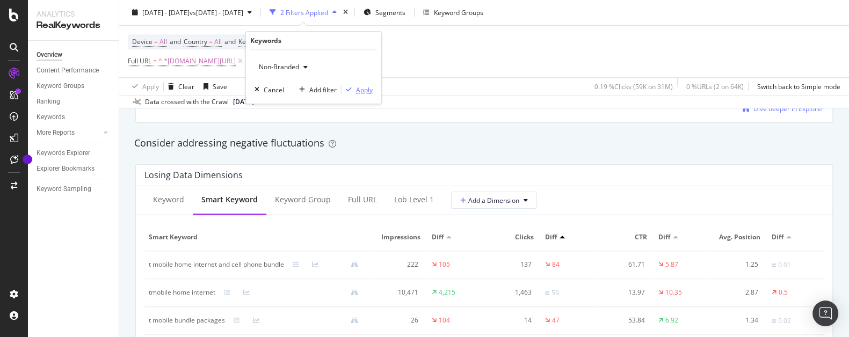
click at [365, 91] on div "Apply" at bounding box center [364, 89] width 17 height 9
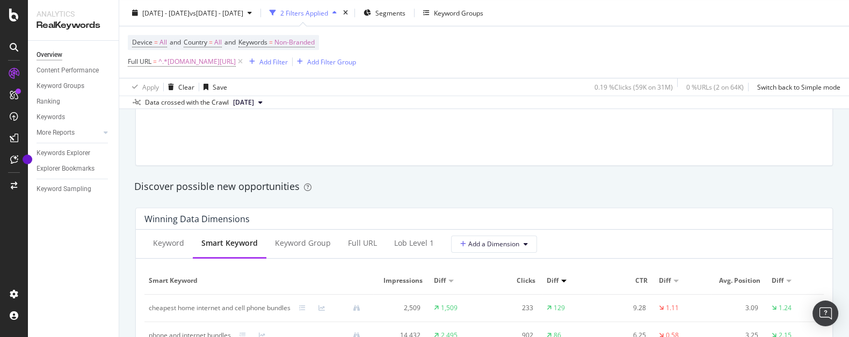
scroll to position [918, 0]
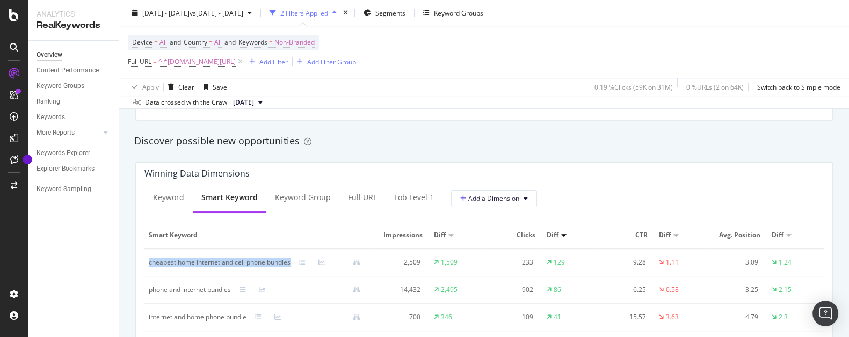
drag, startPoint x: 293, startPoint y: 262, endPoint x: 154, endPoint y: 271, distance: 139.9
click at [144, 273] on div "Smart Keyword Impressions Diff Clicks Diff CTR Diff Avg. Position Diff cheapest…" at bounding box center [483, 304] width 679 height 164
drag, startPoint x: 235, startPoint y: 291, endPoint x: 179, endPoint y: 293, distance: 56.4
click at [149, 295] on td "phone and internet bundles" at bounding box center [258, 289] width 229 height 27
click at [174, 264] on div "cheapest home internet and cell phone bundles" at bounding box center [220, 263] width 142 height 10
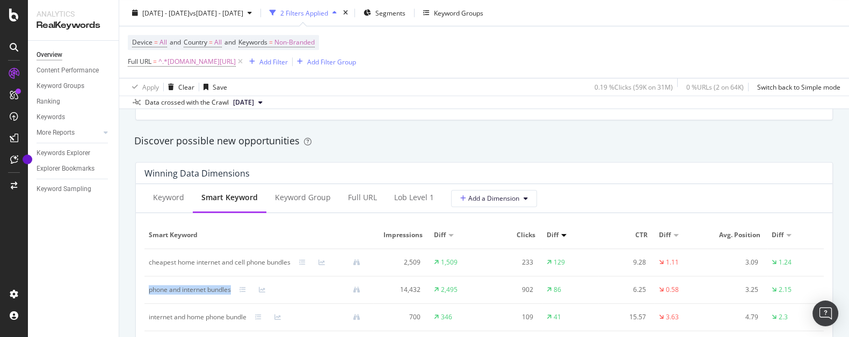
drag, startPoint x: 233, startPoint y: 294, endPoint x: 150, endPoint y: 297, distance: 82.7
click at [150, 297] on td "phone and internet bundles" at bounding box center [258, 289] width 229 height 27
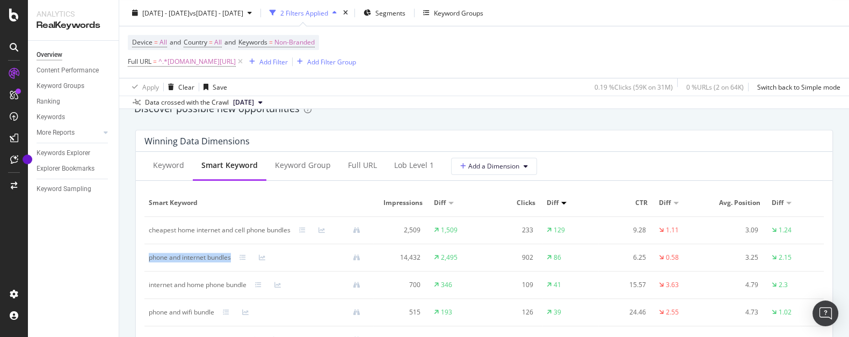
scroll to position [969, 0]
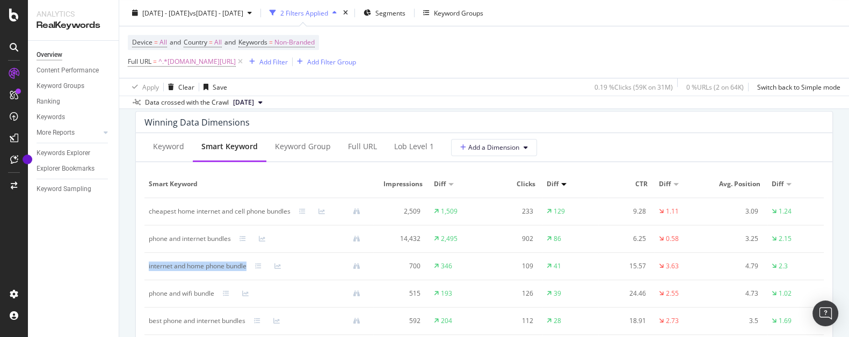
drag, startPoint x: 252, startPoint y: 267, endPoint x: 139, endPoint y: 271, distance: 113.9
click at [144, 271] on div "Smart Keyword Impressions Diff Clicks Diff CTR Diff Avg. Position Diff cheapest…" at bounding box center [483, 253] width 679 height 164
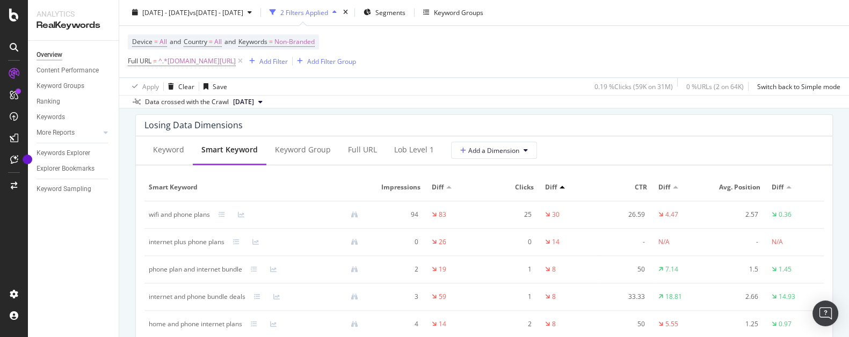
scroll to position [1275, 0]
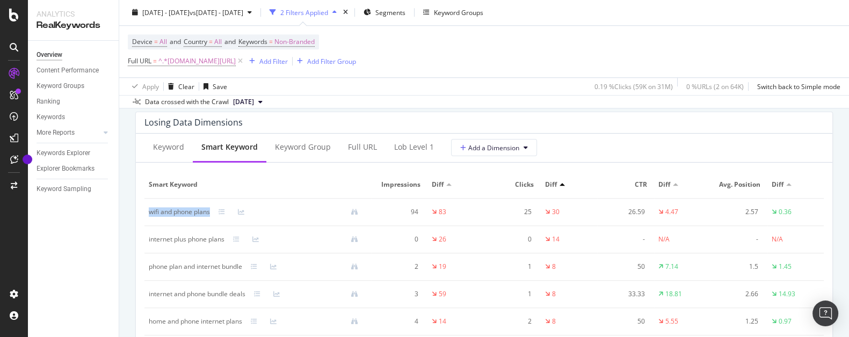
drag, startPoint x: 215, startPoint y: 213, endPoint x: 154, endPoint y: 221, distance: 61.2
click at [149, 219] on td "wifi and phone plans" at bounding box center [257, 212] width 227 height 27
drag, startPoint x: 219, startPoint y: 241, endPoint x: 148, endPoint y: 243, distance: 70.9
click at [148, 243] on td "internet plus phone plans" at bounding box center [257, 239] width 227 height 27
drag, startPoint x: 249, startPoint y: 268, endPoint x: 148, endPoint y: 273, distance: 100.5
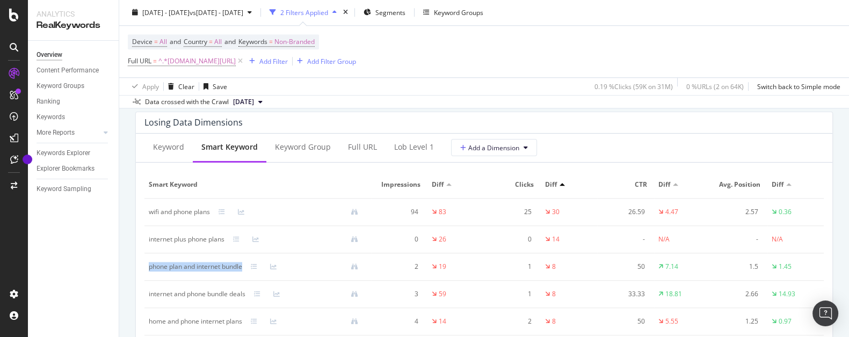
click at [148, 273] on td "phone plan and internet bundle" at bounding box center [257, 266] width 227 height 27
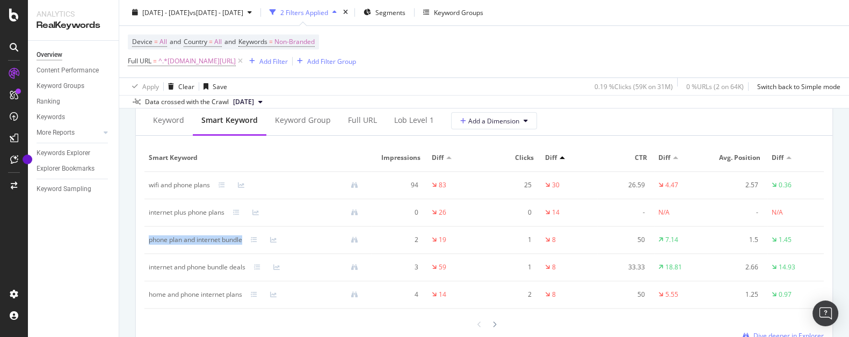
scroll to position [1326, 0]
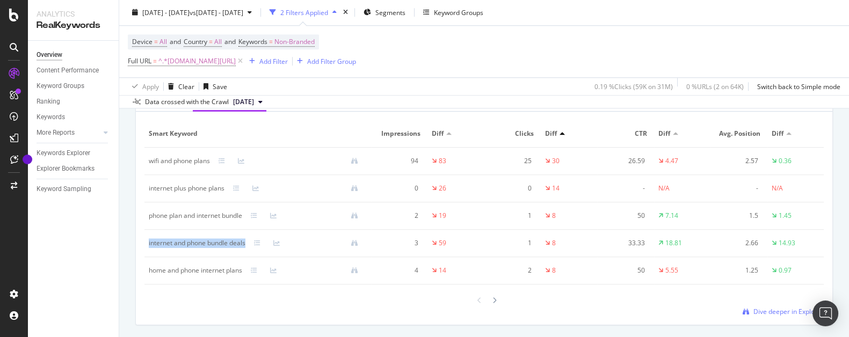
drag, startPoint x: 250, startPoint y: 243, endPoint x: 187, endPoint y: 245, distance: 62.8
click at [149, 251] on td "internet and phone bundle deals" at bounding box center [257, 243] width 227 height 27
click at [243, 280] on td "home and phone internet plans" at bounding box center [257, 270] width 227 height 27
drag, startPoint x: 247, startPoint y: 243, endPoint x: 148, endPoint y: 247, distance: 98.9
click at [149, 247] on div "internet and phone bundle deals" at bounding box center [197, 243] width 97 height 10
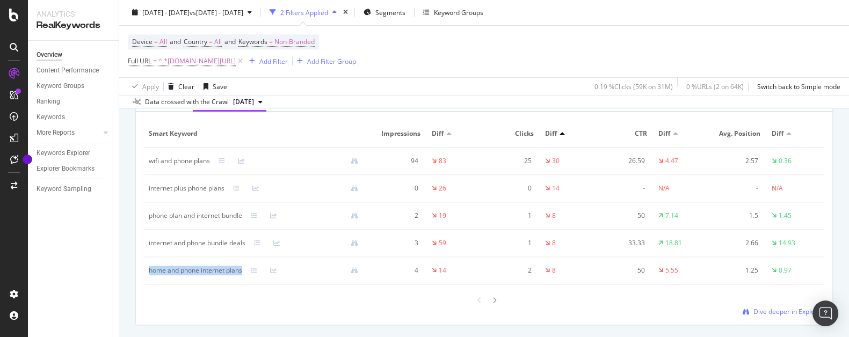
drag, startPoint x: 244, startPoint y: 270, endPoint x: 149, endPoint y: 283, distance: 96.0
click at [149, 283] on div "Smart Keyword Impressions Diff Clicks Diff CTR Diff Avg. Position Diff wifi and…" at bounding box center [483, 202] width 679 height 164
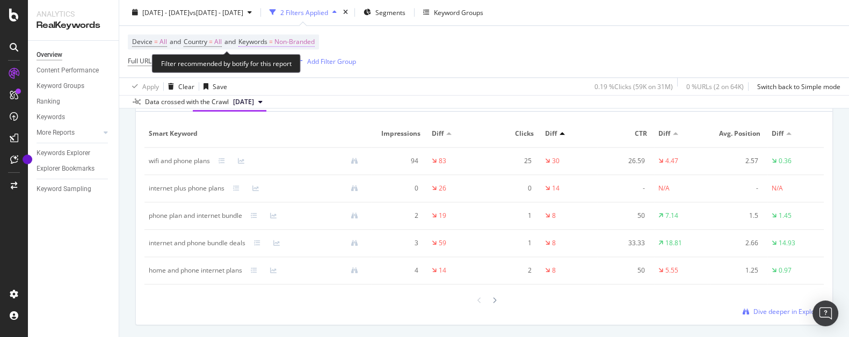
click at [295, 40] on span "Non-Branded" at bounding box center [294, 42] width 40 height 15
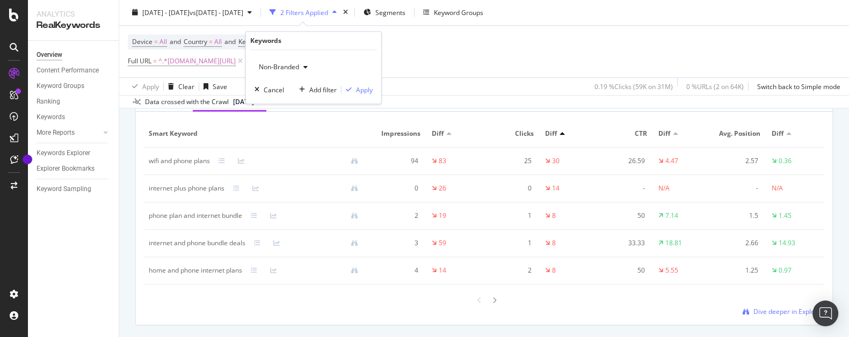
click at [297, 68] on span "Non-Branded" at bounding box center [276, 66] width 45 height 9
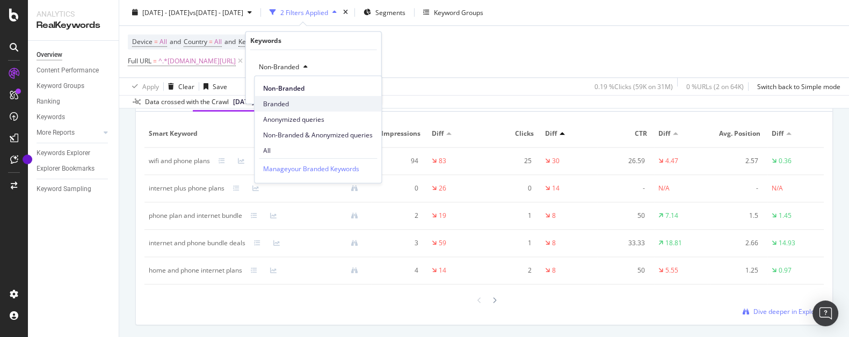
click at [294, 104] on span "Branded" at bounding box center [318, 104] width 110 height 10
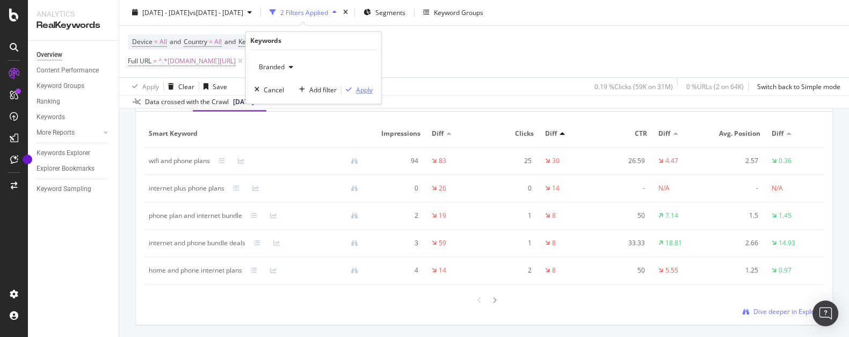
click at [367, 90] on div "Apply" at bounding box center [364, 89] width 17 height 9
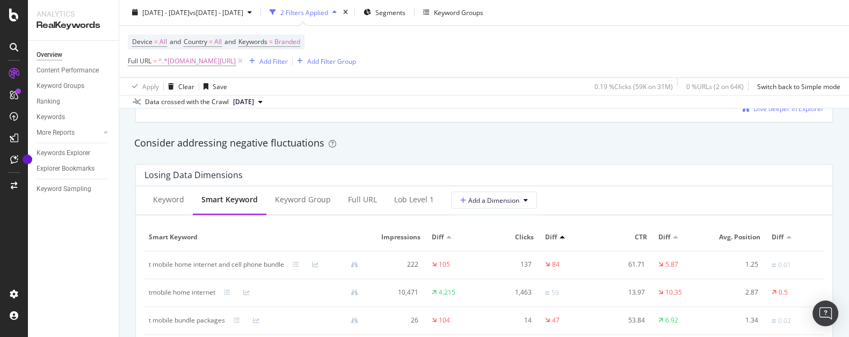
scroll to position [1275, 0]
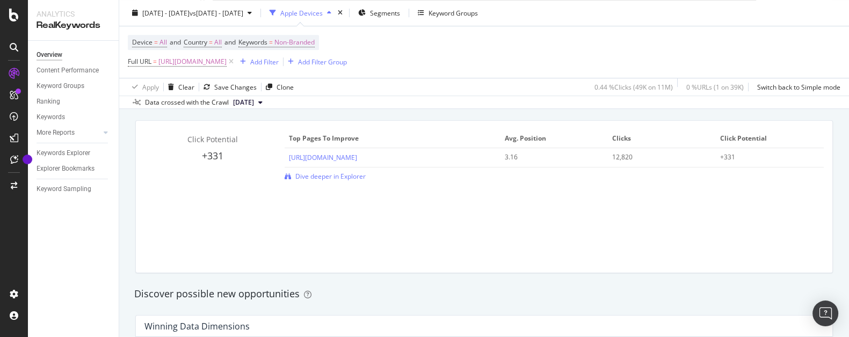
scroll to position [969, 0]
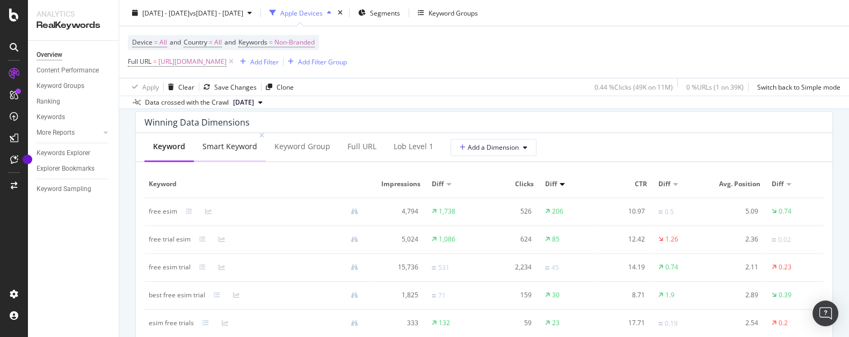
click at [232, 150] on div "Smart Keyword" at bounding box center [229, 146] width 55 height 11
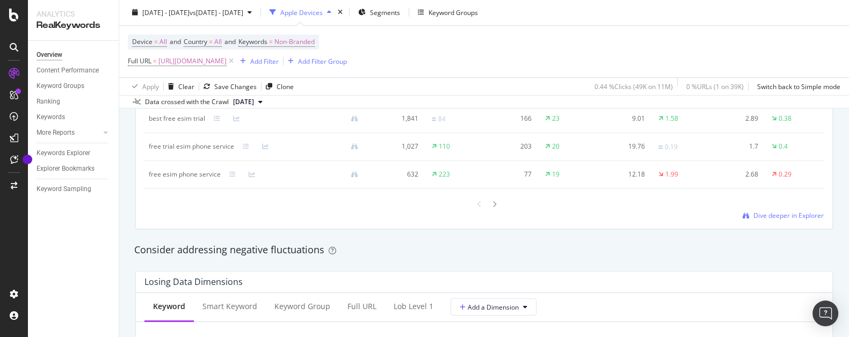
scroll to position [1173, 0]
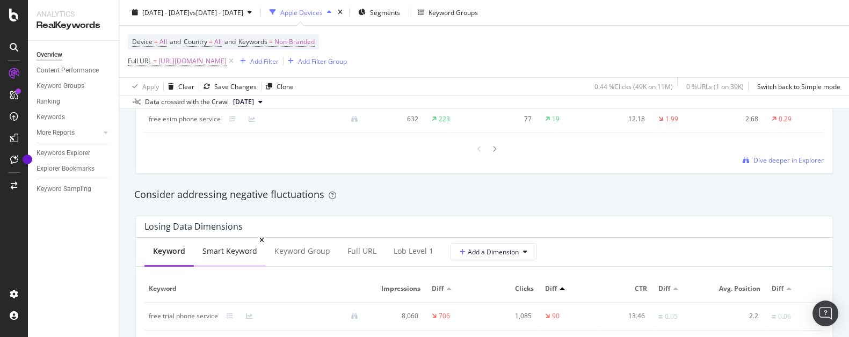
click at [234, 253] on div "Smart Keyword" at bounding box center [229, 251] width 55 height 11
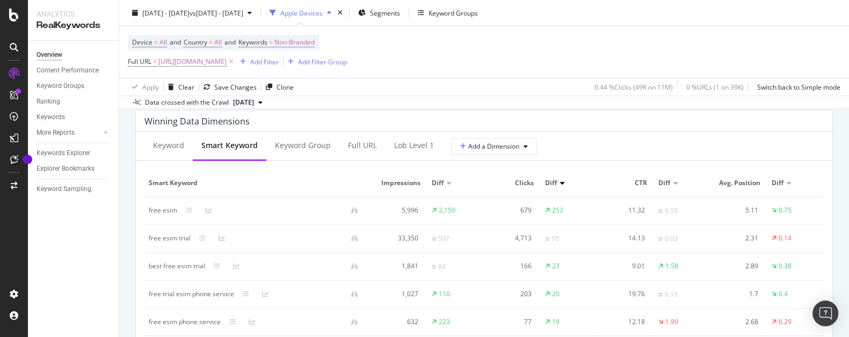
scroll to position [969, 0]
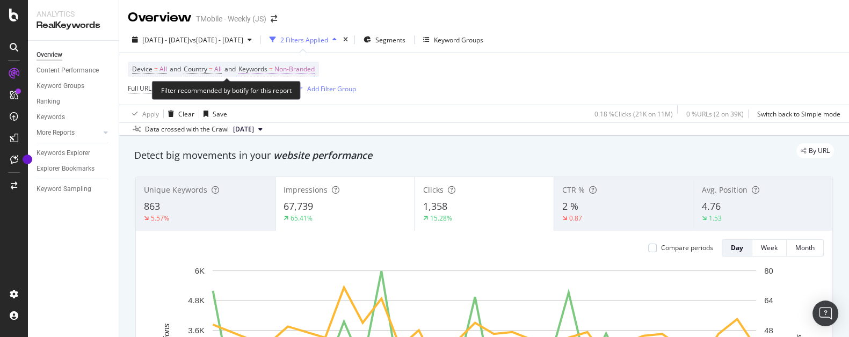
click at [305, 70] on span "Non-Branded" at bounding box center [294, 69] width 40 height 15
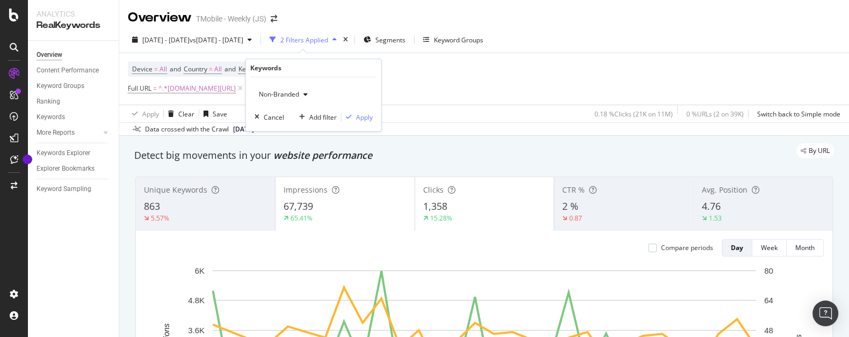
click at [305, 97] on icon "button" at bounding box center [305, 94] width 4 height 6
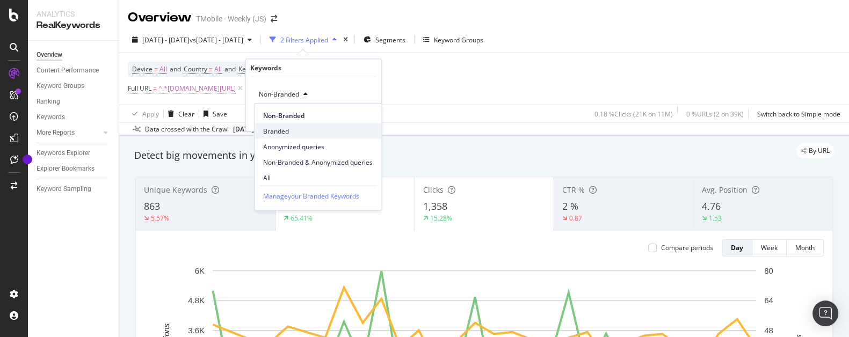
click at [290, 132] on span "Branded" at bounding box center [318, 131] width 110 height 10
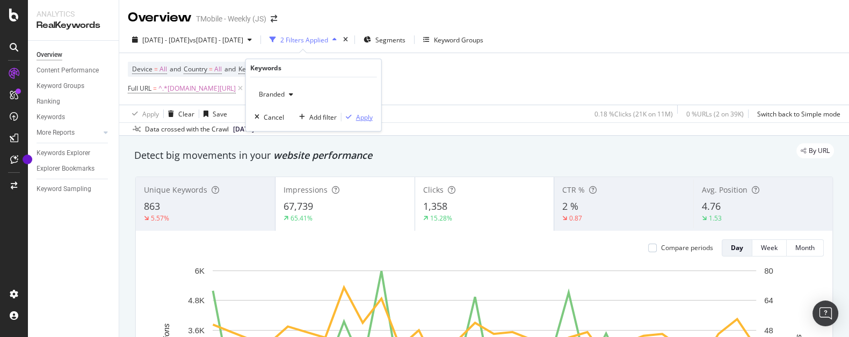
click at [366, 118] on div "Apply" at bounding box center [364, 117] width 17 height 9
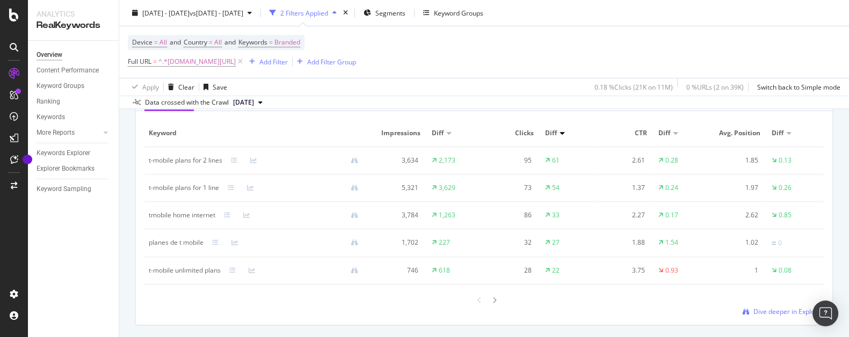
scroll to position [918, 0]
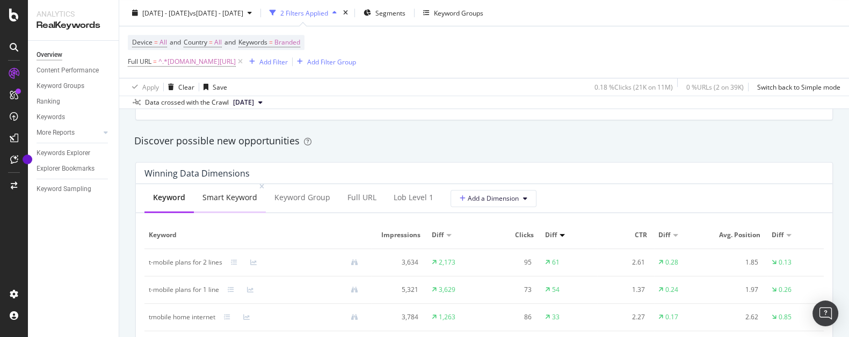
click at [231, 202] on div "Smart Keyword" at bounding box center [229, 197] width 55 height 11
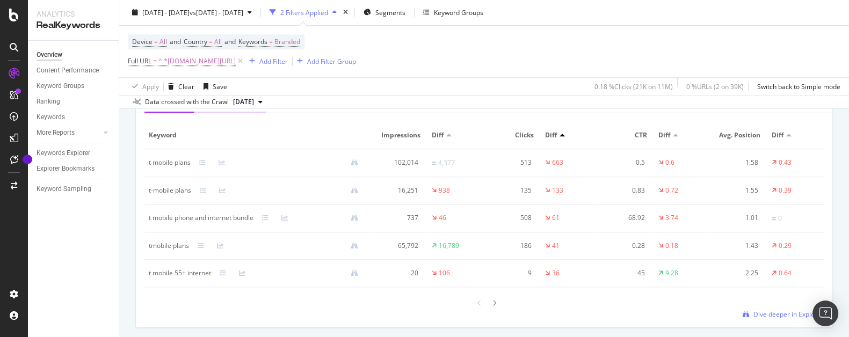
scroll to position [1275, 0]
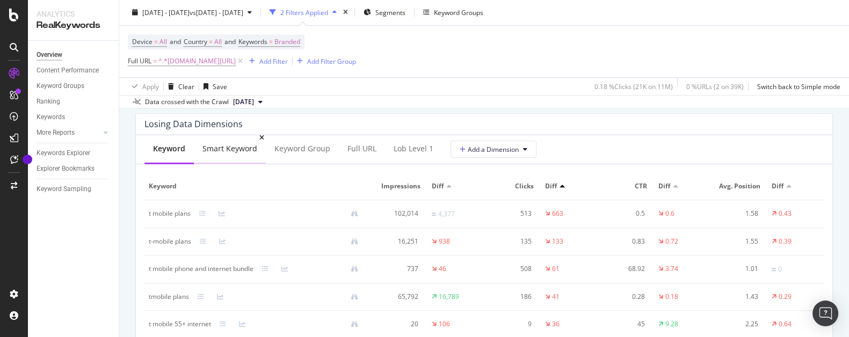
click at [228, 152] on div "Smart Keyword" at bounding box center [229, 148] width 55 height 11
